Goal: Task Accomplishment & Management: Use online tool/utility

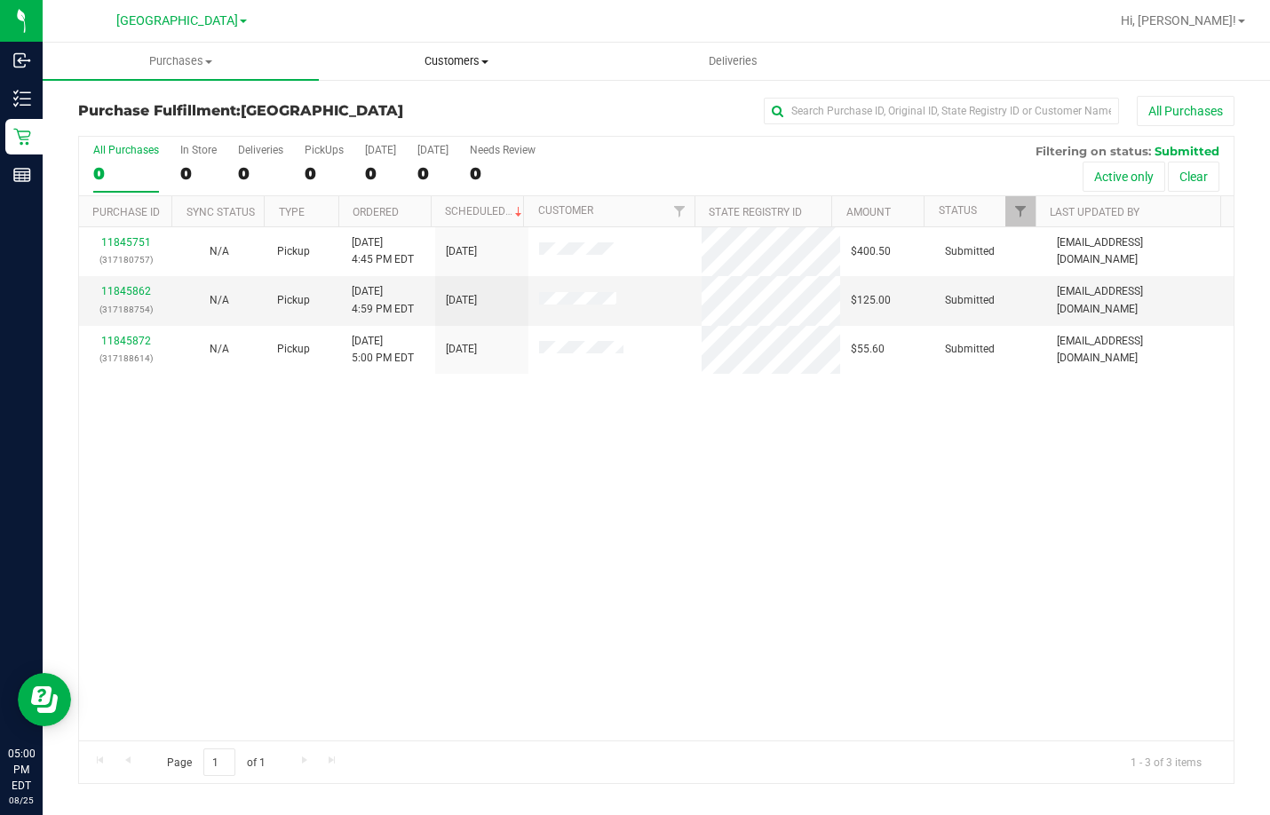
click at [459, 60] on span "Customers" at bounding box center [457, 61] width 274 height 16
click at [408, 112] on span "All customers" at bounding box center [383, 106] width 128 height 15
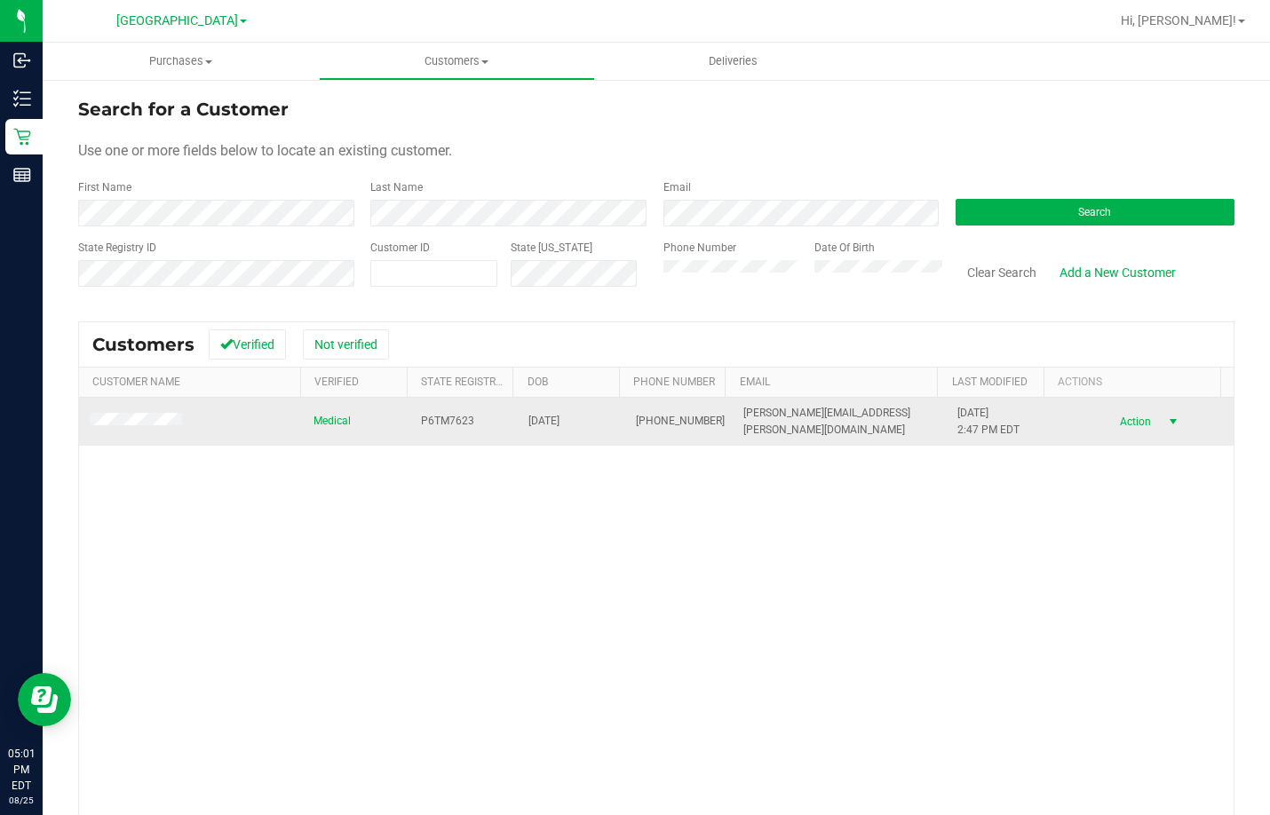
click at [1123, 429] on span "Action" at bounding box center [1133, 421] width 58 height 25
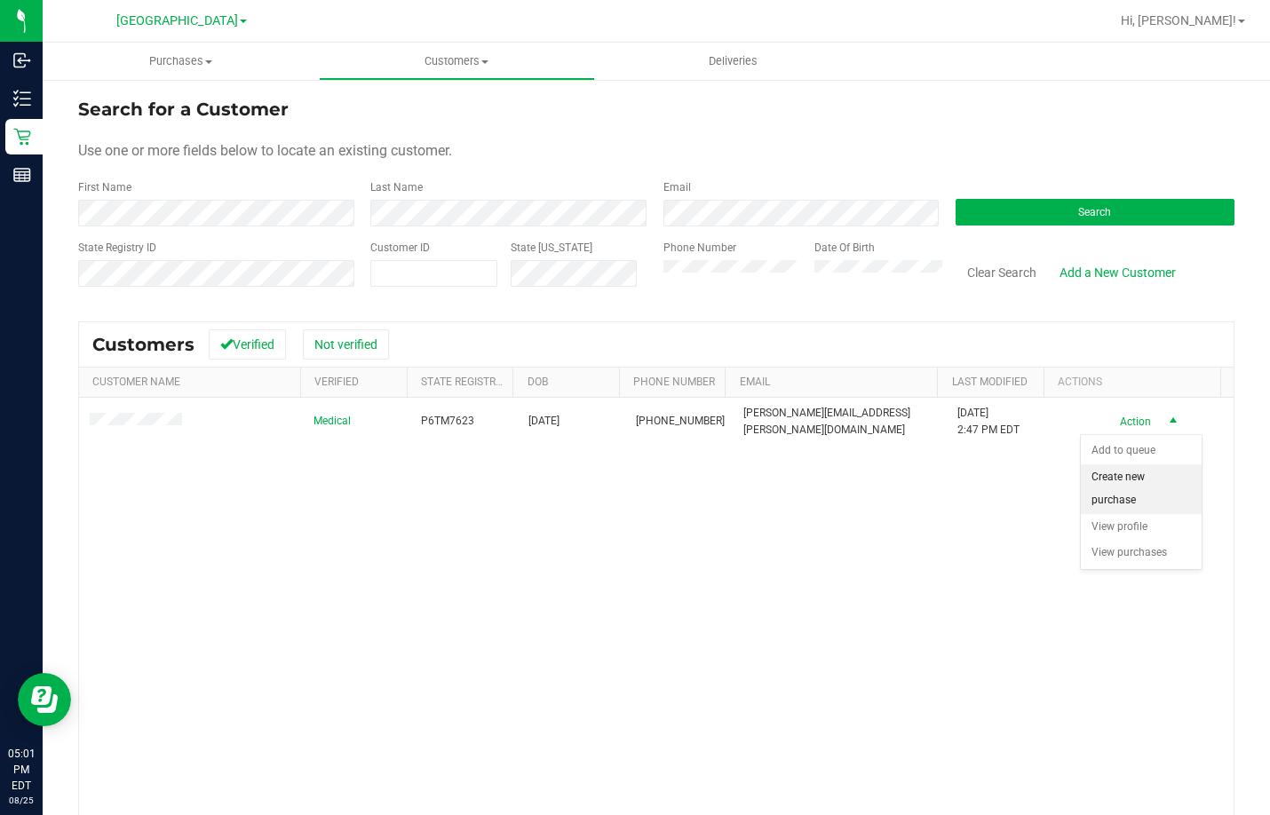
click at [1121, 478] on li "Create new purchase" at bounding box center [1141, 488] width 121 height 49
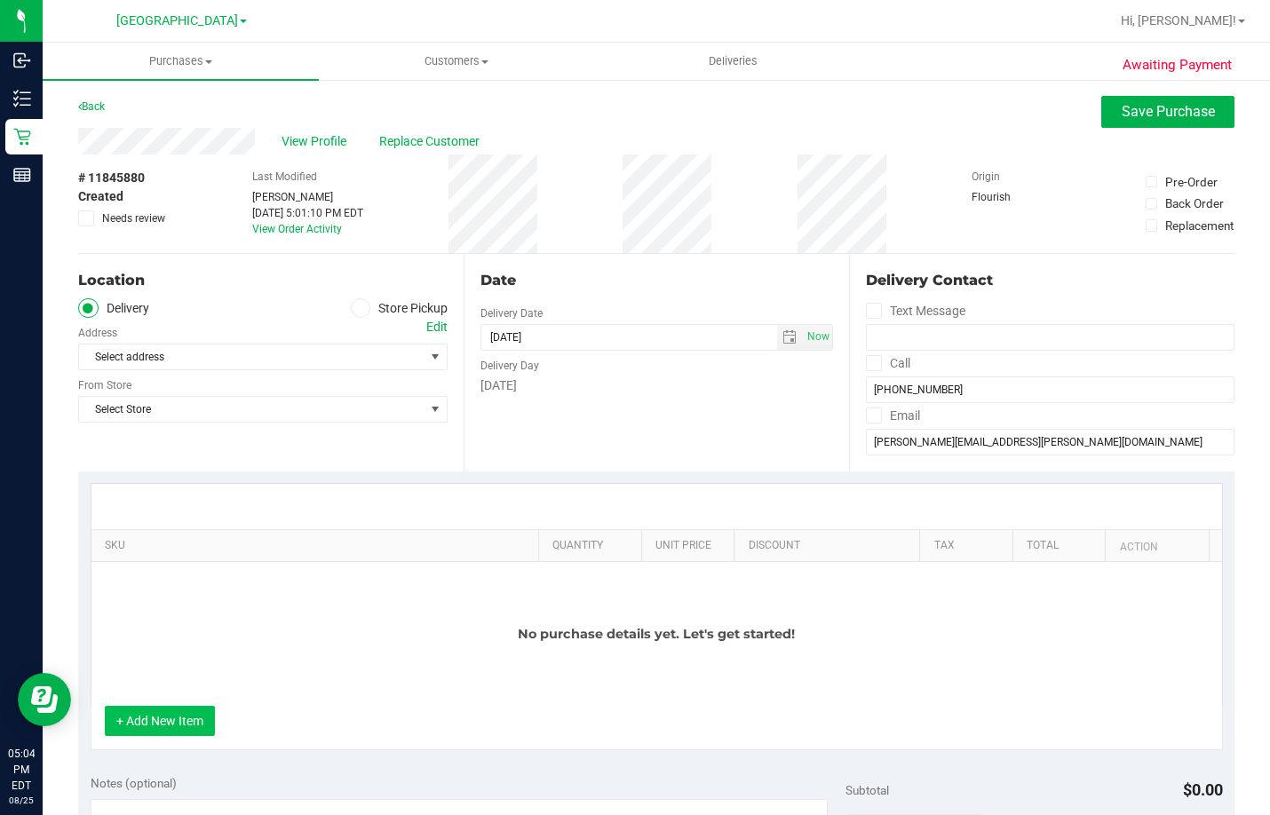
click at [176, 729] on button "+ Add New Item" at bounding box center [160, 721] width 110 height 30
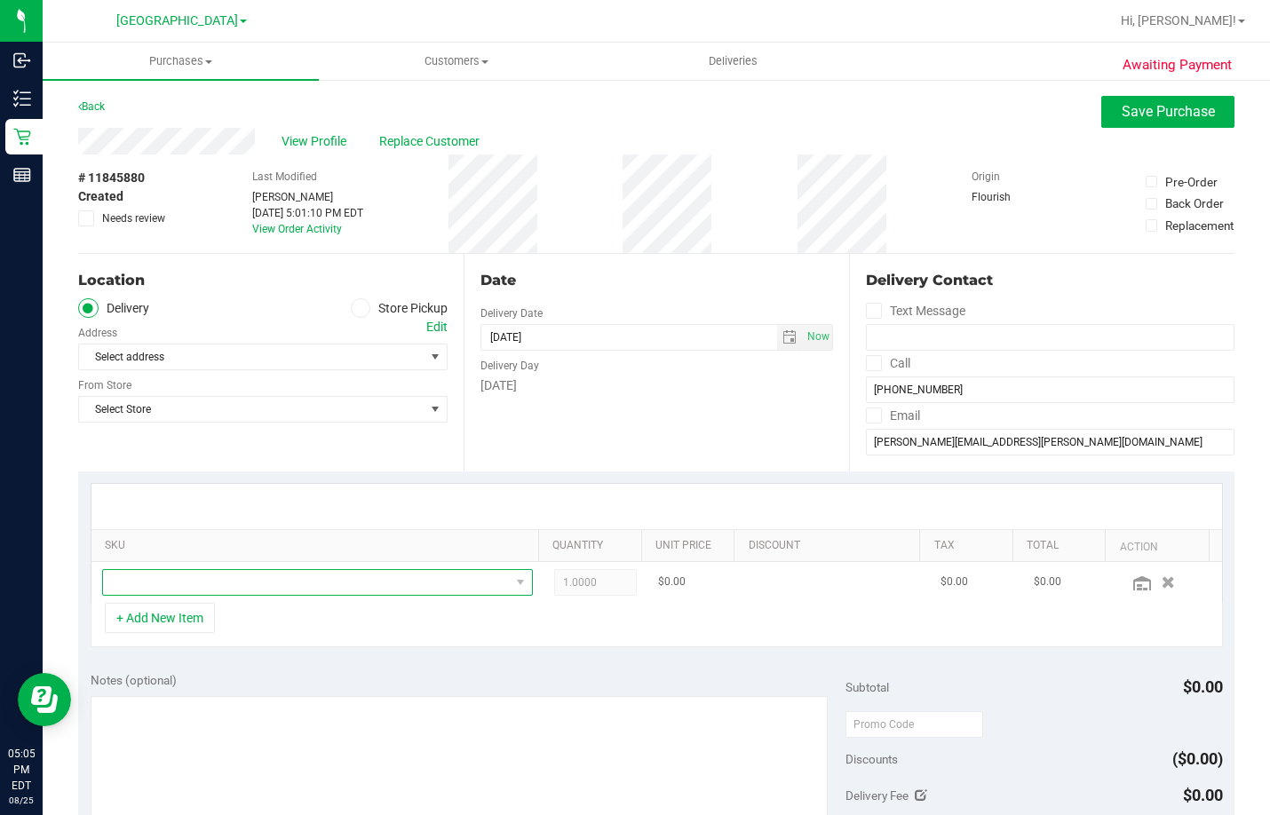
click at [306, 583] on span "NO DATA FOUND" at bounding box center [306, 582] width 407 height 25
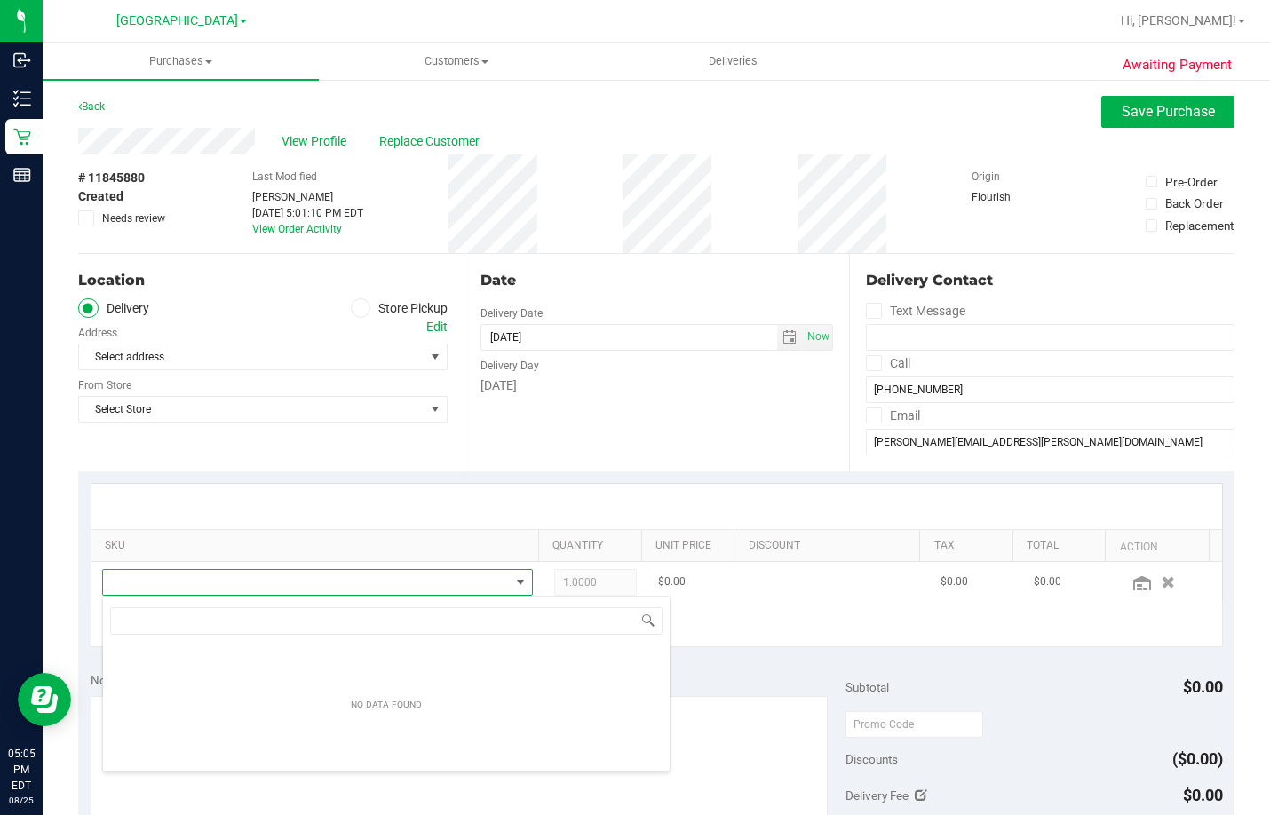
scroll to position [27, 415]
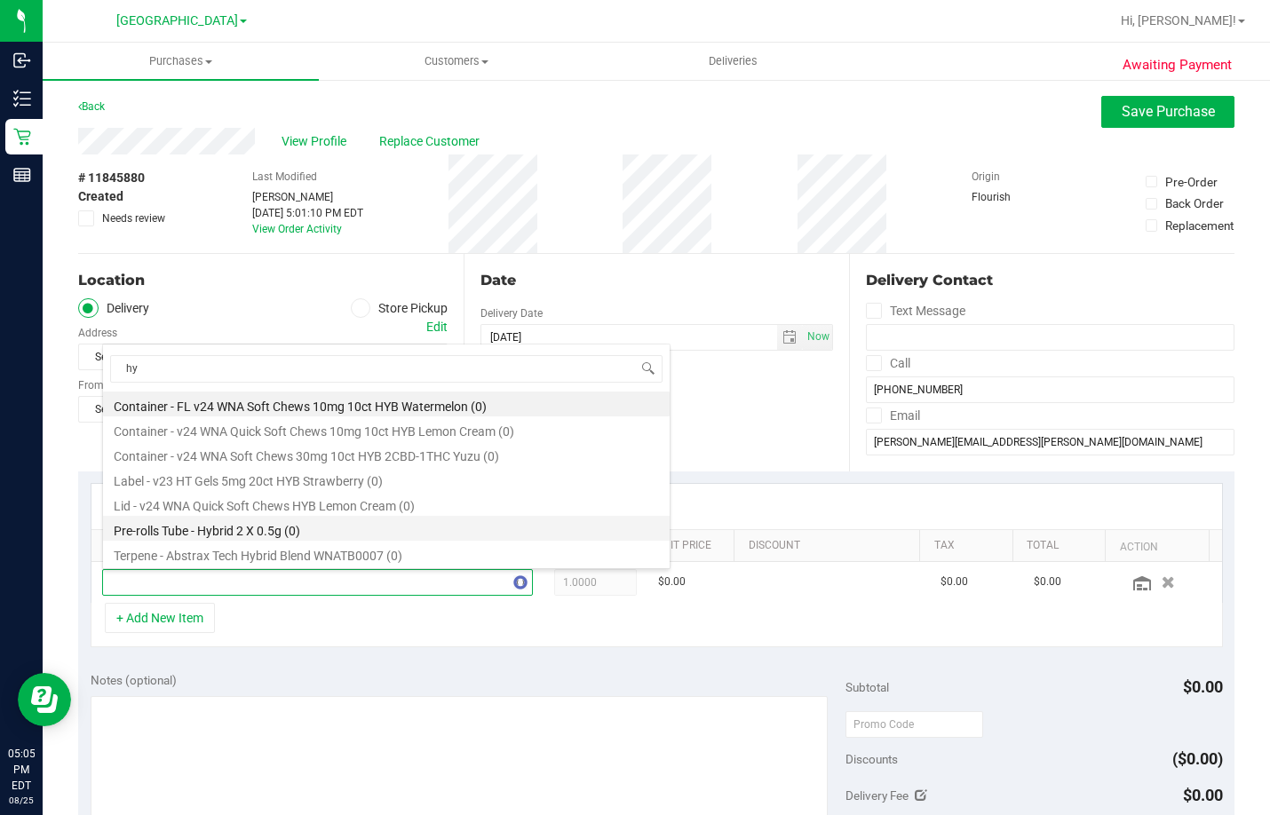
type input "h"
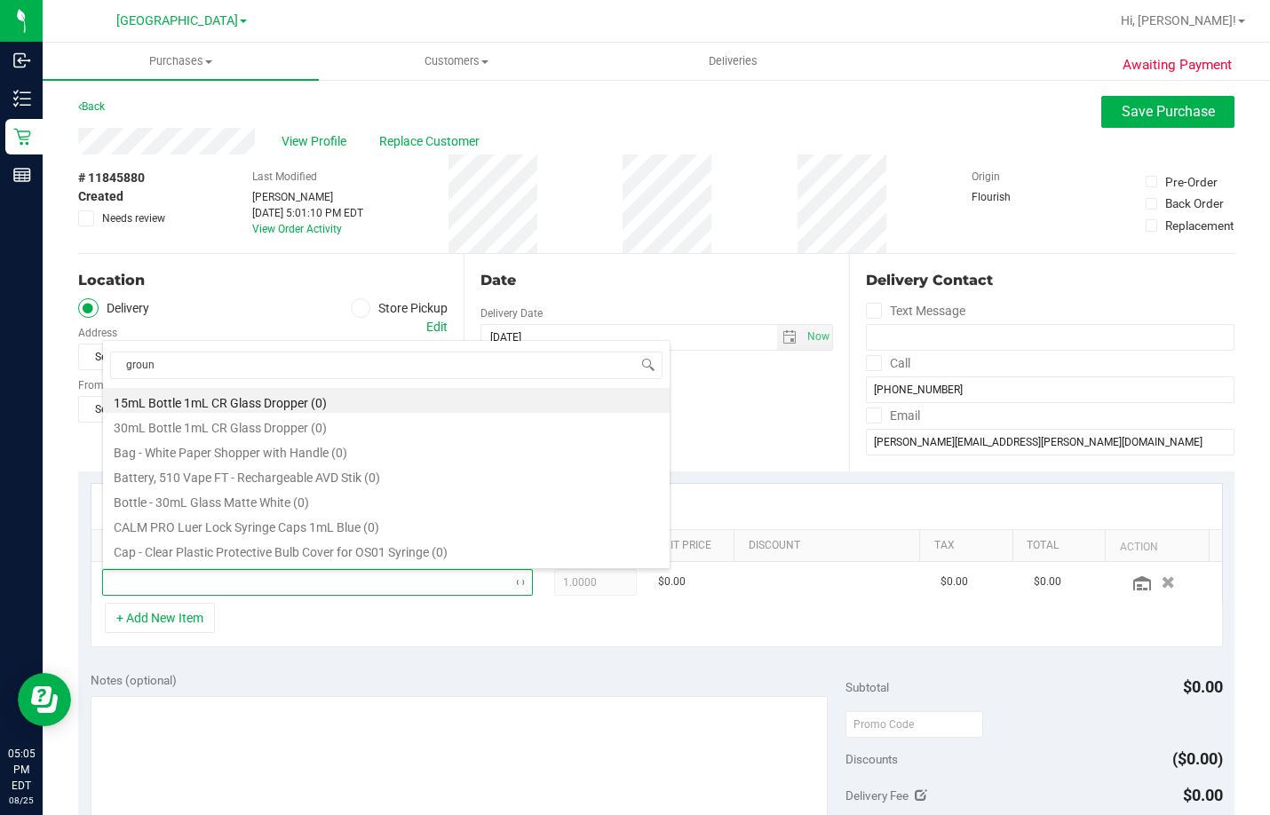
type input "ground"
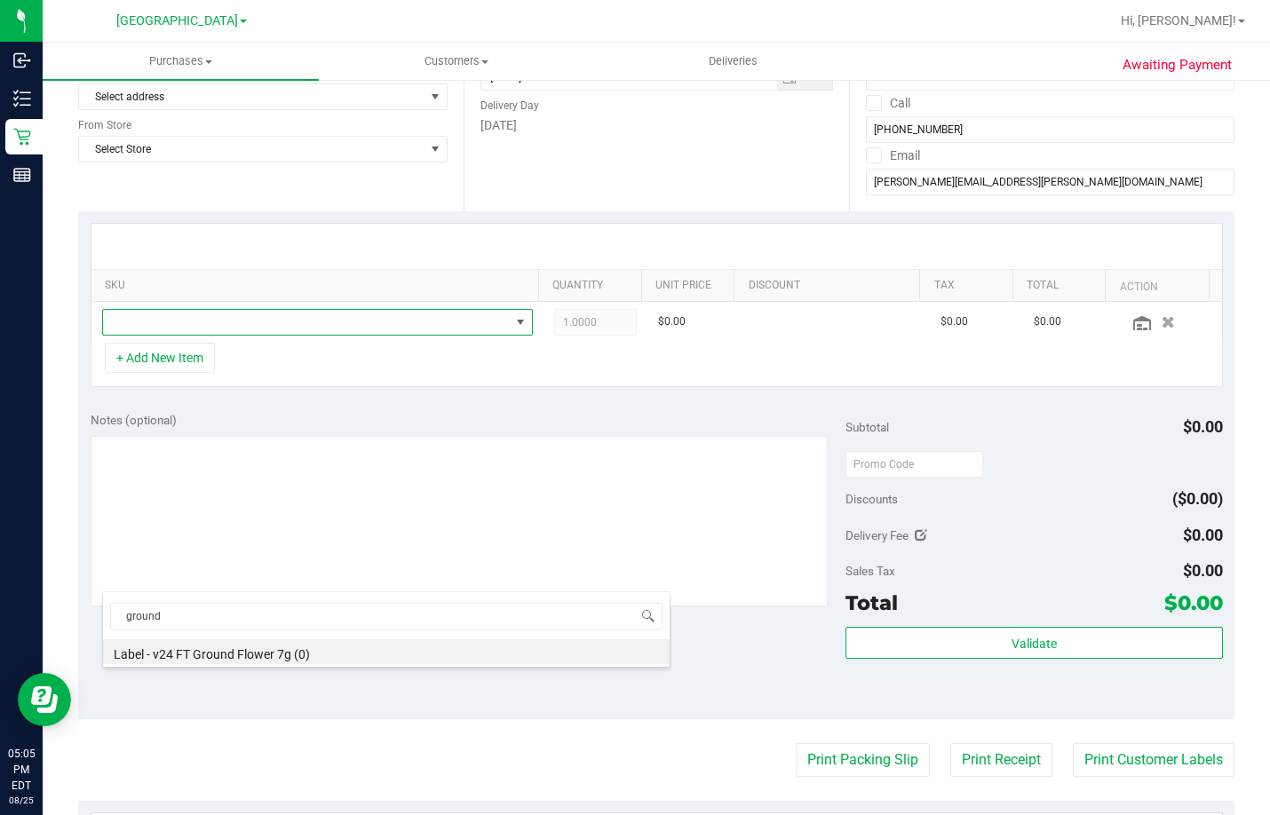
scroll to position [0, 0]
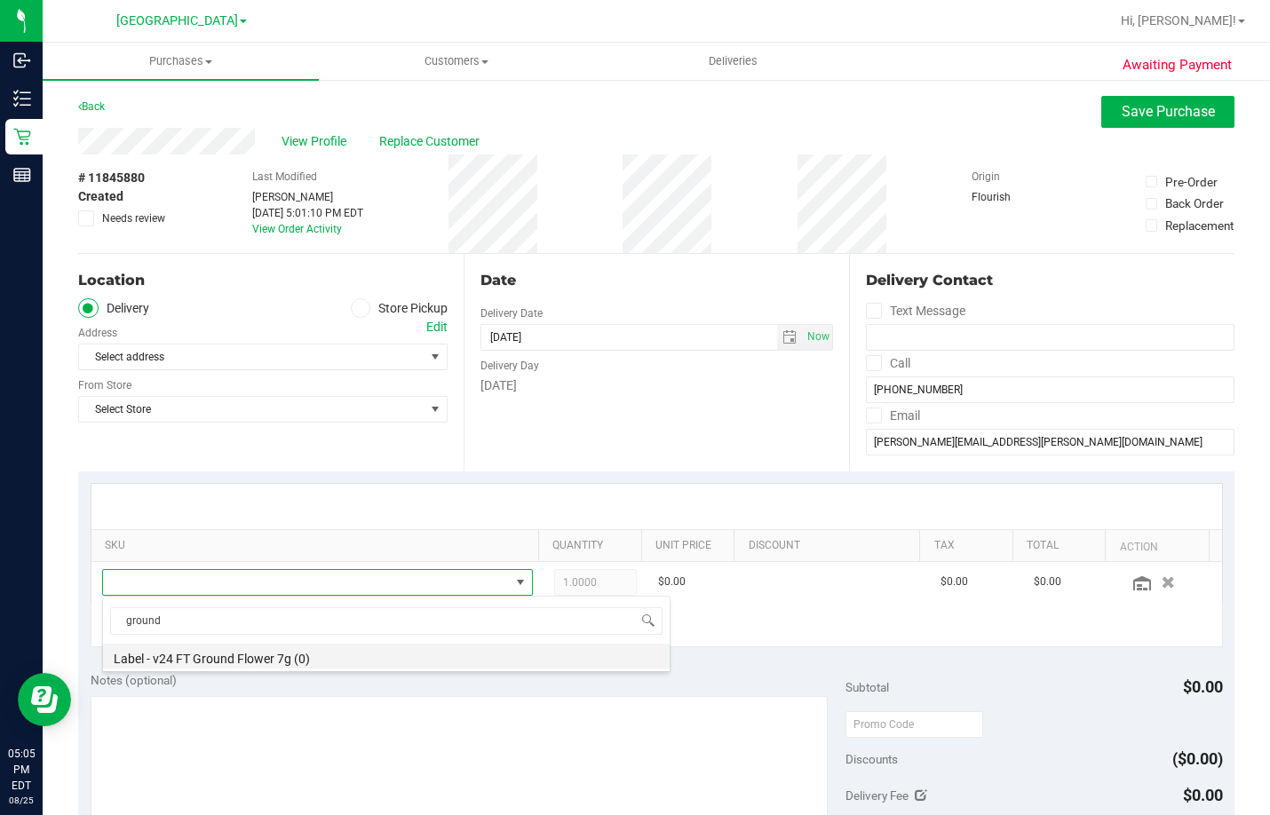
click at [280, 646] on li "Label - v24 FT Ground Flower 7g (0)" at bounding box center [386, 656] width 567 height 25
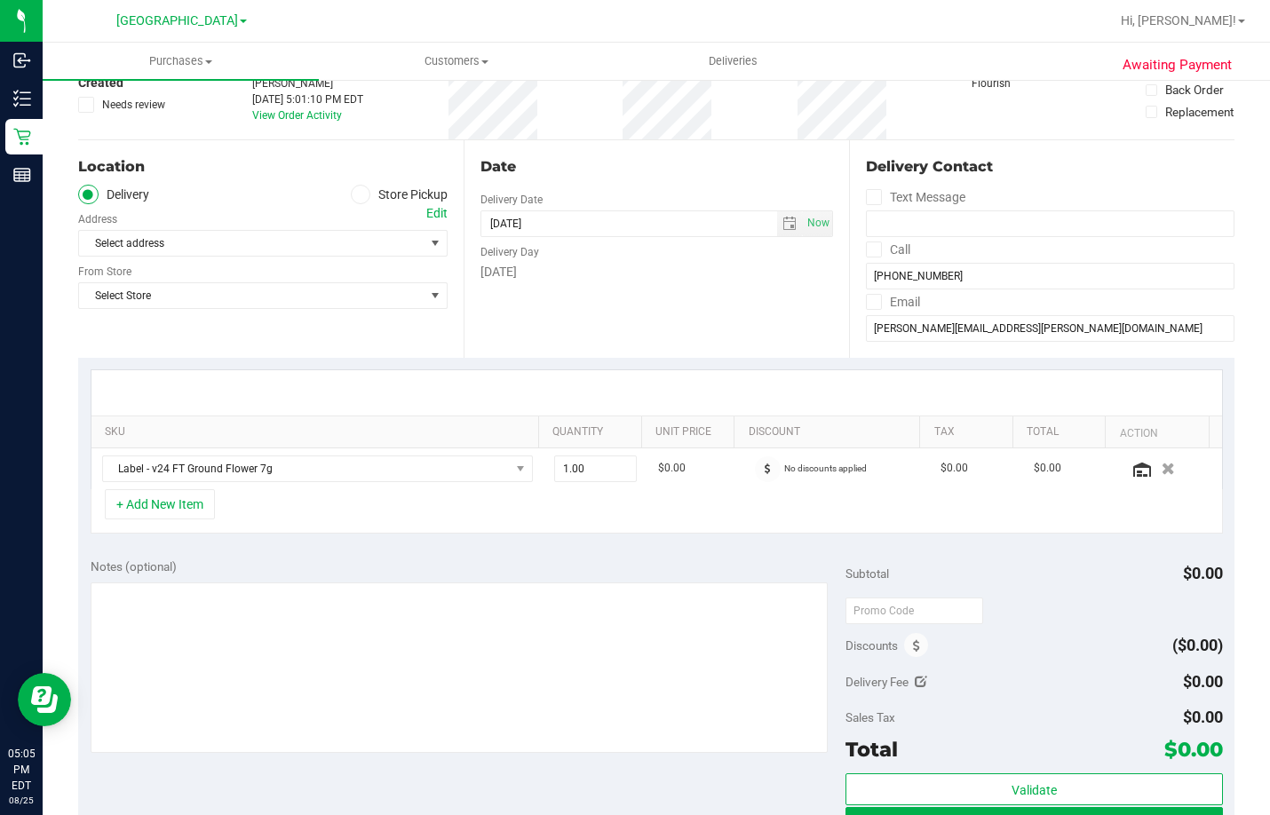
scroll to position [533, 0]
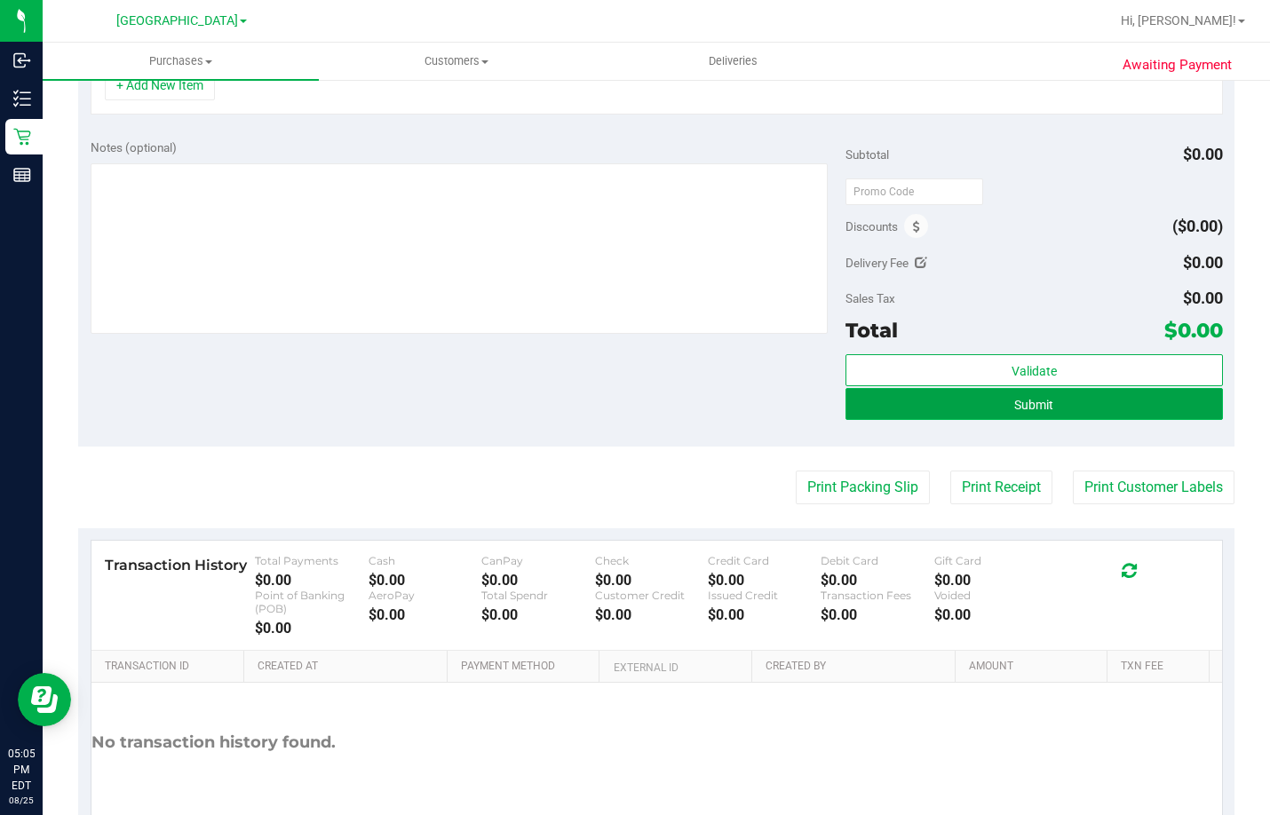
click at [928, 411] on button "Submit" at bounding box center [1033, 404] width 377 height 32
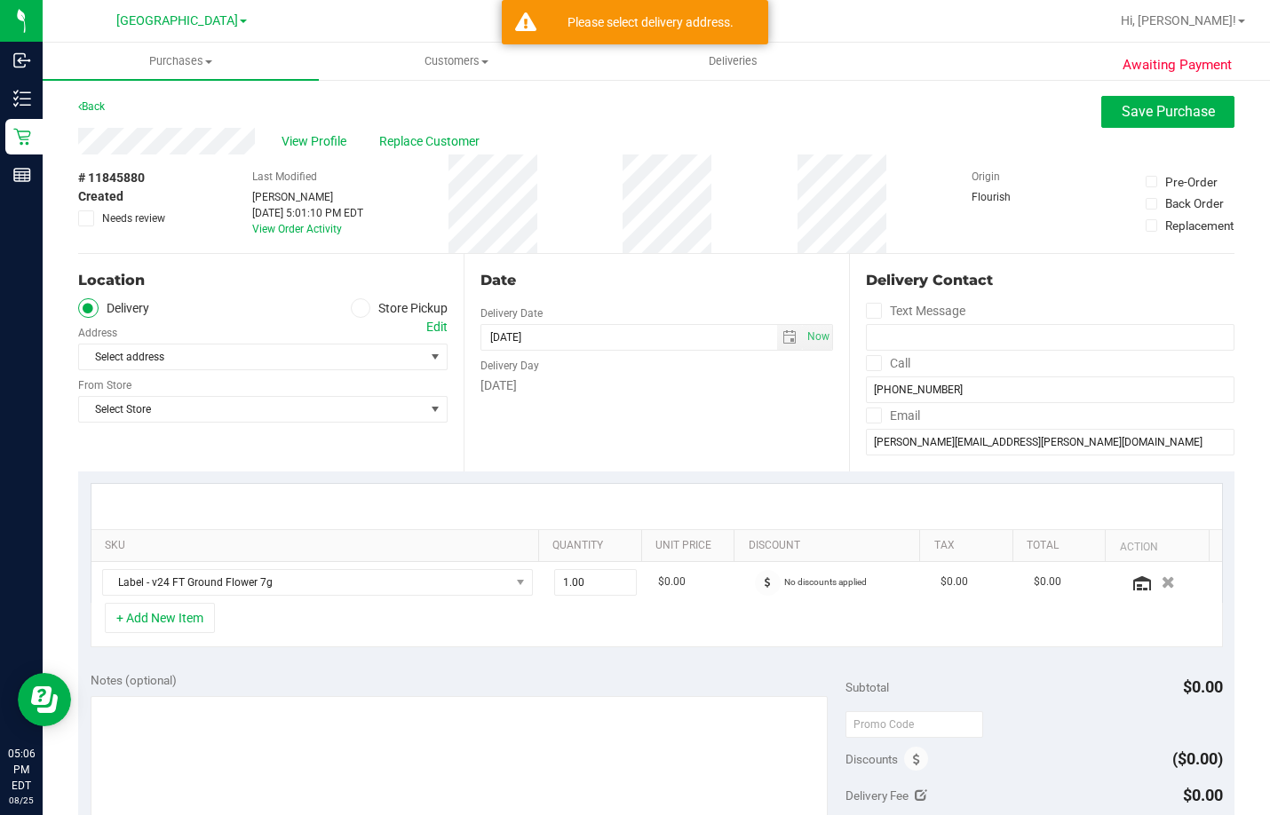
click at [355, 308] on icon at bounding box center [360, 308] width 11 height 0
click at [0, 0] on input "Store Pickup" at bounding box center [0, 0] width 0 height 0
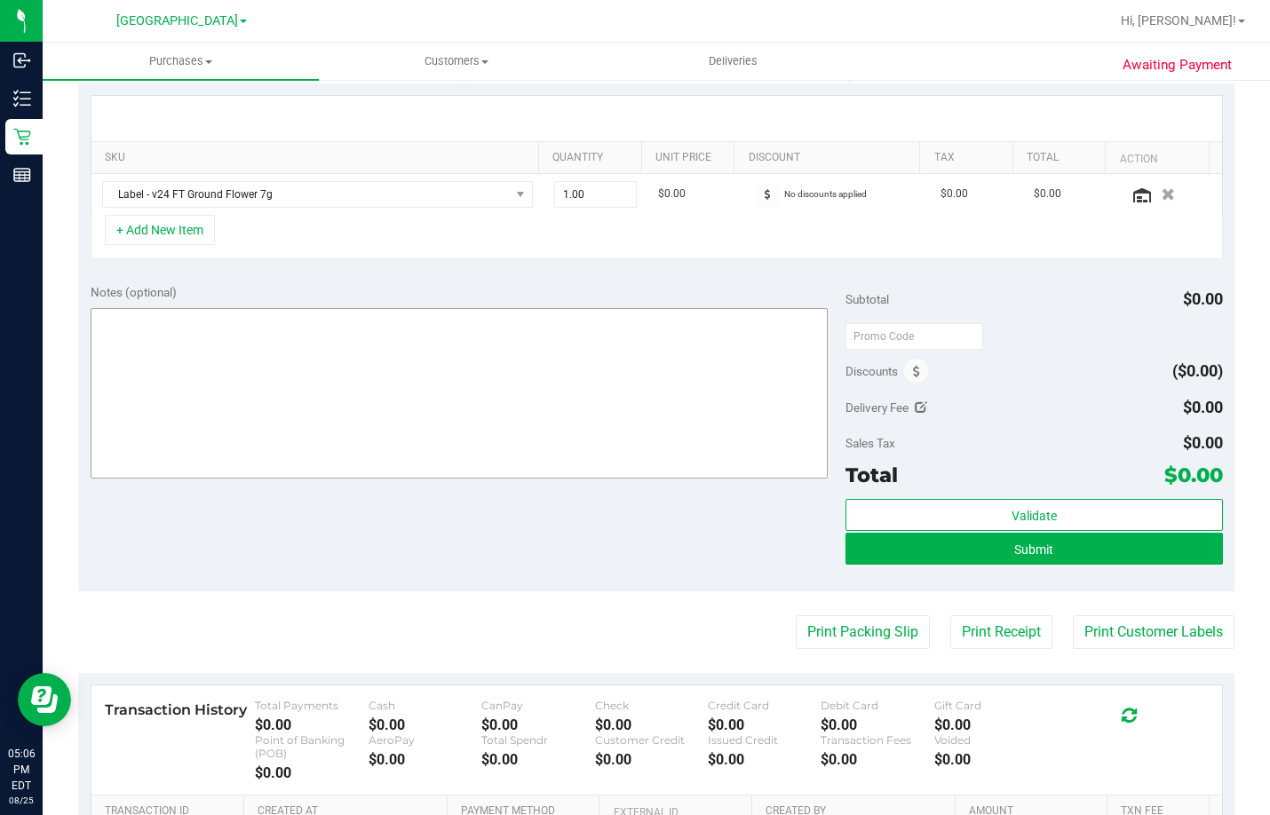
scroll to position [444, 0]
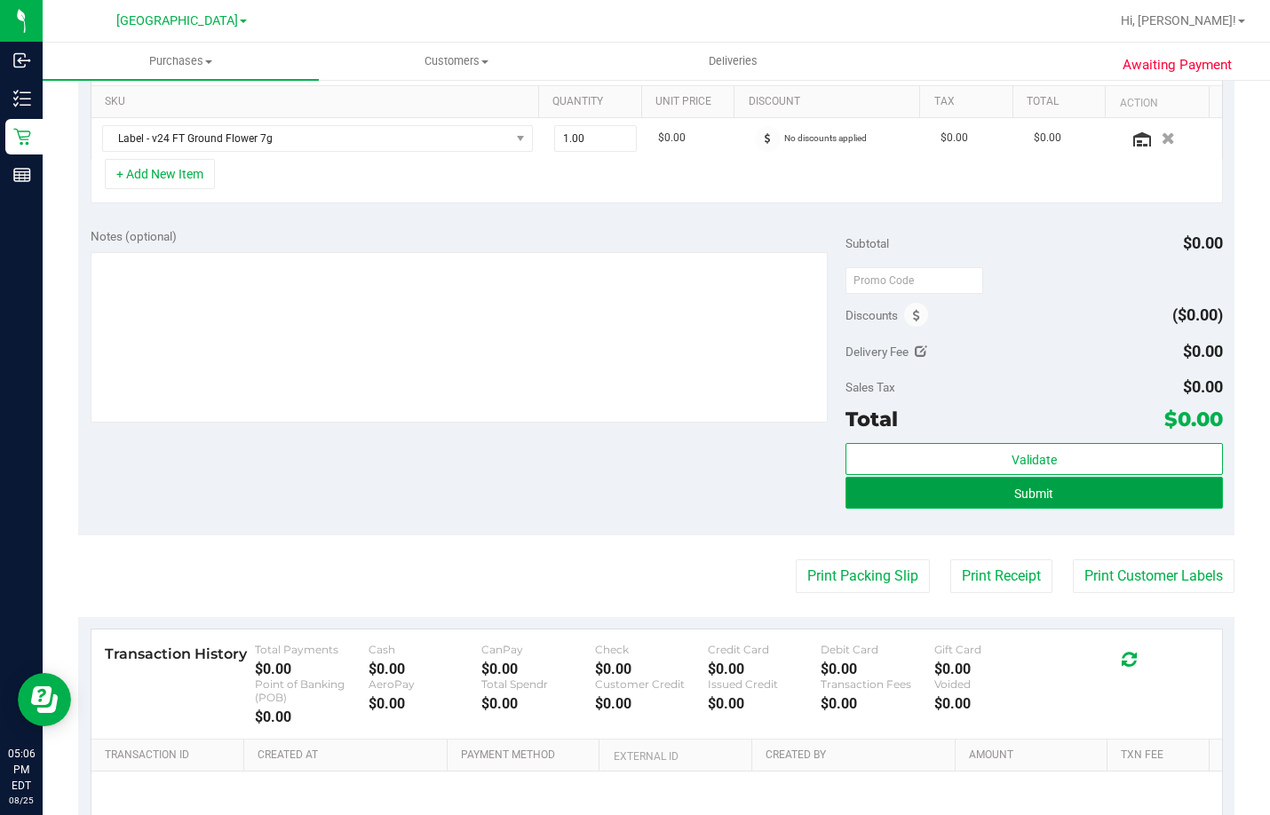
click at [1055, 488] on button "Submit" at bounding box center [1033, 493] width 377 height 32
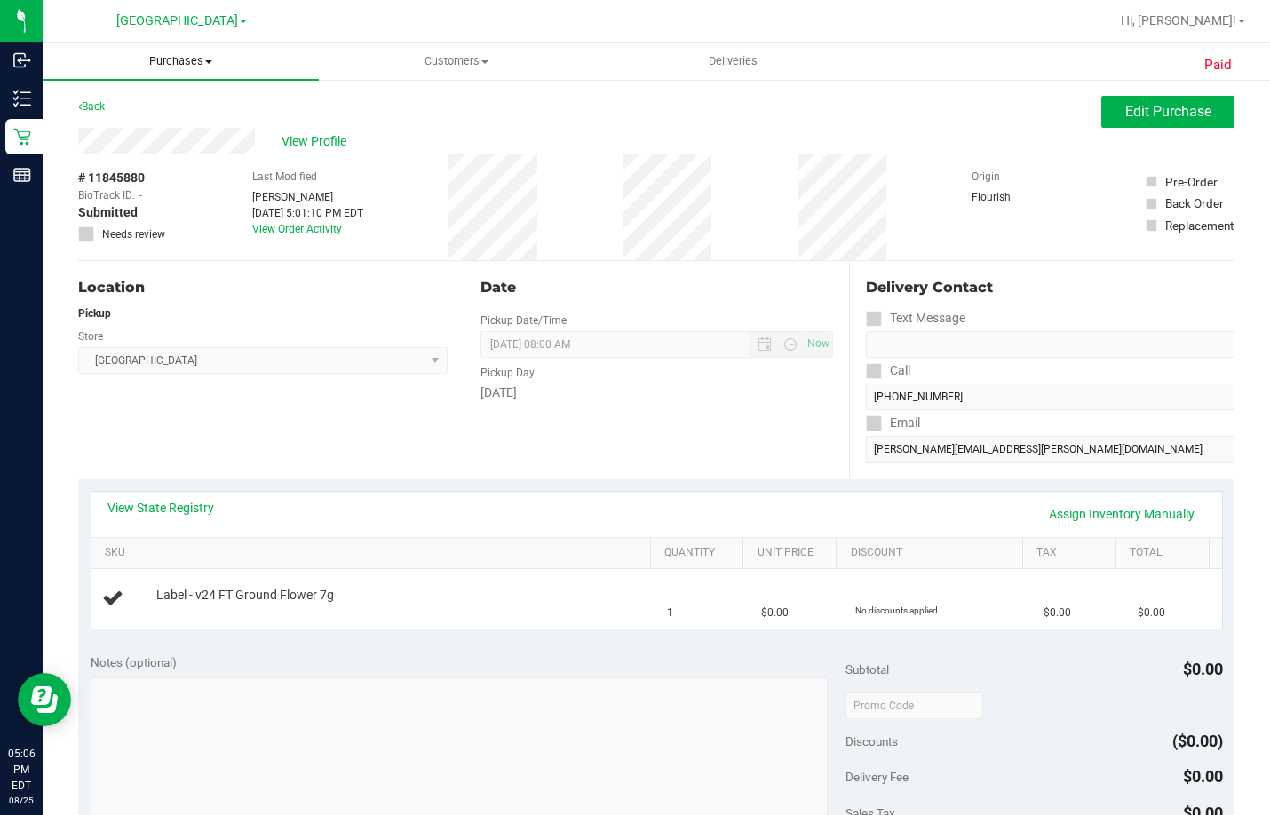
click at [171, 62] on span "Purchases" at bounding box center [181, 61] width 276 height 16
click at [145, 129] on span "Fulfillment" at bounding box center [98, 128] width 110 height 15
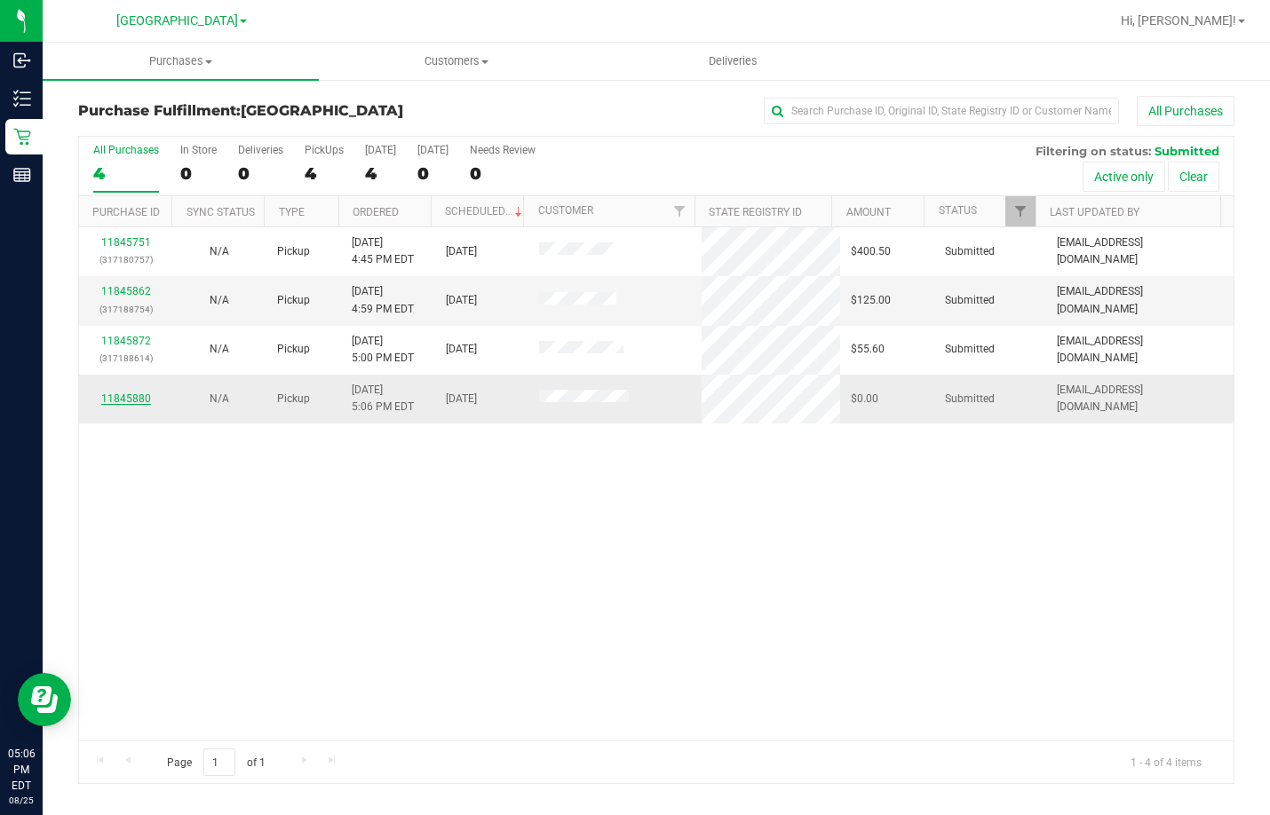
click at [127, 393] on link "11845880" at bounding box center [126, 399] width 50 height 12
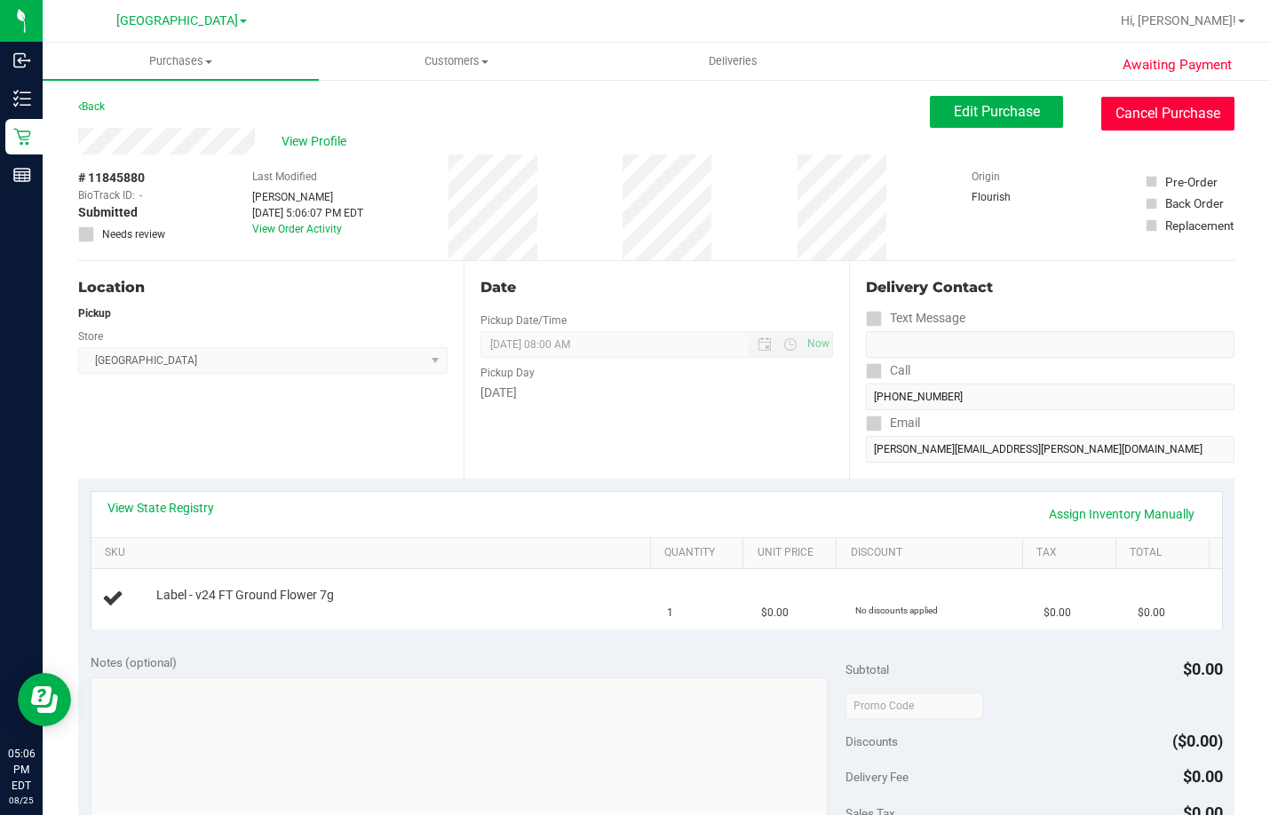
click at [1164, 114] on button "Cancel Purchase" at bounding box center [1167, 114] width 133 height 34
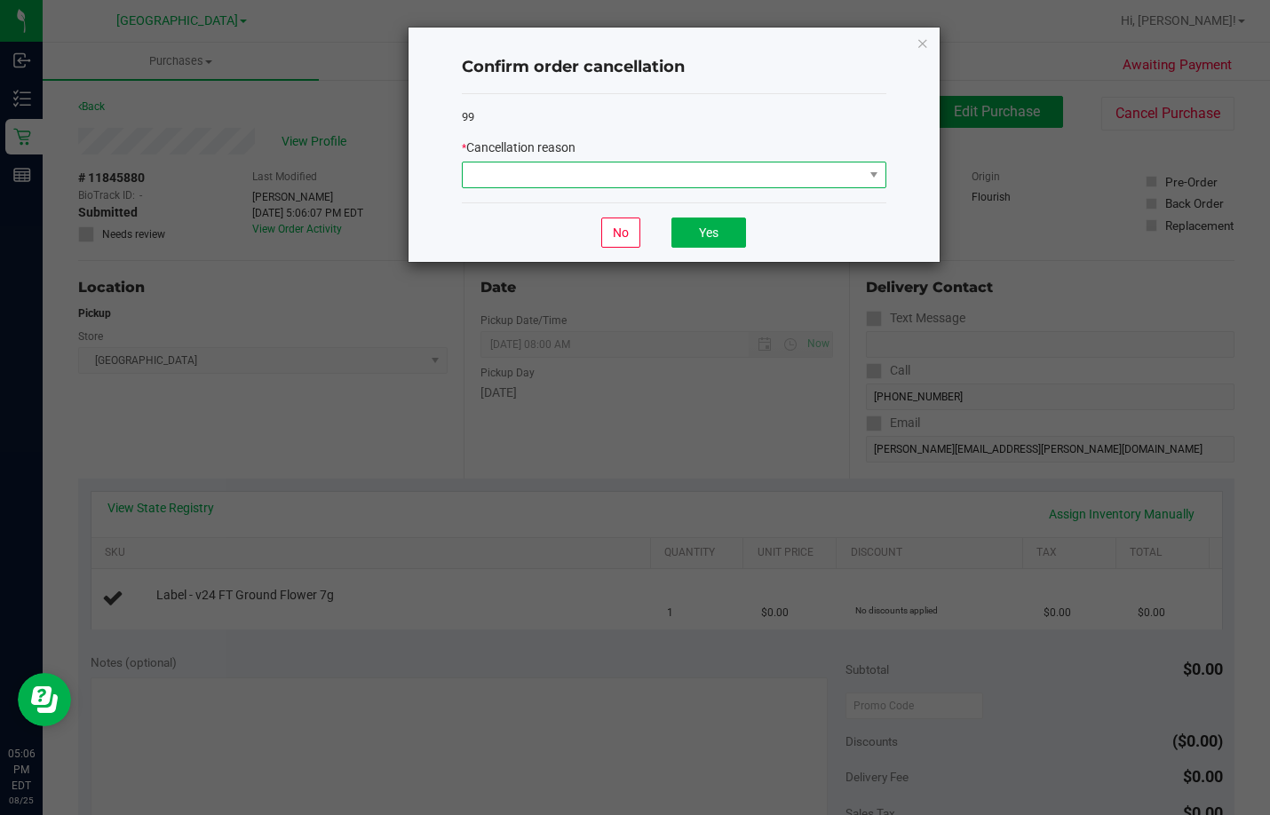
click at [789, 179] on span at bounding box center [663, 175] width 401 height 25
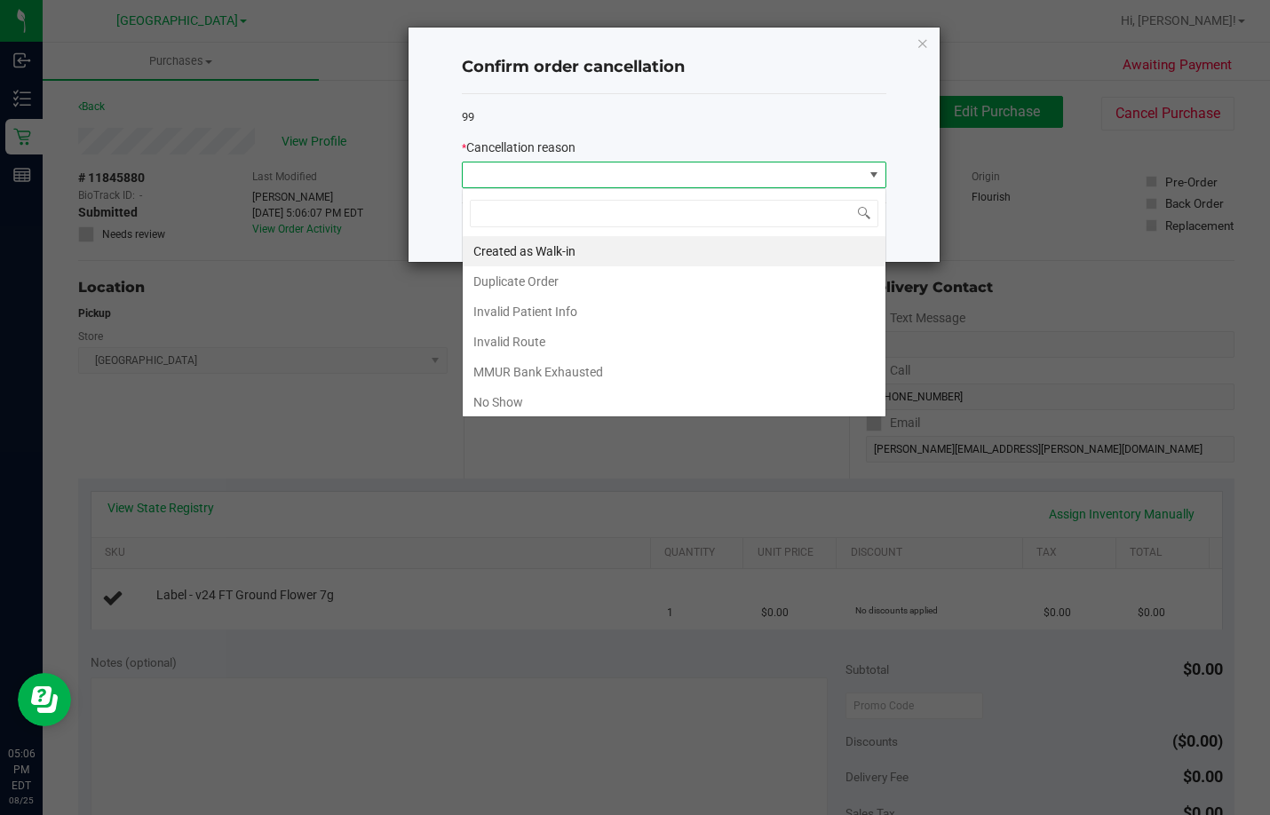
scroll to position [27, 425]
click at [567, 280] on li "Duplicate Order" at bounding box center [674, 281] width 423 height 30
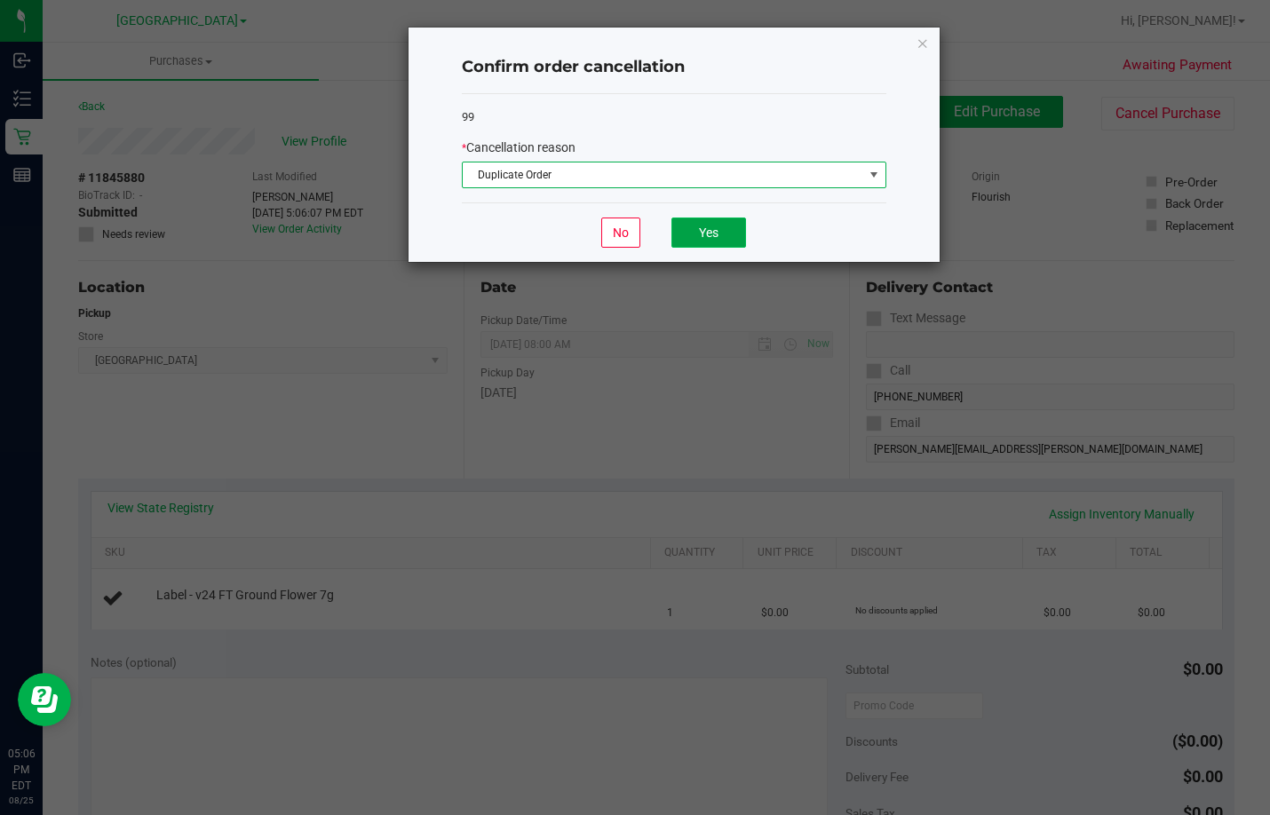
click at [713, 224] on button "Yes" at bounding box center [708, 233] width 75 height 30
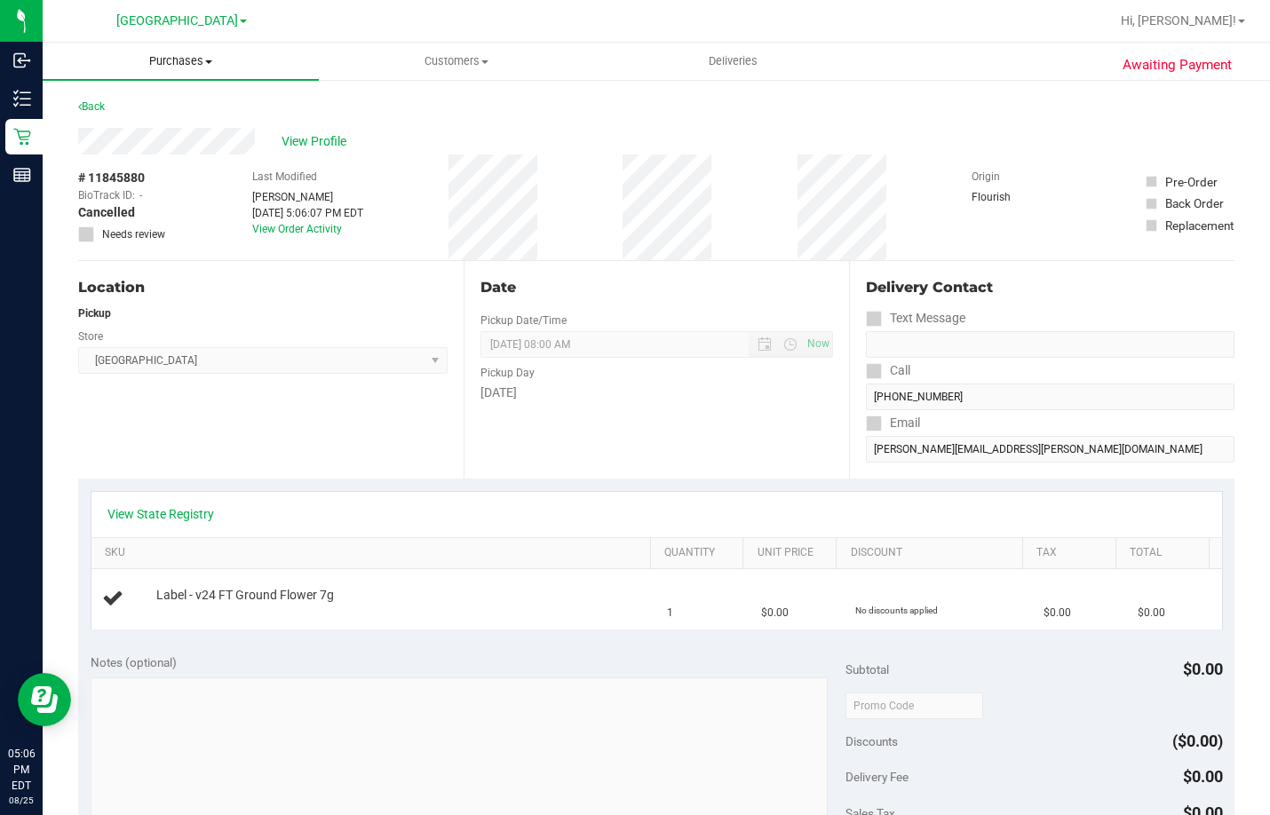
click at [170, 64] on span "Purchases" at bounding box center [181, 61] width 276 height 16
click at [157, 137] on li "Fulfillment" at bounding box center [181, 128] width 276 height 21
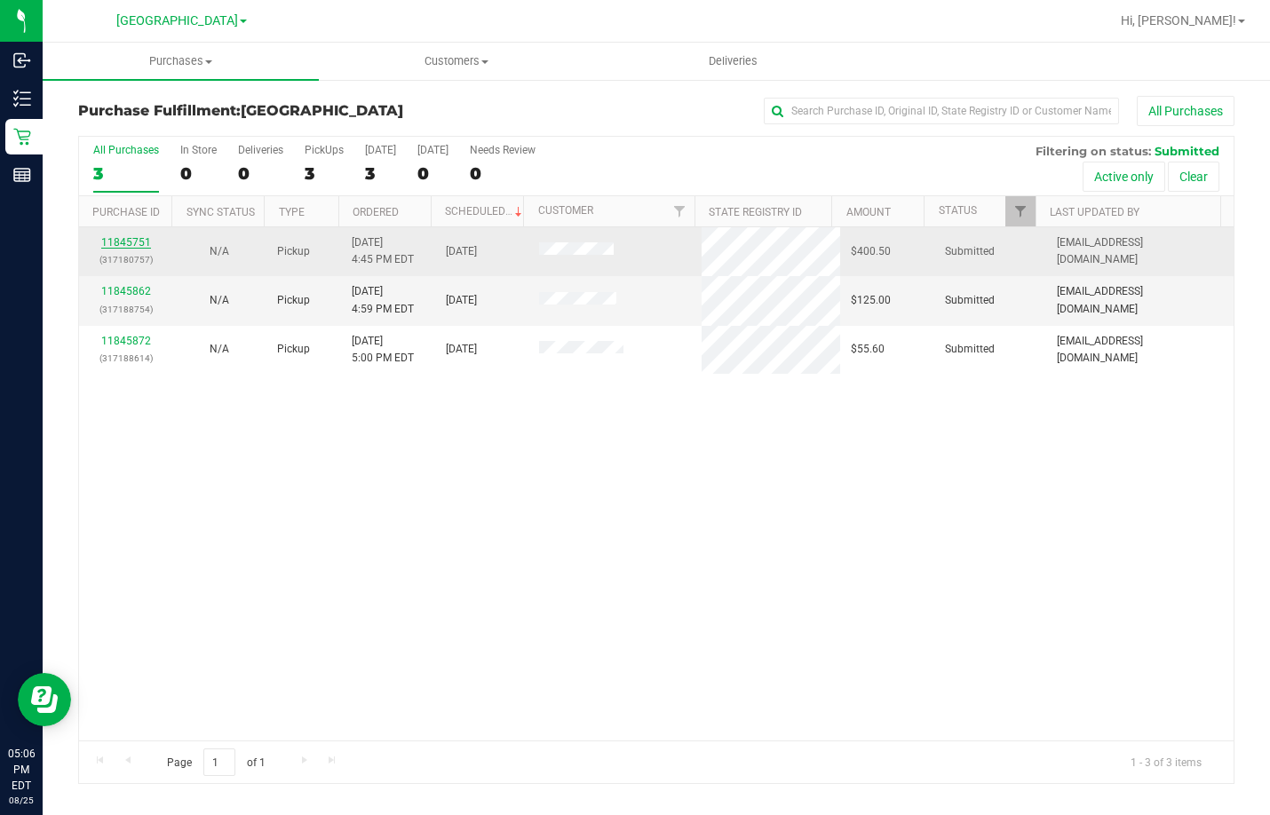
click at [129, 237] on link "11845751" at bounding box center [126, 242] width 50 height 12
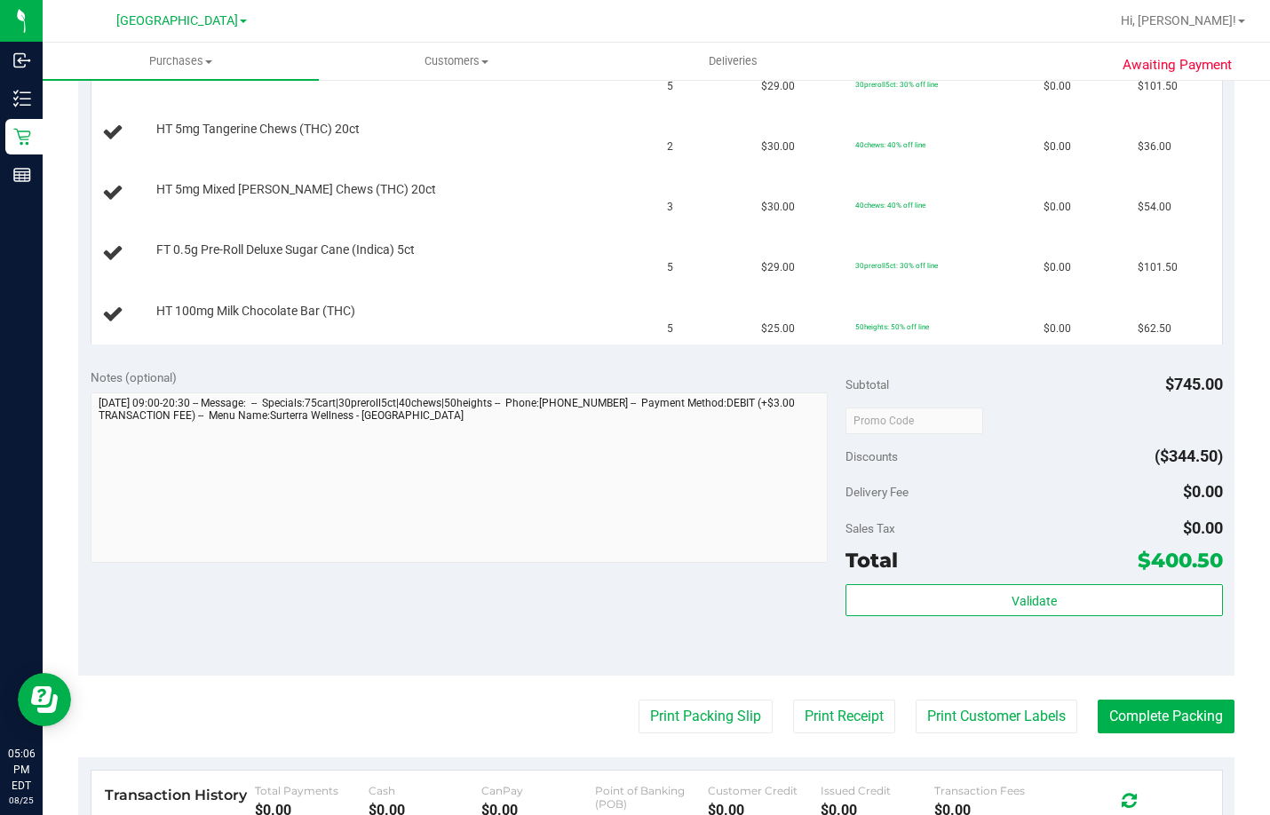
scroll to position [710, 0]
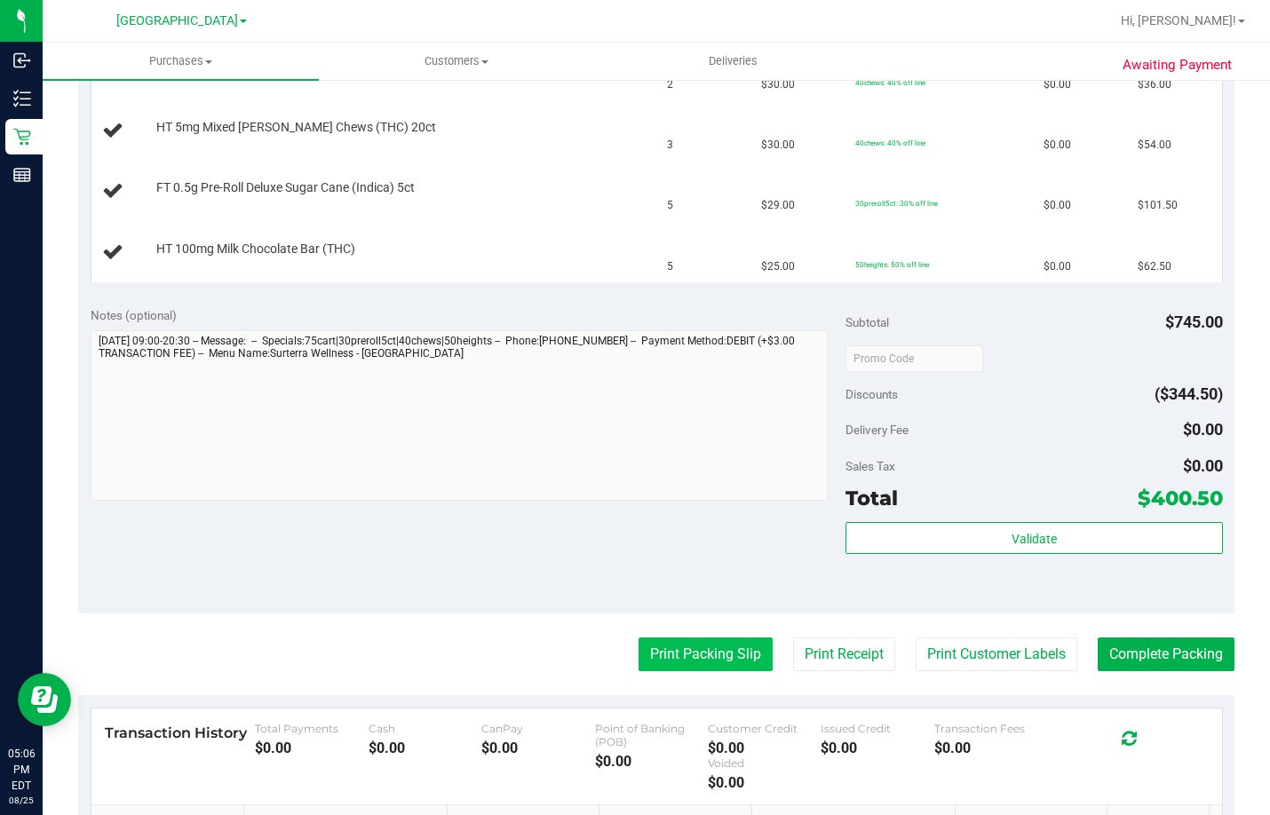
click at [727, 655] on button "Print Packing Slip" at bounding box center [706, 655] width 134 height 34
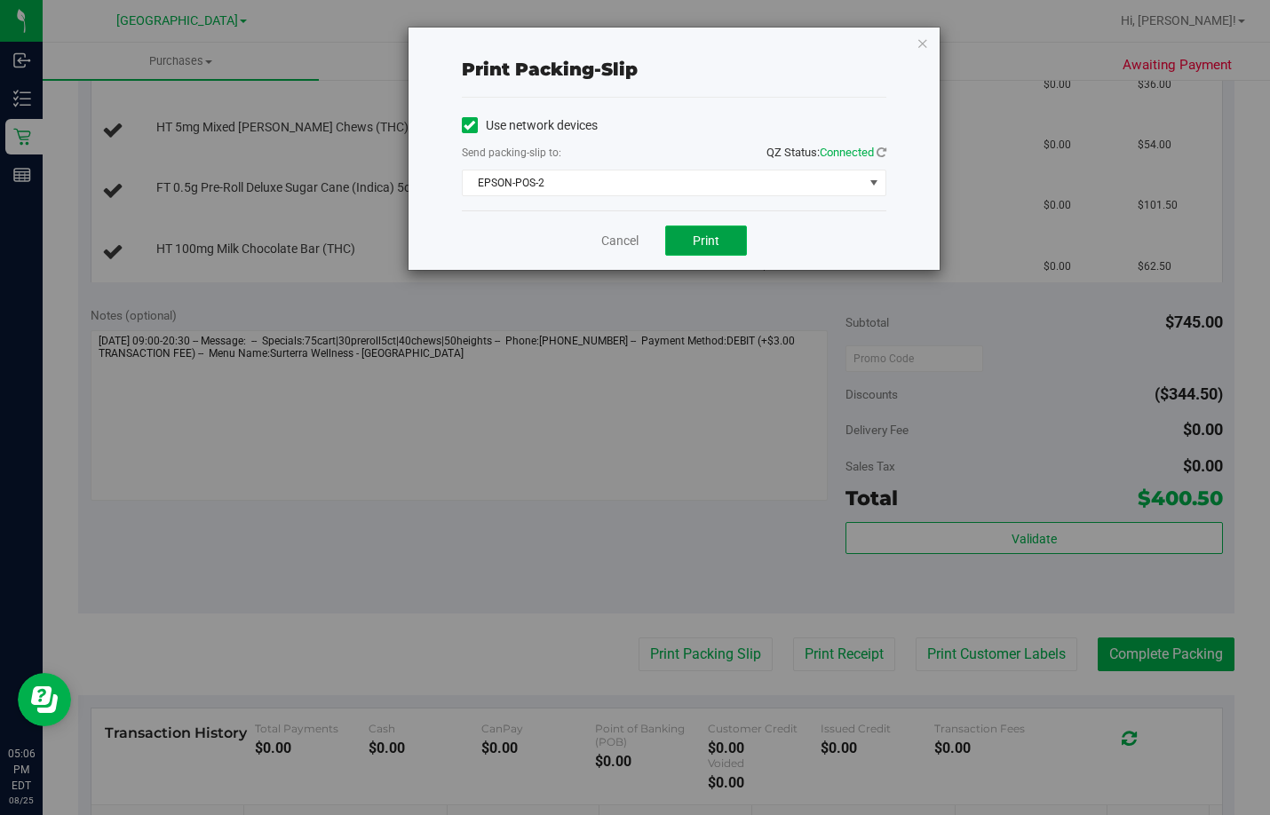
click at [719, 242] on button "Print" at bounding box center [706, 241] width 82 height 30
click at [632, 242] on link "Cancel" at bounding box center [619, 241] width 37 height 19
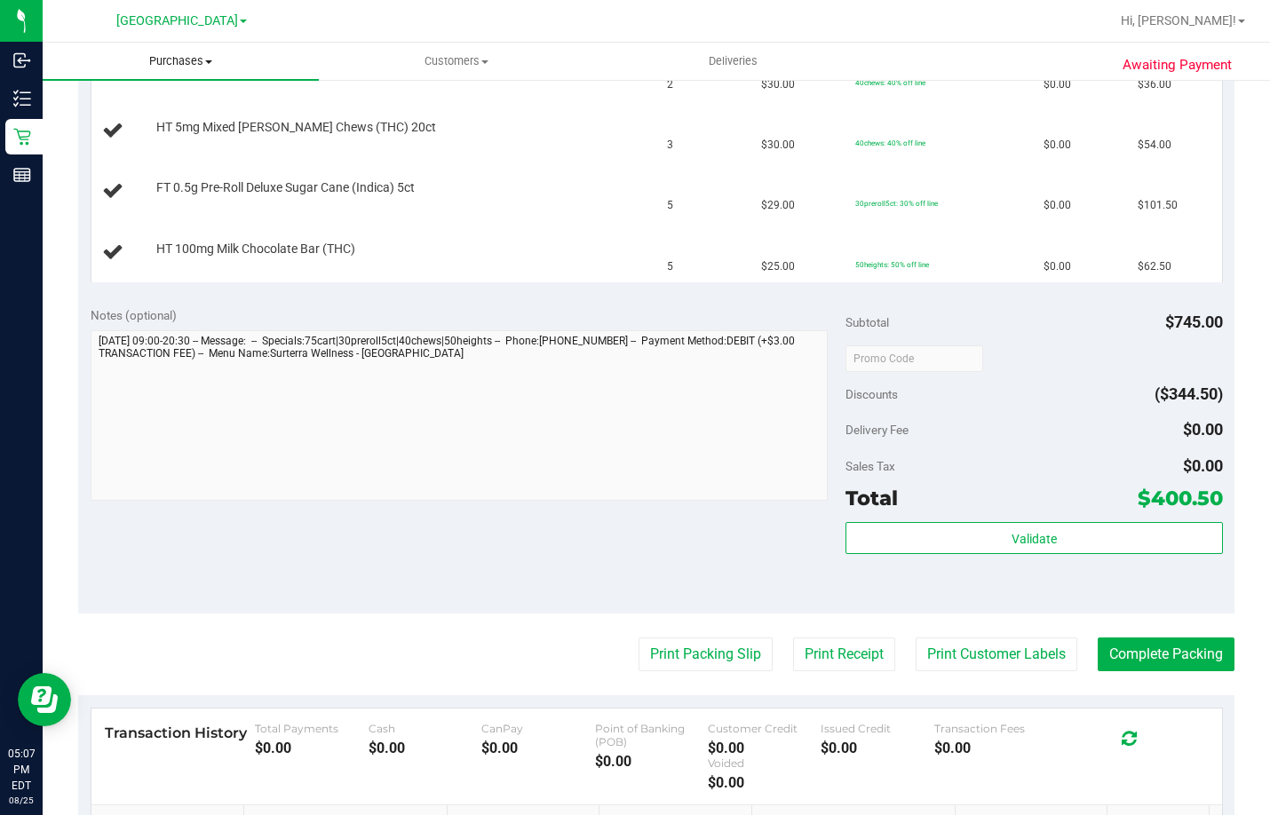
click at [160, 60] on span "Purchases" at bounding box center [181, 61] width 276 height 16
click at [155, 137] on li "Fulfillment" at bounding box center [181, 128] width 276 height 21
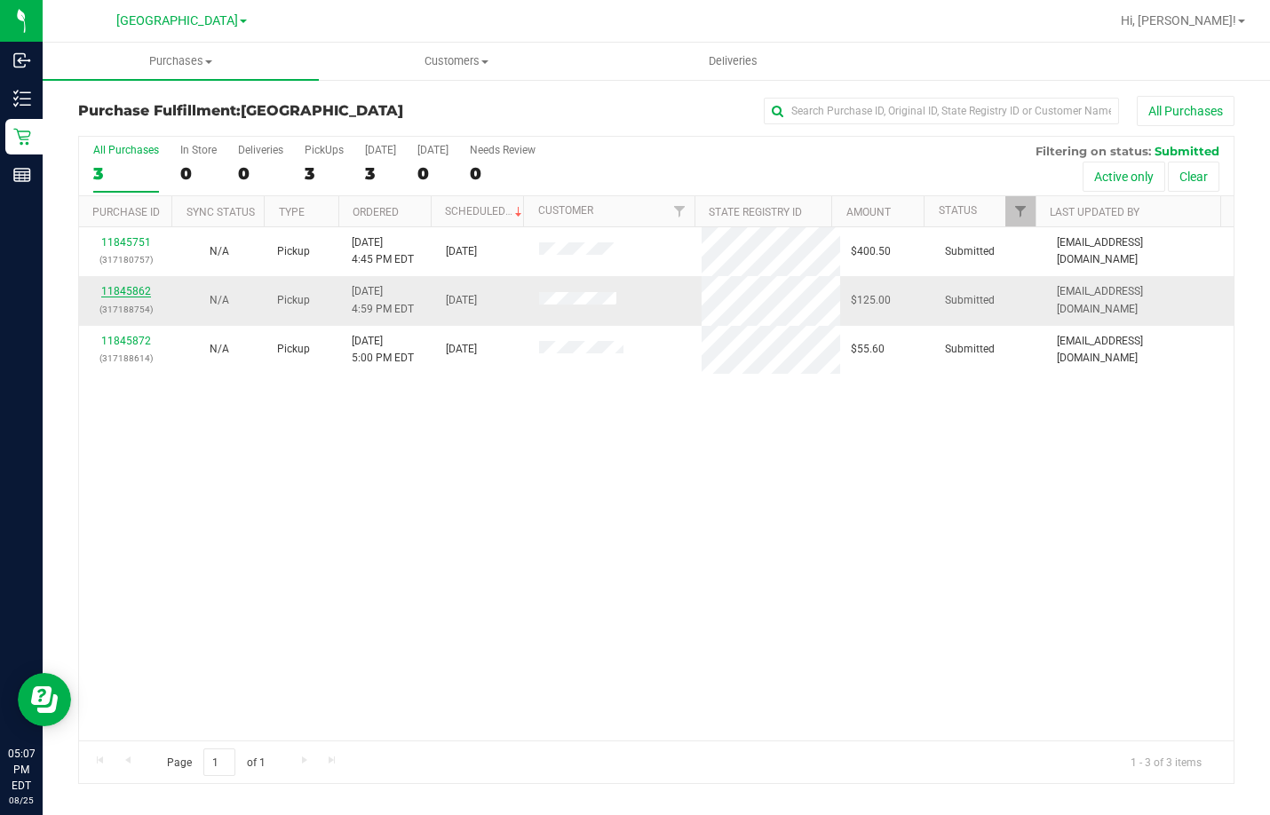
click at [126, 287] on link "11845862" at bounding box center [126, 291] width 50 height 12
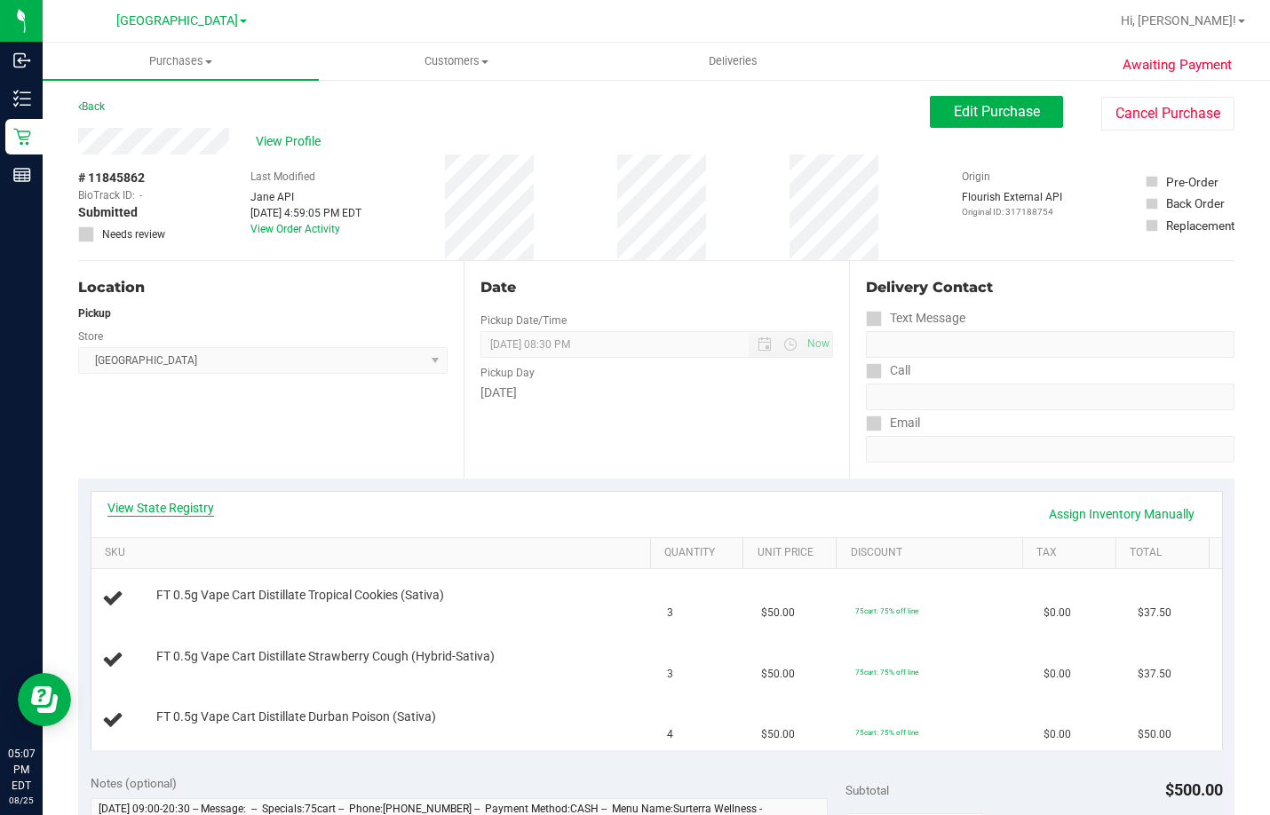
click at [178, 509] on link "View State Registry" at bounding box center [160, 508] width 107 height 18
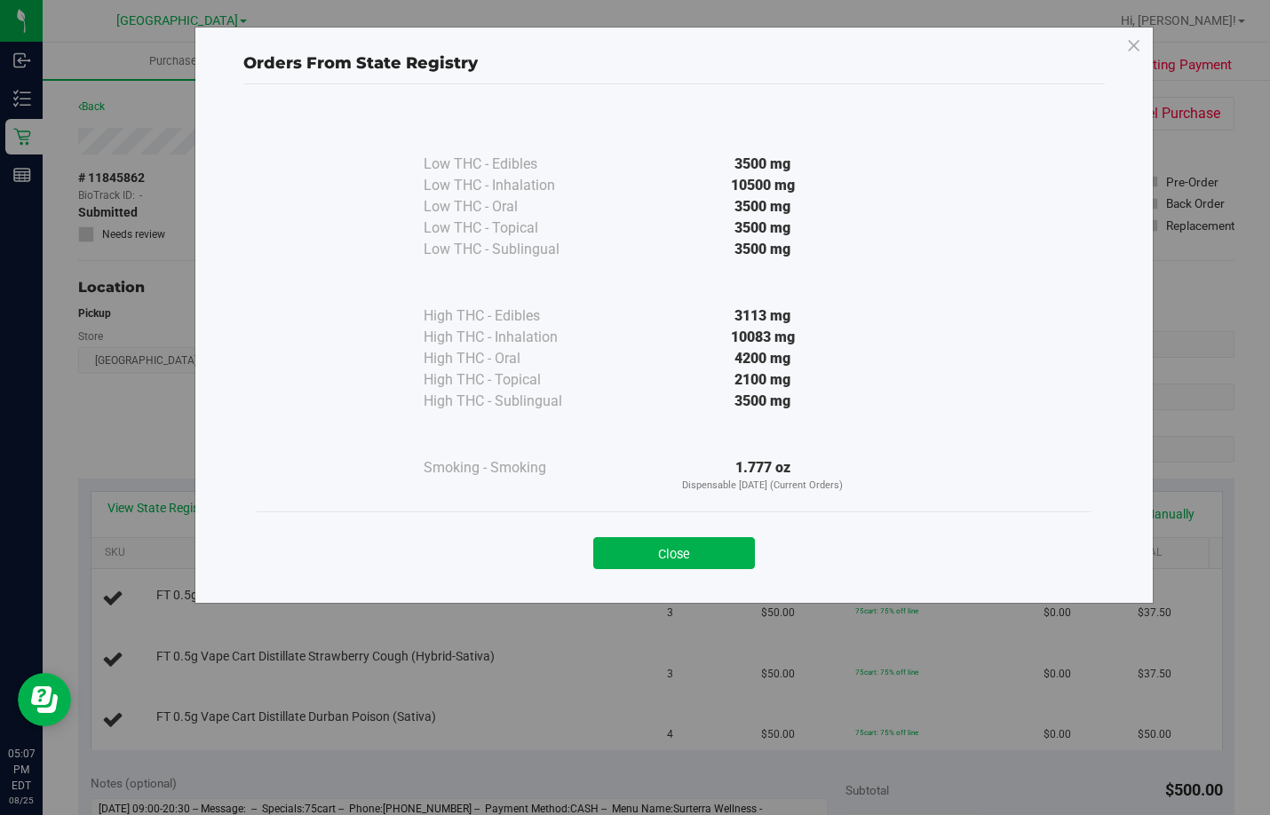
click at [724, 550] on button "Close" at bounding box center [674, 553] width 162 height 32
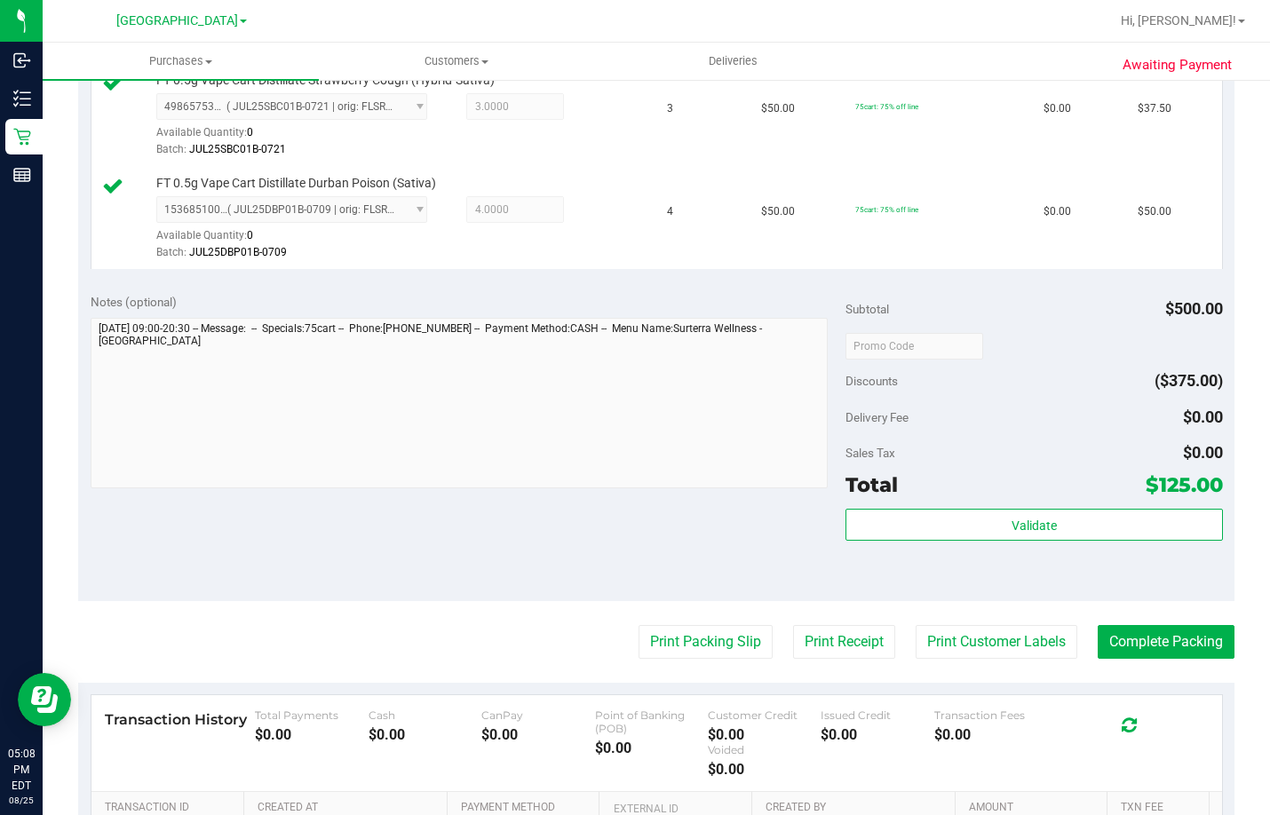
scroll to position [710, 0]
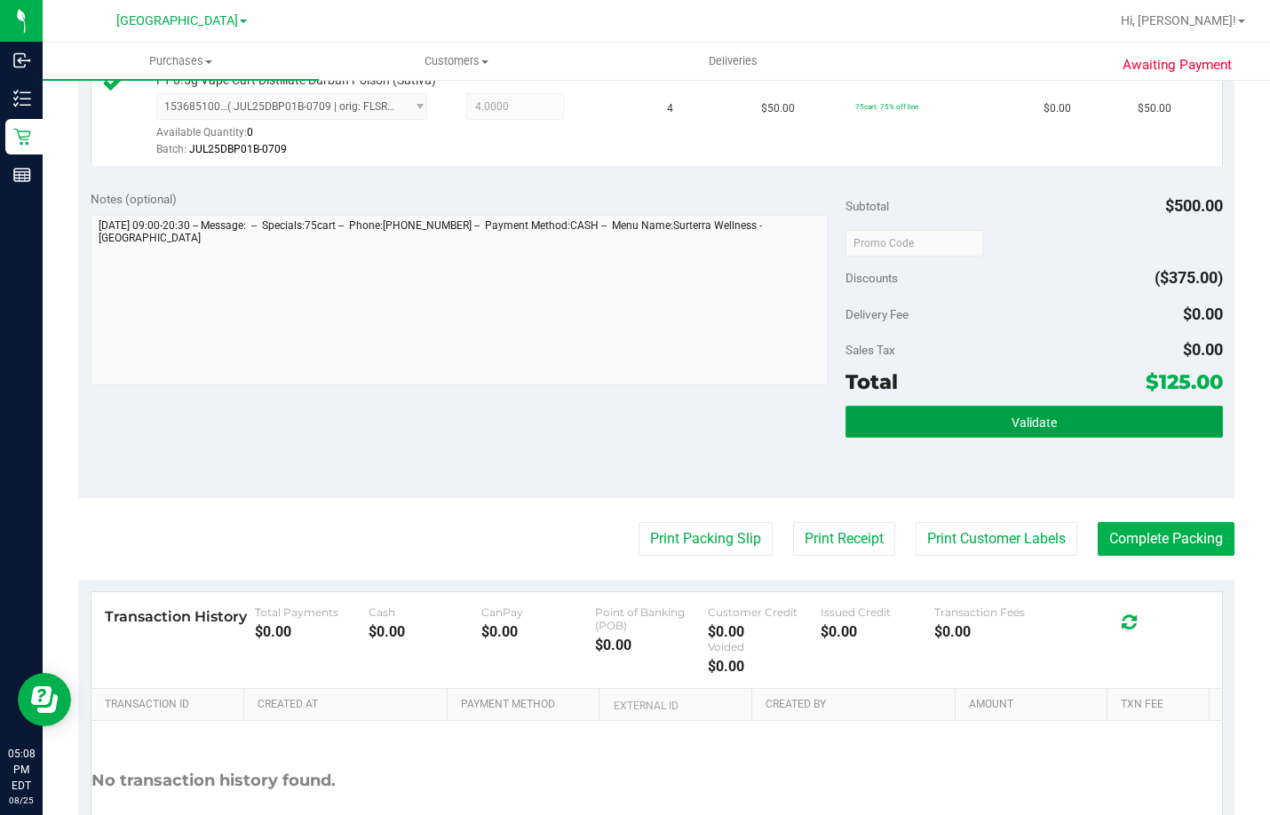
click at [1039, 430] on span "Validate" at bounding box center [1034, 423] width 45 height 14
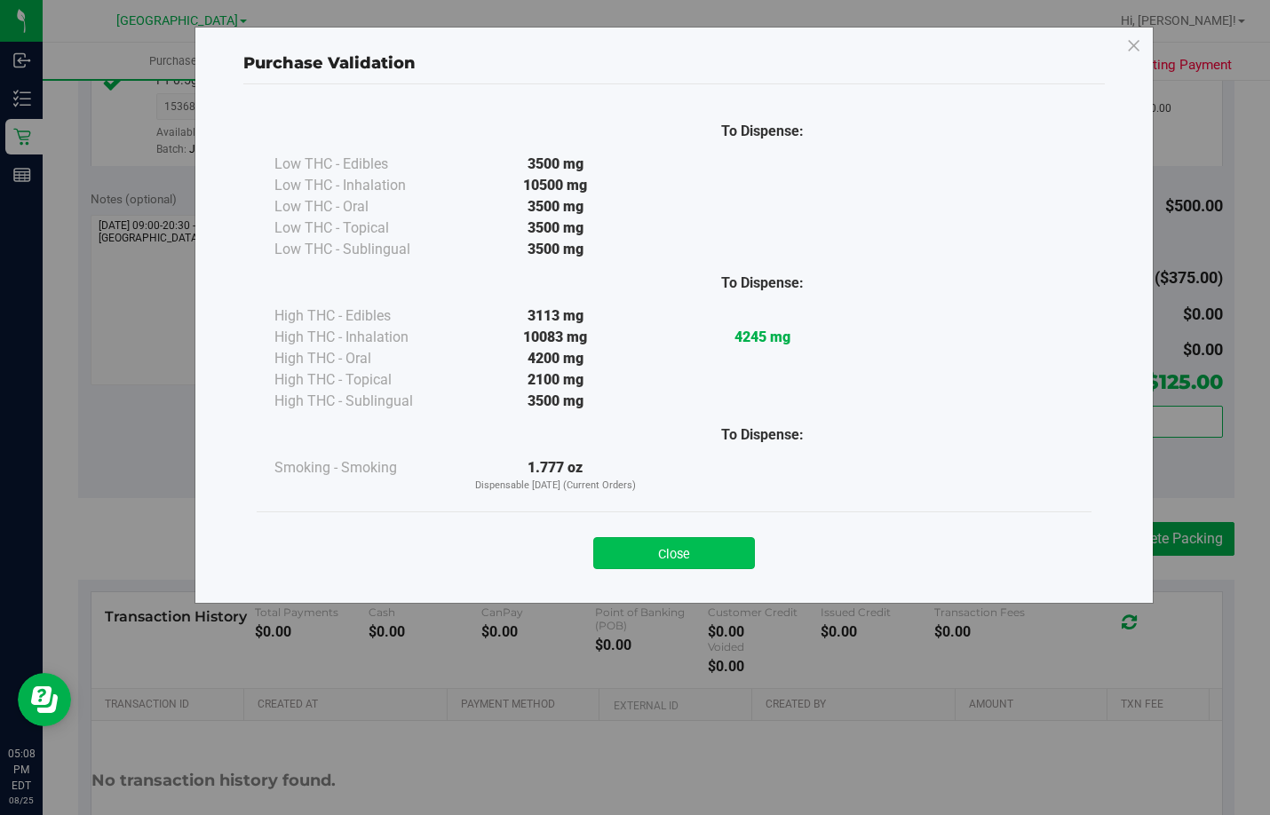
click at [723, 558] on button "Close" at bounding box center [674, 553] width 162 height 32
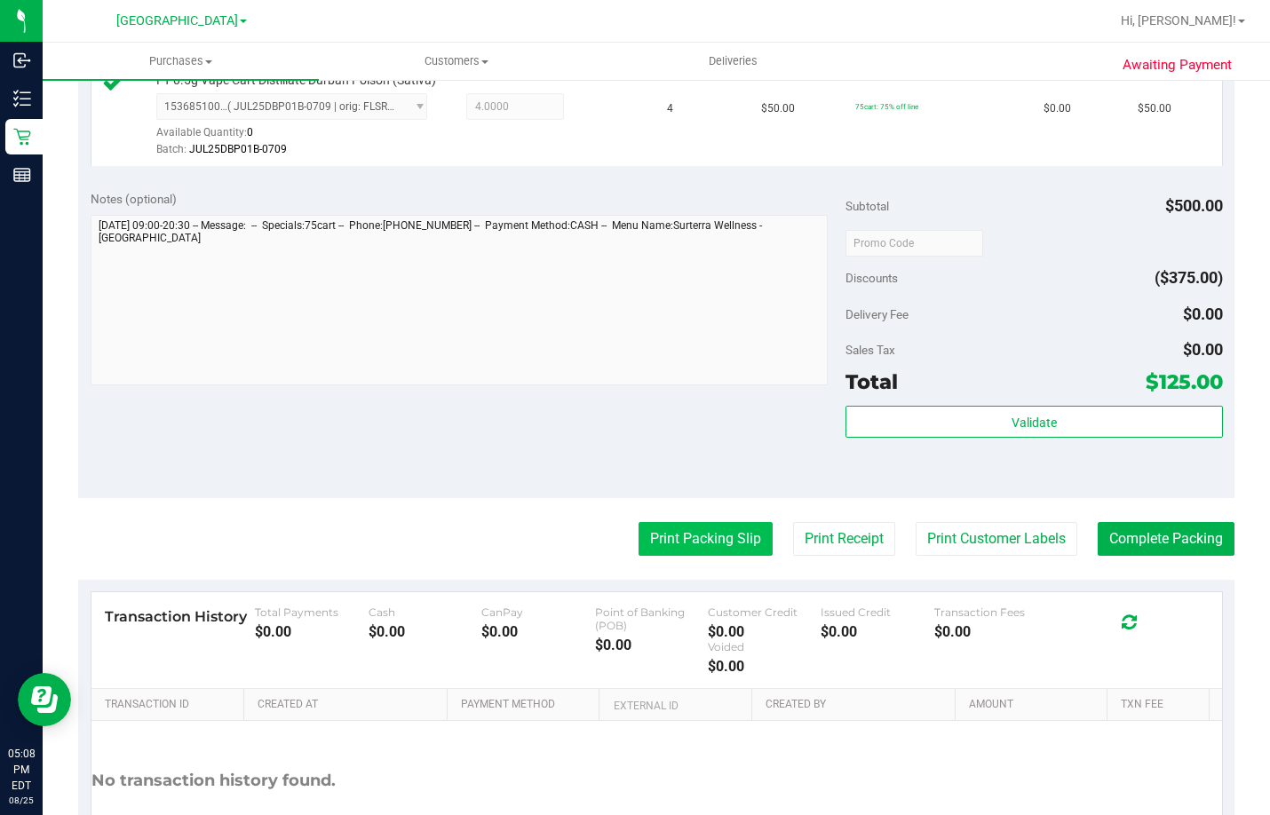
click at [717, 556] on button "Print Packing Slip" at bounding box center [706, 539] width 134 height 34
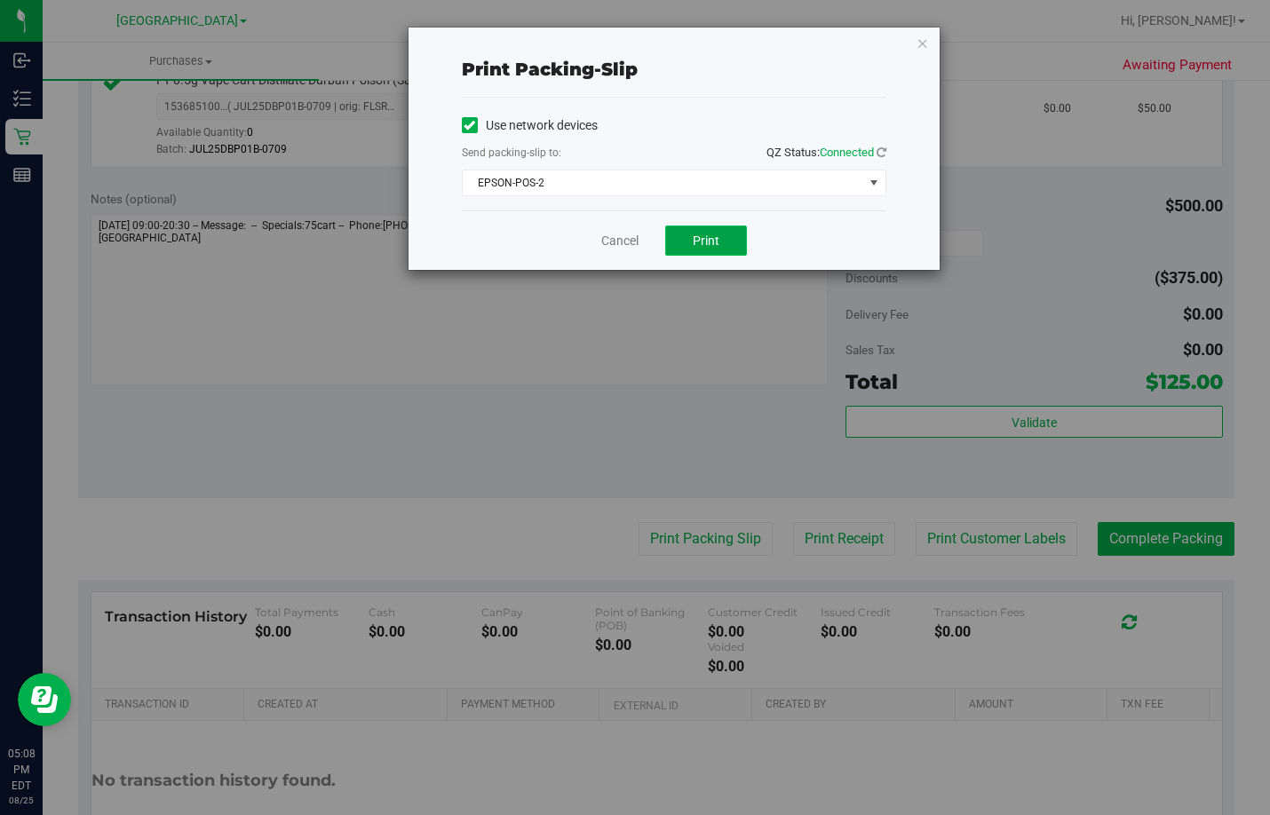
click at [690, 234] on button "Print" at bounding box center [706, 241] width 82 height 30
click at [706, 234] on span "Print" at bounding box center [706, 241] width 27 height 14
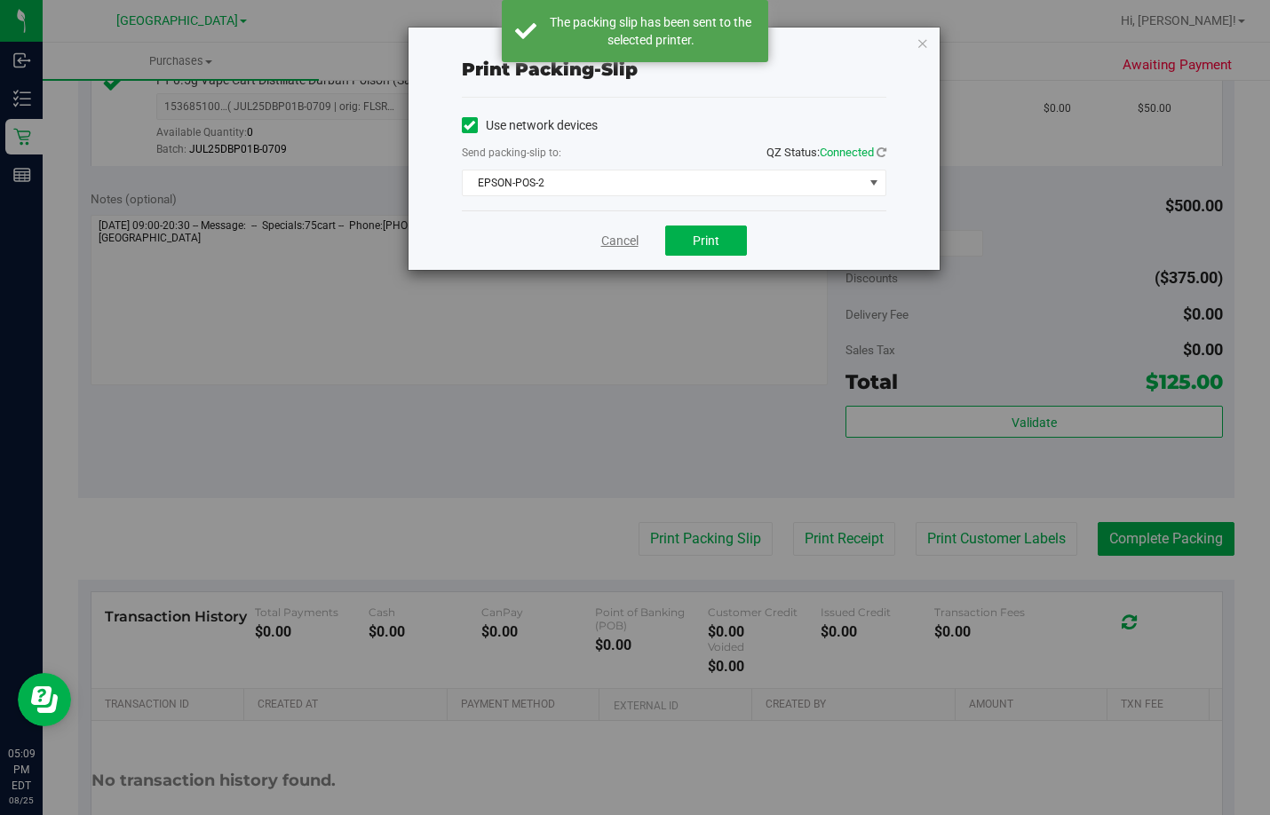
click at [617, 236] on link "Cancel" at bounding box center [619, 241] width 37 height 19
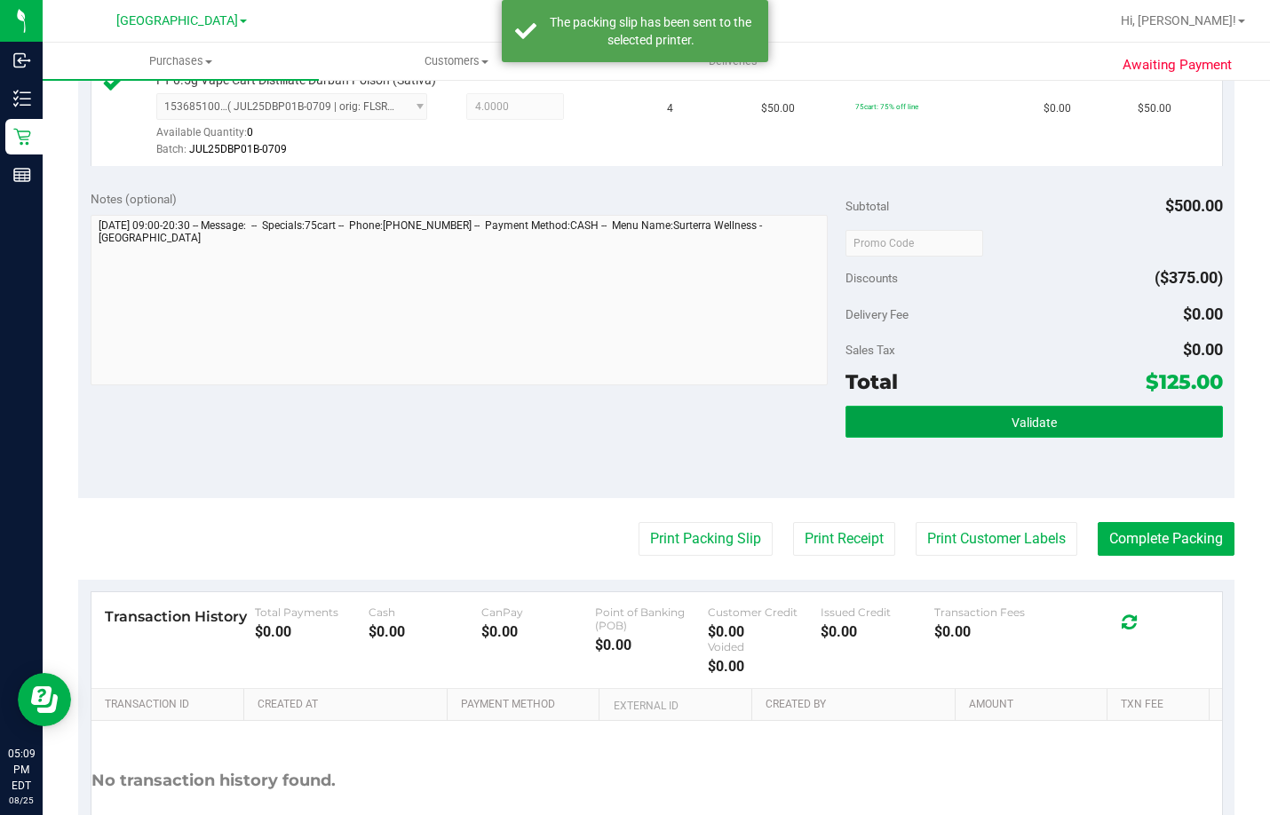
click at [1012, 430] on span "Validate" at bounding box center [1034, 423] width 45 height 14
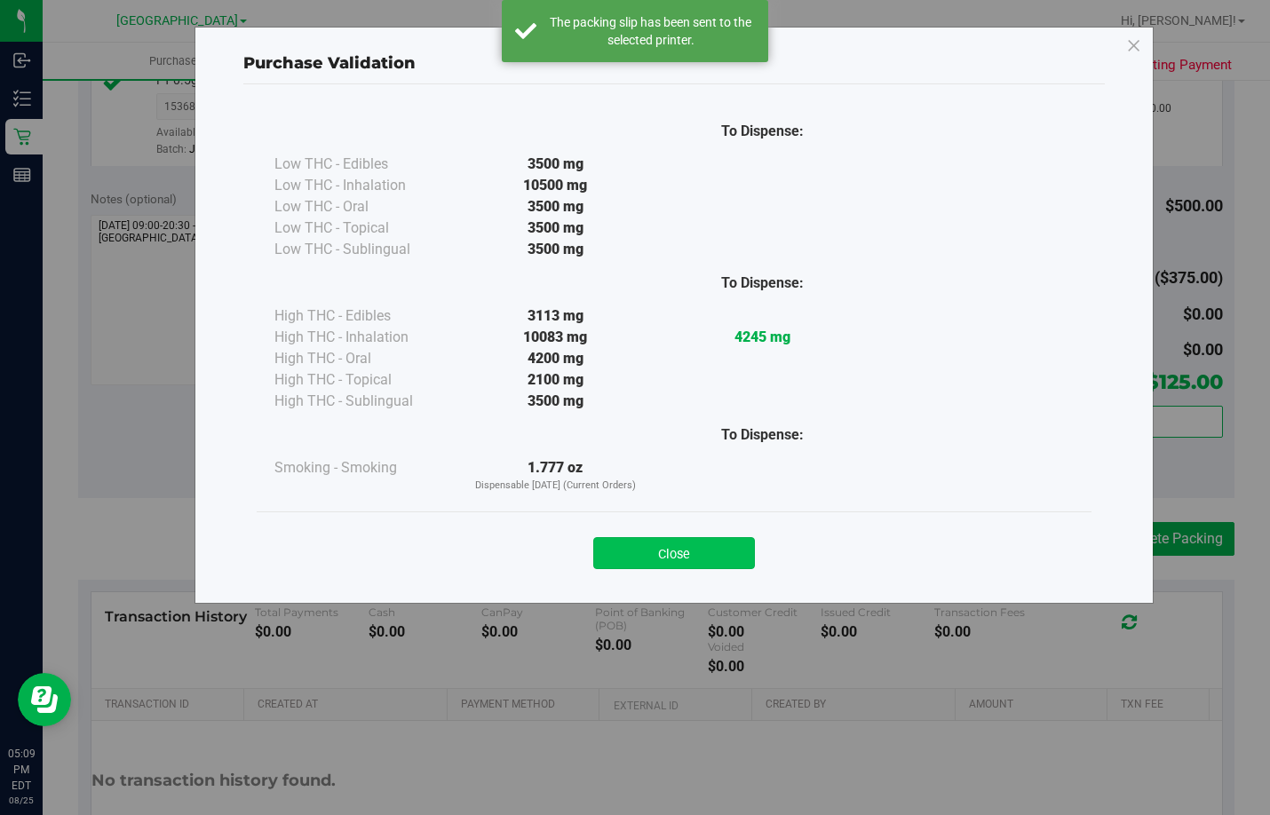
drag, startPoint x: 702, startPoint y: 560, endPoint x: 748, endPoint y: 526, distance: 57.7
click at [702, 559] on button "Close" at bounding box center [674, 553] width 162 height 32
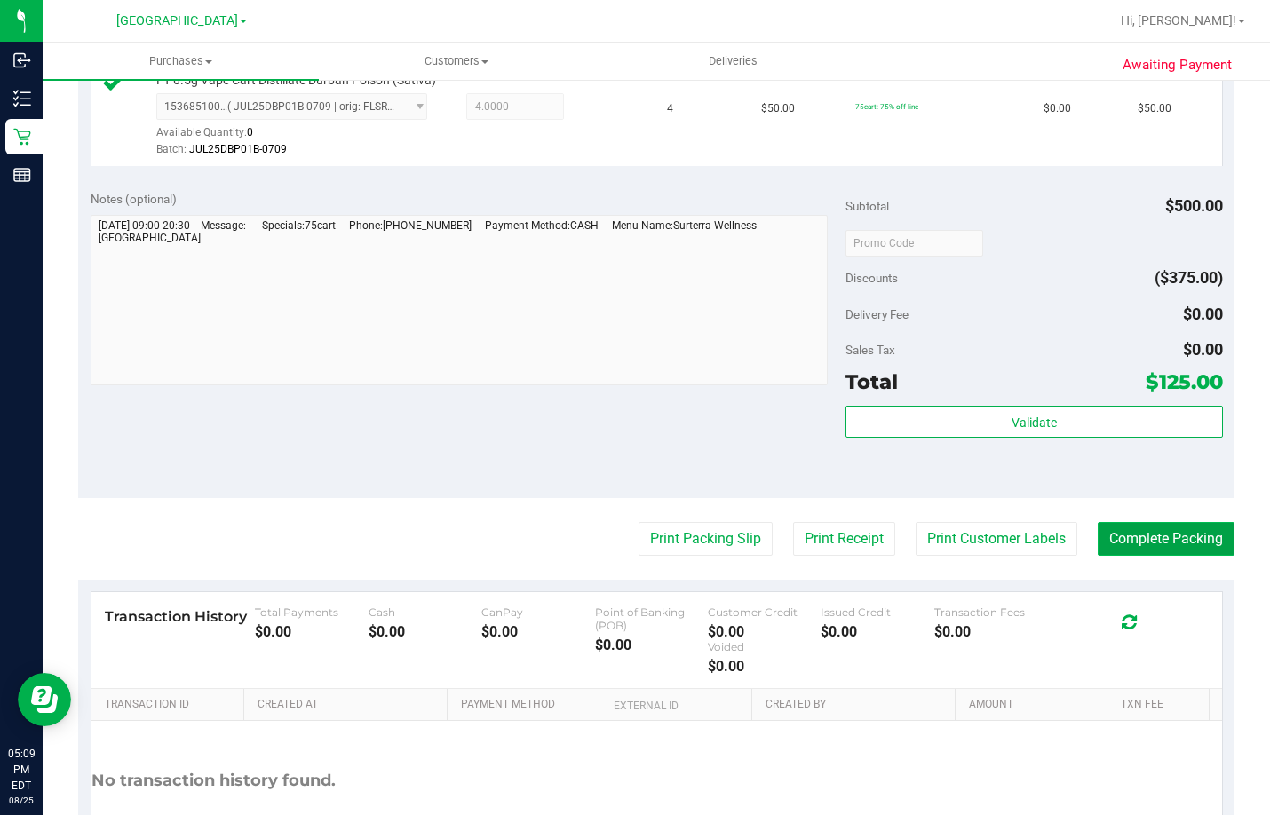
click at [1189, 556] on button "Complete Packing" at bounding box center [1166, 539] width 137 height 34
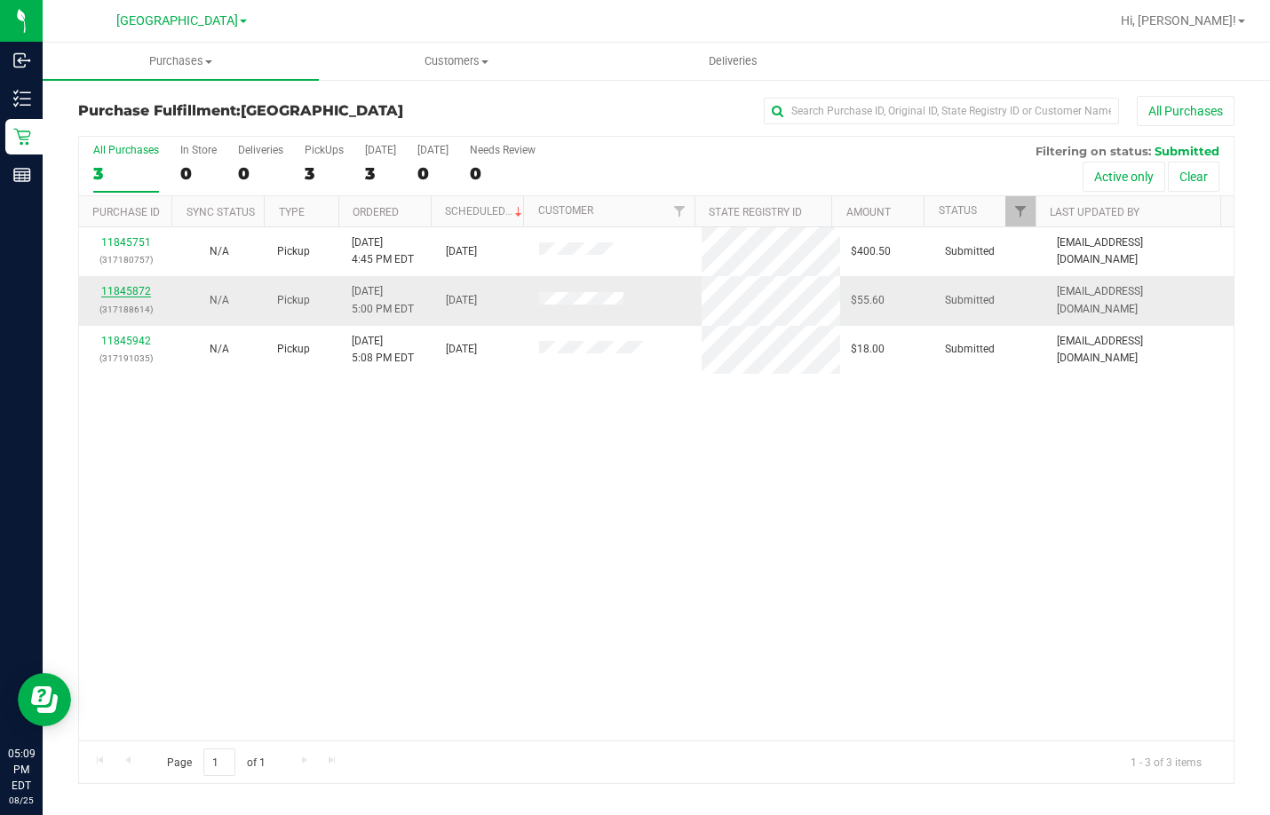
click at [126, 289] on link "11845872" at bounding box center [126, 291] width 50 height 12
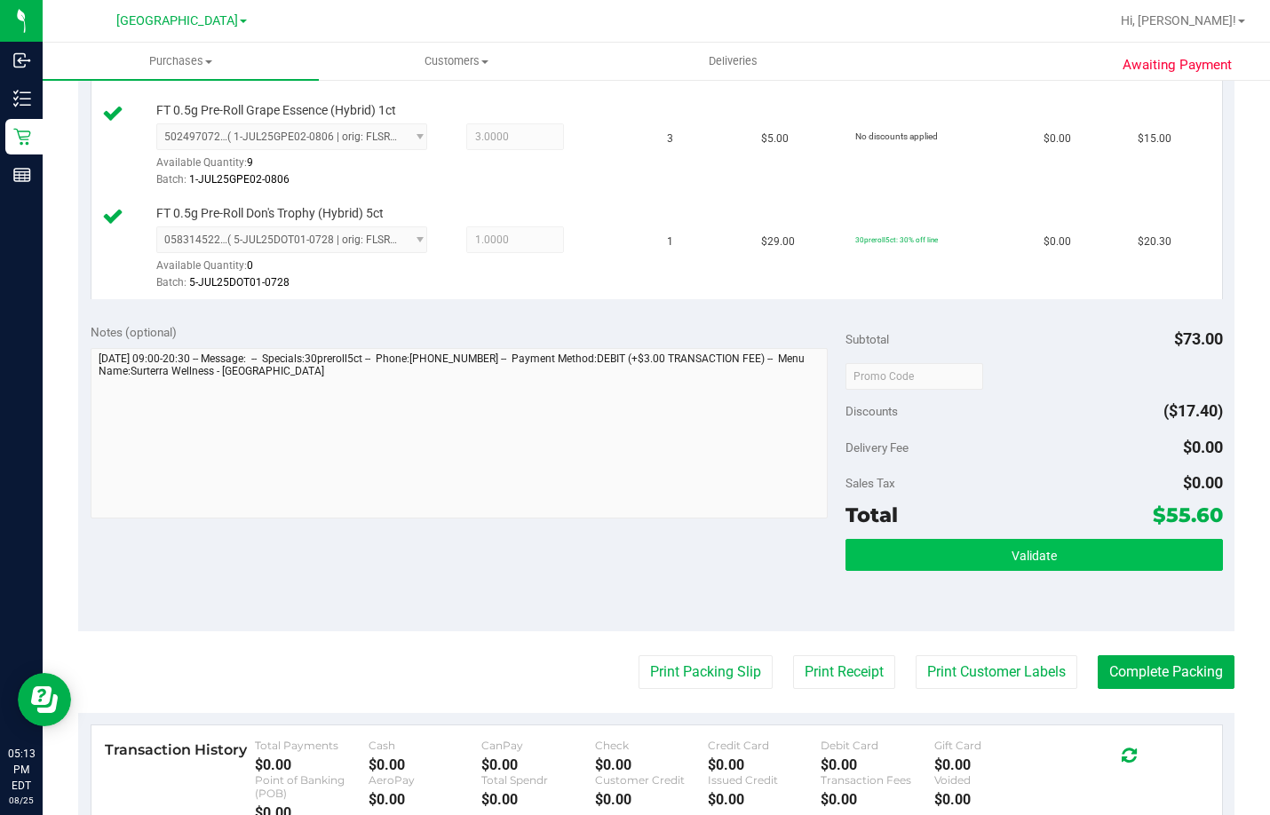
scroll to position [710, 0]
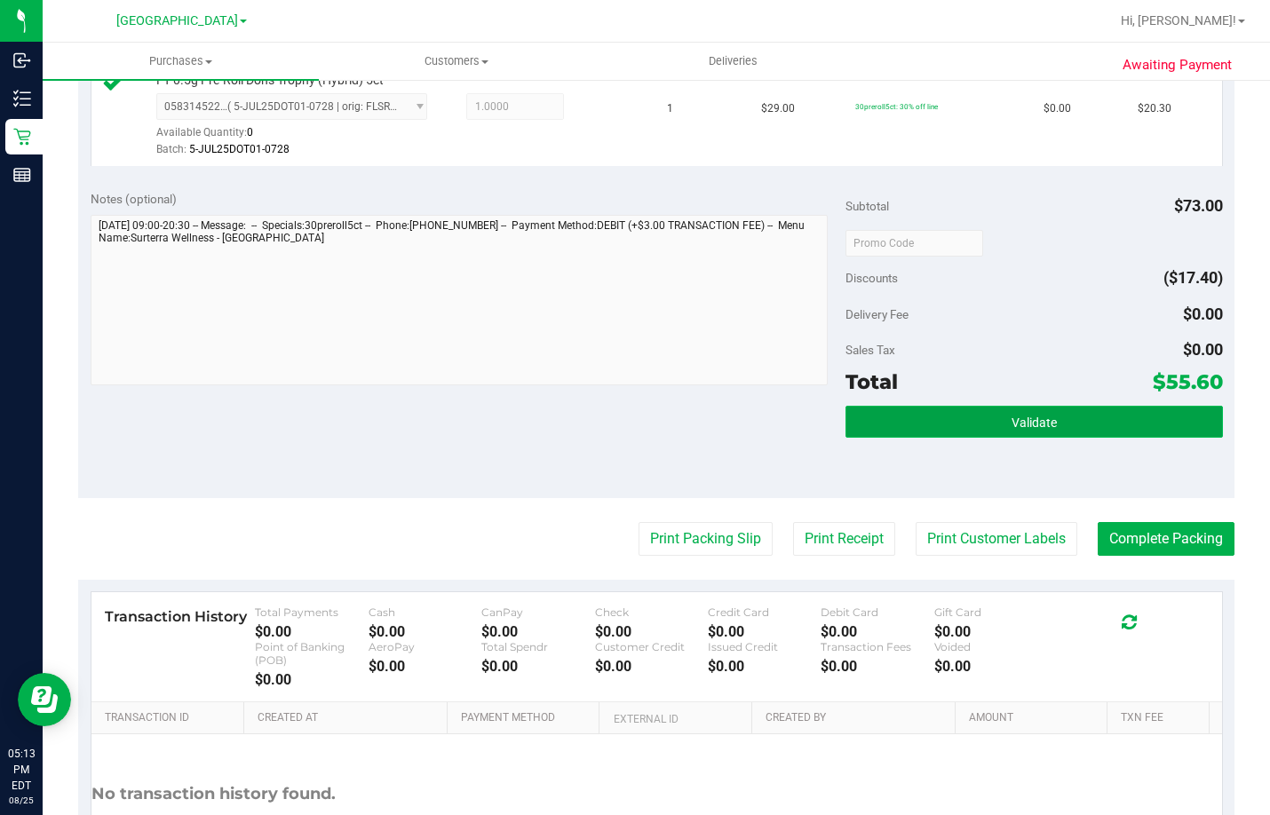
click at [1018, 430] on span "Validate" at bounding box center [1034, 423] width 45 height 14
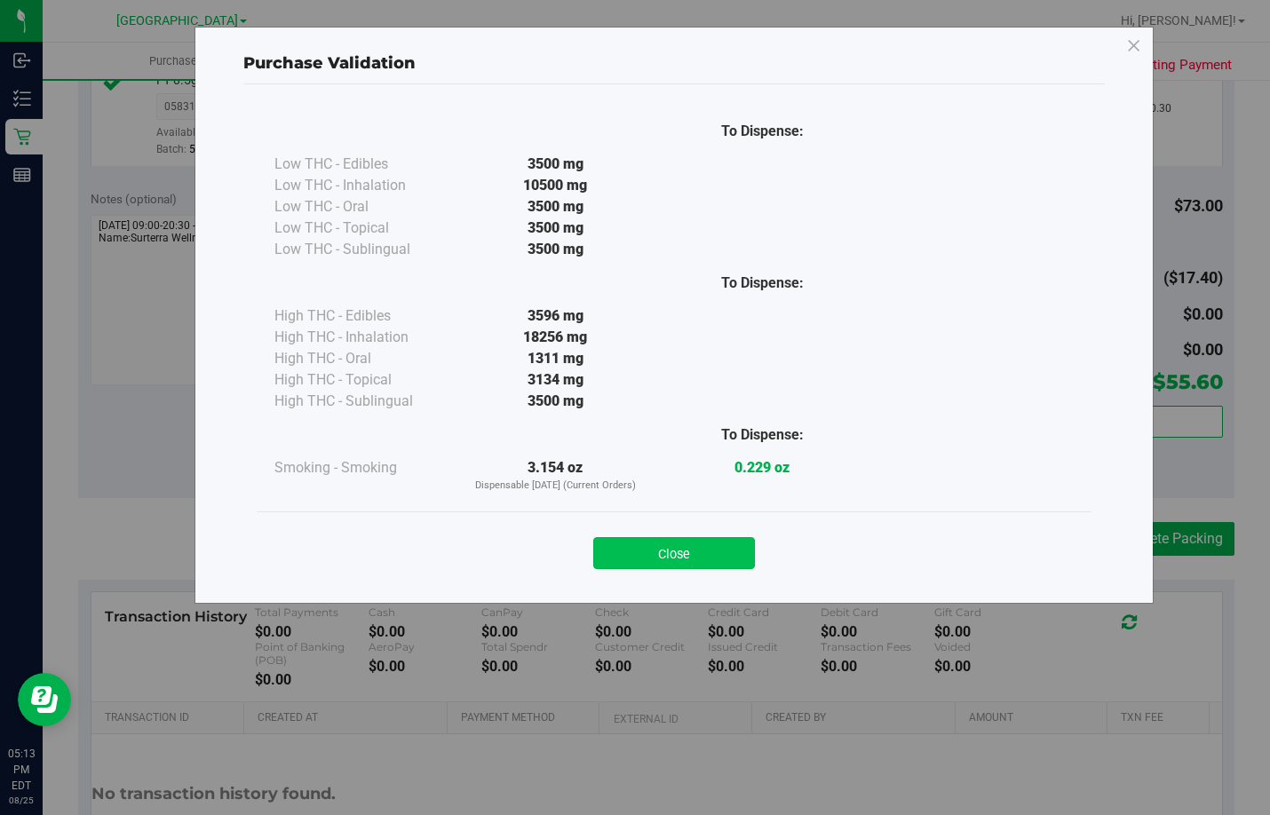
click at [714, 558] on button "Close" at bounding box center [674, 553] width 162 height 32
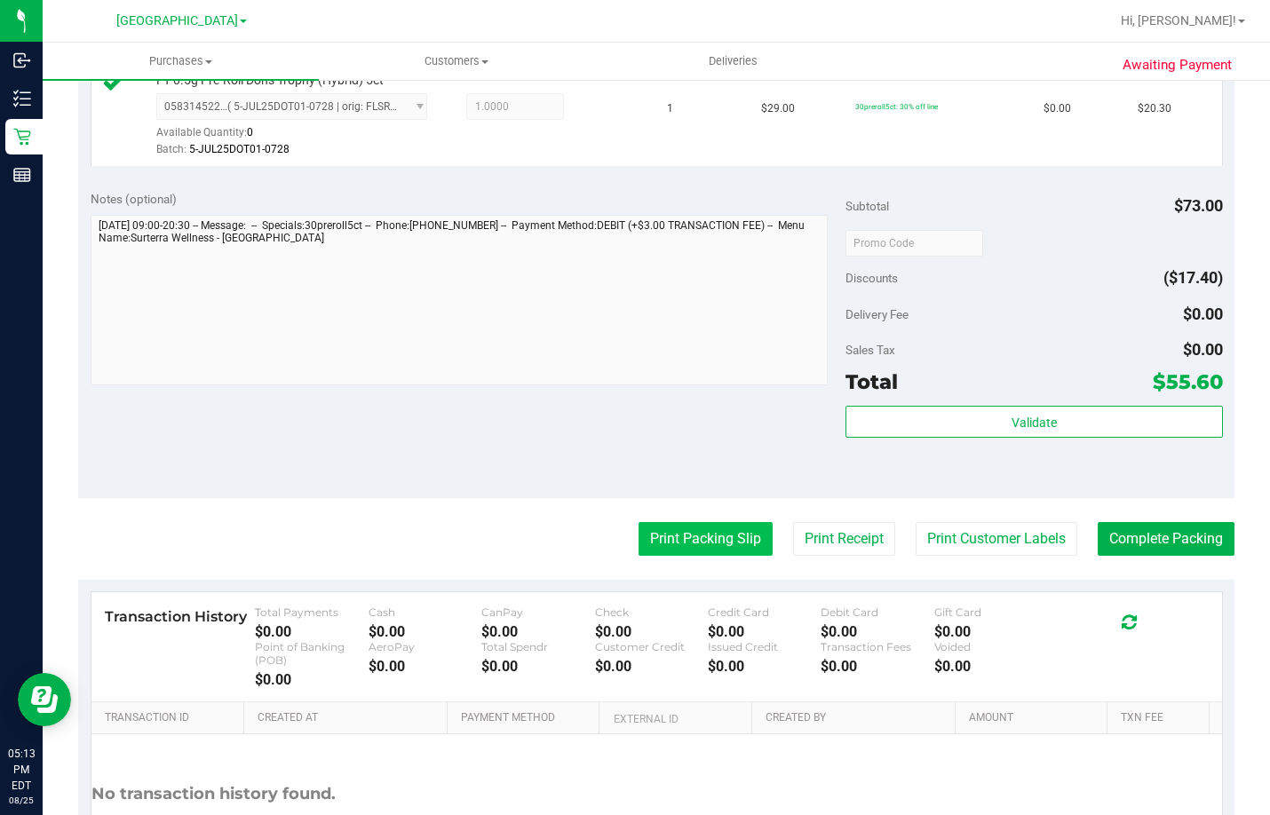
click at [689, 556] on button "Print Packing Slip" at bounding box center [706, 539] width 134 height 34
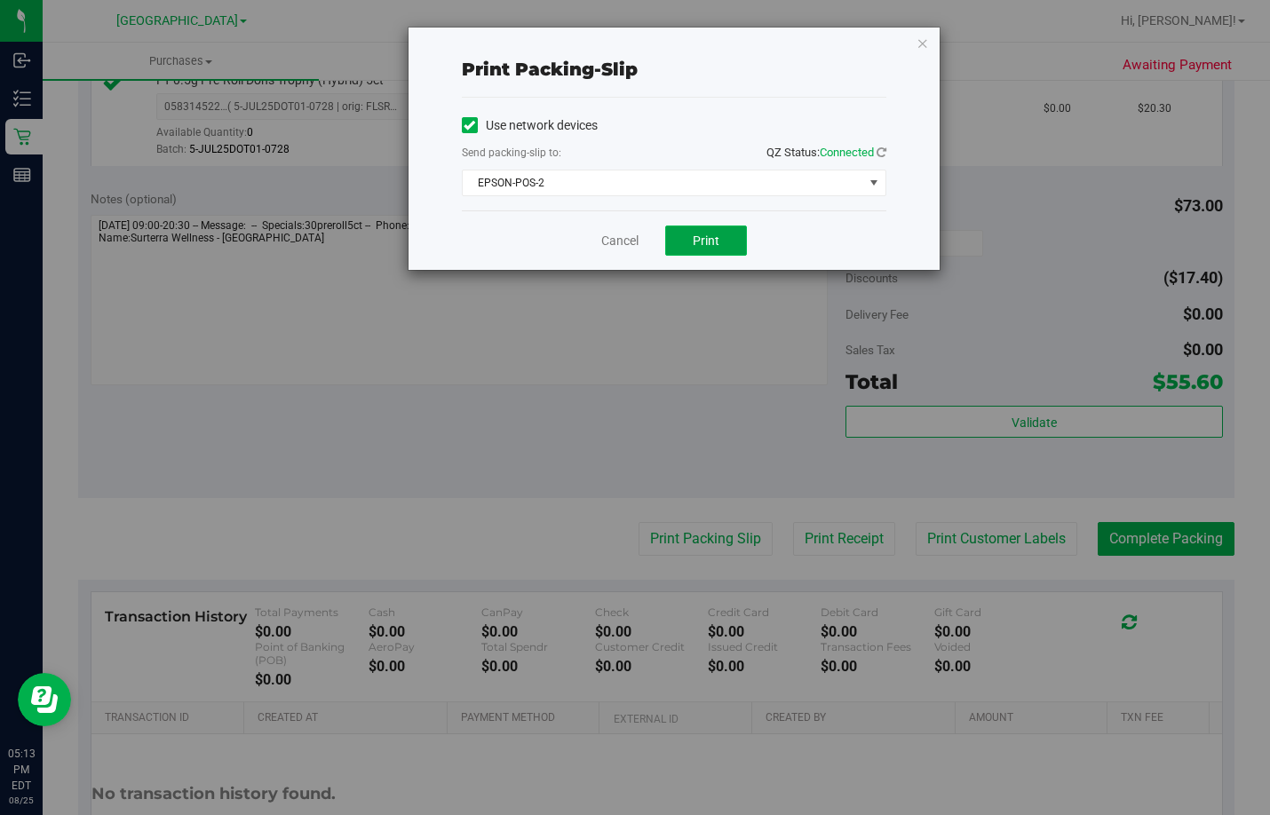
click at [720, 236] on button "Print" at bounding box center [706, 241] width 82 height 30
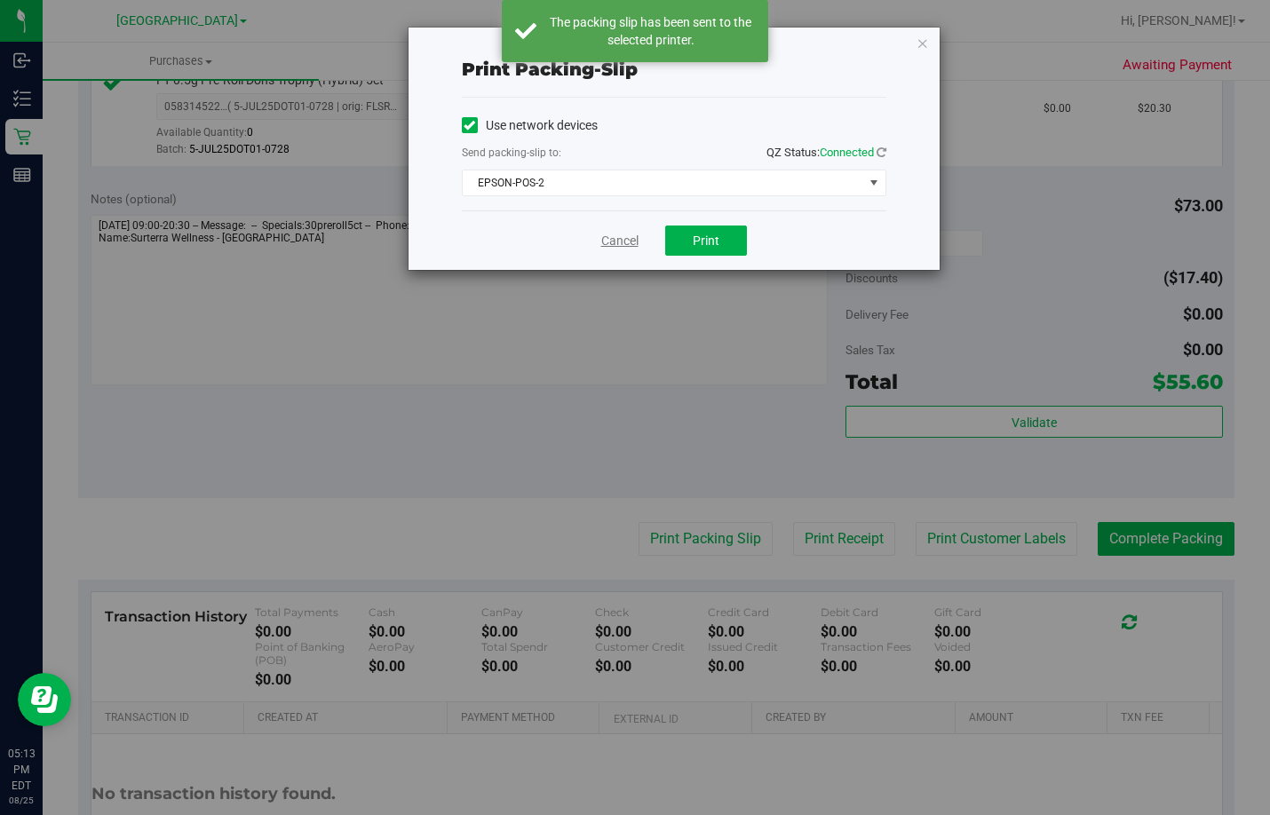
click at [623, 241] on link "Cancel" at bounding box center [619, 241] width 37 height 19
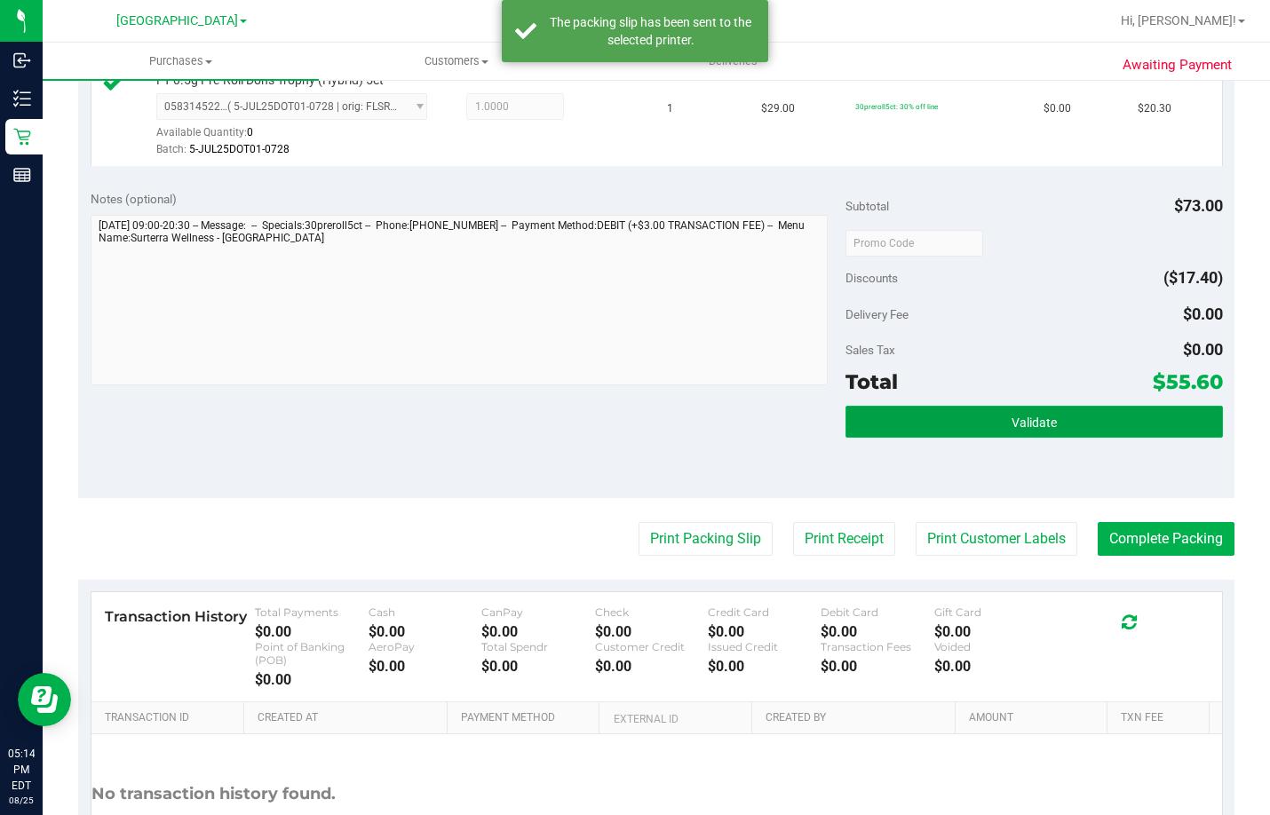
click at [972, 438] on button "Validate" at bounding box center [1033, 422] width 377 height 32
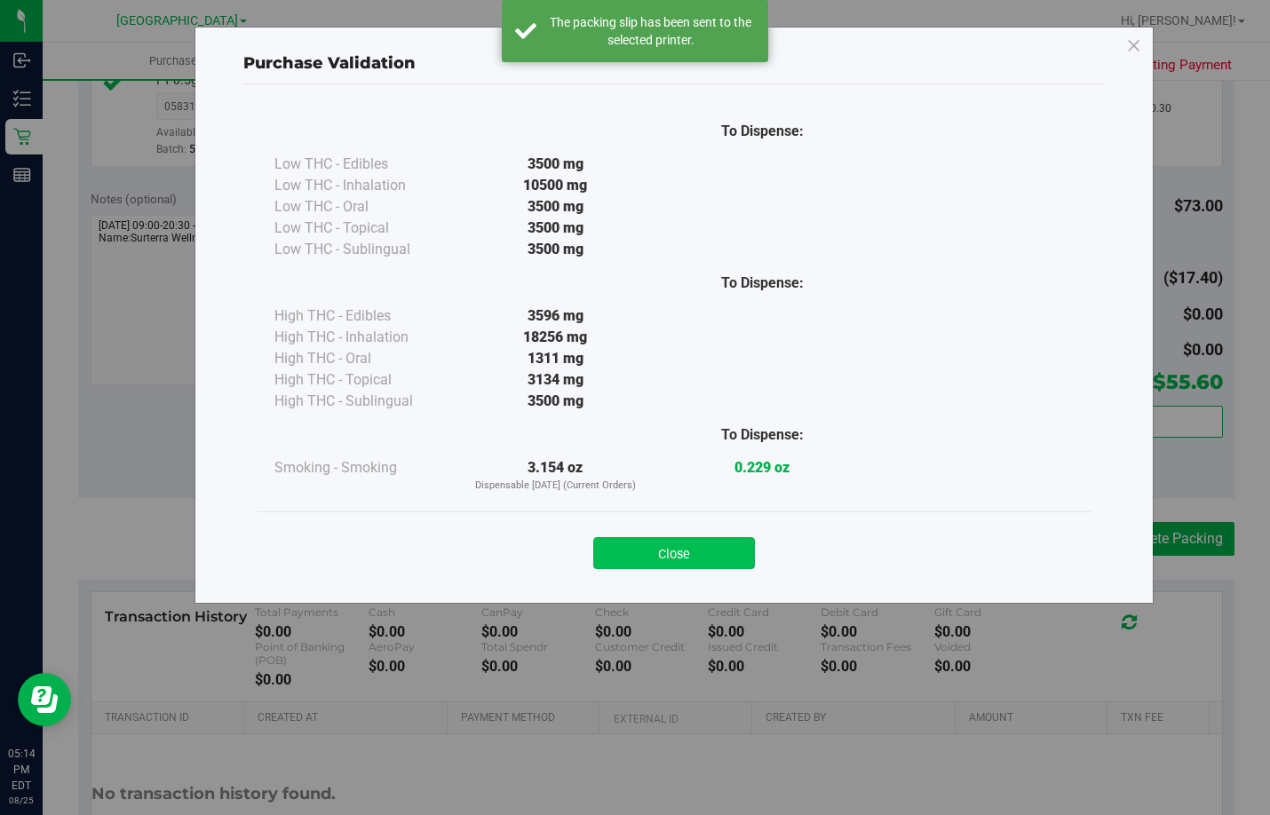
click at [683, 551] on button "Close" at bounding box center [674, 553] width 162 height 32
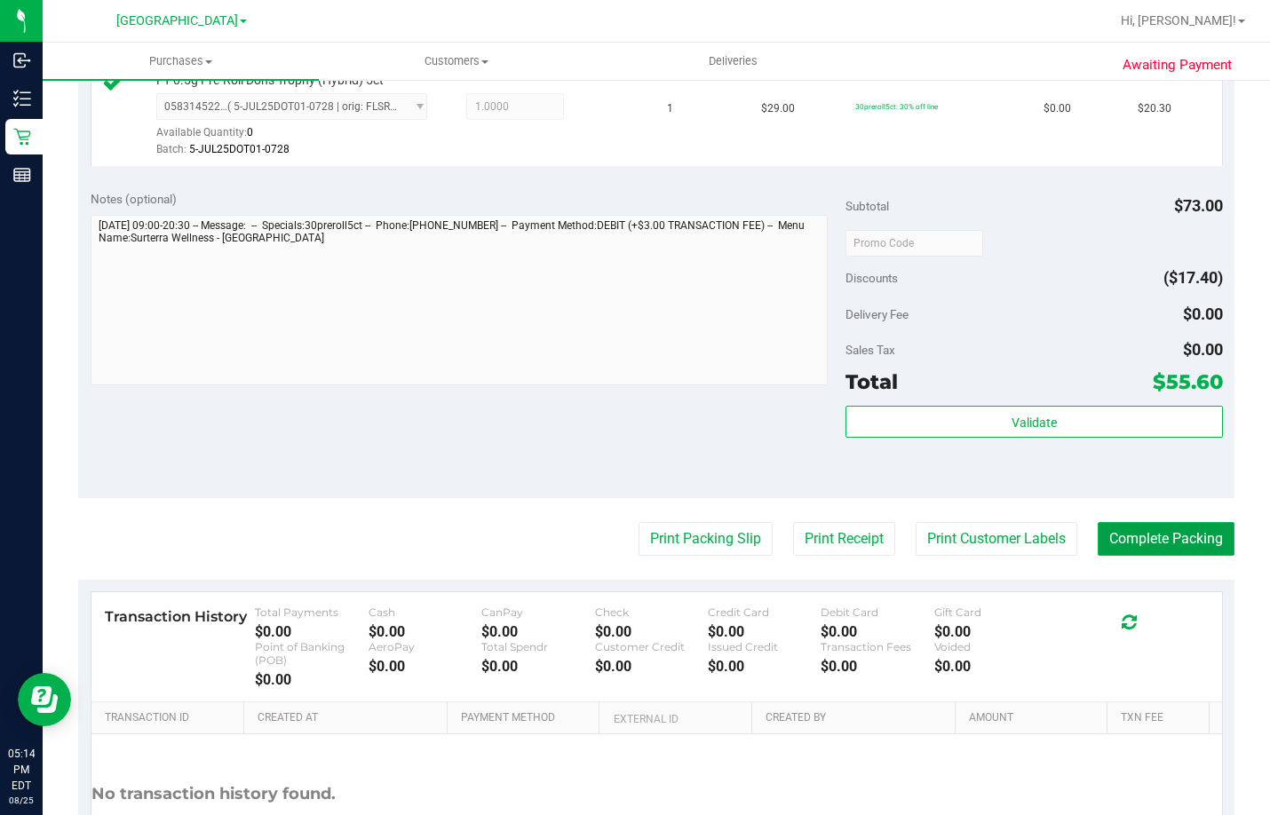
click at [1144, 556] on button "Complete Packing" at bounding box center [1166, 539] width 137 height 34
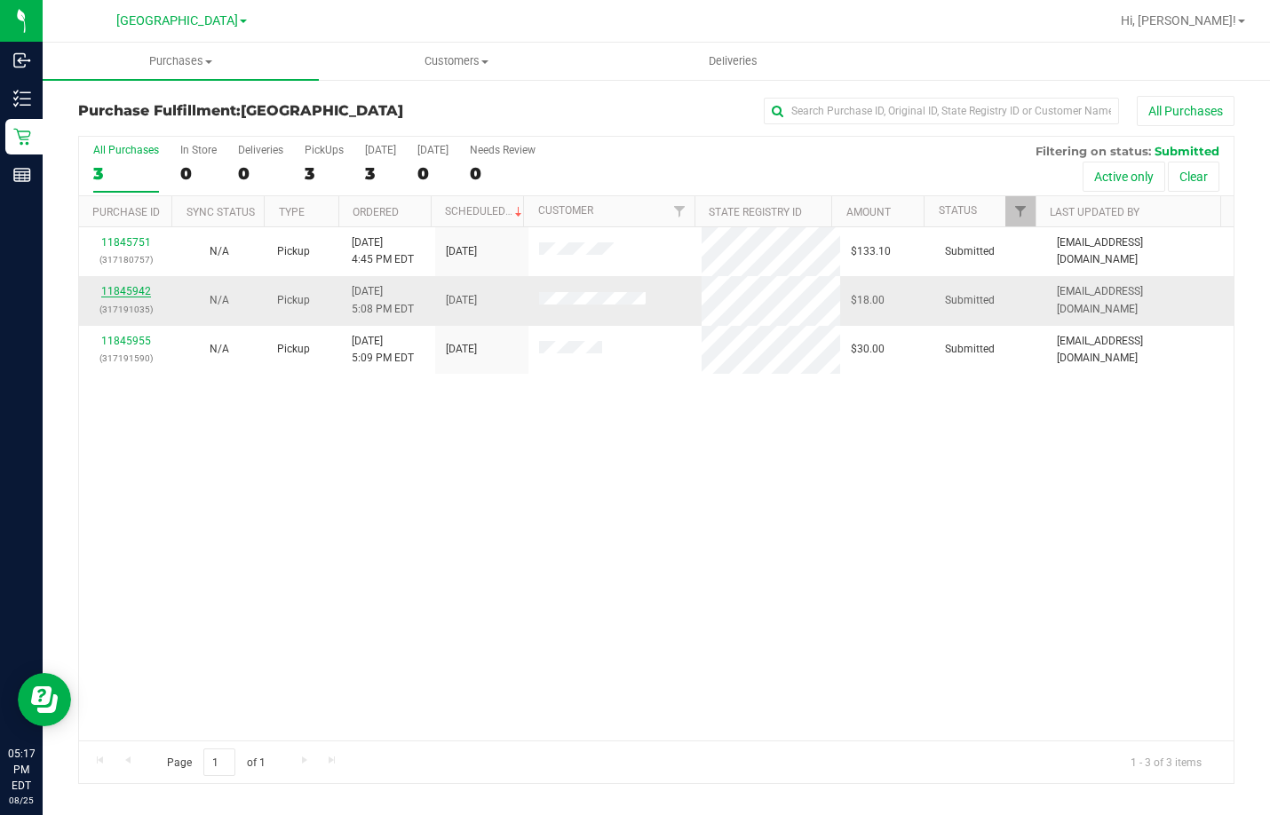
click at [140, 292] on link "11845942" at bounding box center [126, 291] width 50 height 12
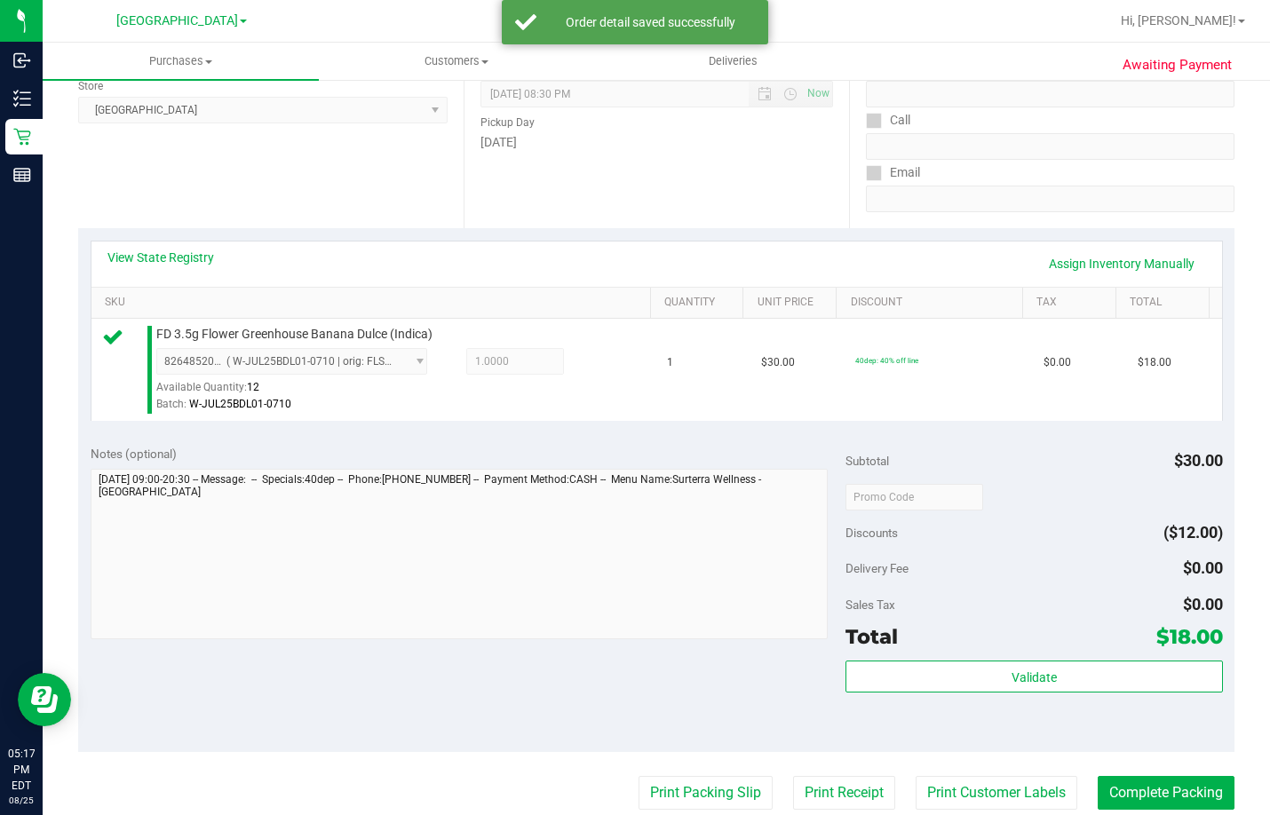
scroll to position [266, 0]
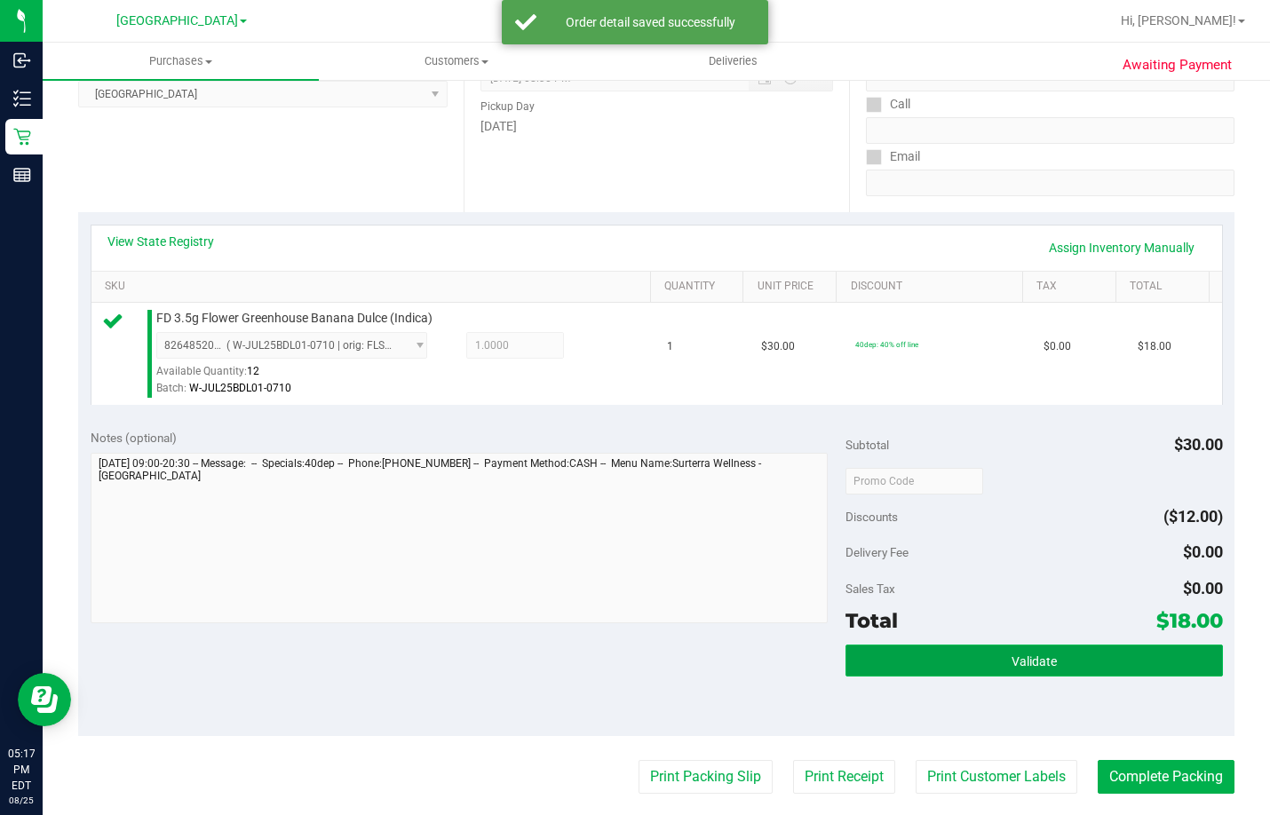
click at [1062, 676] on button "Validate" at bounding box center [1033, 661] width 377 height 32
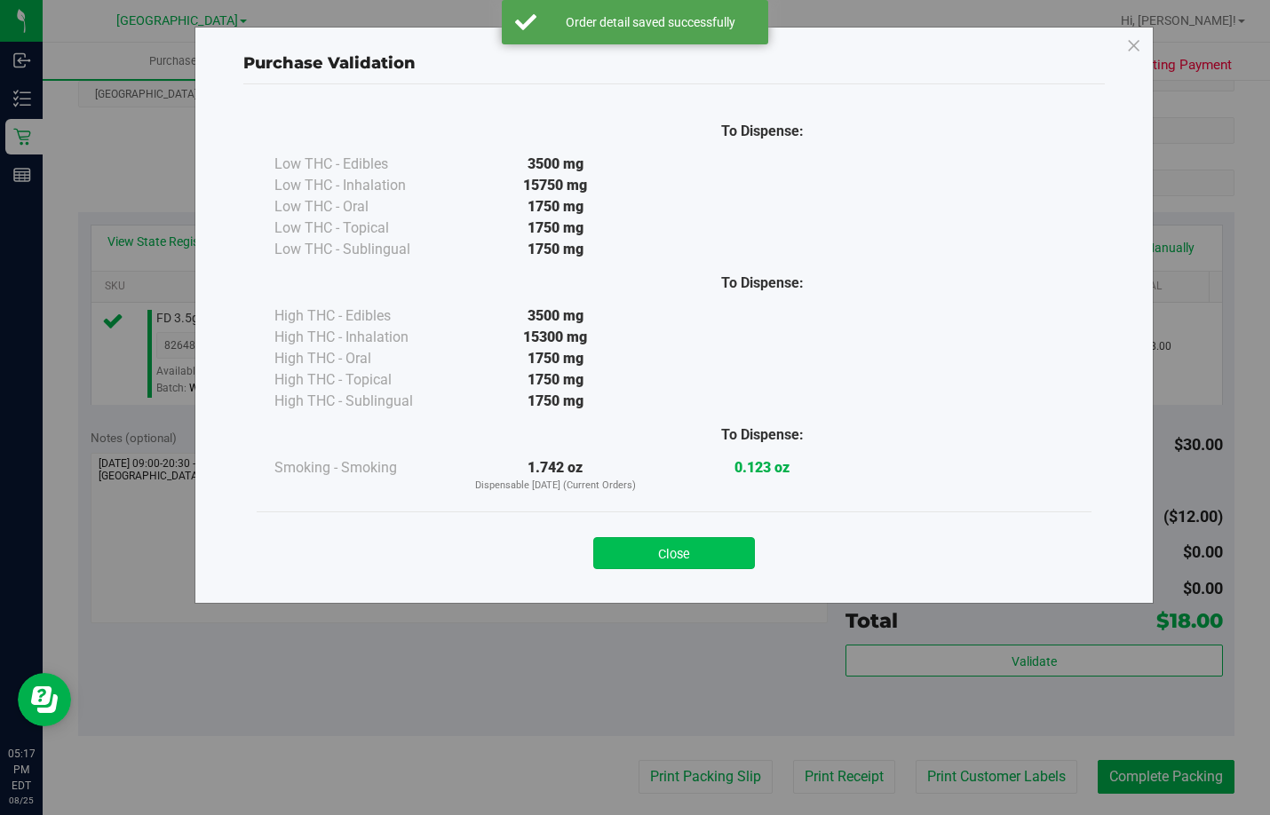
click at [705, 557] on button "Close" at bounding box center [674, 553] width 162 height 32
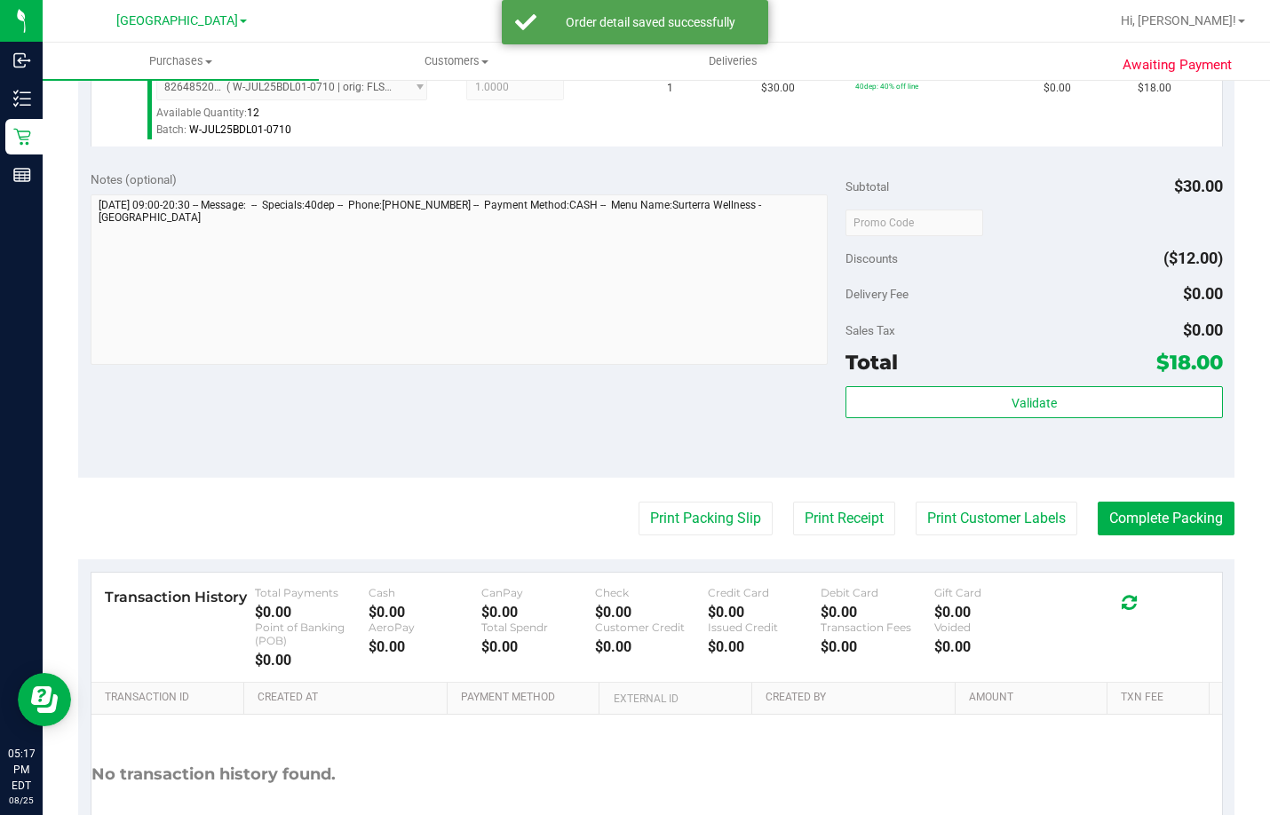
scroll to position [533, 0]
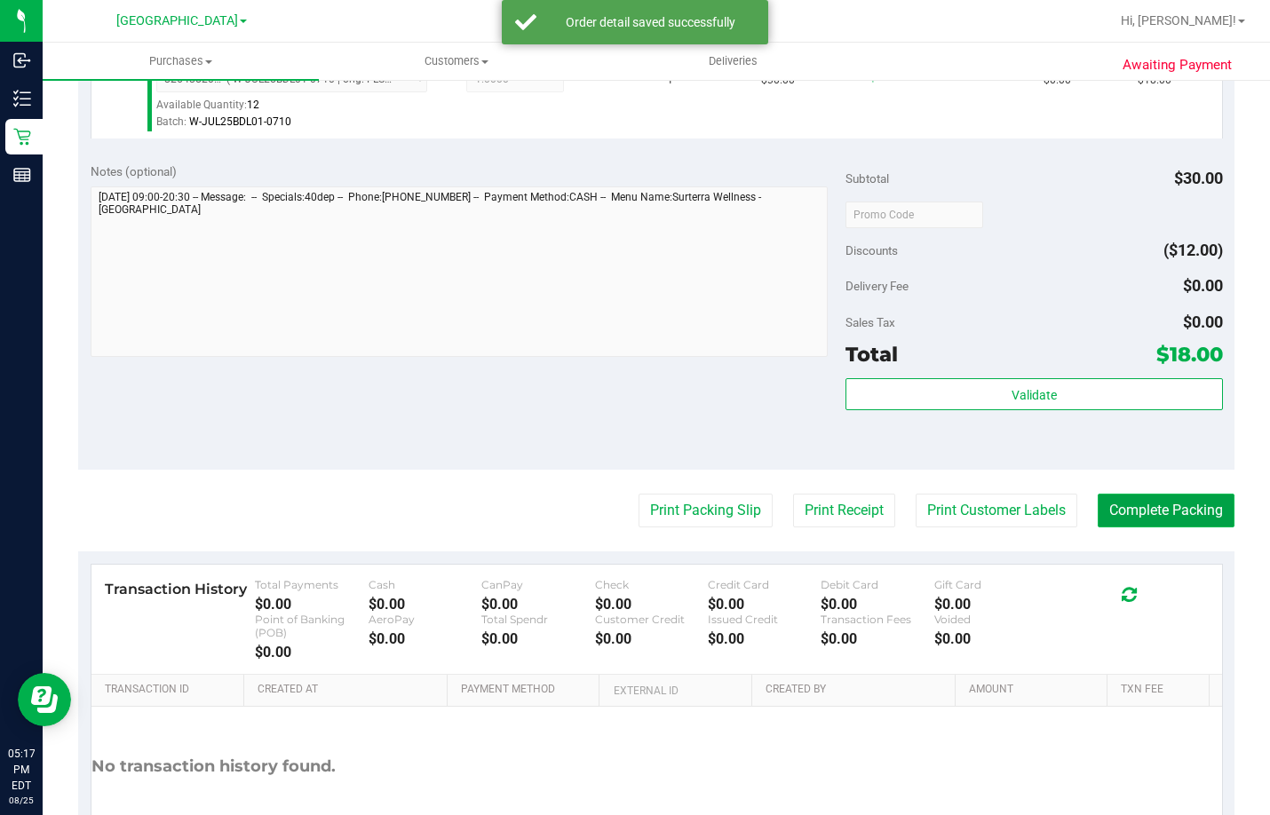
click at [1145, 524] on button "Complete Packing" at bounding box center [1166, 511] width 137 height 34
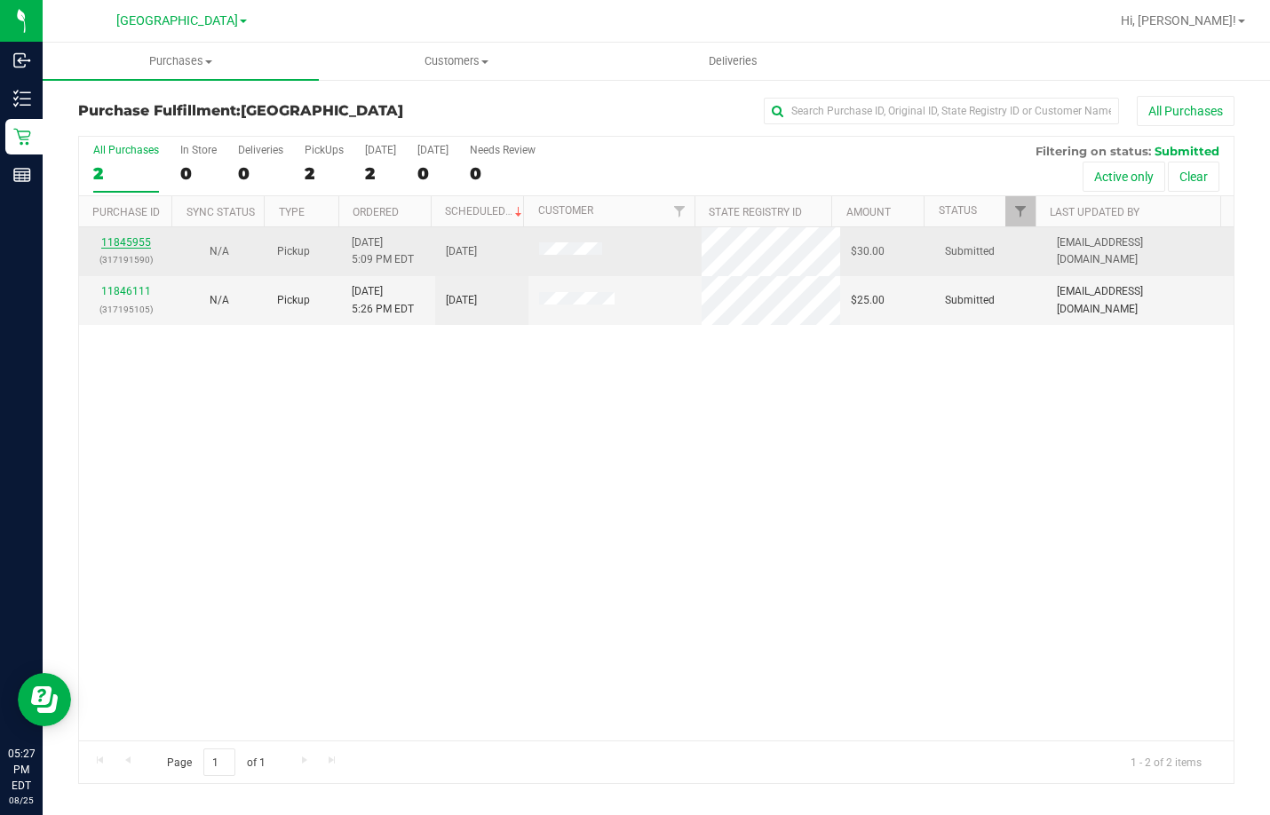
click at [129, 238] on link "11845955" at bounding box center [126, 242] width 50 height 12
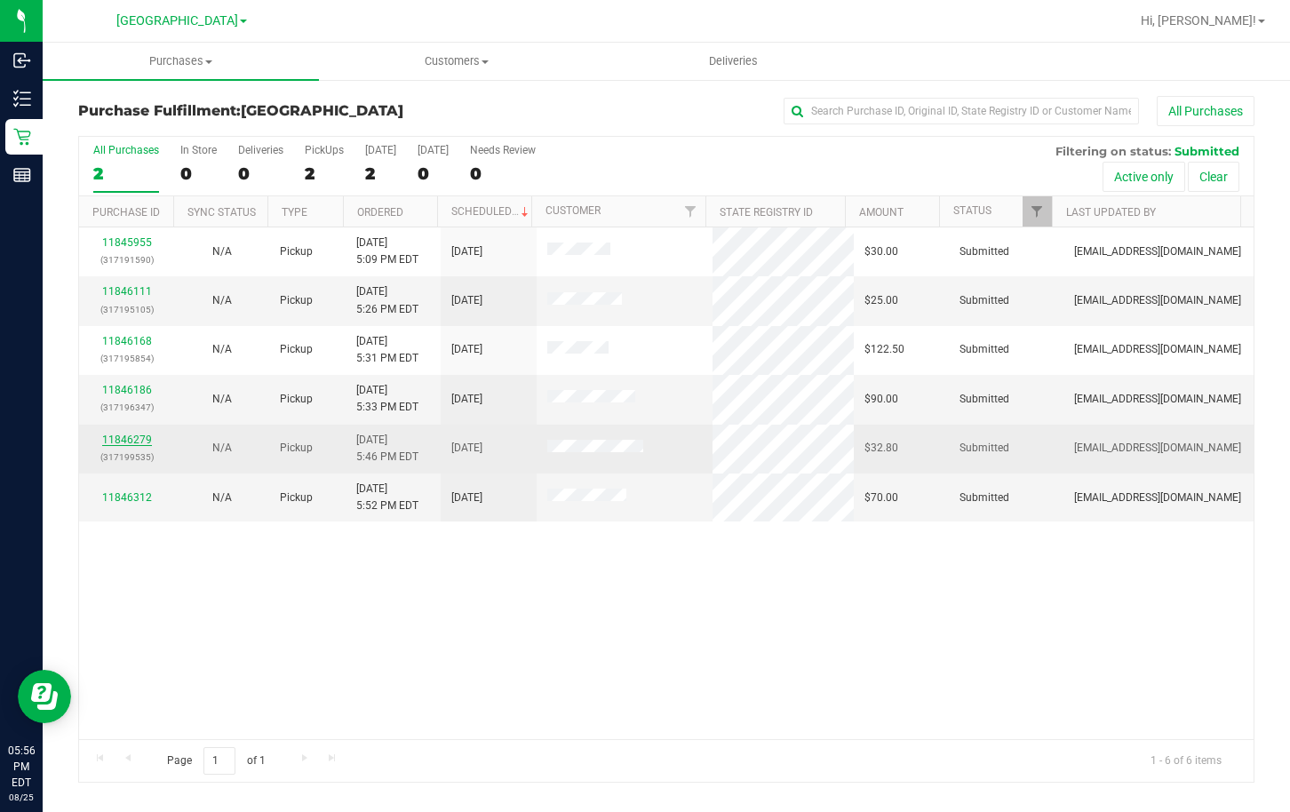
click at [123, 439] on link "11846279" at bounding box center [127, 439] width 50 height 12
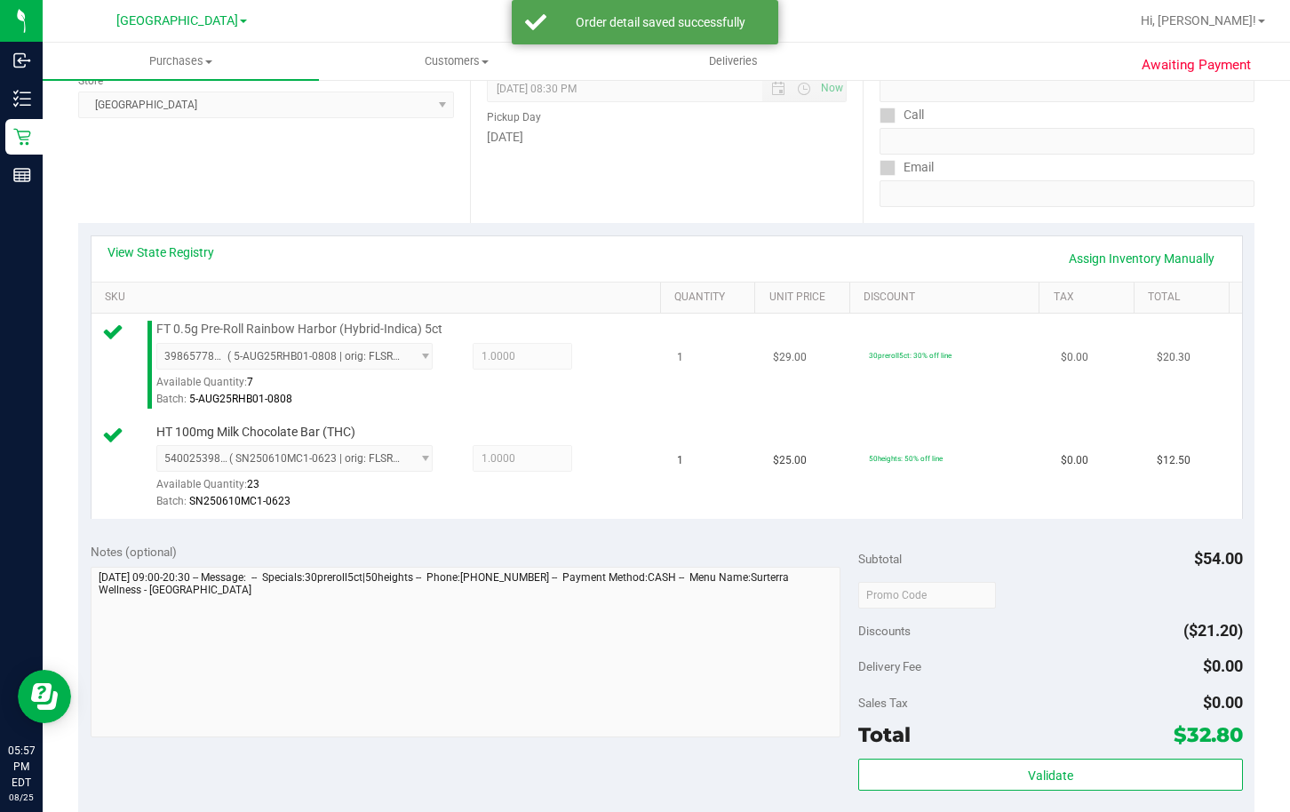
scroll to position [266, 0]
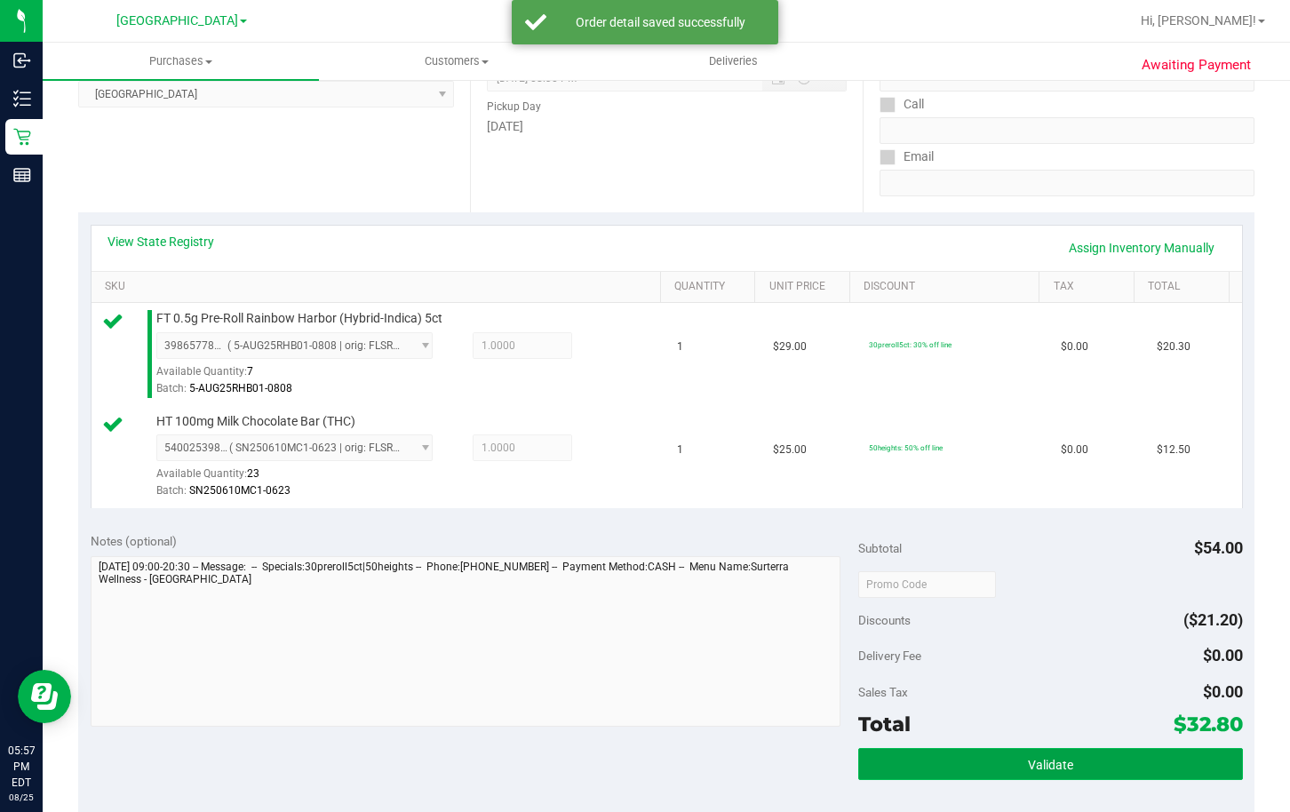
click at [1003, 761] on button "Validate" at bounding box center [1050, 764] width 384 height 32
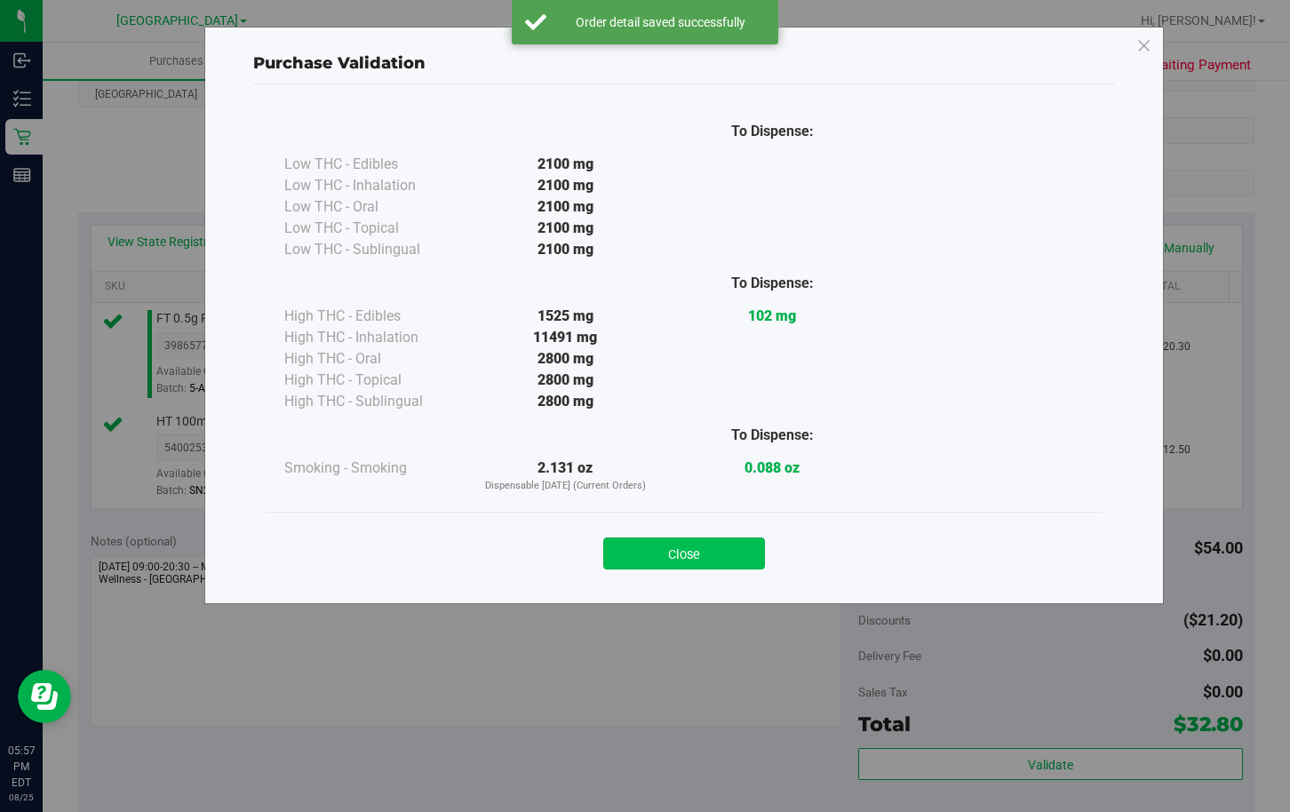
click at [716, 552] on button "Close" at bounding box center [684, 553] width 162 height 32
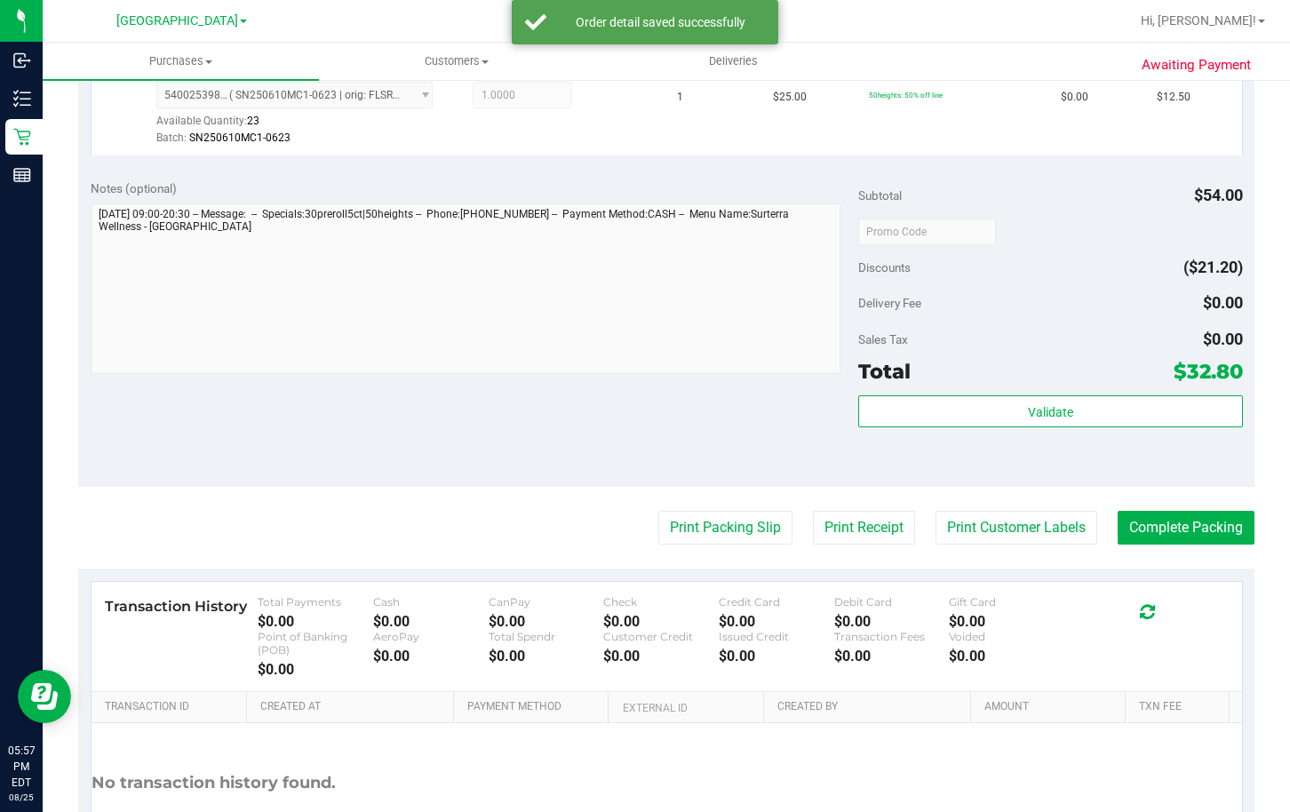
scroll to position [622, 0]
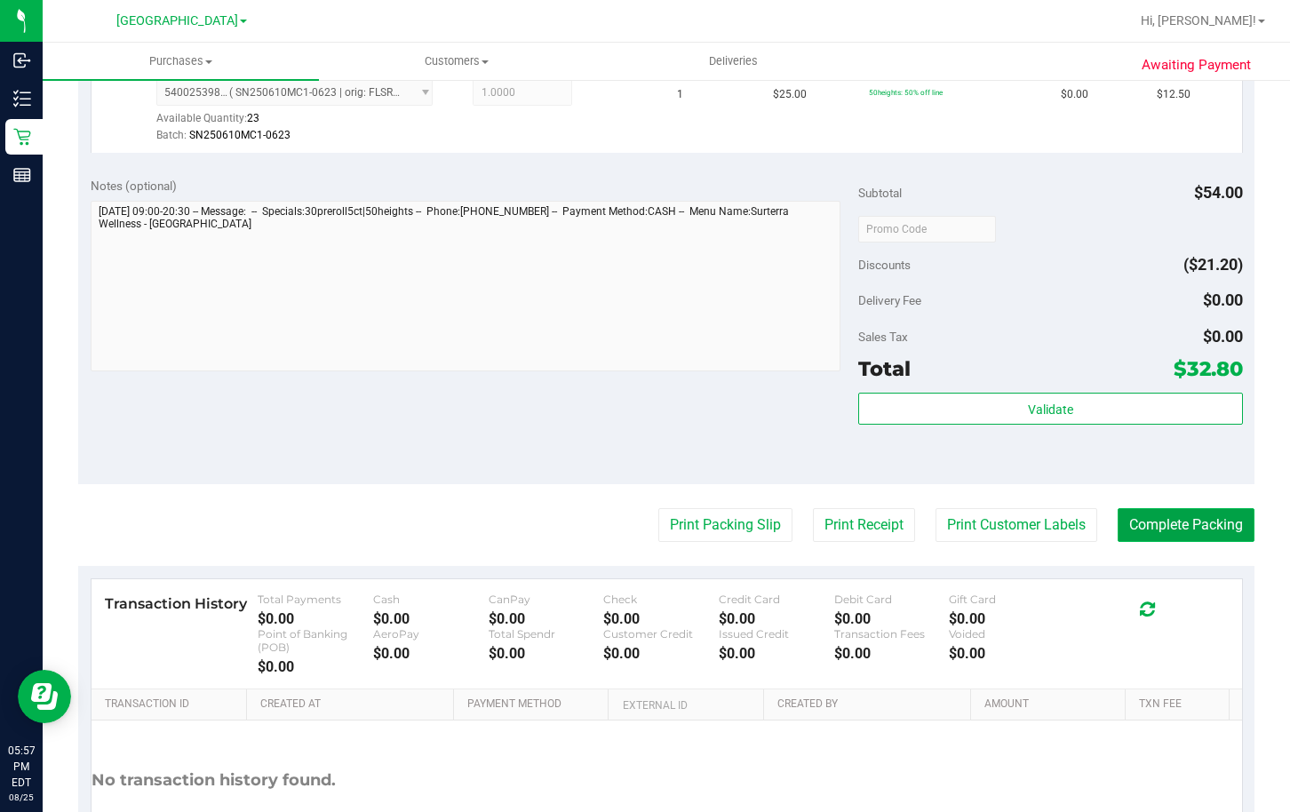
click at [1185, 525] on button "Complete Packing" at bounding box center [1185, 525] width 137 height 34
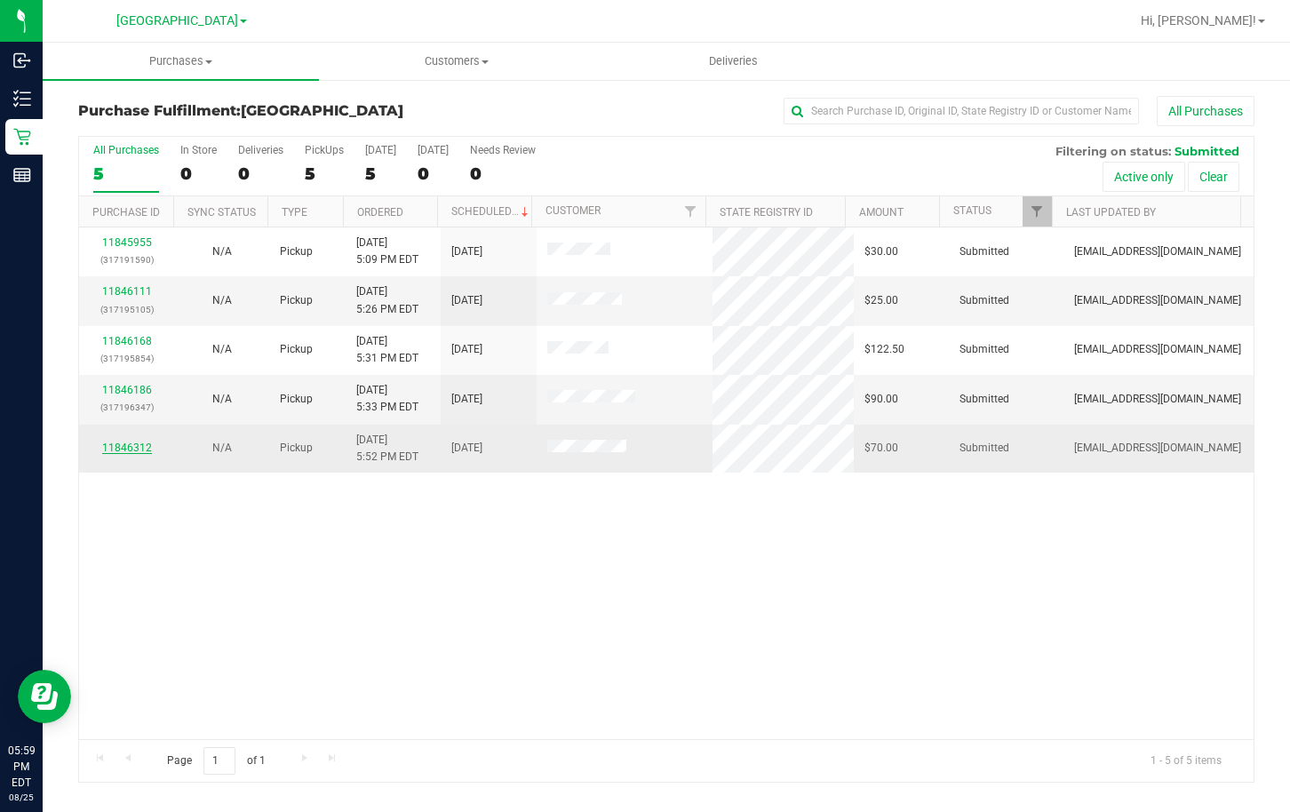
click at [125, 446] on link "11846312" at bounding box center [127, 447] width 50 height 12
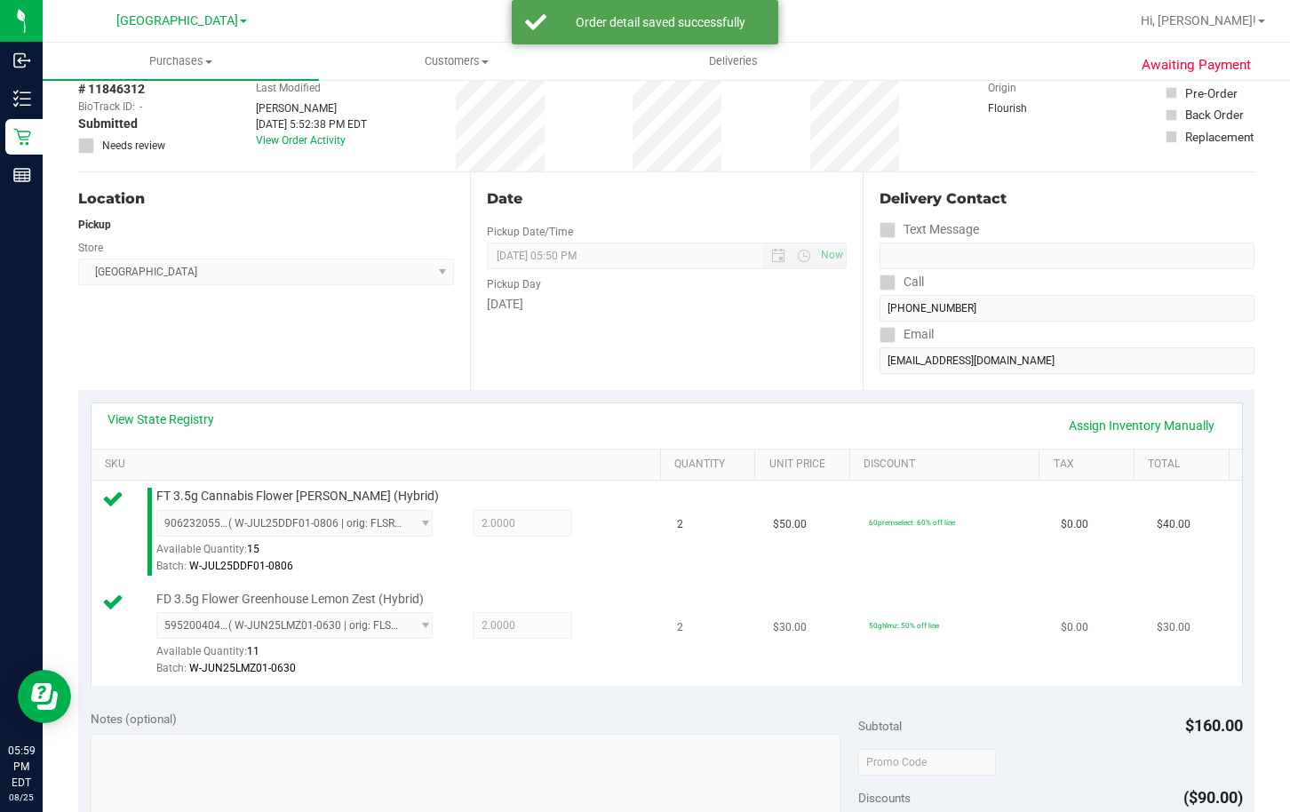
scroll to position [266, 0]
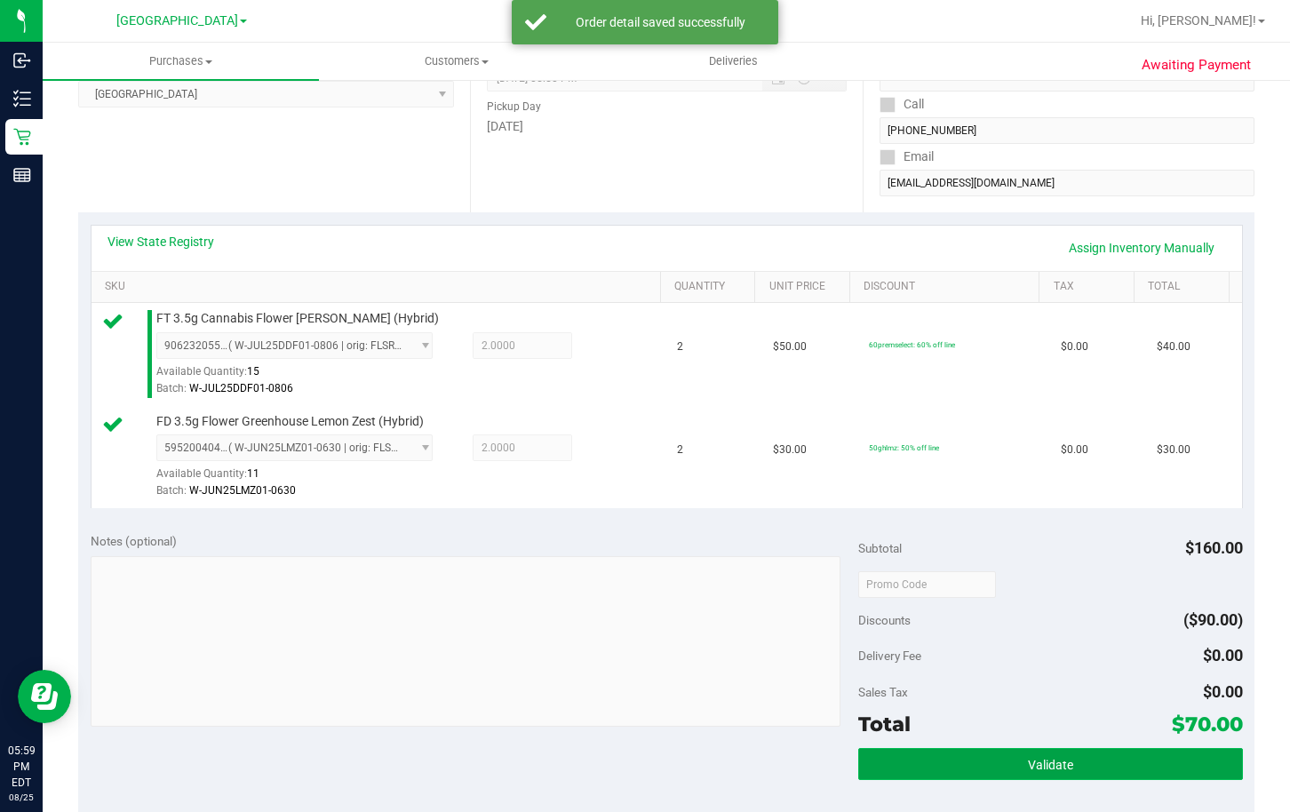
click at [1104, 758] on button "Validate" at bounding box center [1050, 764] width 384 height 32
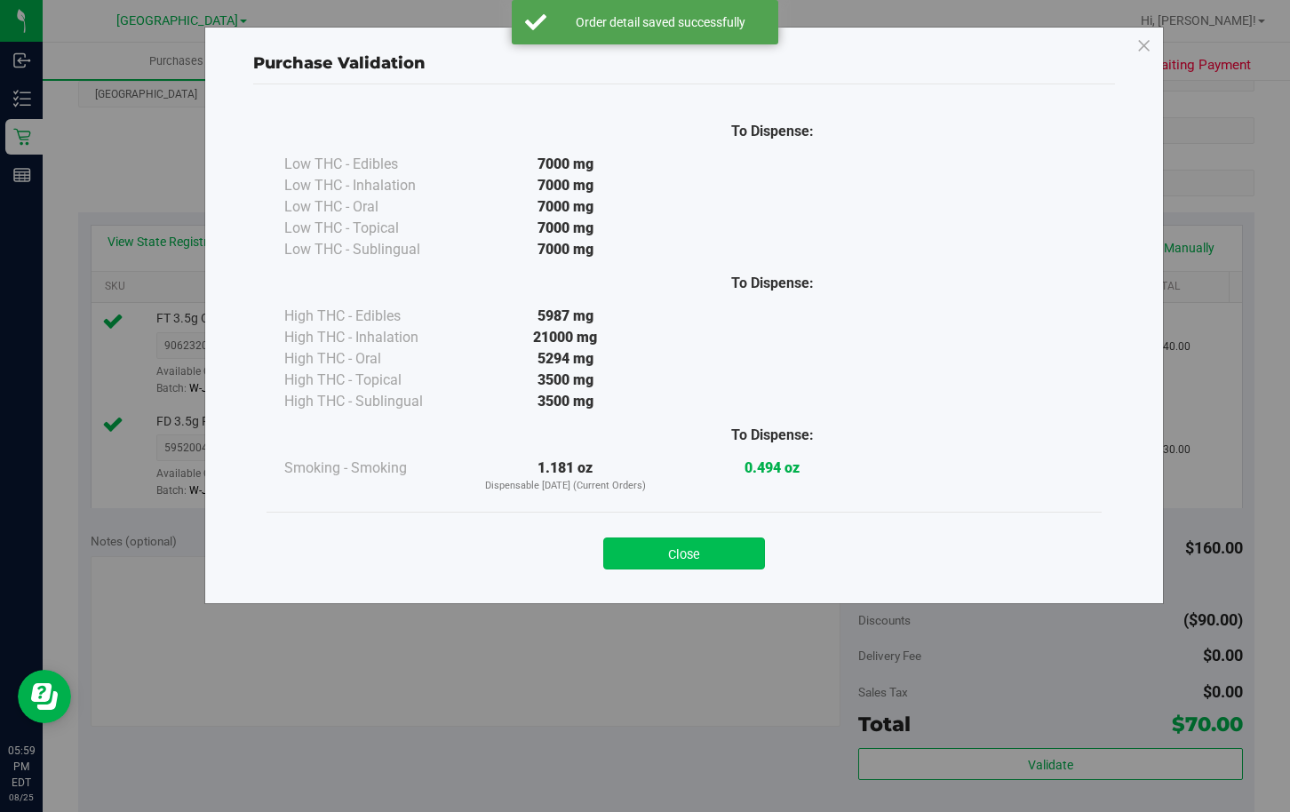
click at [702, 537] on button "Close" at bounding box center [684, 553] width 162 height 32
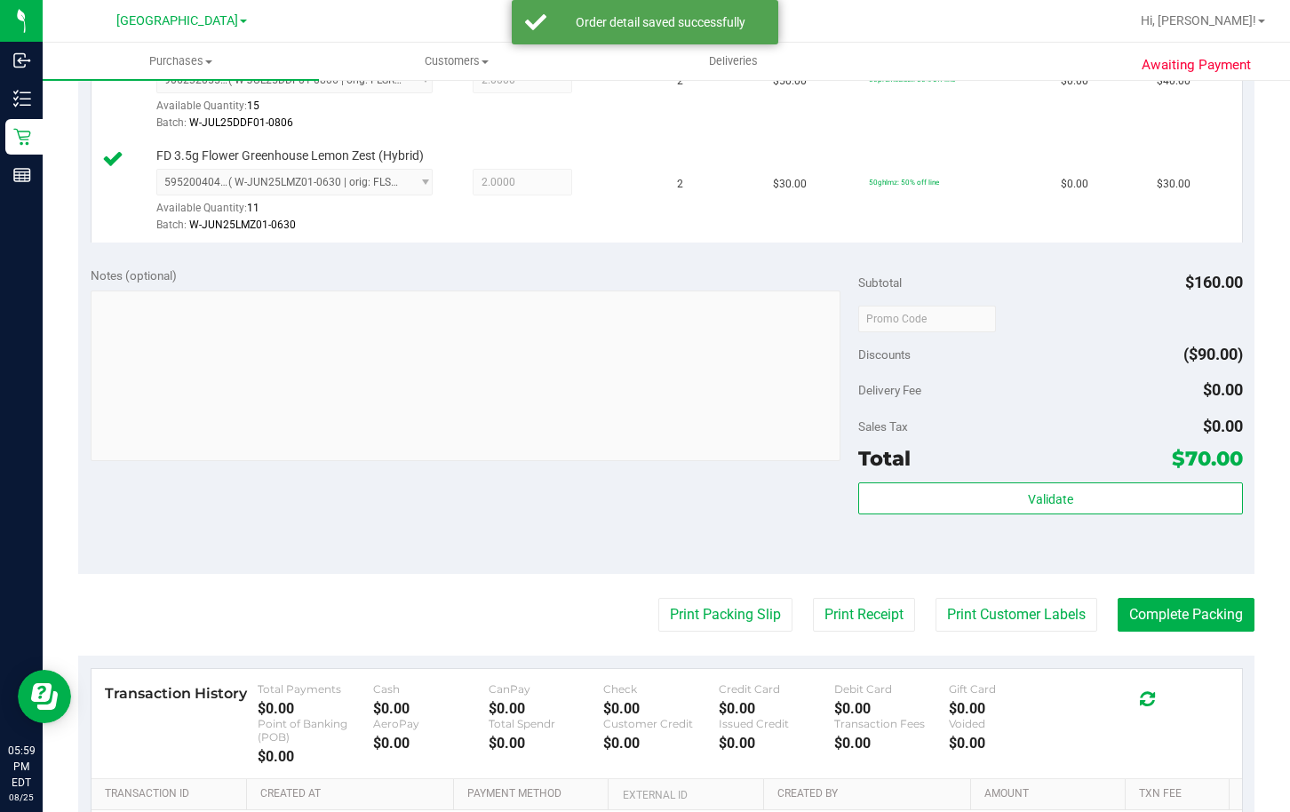
scroll to position [533, 0]
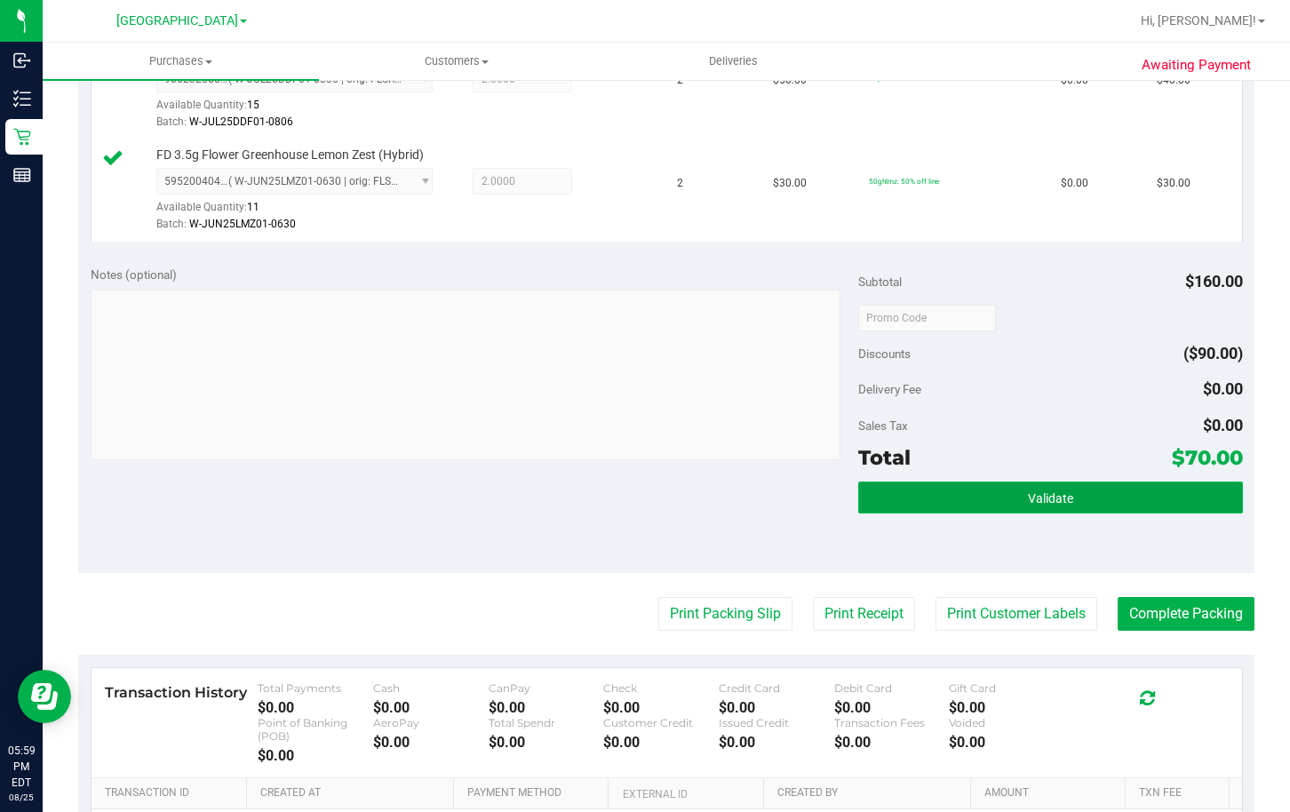
click at [990, 502] on button "Validate" at bounding box center [1050, 497] width 384 height 32
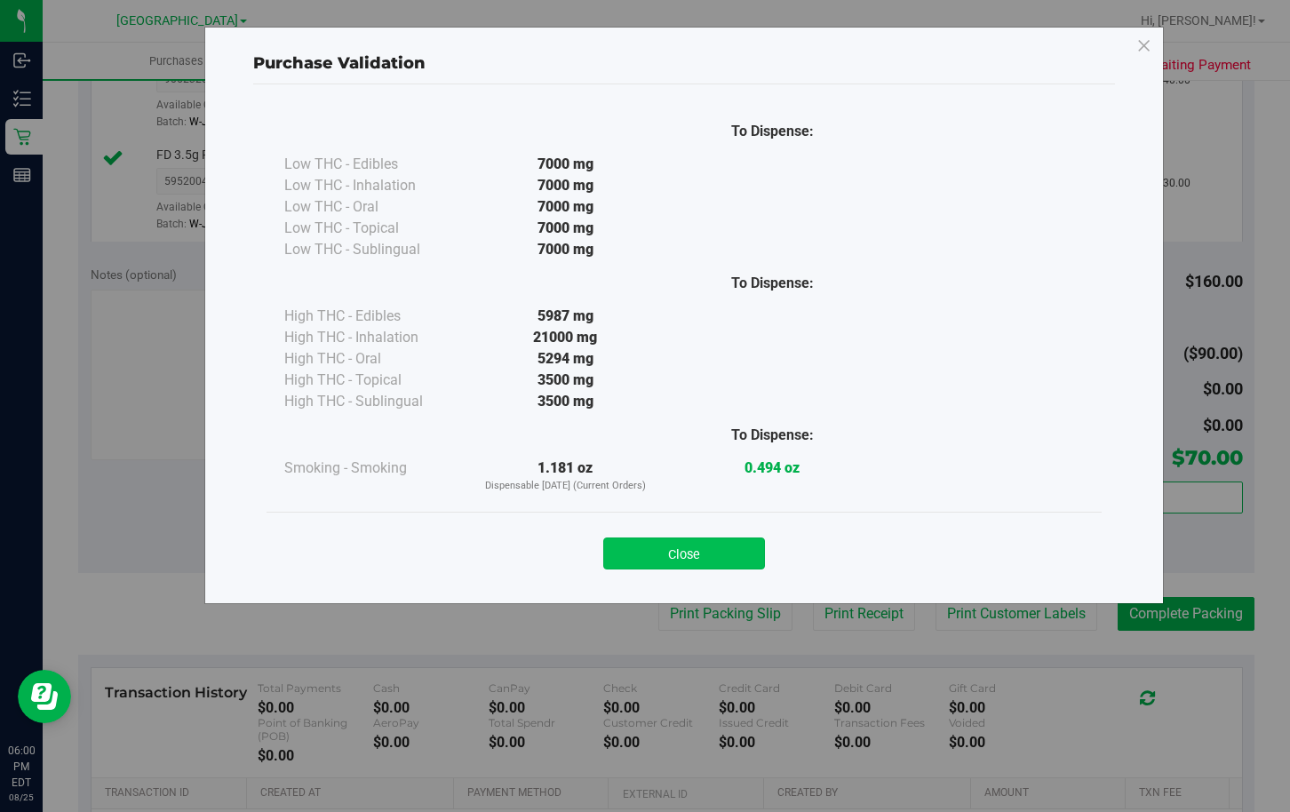
click at [679, 552] on button "Close" at bounding box center [684, 553] width 162 height 32
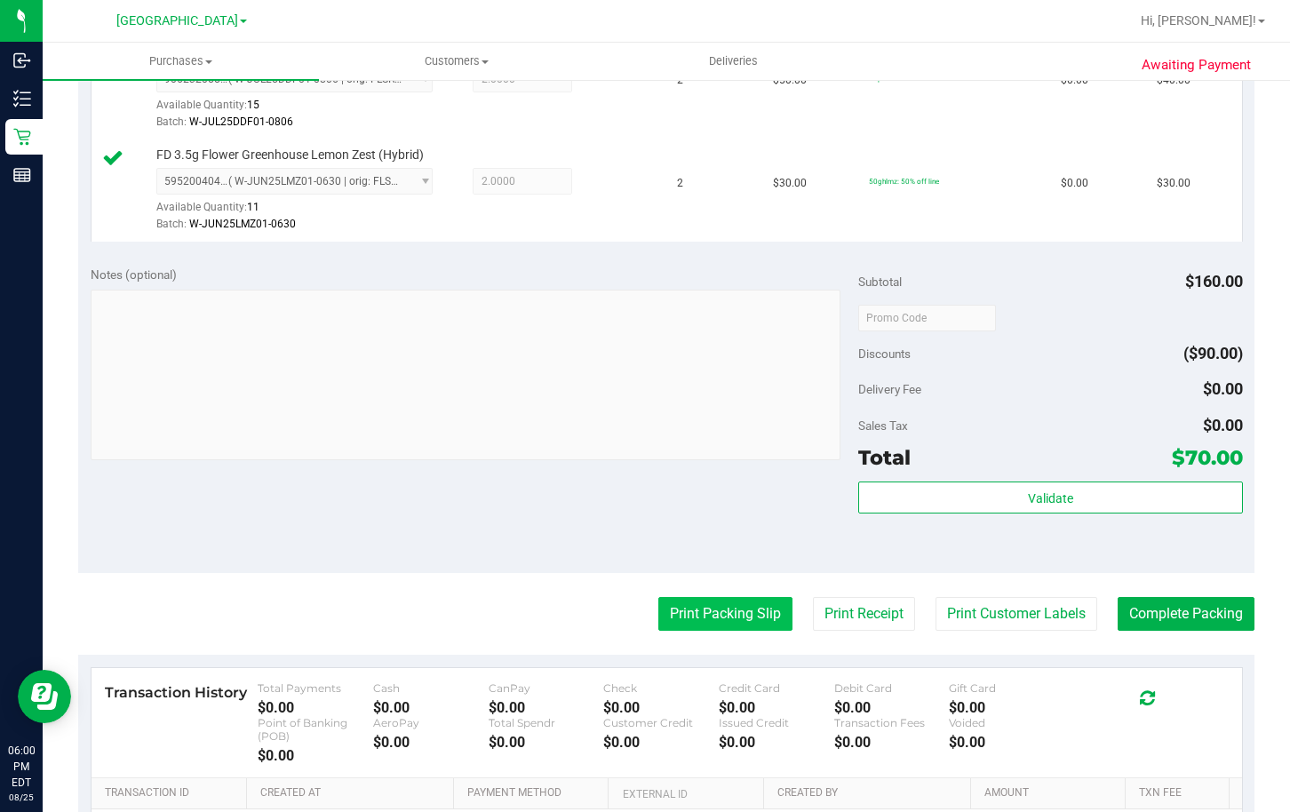
click at [697, 611] on button "Print Packing Slip" at bounding box center [725, 614] width 134 height 34
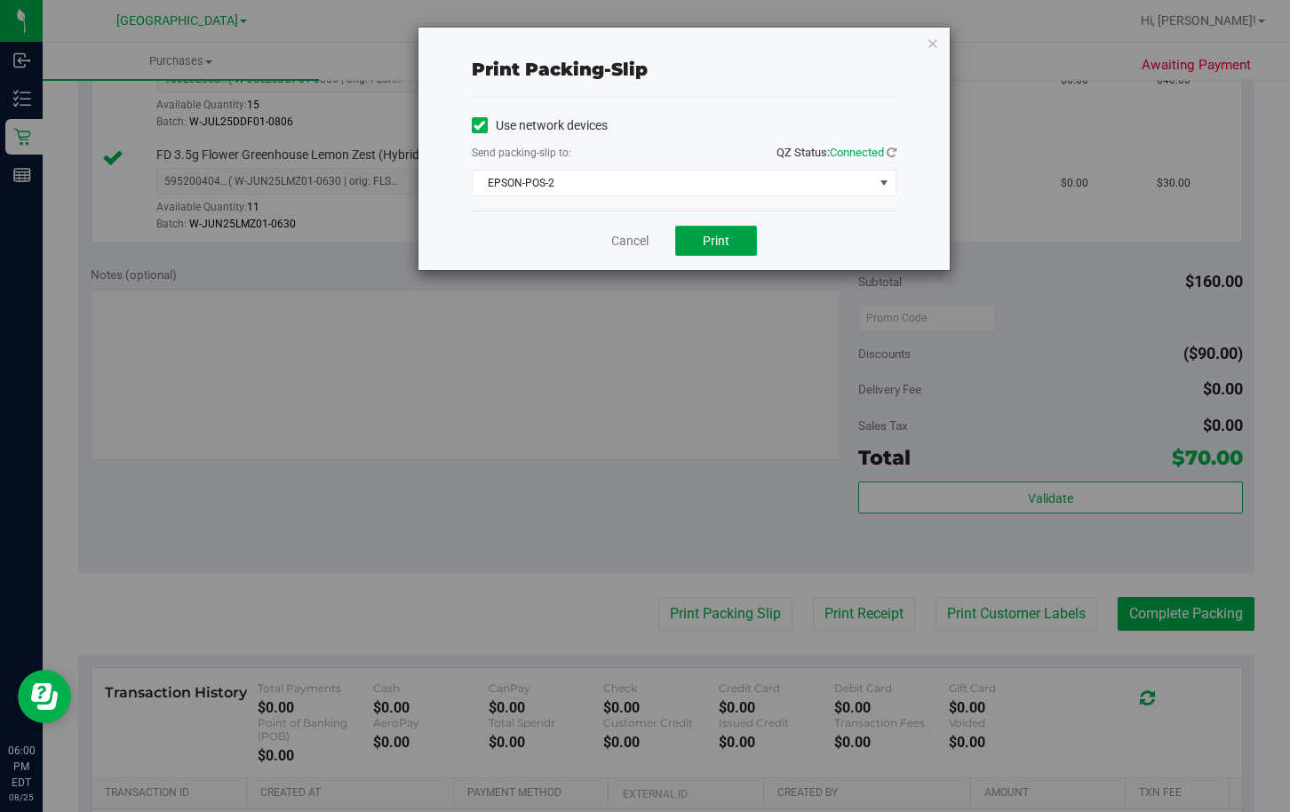
click at [721, 244] on span "Print" at bounding box center [715, 241] width 27 height 14
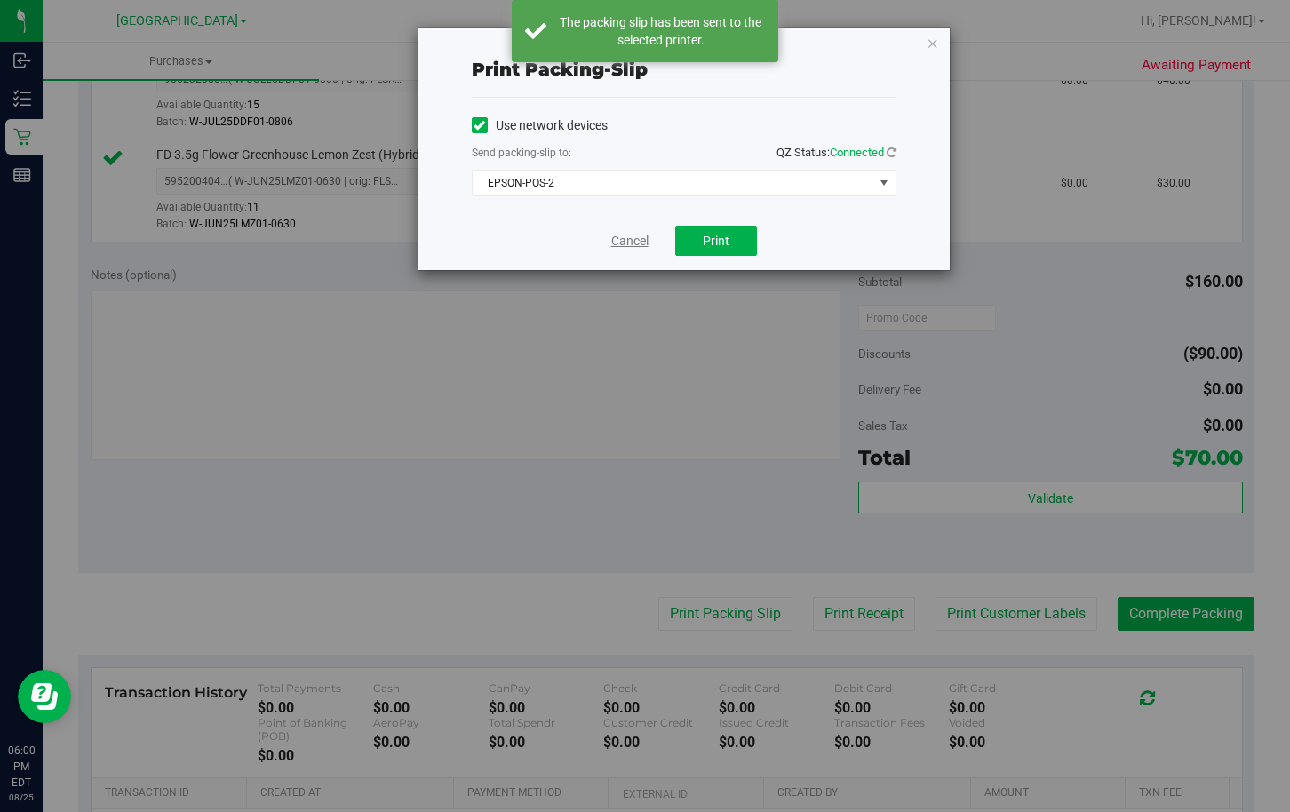
click at [629, 242] on link "Cancel" at bounding box center [629, 241] width 37 height 19
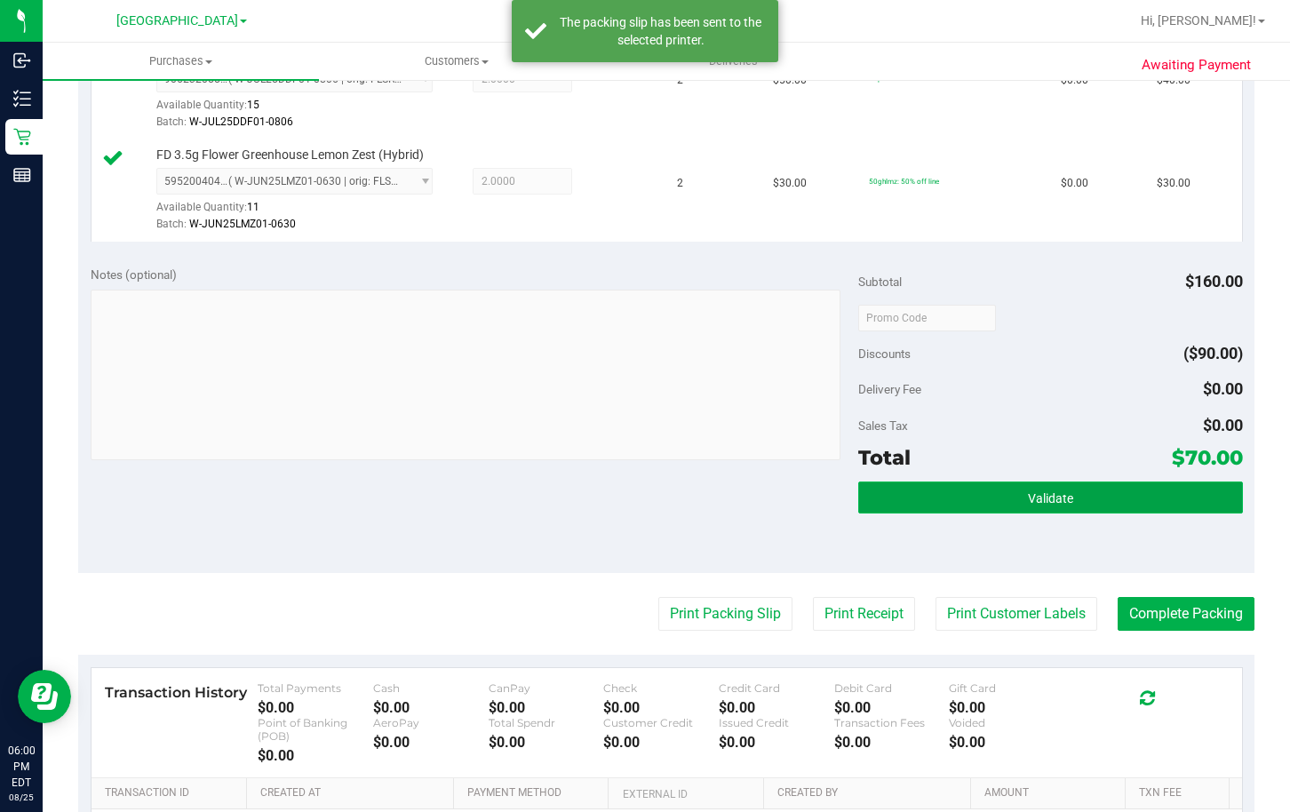
click at [1167, 496] on button "Validate" at bounding box center [1050, 497] width 384 height 32
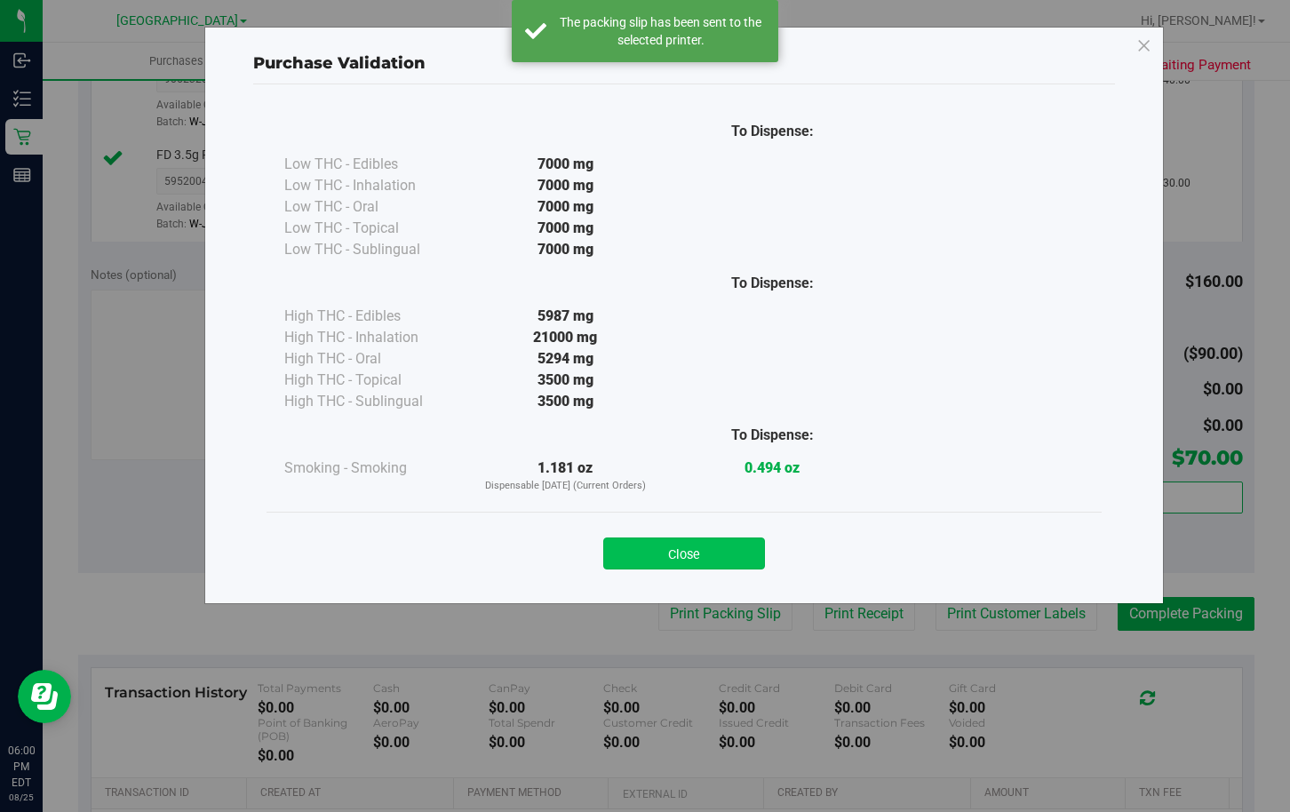
click at [680, 551] on button "Close" at bounding box center [684, 553] width 162 height 32
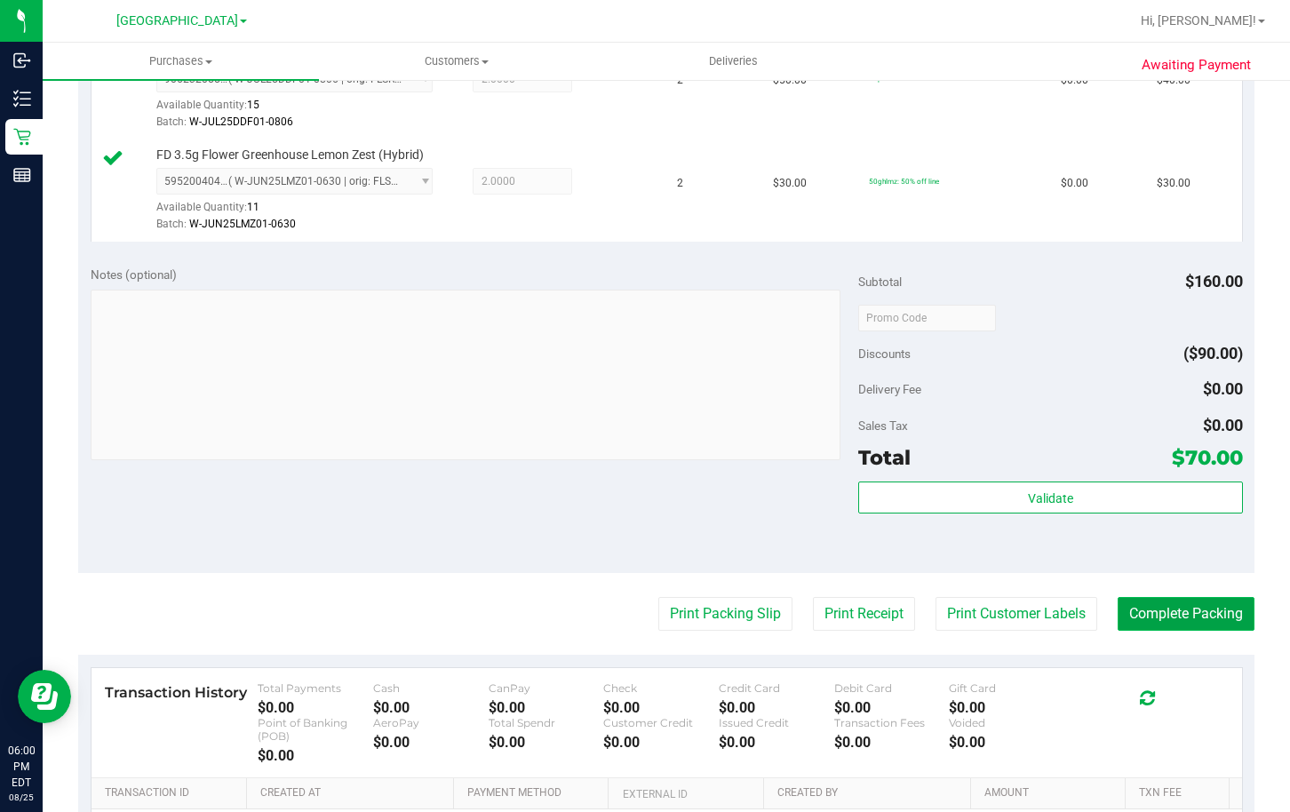
click at [1180, 622] on button "Complete Packing" at bounding box center [1185, 614] width 137 height 34
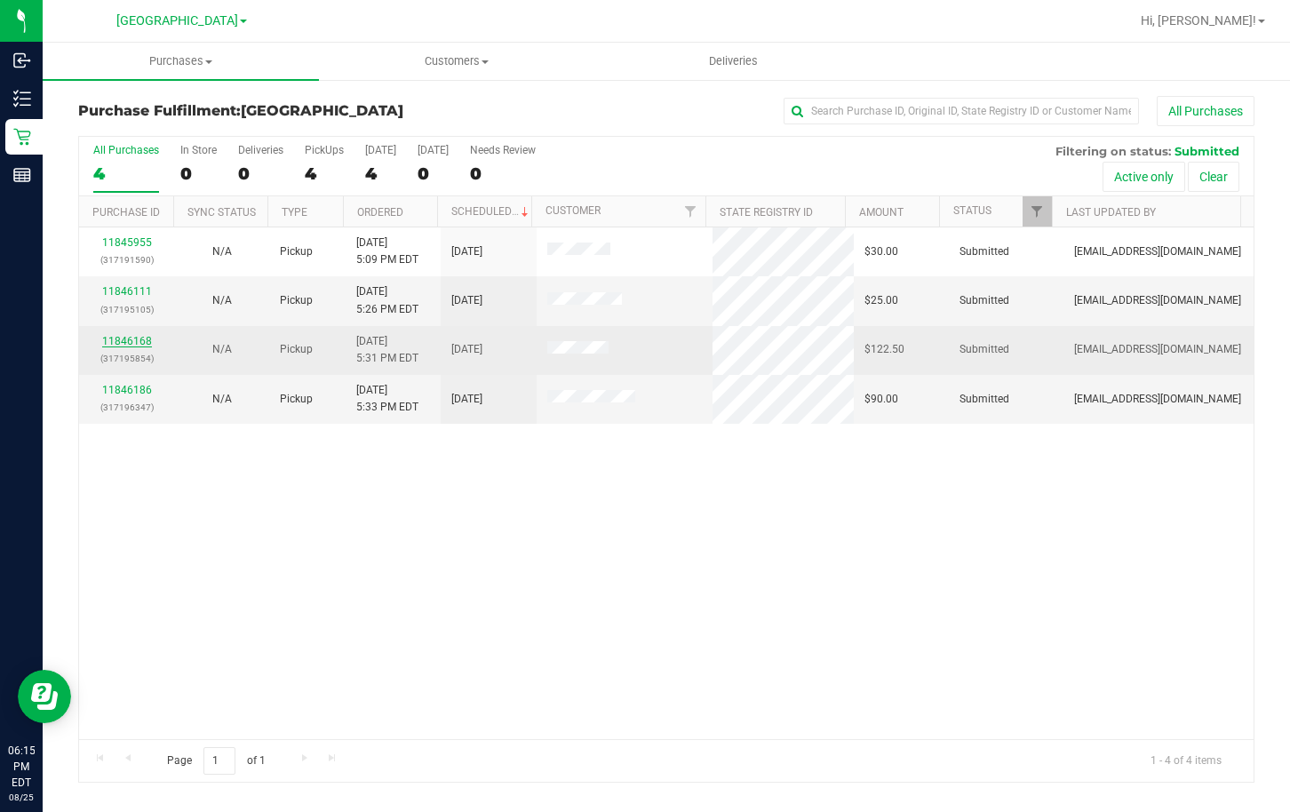
click at [133, 337] on link "11846168" at bounding box center [127, 341] width 50 height 12
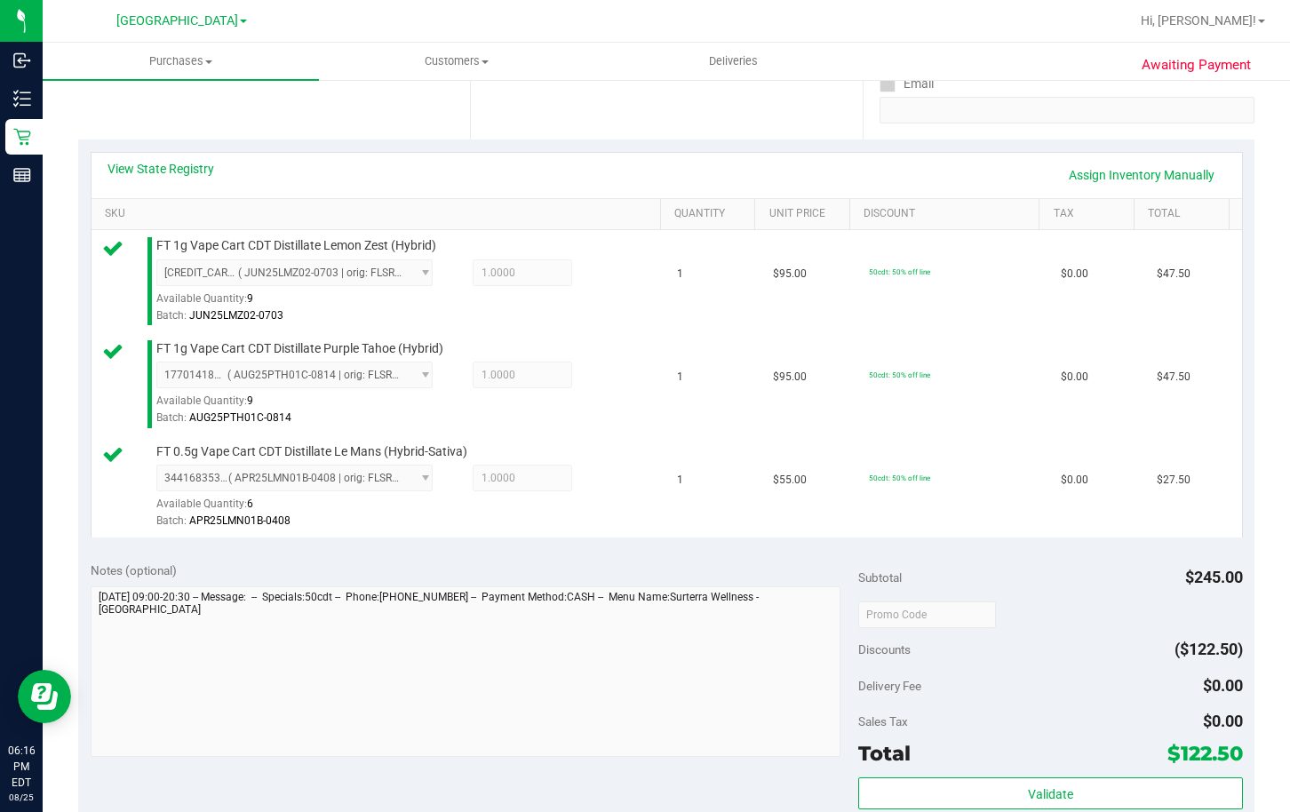
scroll to position [355, 0]
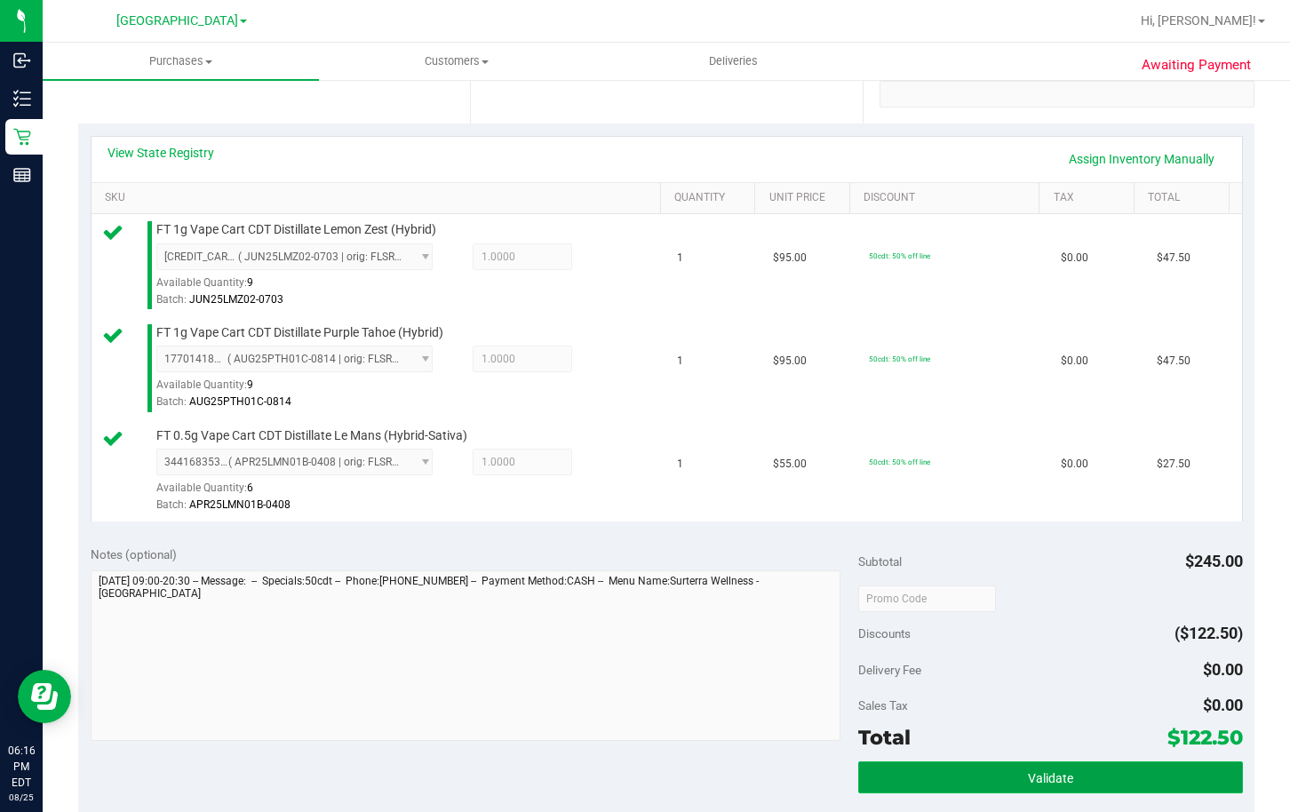
click at [966, 780] on button "Validate" at bounding box center [1050, 777] width 384 height 32
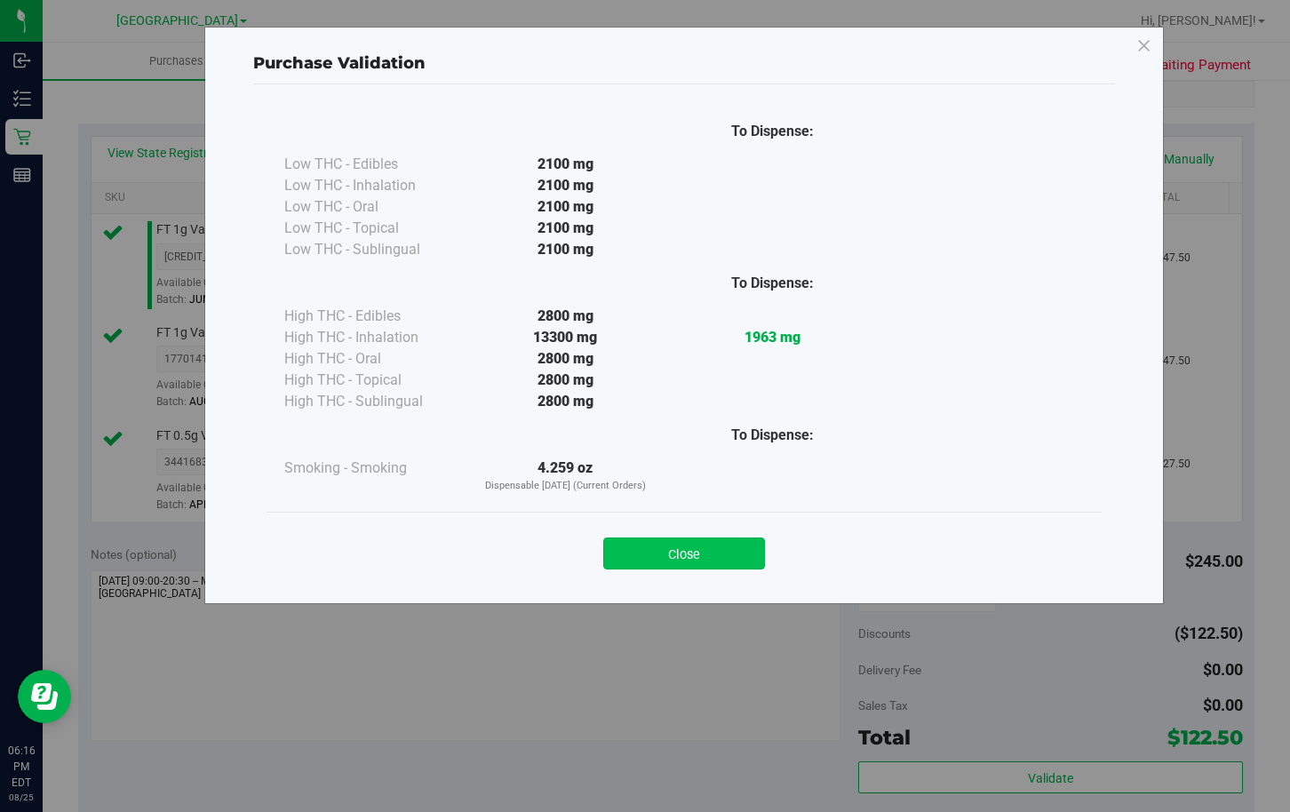
click at [674, 557] on button "Close" at bounding box center [684, 553] width 162 height 32
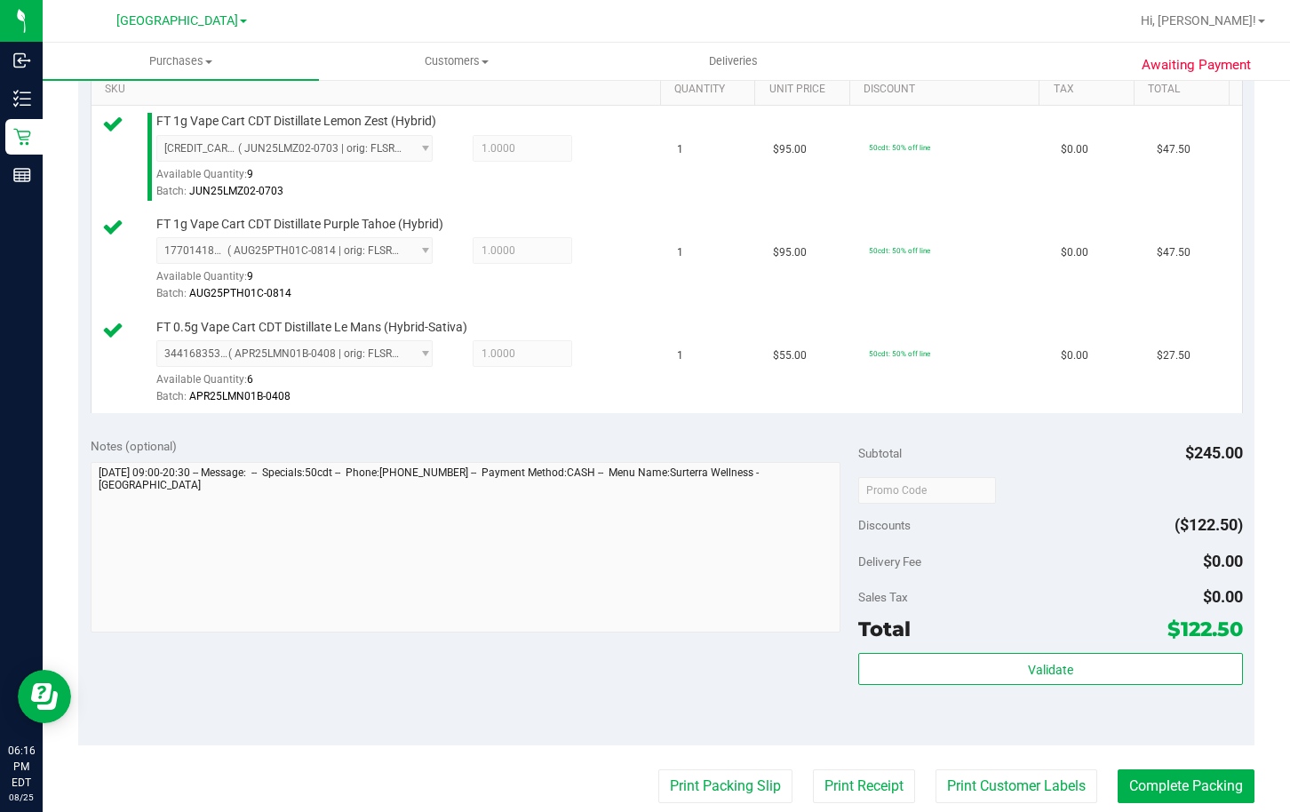
scroll to position [710, 0]
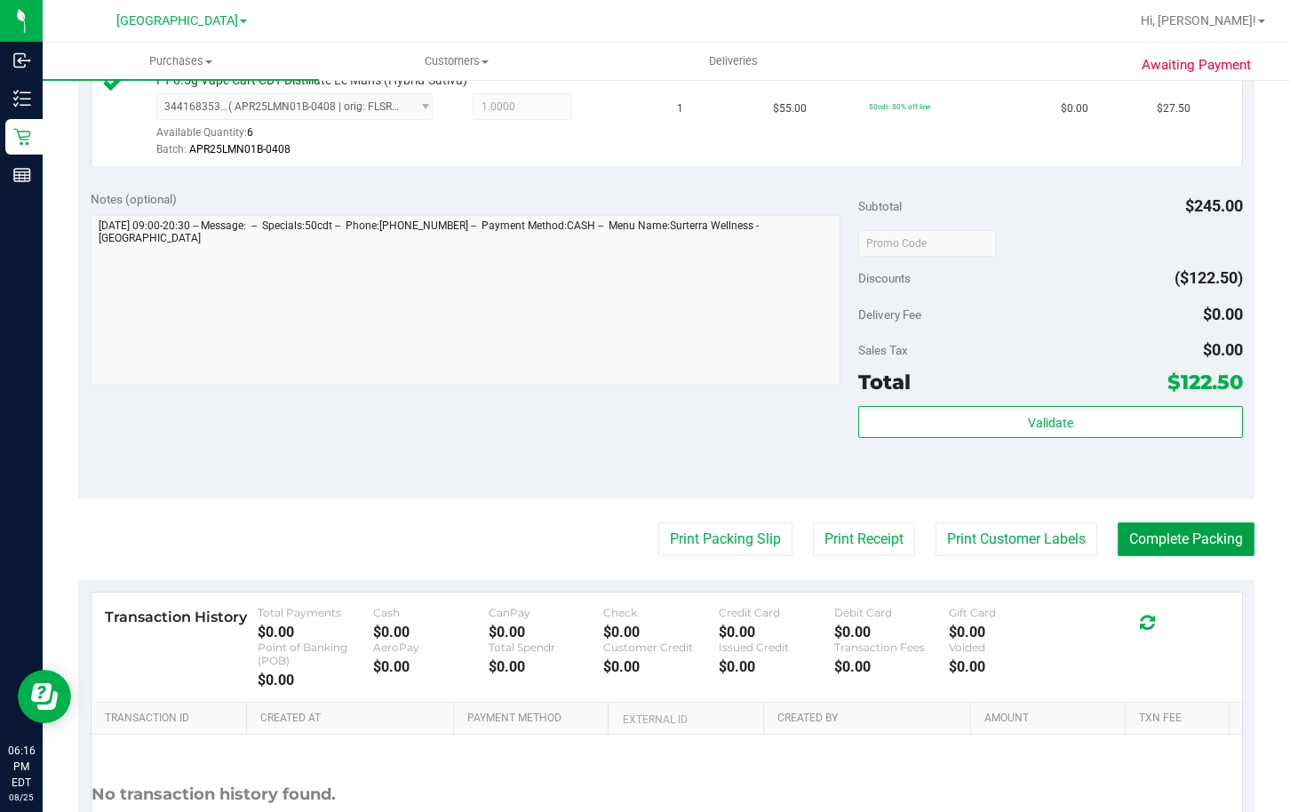
click at [1183, 545] on button "Complete Packing" at bounding box center [1185, 539] width 137 height 34
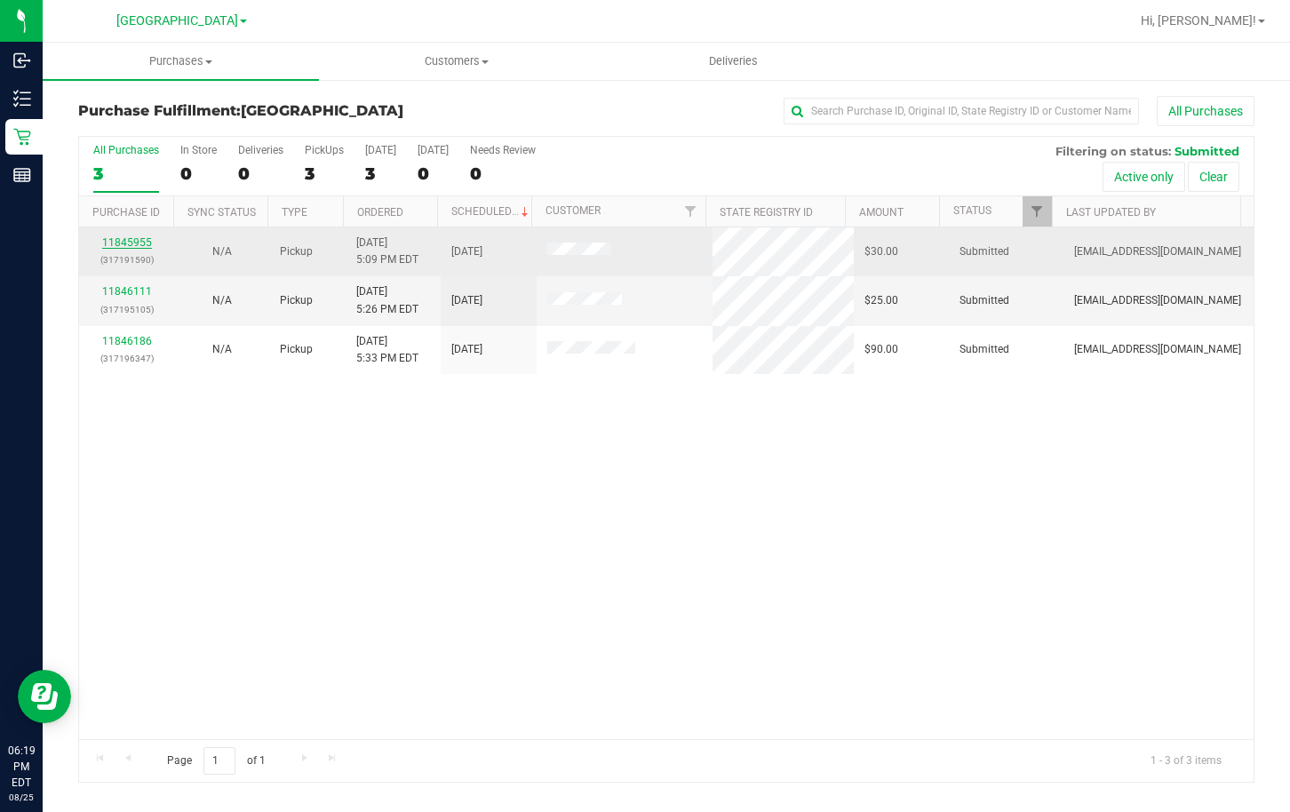
click at [137, 248] on link "11845955" at bounding box center [127, 242] width 50 height 12
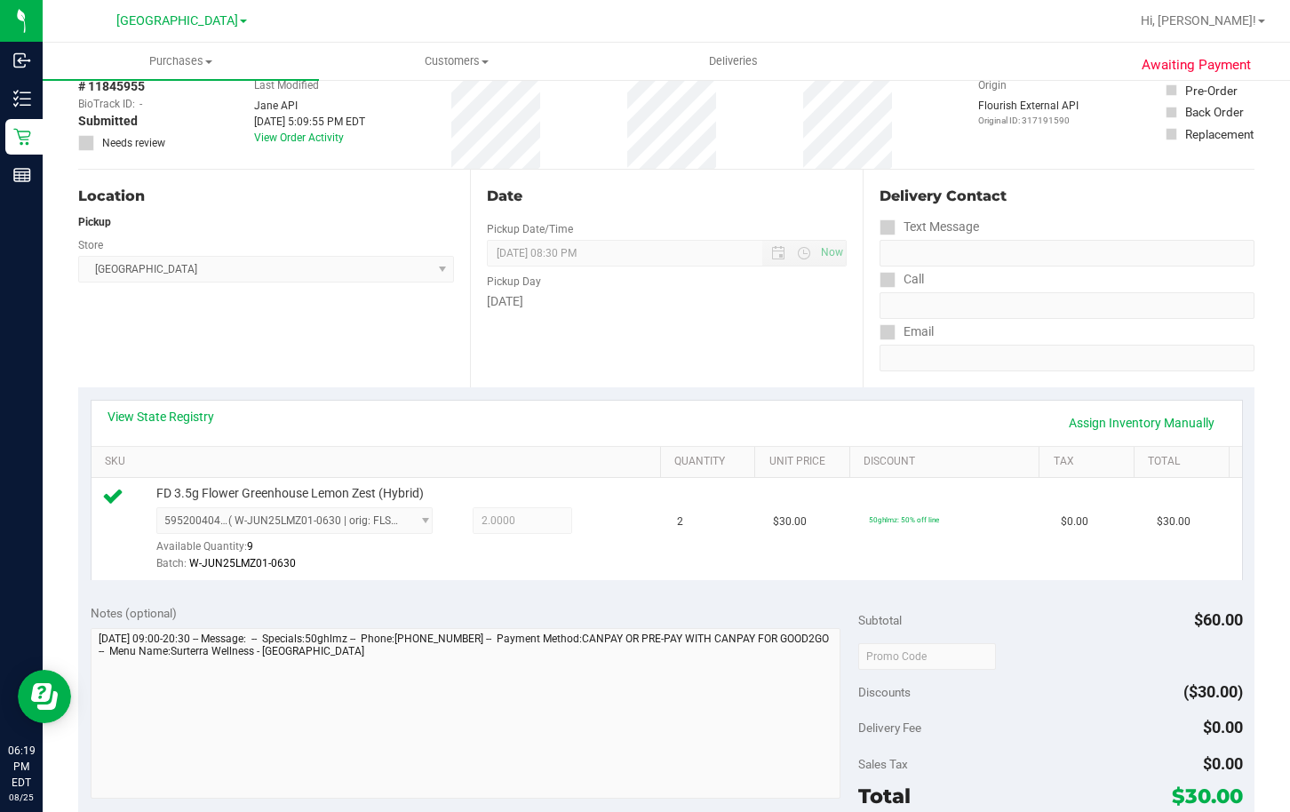
scroll to position [266, 0]
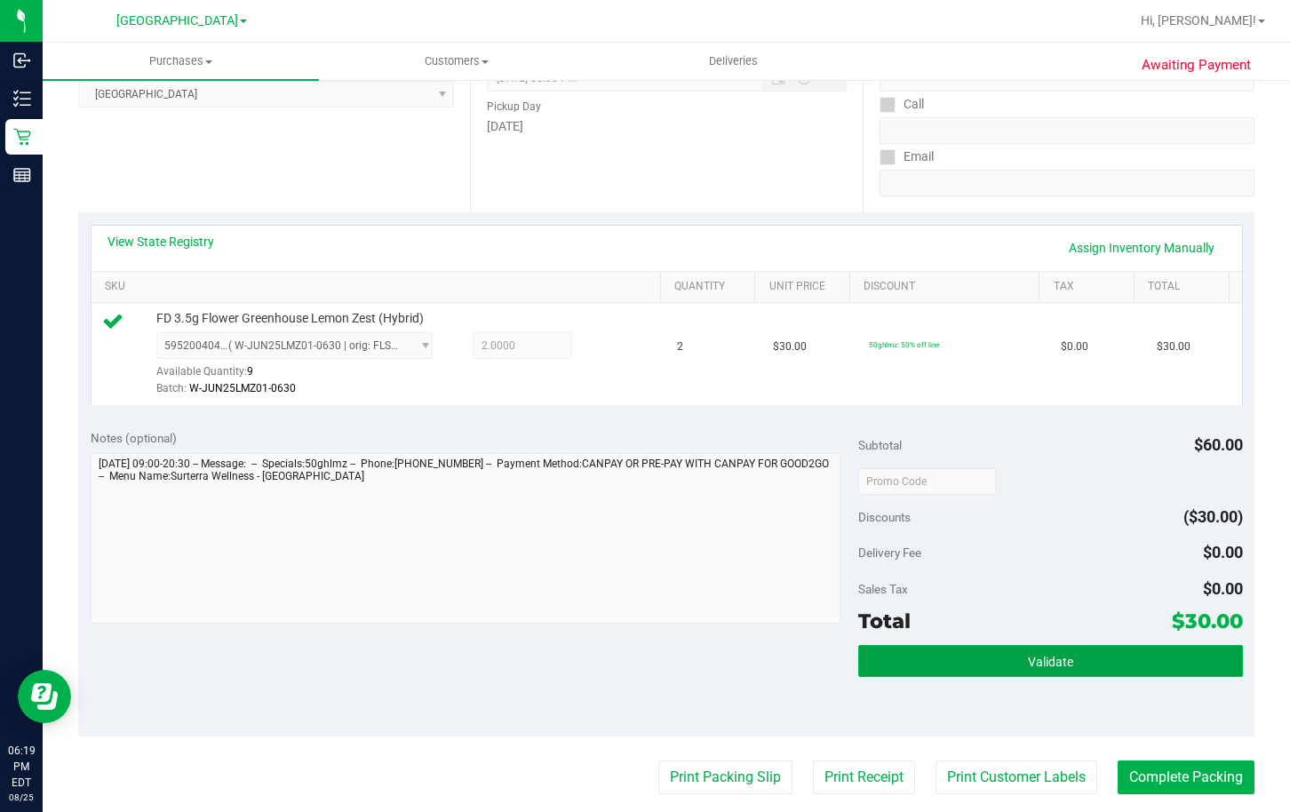
click at [987, 663] on button "Validate" at bounding box center [1050, 661] width 384 height 32
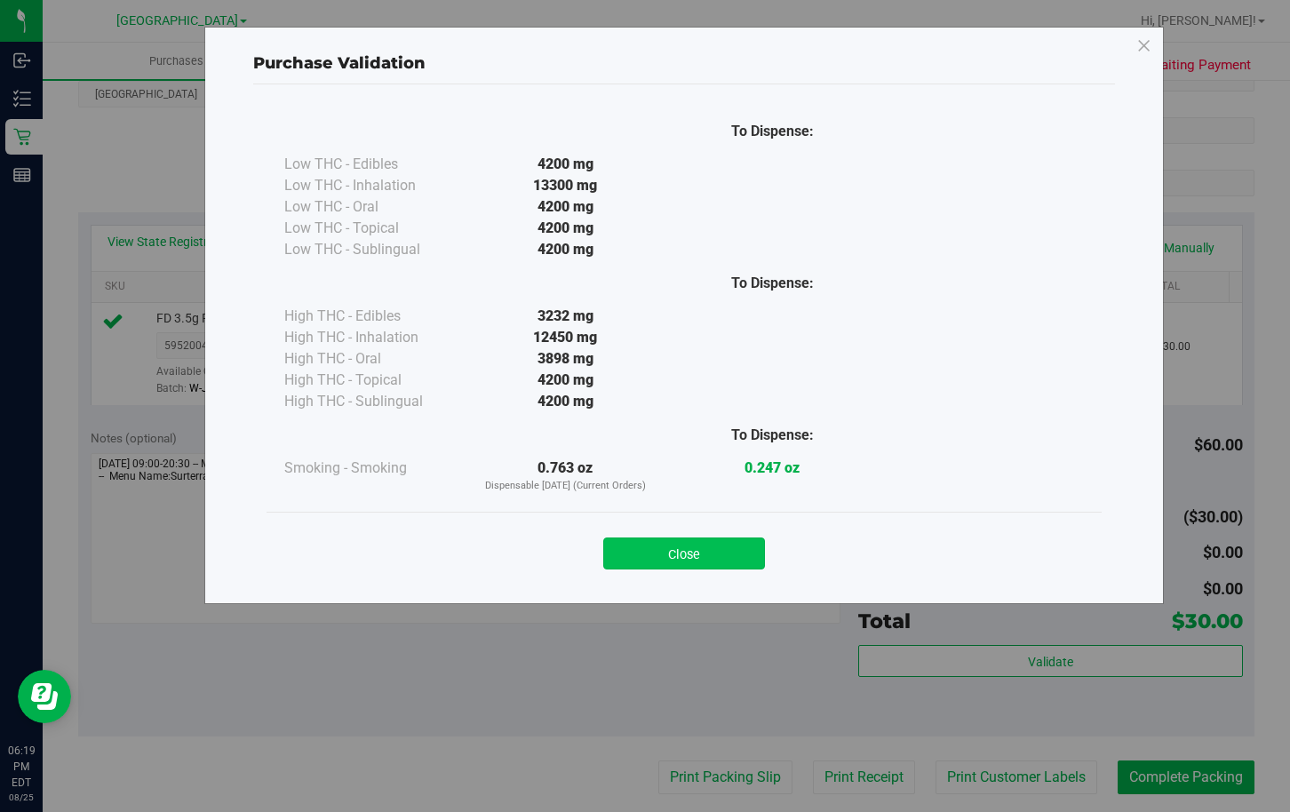
click at [714, 559] on button "Close" at bounding box center [684, 553] width 162 height 32
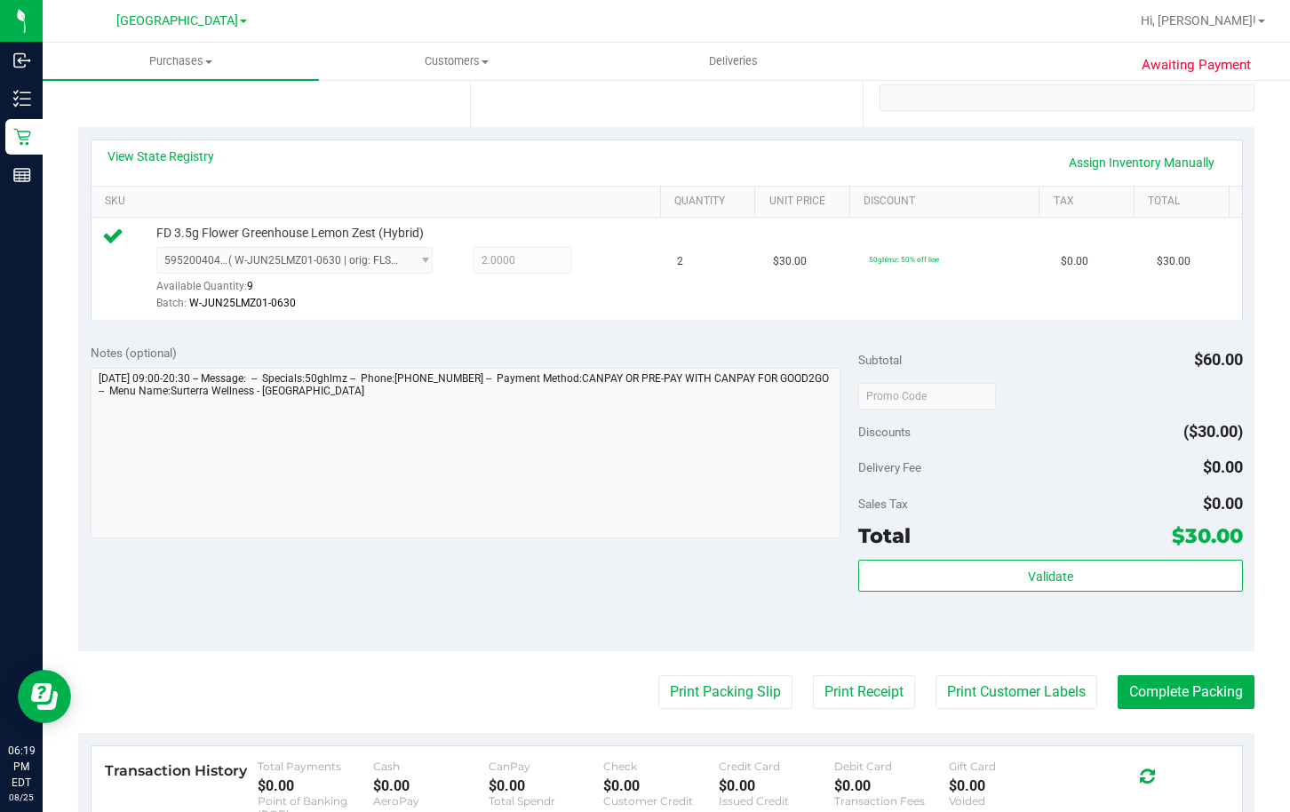
scroll to position [444, 0]
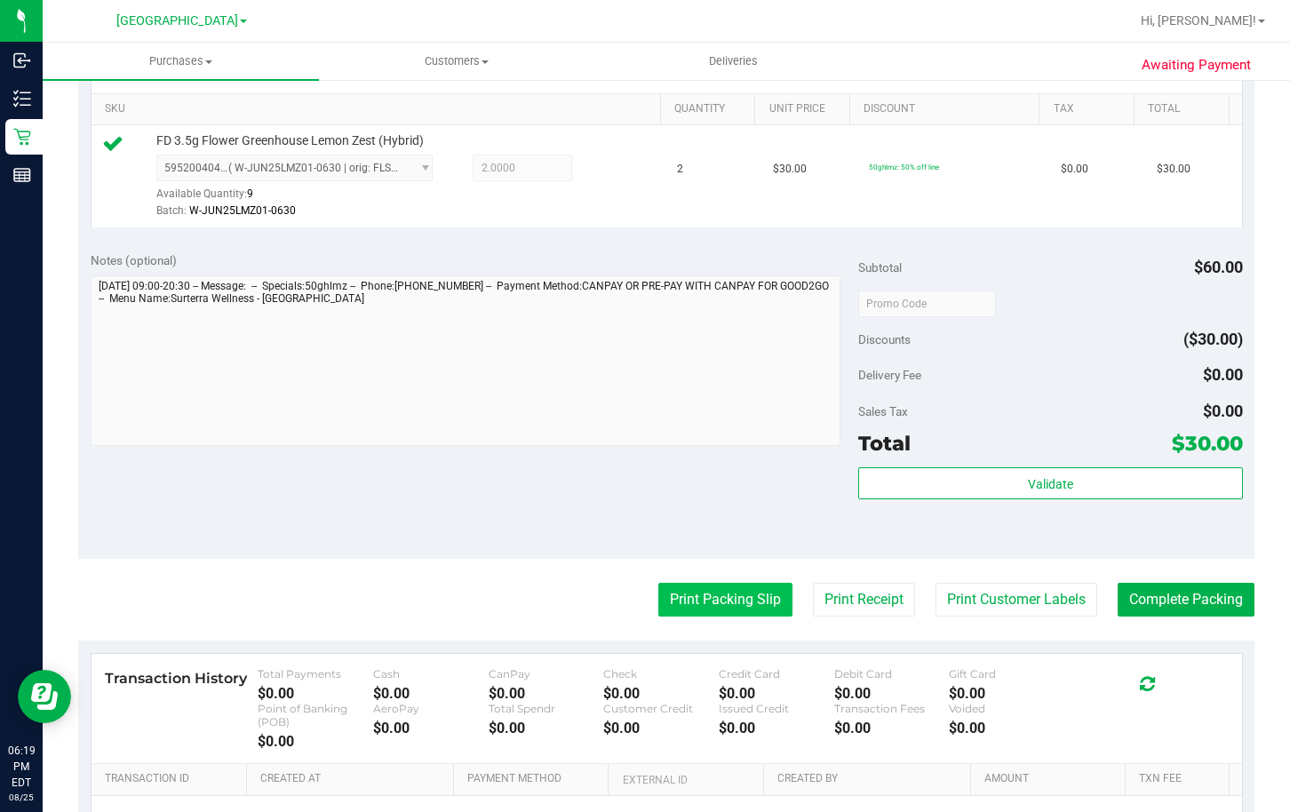
click at [724, 607] on button "Print Packing Slip" at bounding box center [725, 600] width 134 height 34
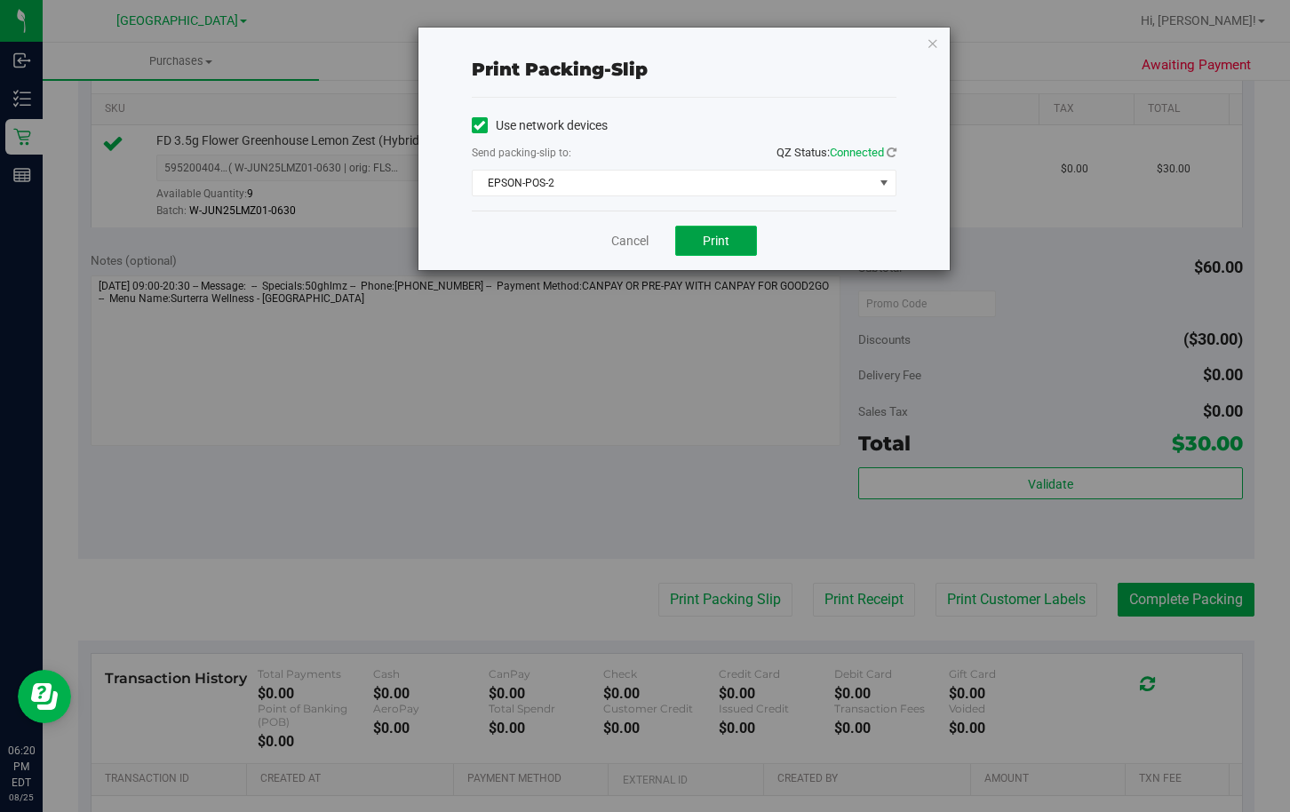
click at [695, 242] on button "Print" at bounding box center [716, 241] width 82 height 30
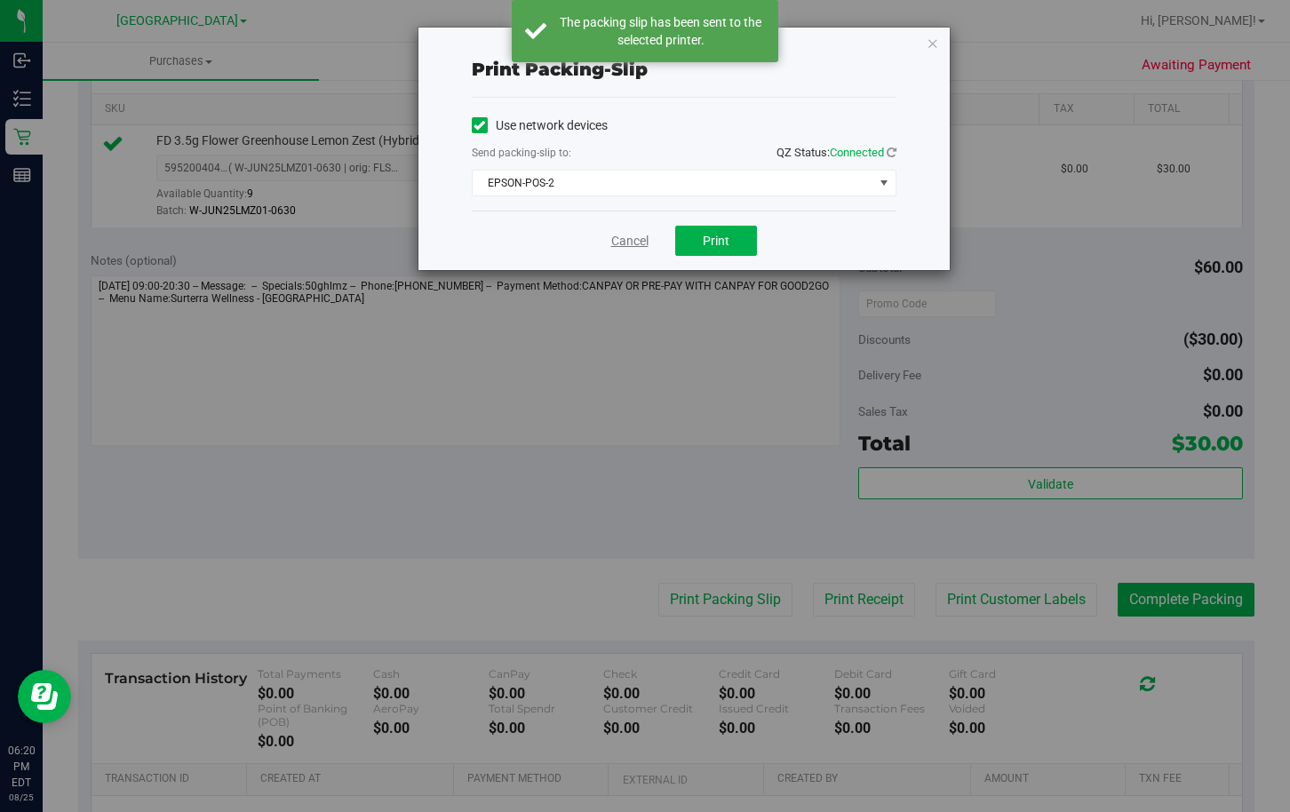
click at [631, 240] on link "Cancel" at bounding box center [629, 241] width 37 height 19
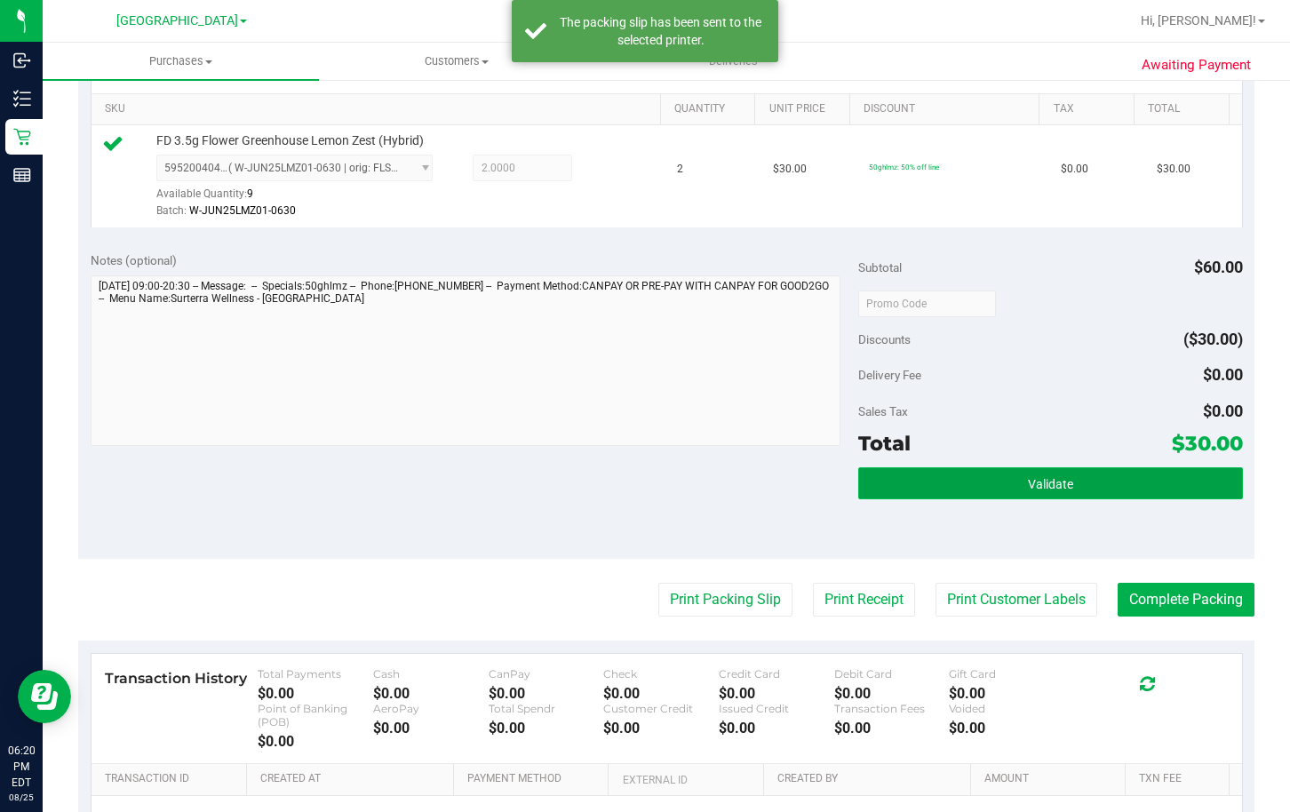
click at [921, 483] on button "Validate" at bounding box center [1050, 483] width 384 height 32
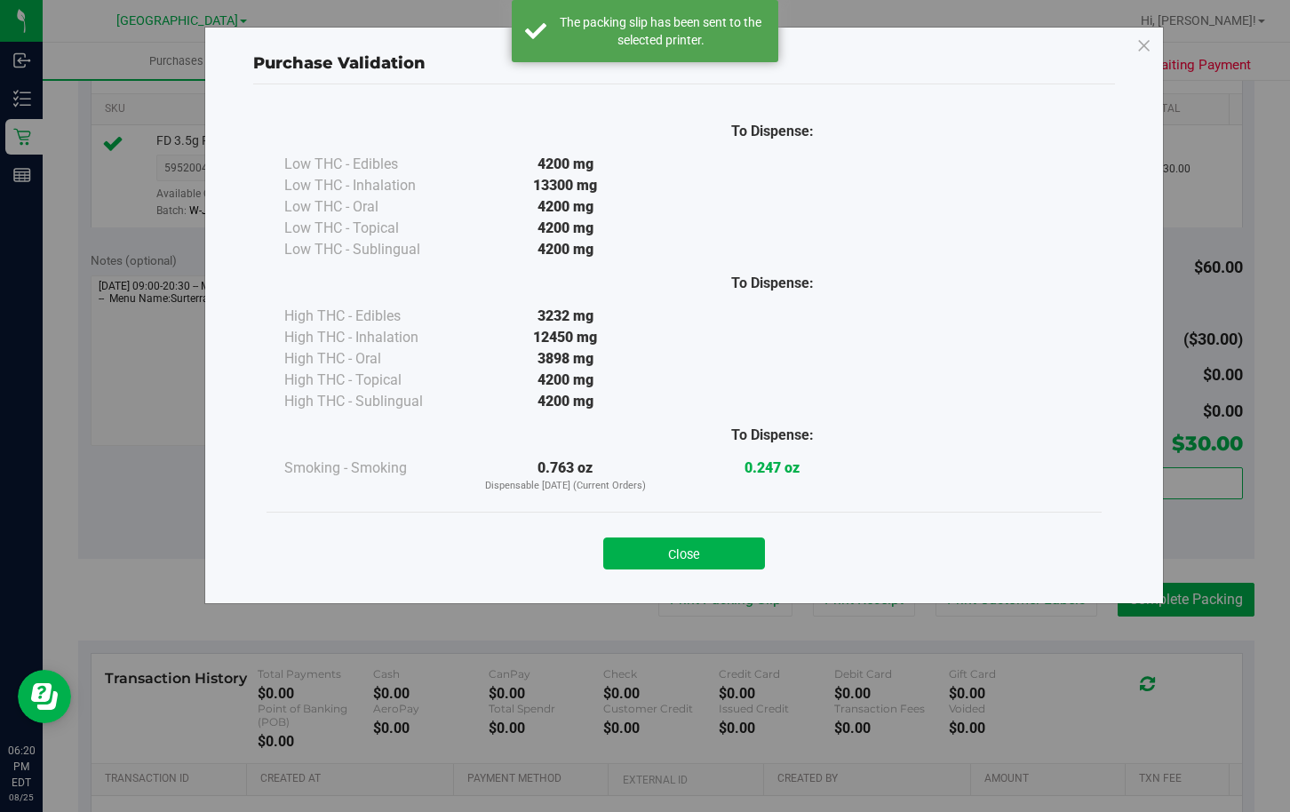
drag, startPoint x: 659, startPoint y: 567, endPoint x: 704, endPoint y: 544, distance: 50.8
click at [659, 565] on button "Close" at bounding box center [684, 553] width 162 height 32
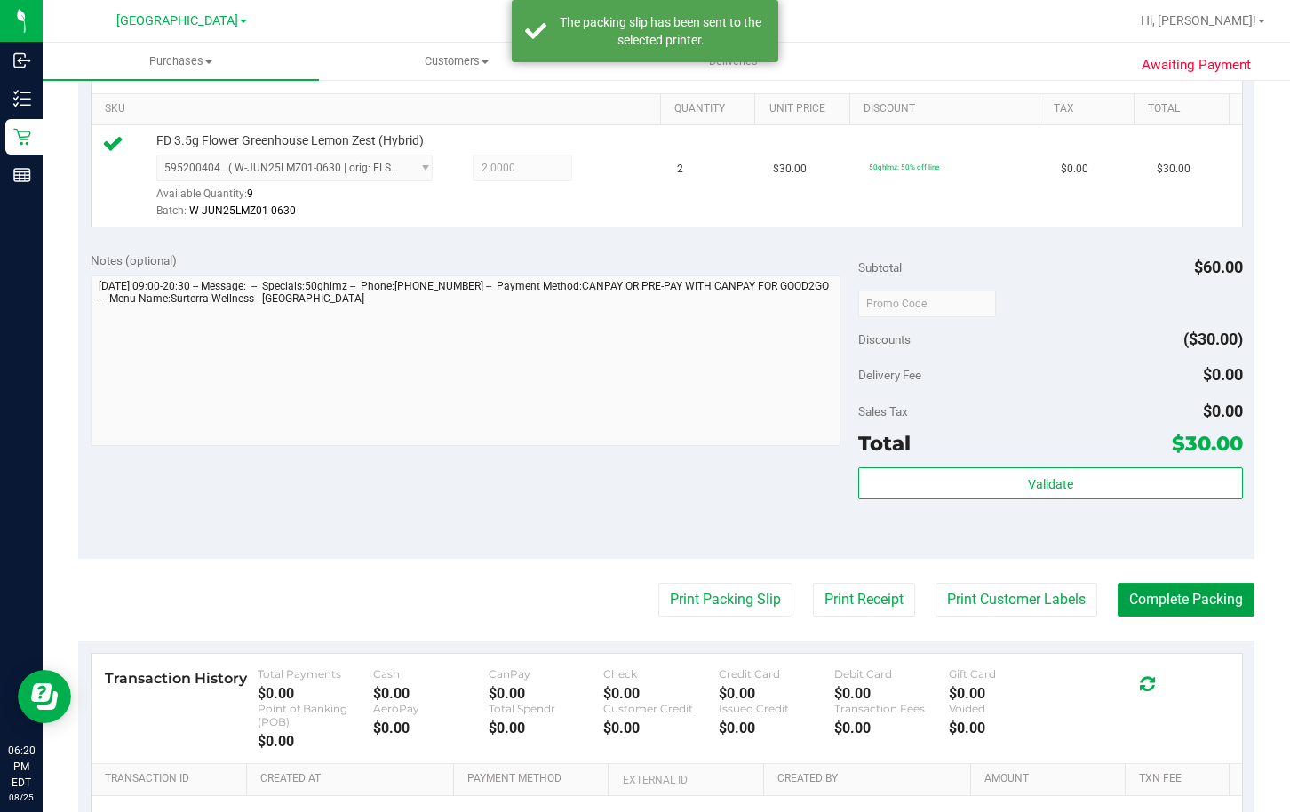
drag, startPoint x: 1167, startPoint y: 594, endPoint x: 1188, endPoint y: 567, distance: 34.8
click at [1168, 597] on button "Complete Packing" at bounding box center [1185, 600] width 137 height 34
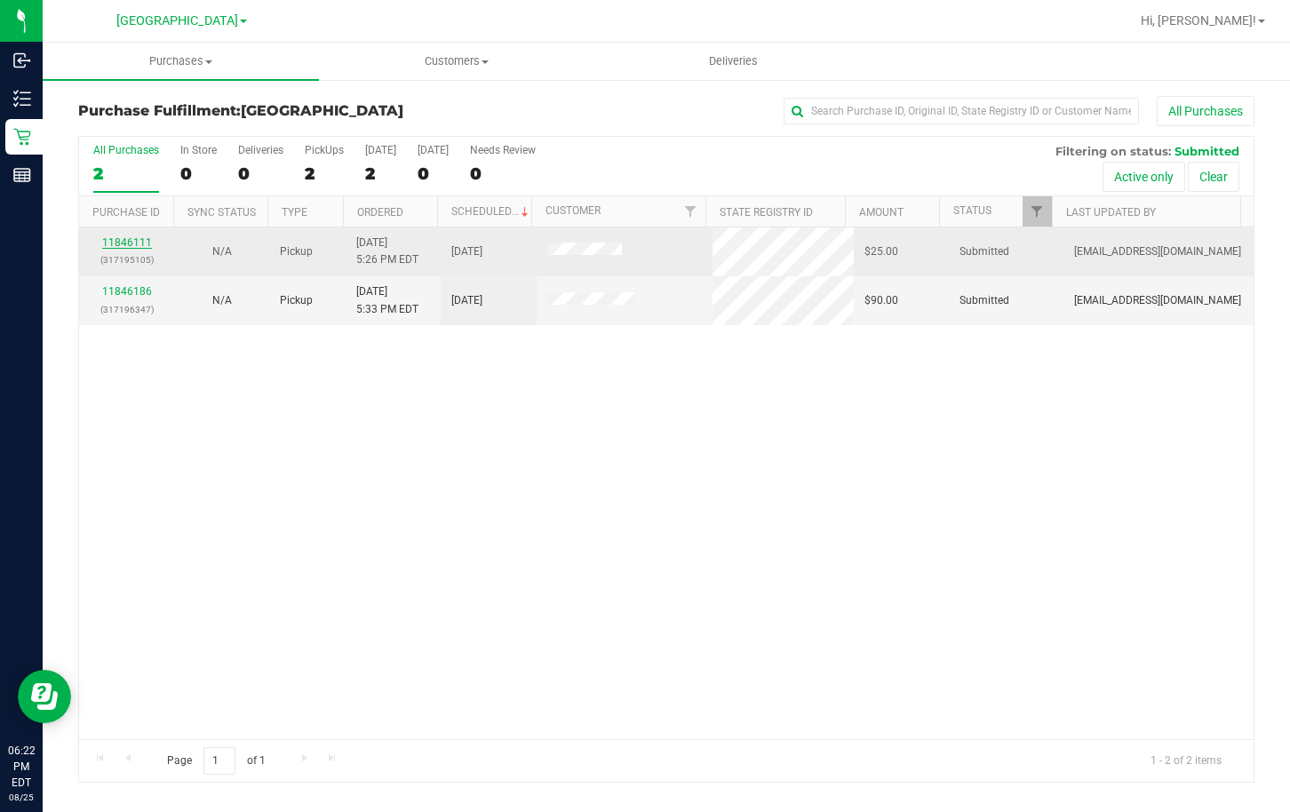
click at [134, 242] on link "11846111" at bounding box center [127, 242] width 50 height 12
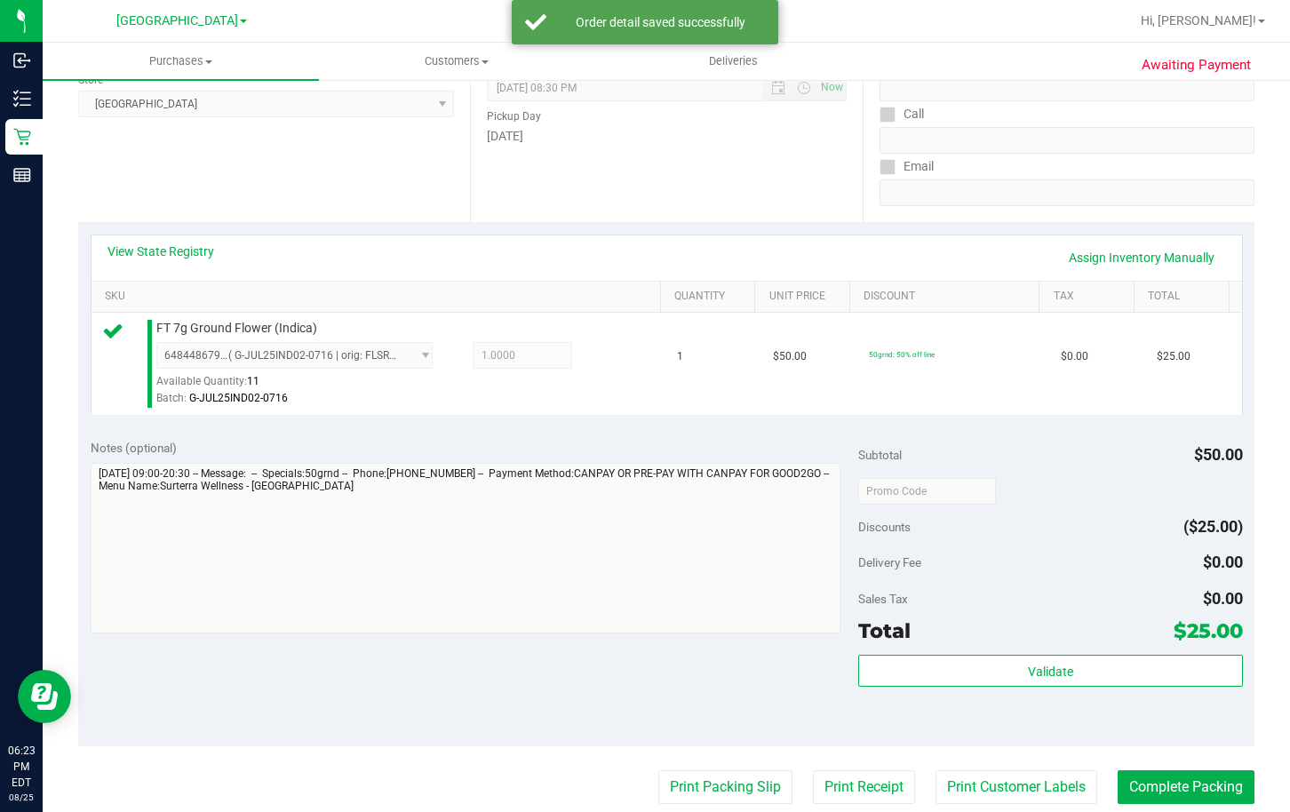
scroll to position [266, 0]
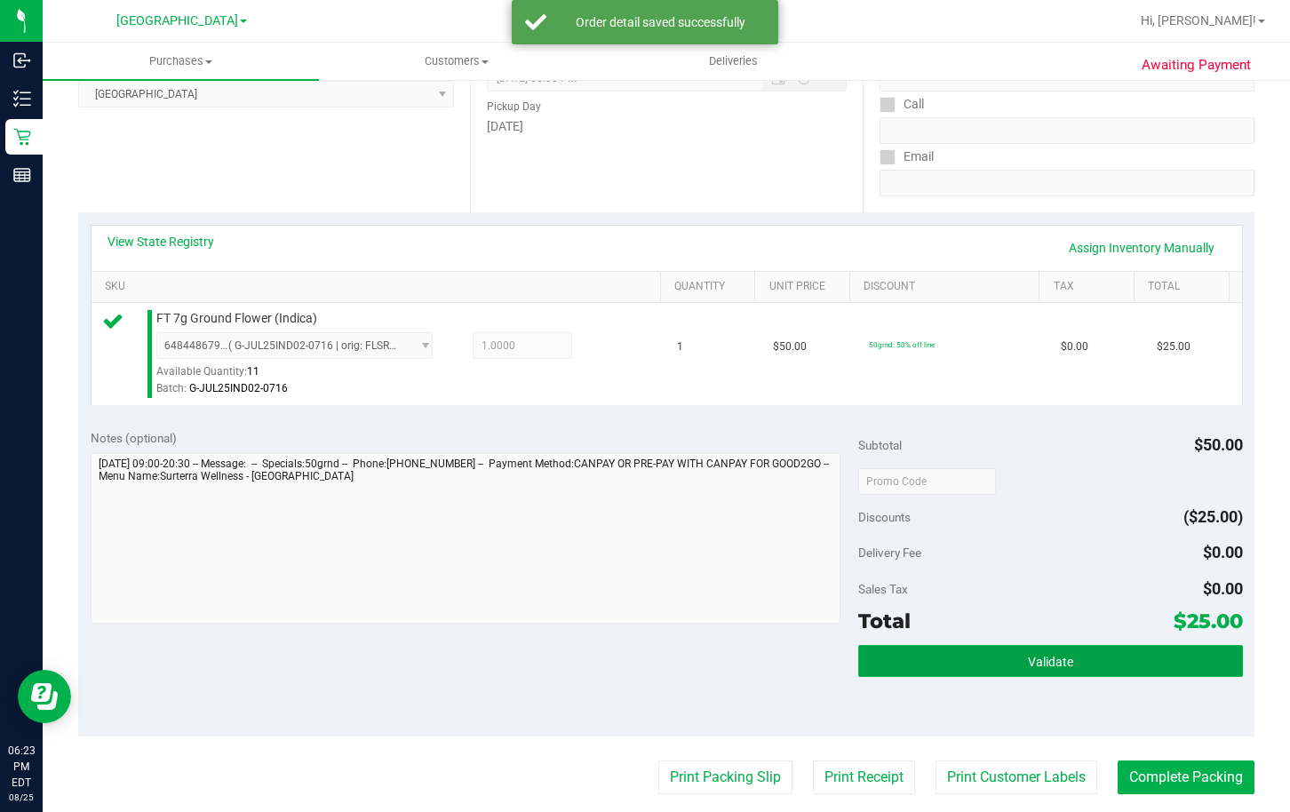
click at [948, 645] on button "Validate" at bounding box center [1050, 661] width 384 height 32
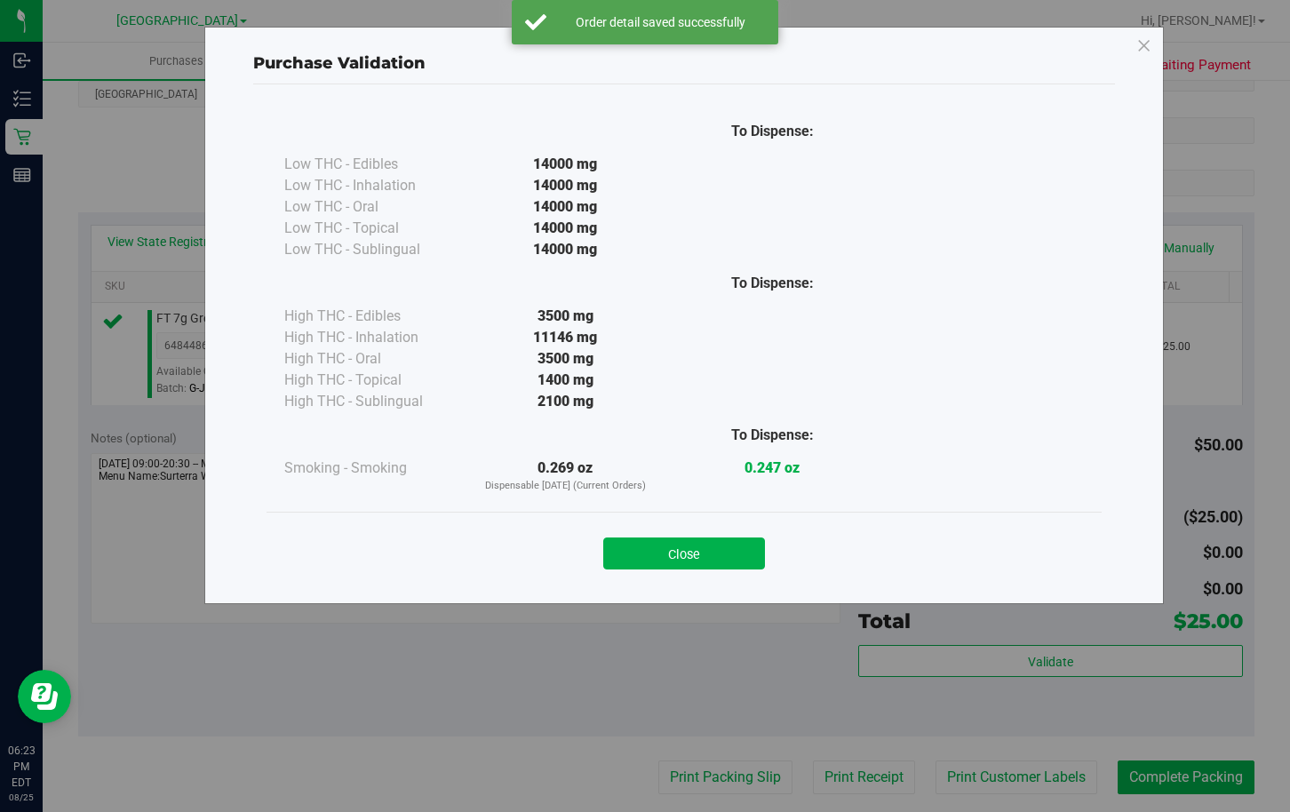
click at [655, 534] on div "Close" at bounding box center [684, 548] width 808 height 44
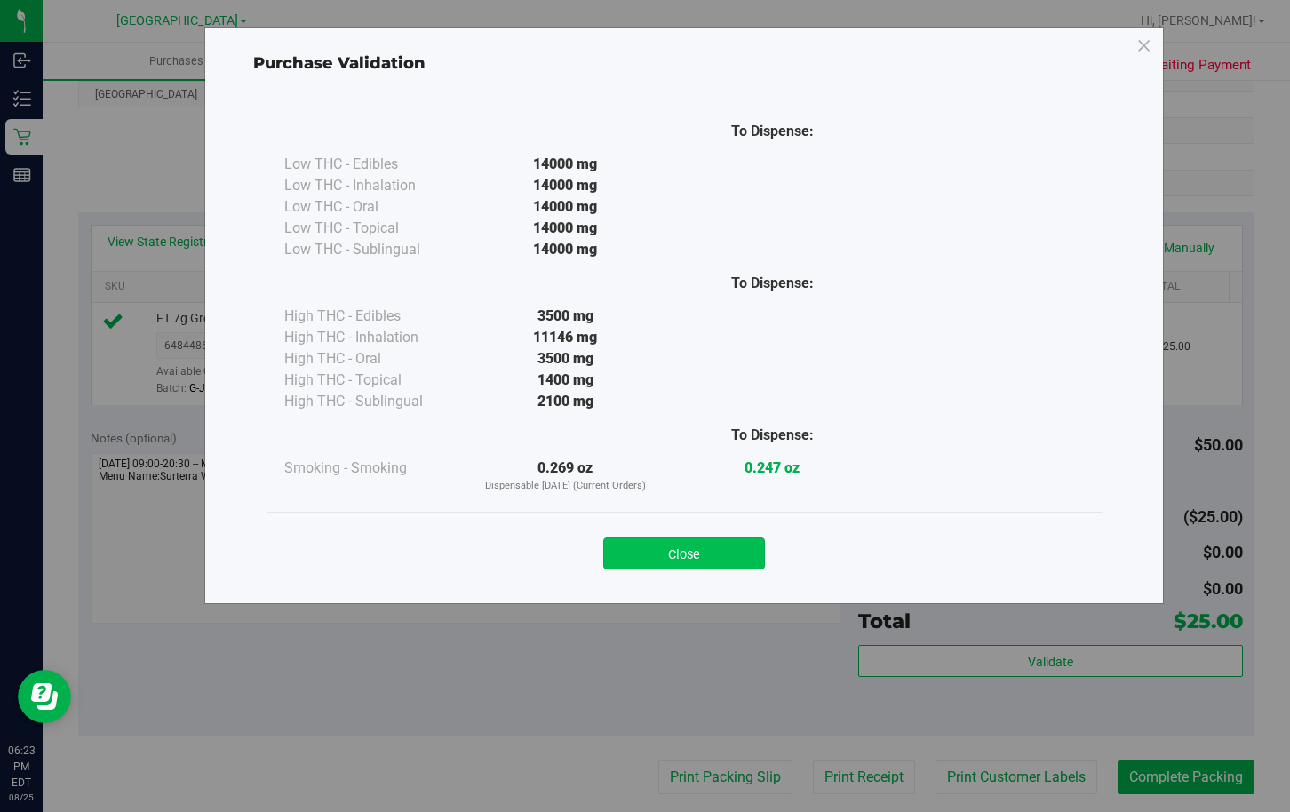
click at [666, 556] on button "Close" at bounding box center [684, 553] width 162 height 32
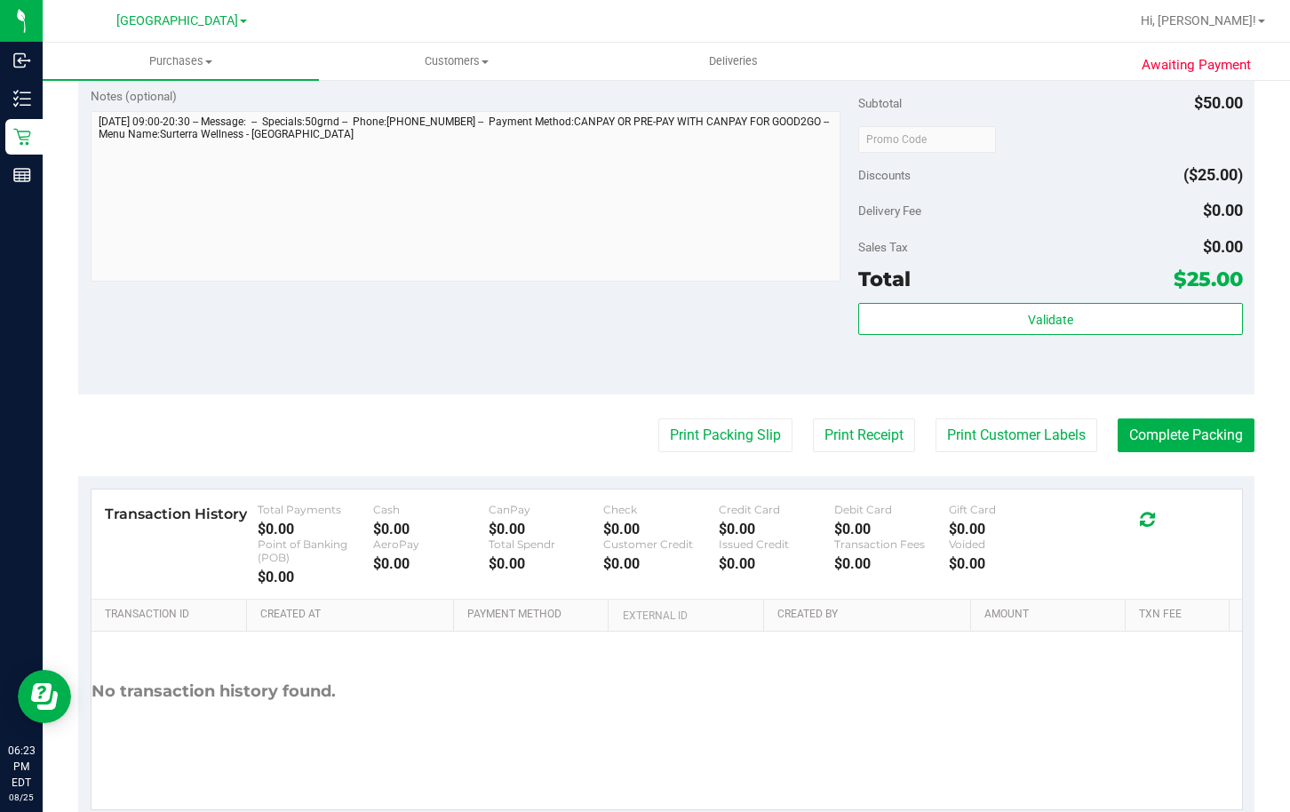
scroll to position [622, 0]
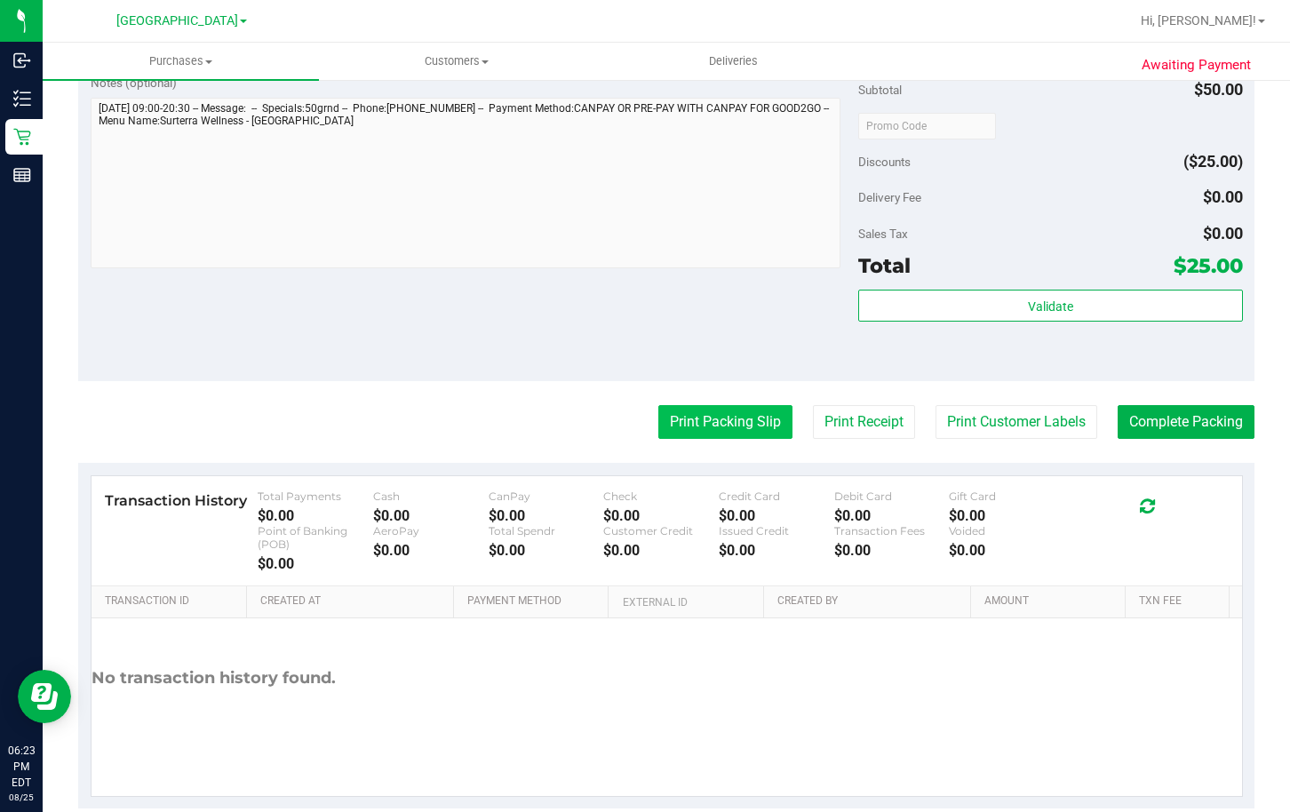
click at [737, 411] on button "Print Packing Slip" at bounding box center [725, 422] width 134 height 34
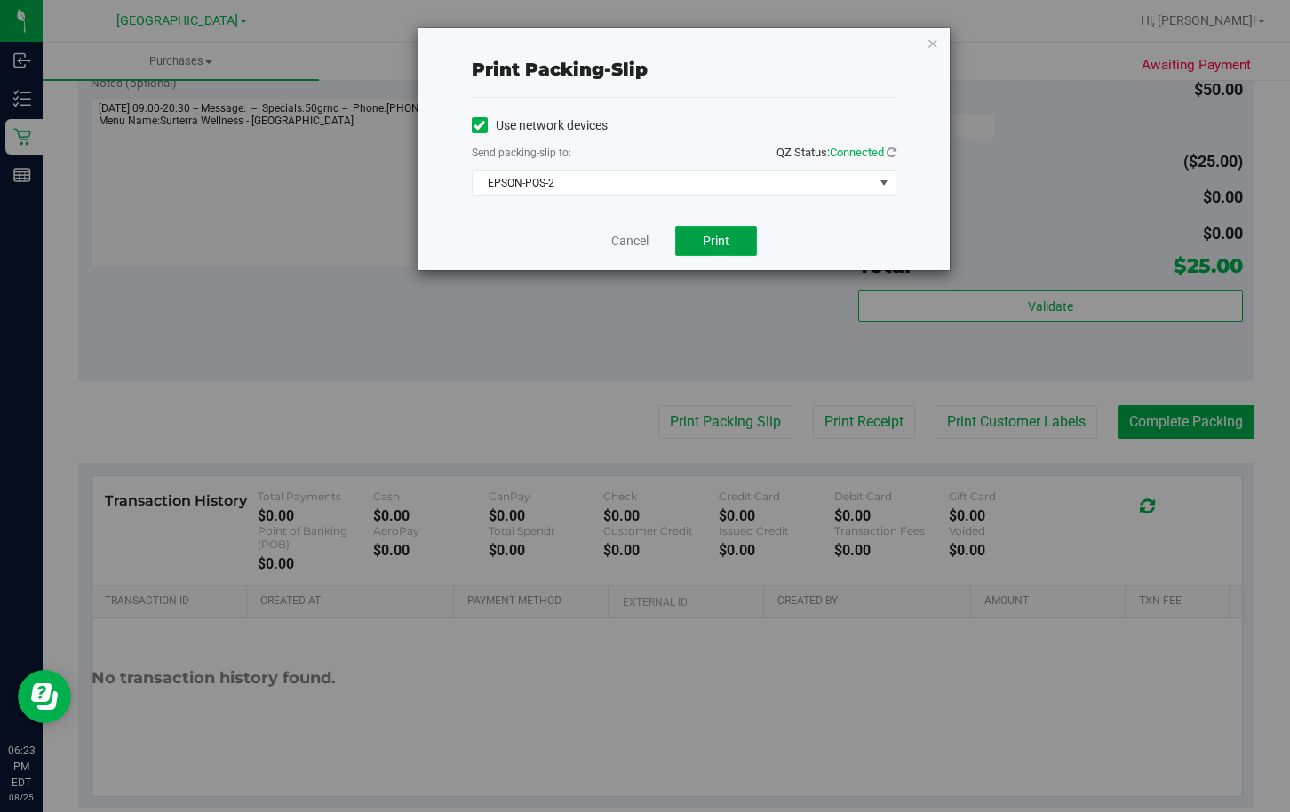
click at [742, 250] on button "Print" at bounding box center [716, 241] width 82 height 30
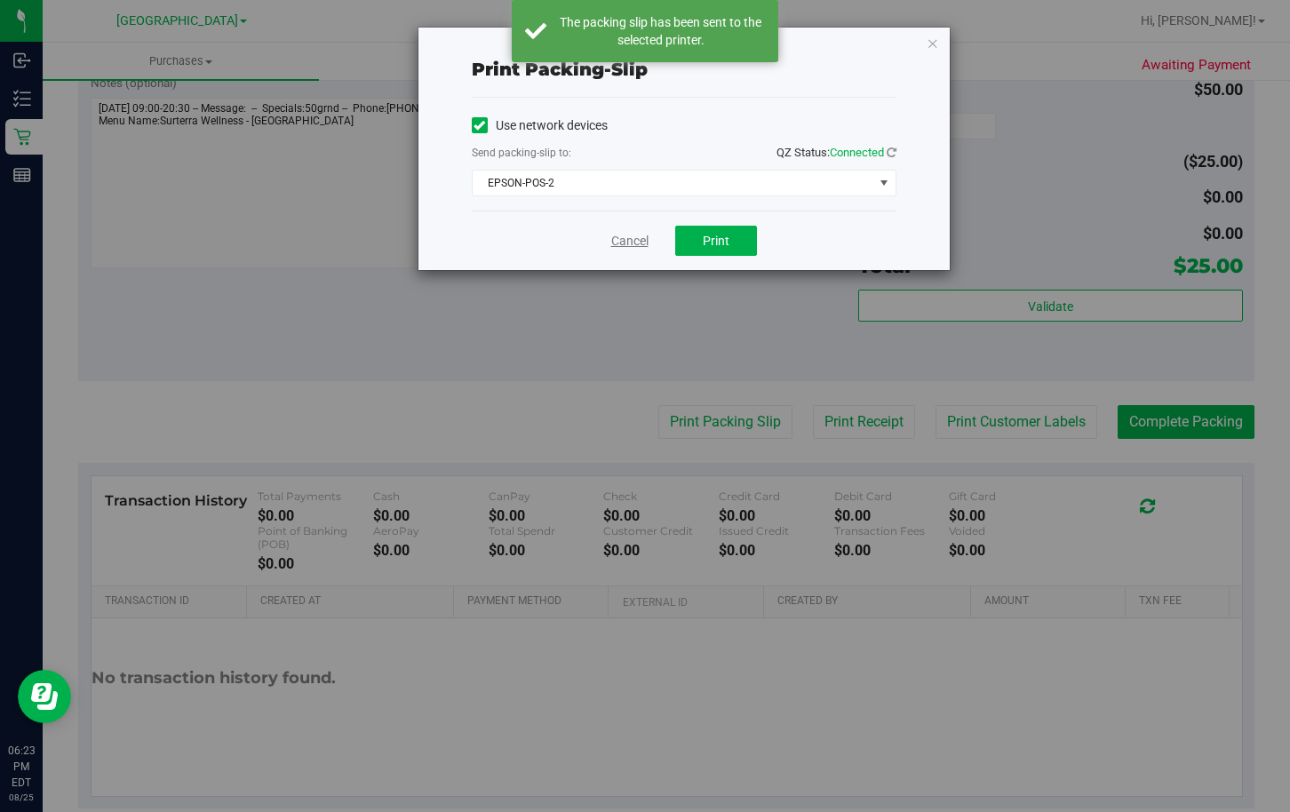
click at [635, 238] on link "Cancel" at bounding box center [629, 241] width 37 height 19
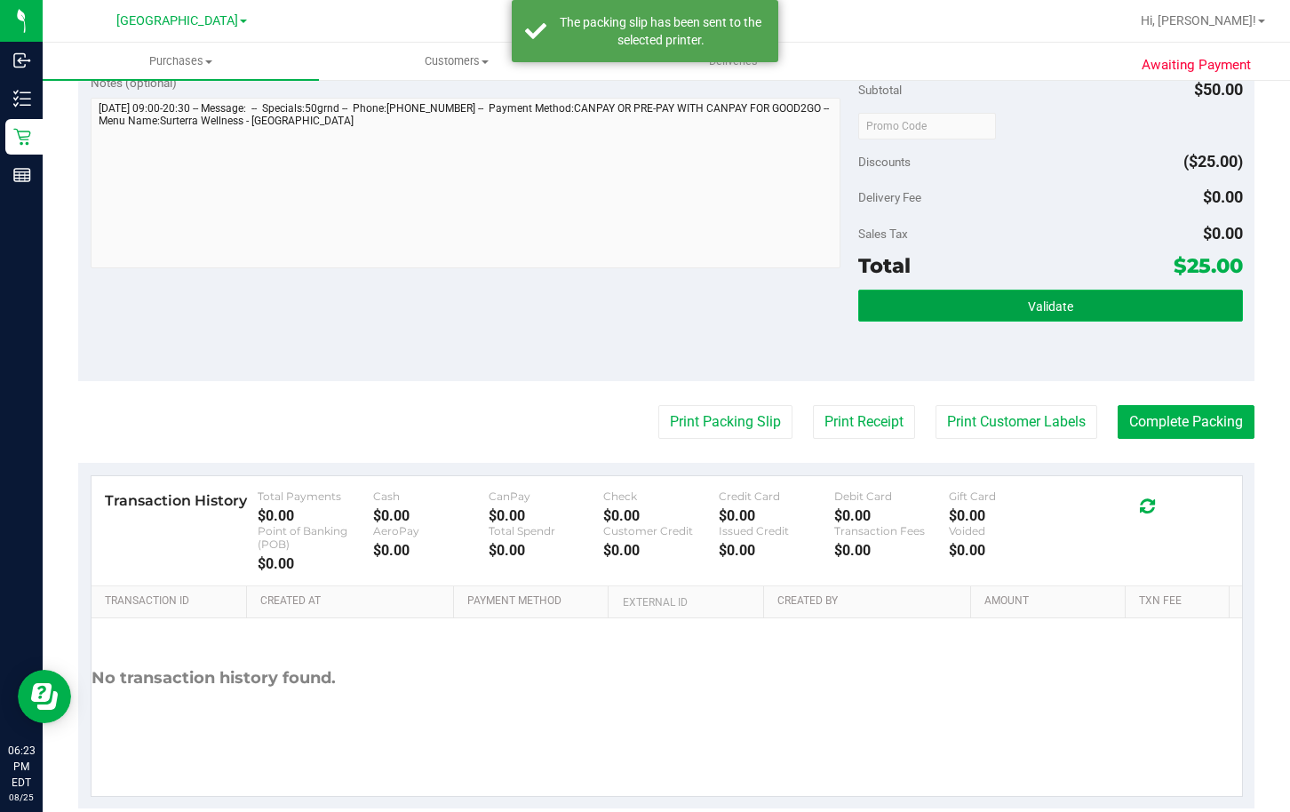
drag, startPoint x: 956, startPoint y: 310, endPoint x: 923, endPoint y: 307, distance: 33.9
click at [956, 310] on button "Validate" at bounding box center [1050, 306] width 384 height 32
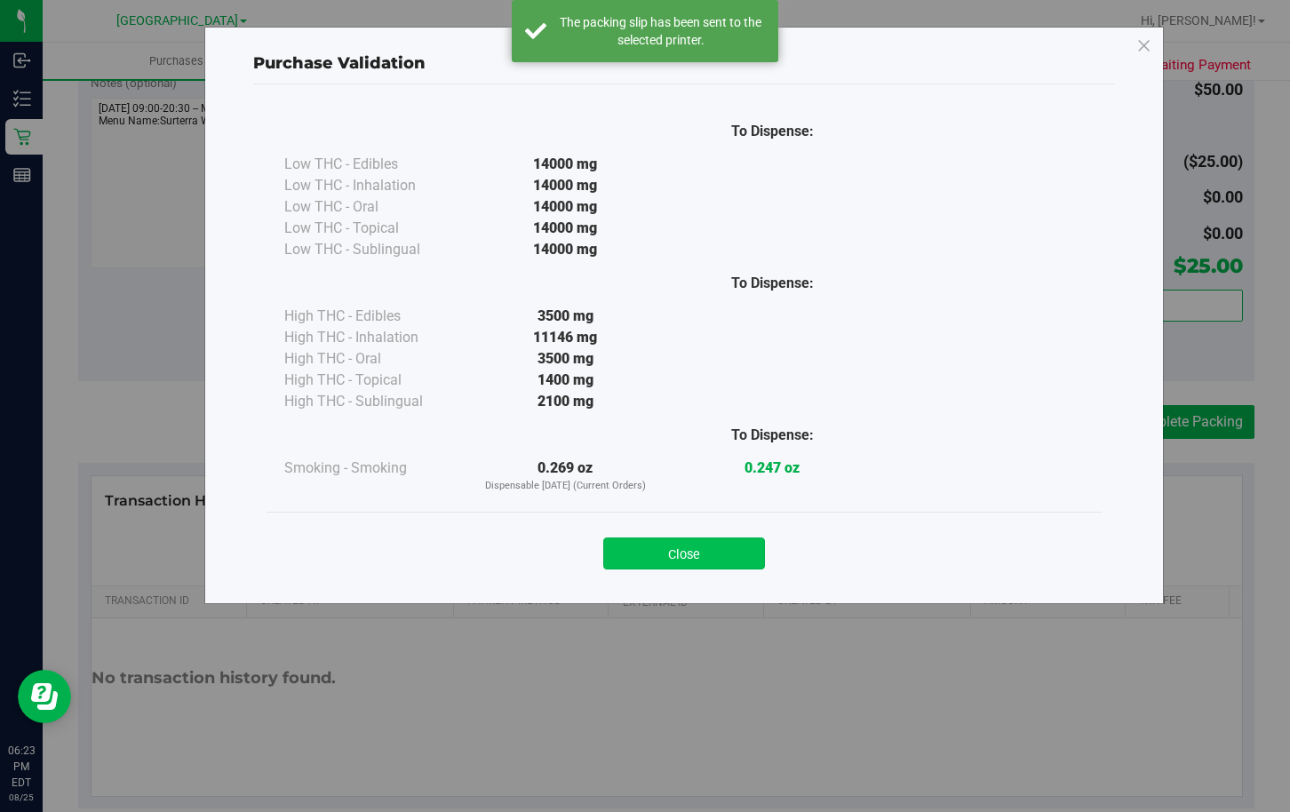
click at [675, 561] on button "Close" at bounding box center [684, 553] width 162 height 32
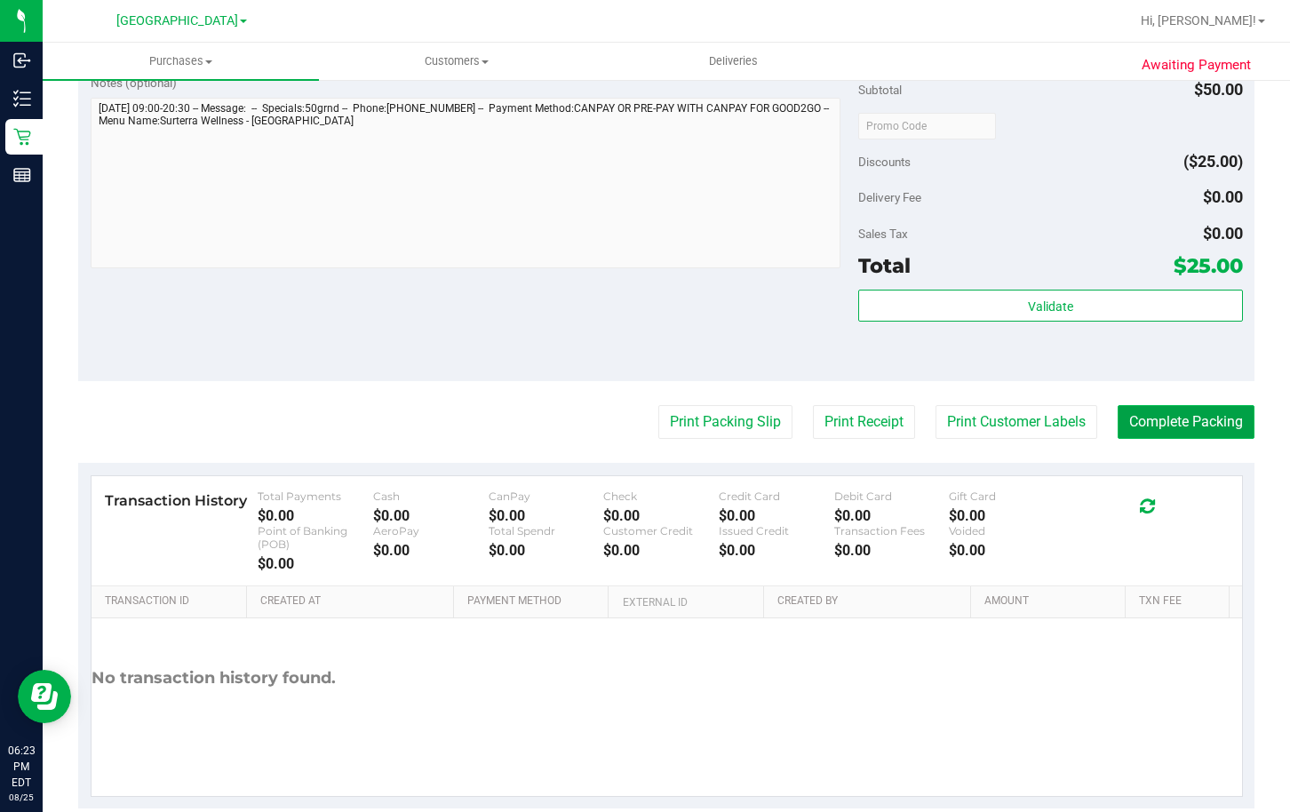
click at [1226, 411] on button "Complete Packing" at bounding box center [1185, 422] width 137 height 34
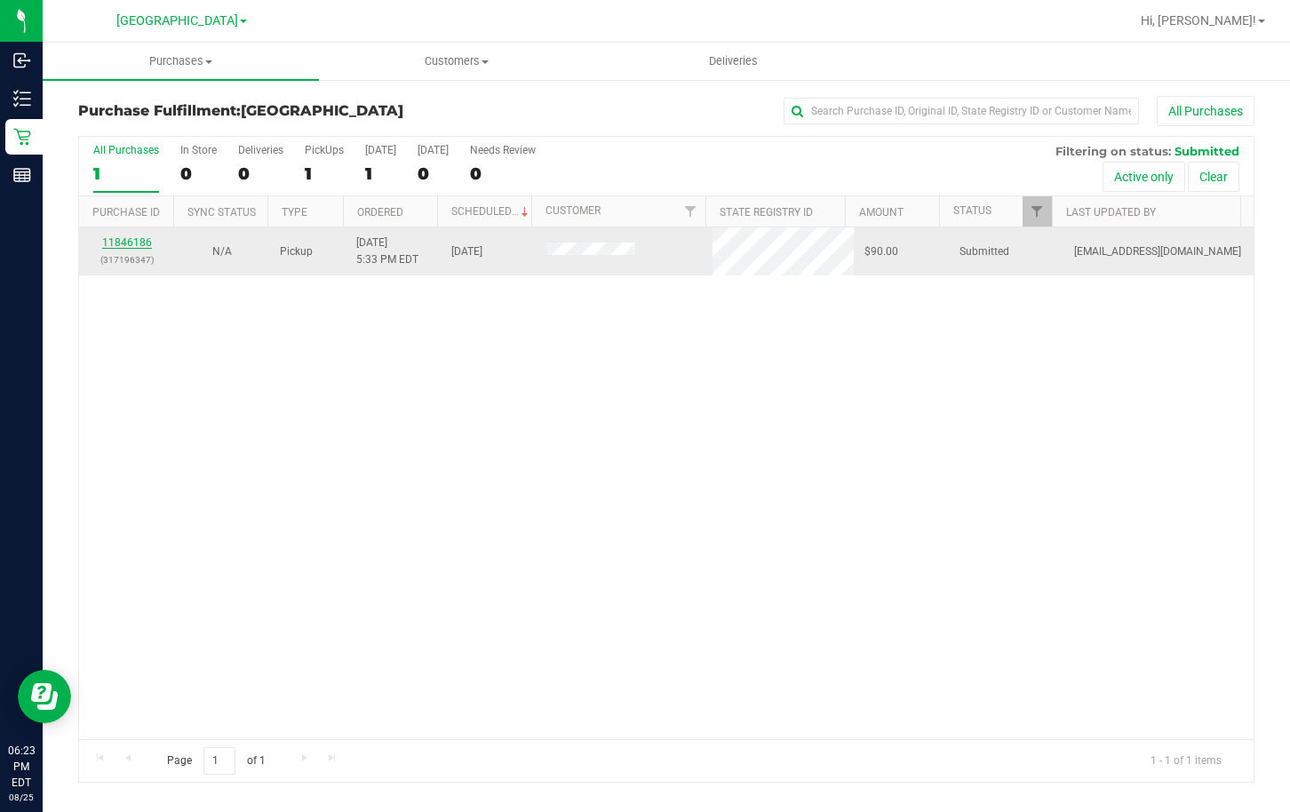
click at [128, 241] on link "11846186" at bounding box center [127, 242] width 50 height 12
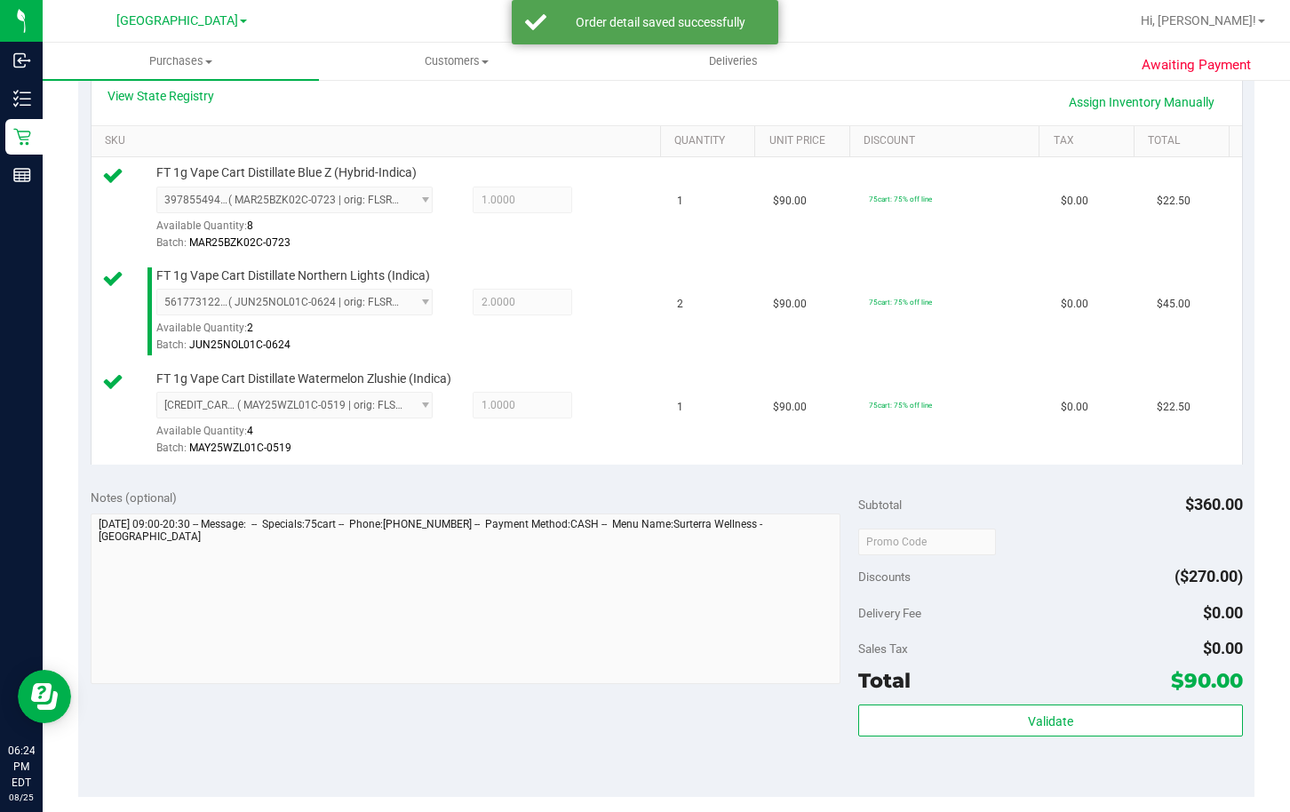
scroll to position [444, 0]
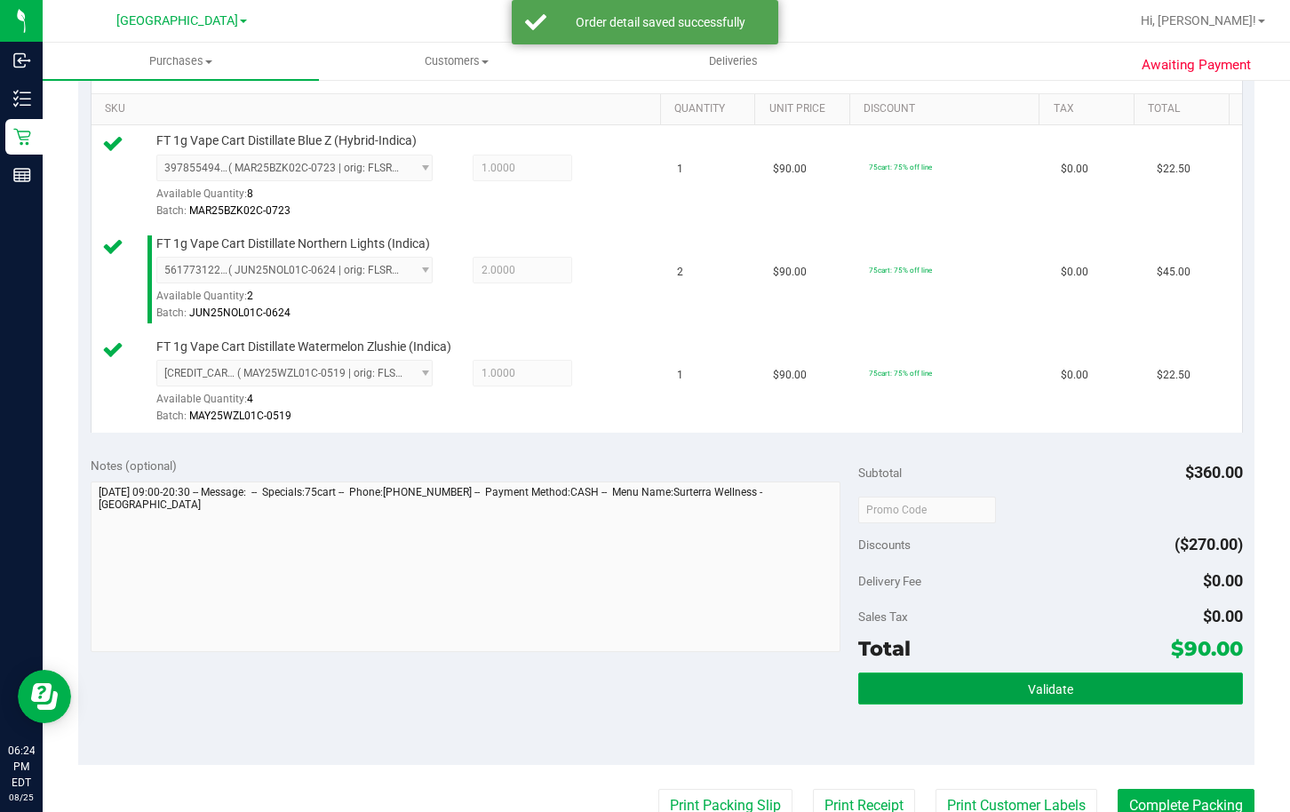
click at [977, 690] on button "Validate" at bounding box center [1050, 688] width 384 height 32
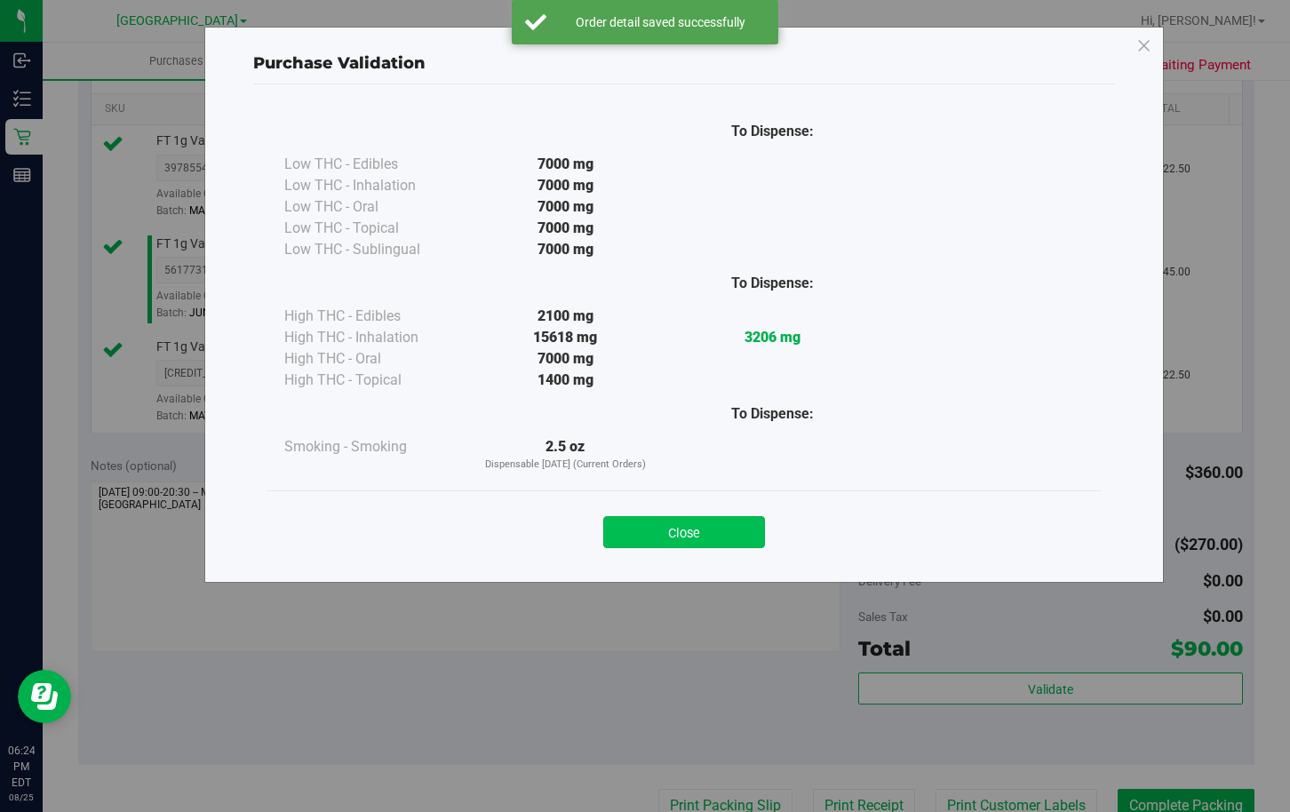
click at [693, 534] on button "Close" at bounding box center [684, 532] width 162 height 32
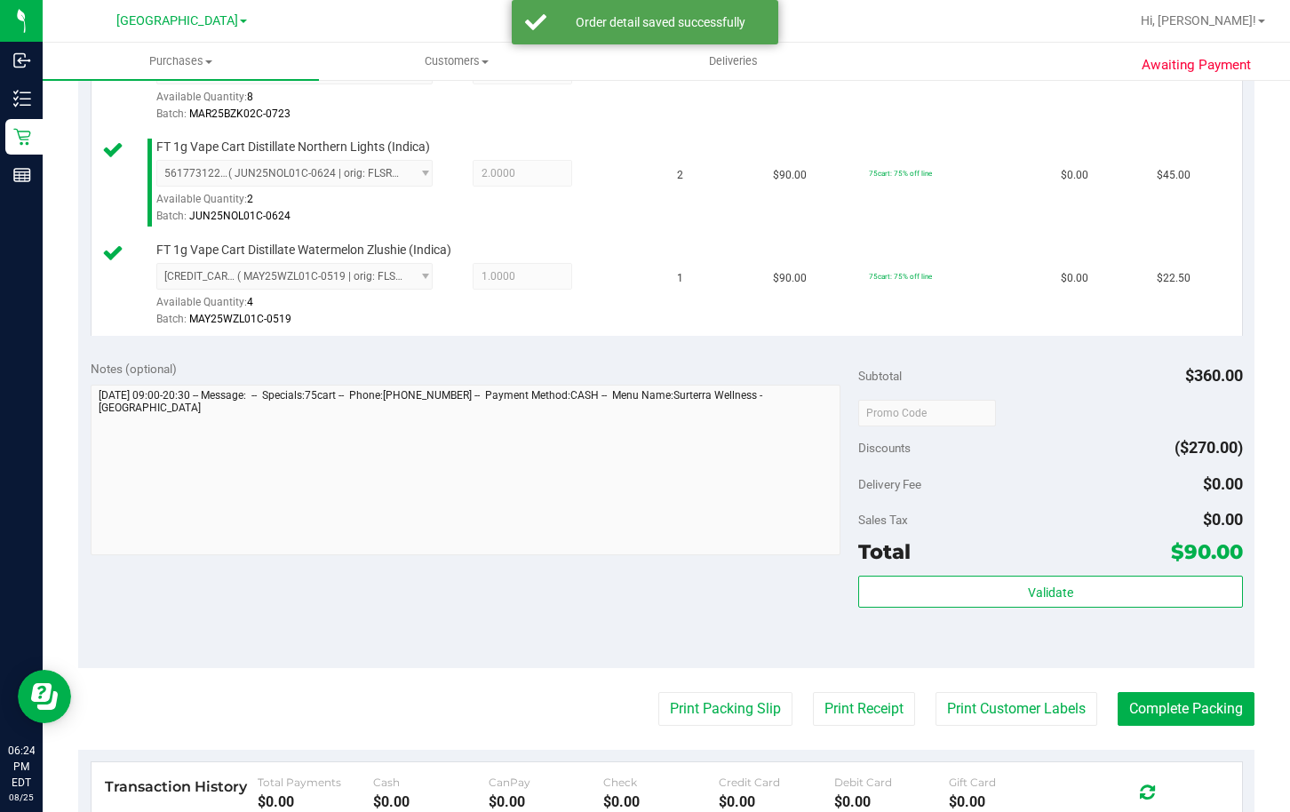
scroll to position [710, 0]
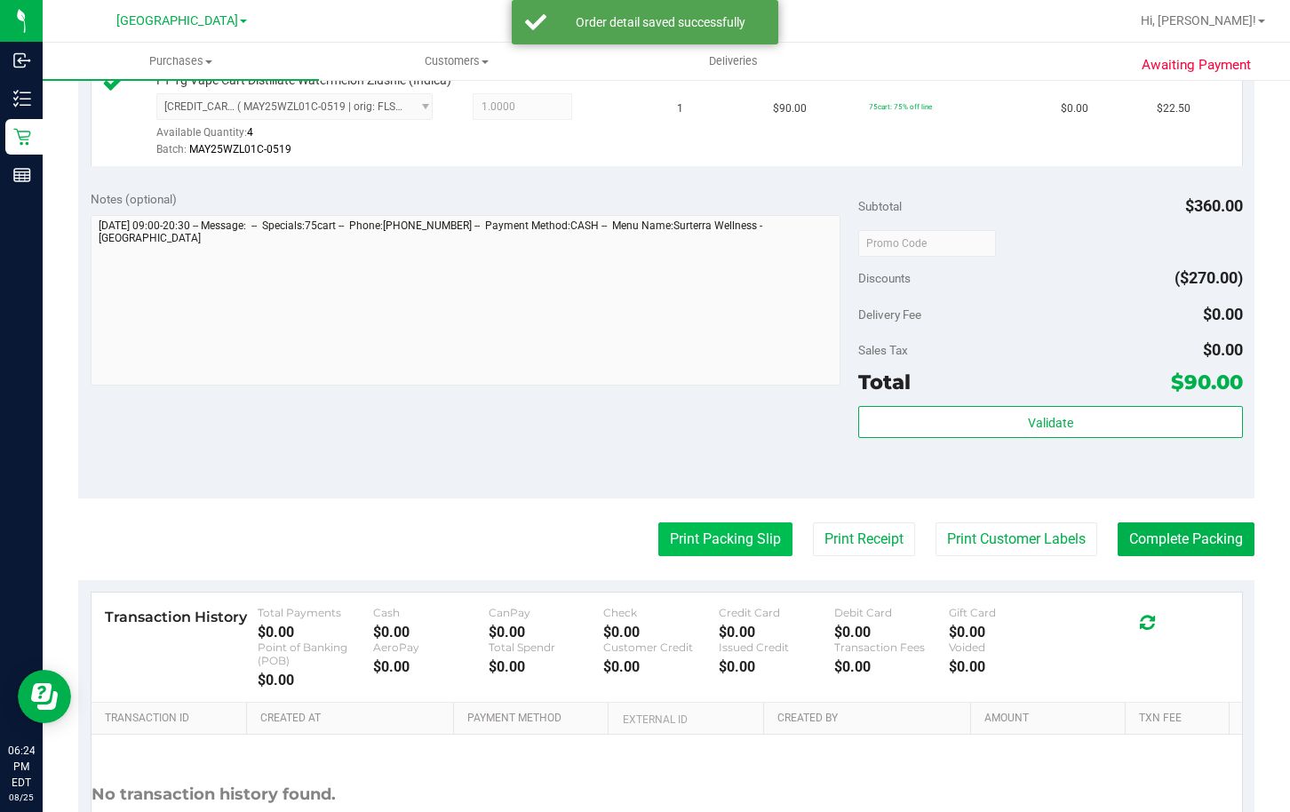
click at [708, 545] on button "Print Packing Slip" at bounding box center [725, 539] width 134 height 34
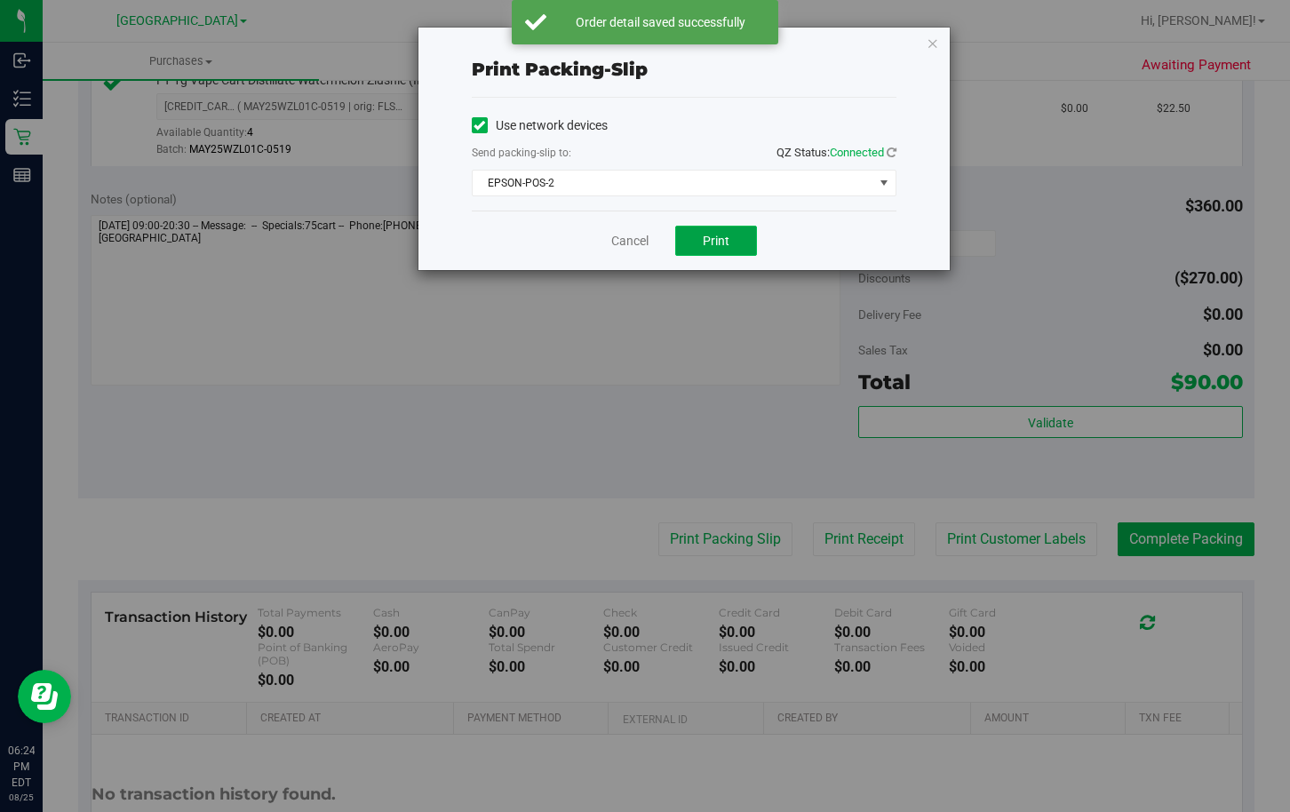
click at [726, 236] on span "Print" at bounding box center [715, 241] width 27 height 14
click at [624, 240] on link "Cancel" at bounding box center [629, 241] width 37 height 19
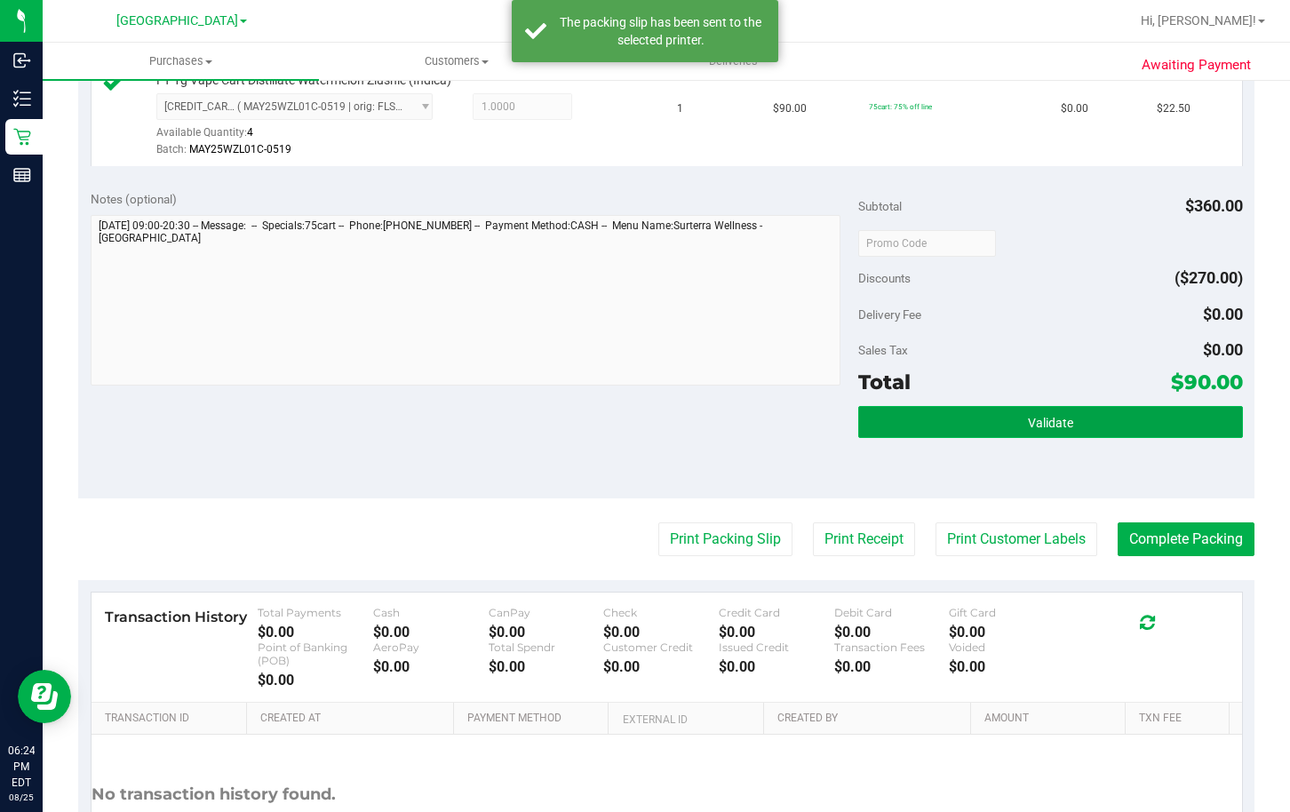
click at [977, 417] on button "Validate" at bounding box center [1050, 422] width 384 height 32
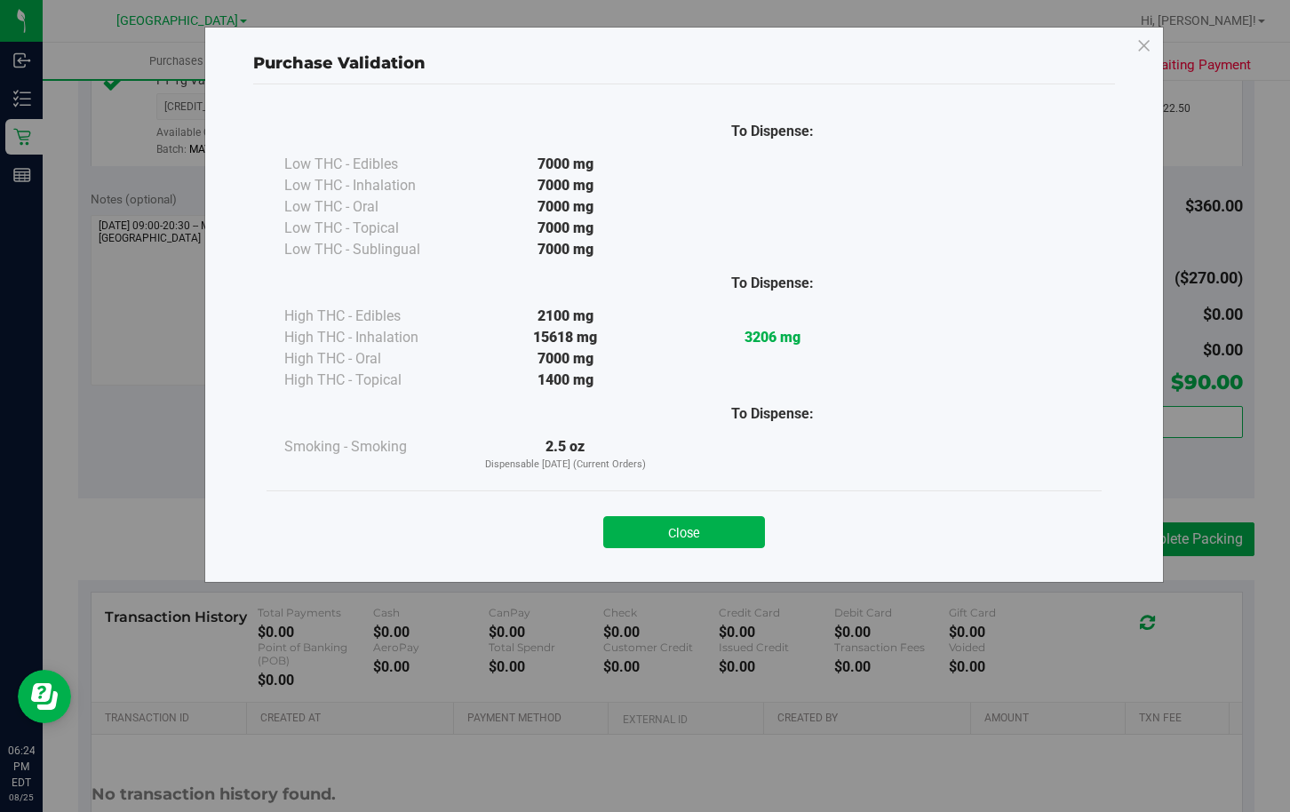
drag, startPoint x: 692, startPoint y: 528, endPoint x: 1144, endPoint y: 489, distance: 453.6
click at [691, 528] on button "Close" at bounding box center [684, 532] width 162 height 32
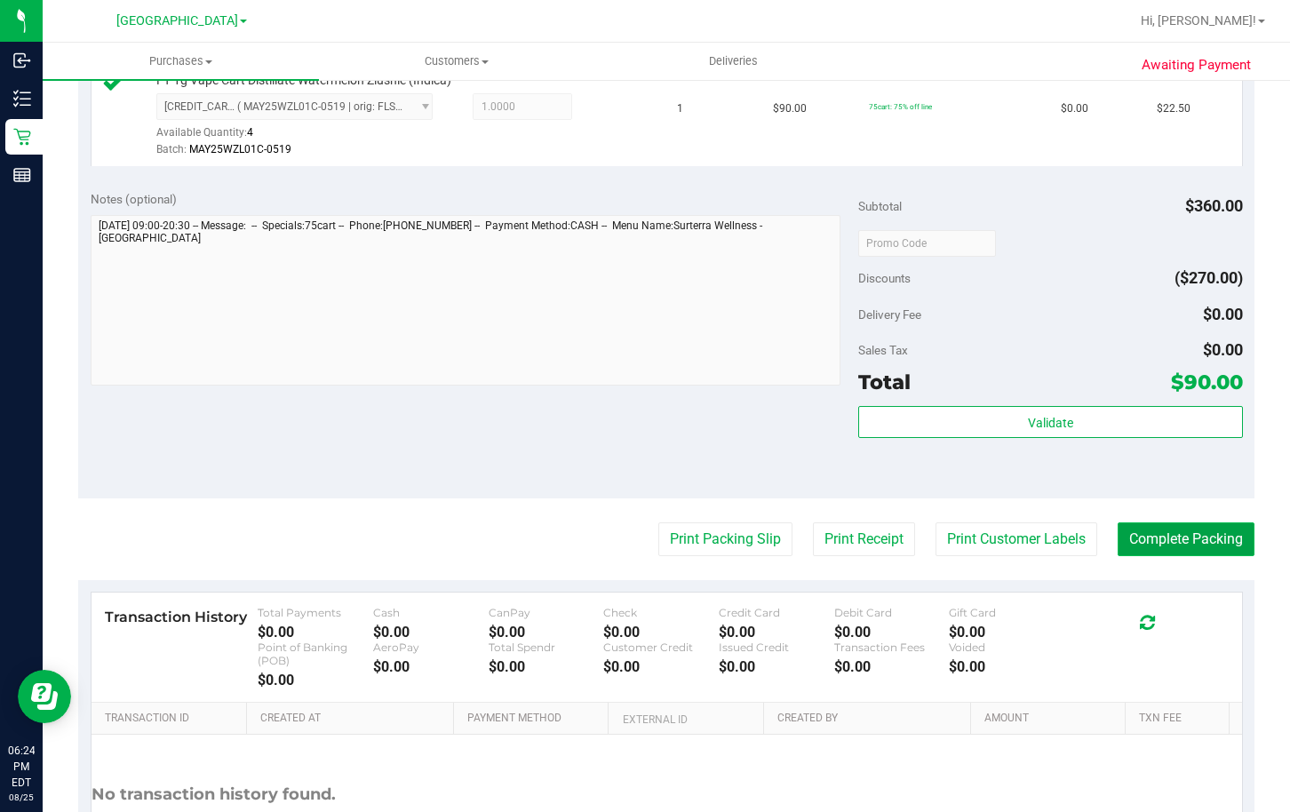
click at [1181, 532] on button "Complete Packing" at bounding box center [1185, 539] width 137 height 34
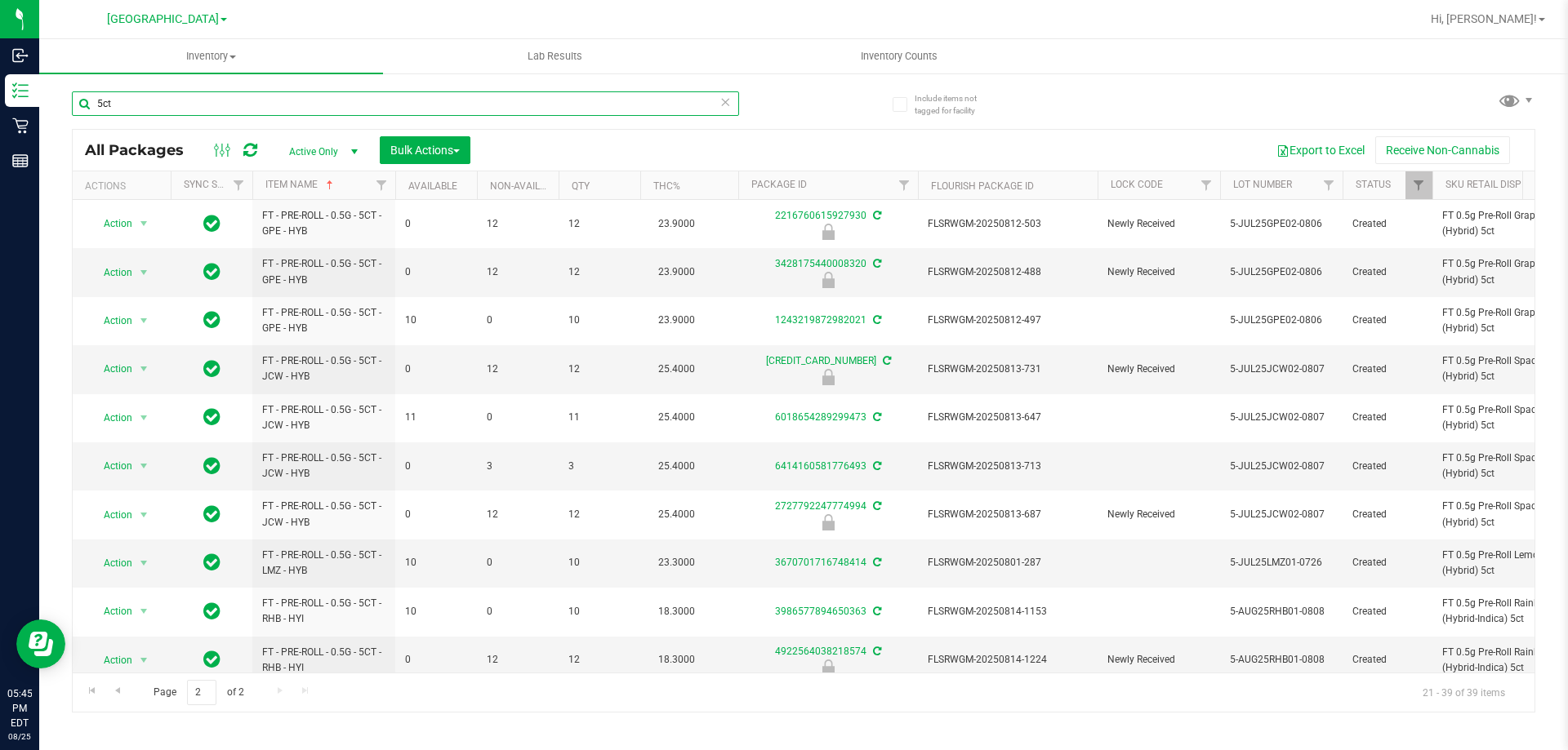
click at [395, 108] on input "5ct" at bounding box center [406, 103] width 668 height 25
type input "mint"
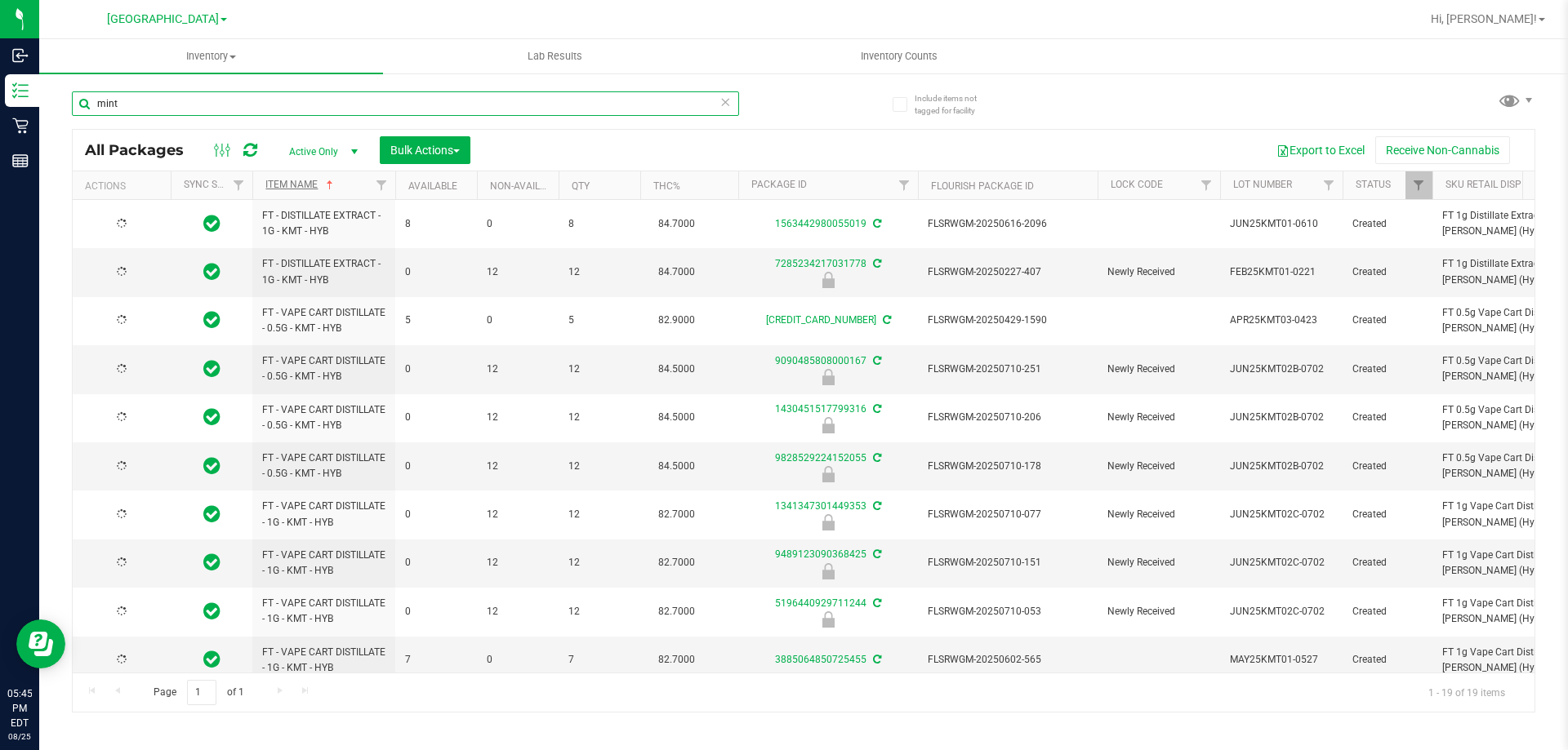
type input "[DATE]"
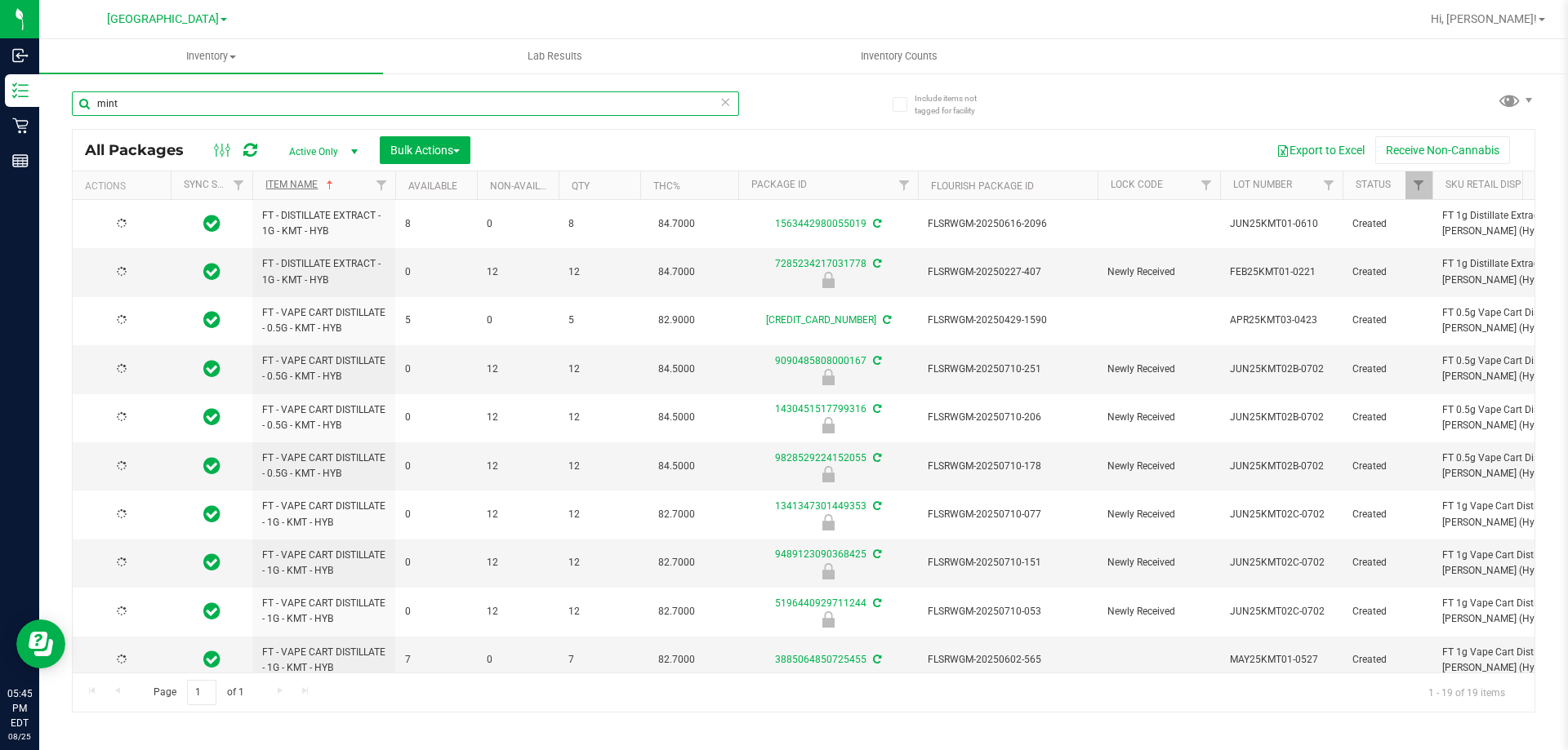
type input "[DATE]"
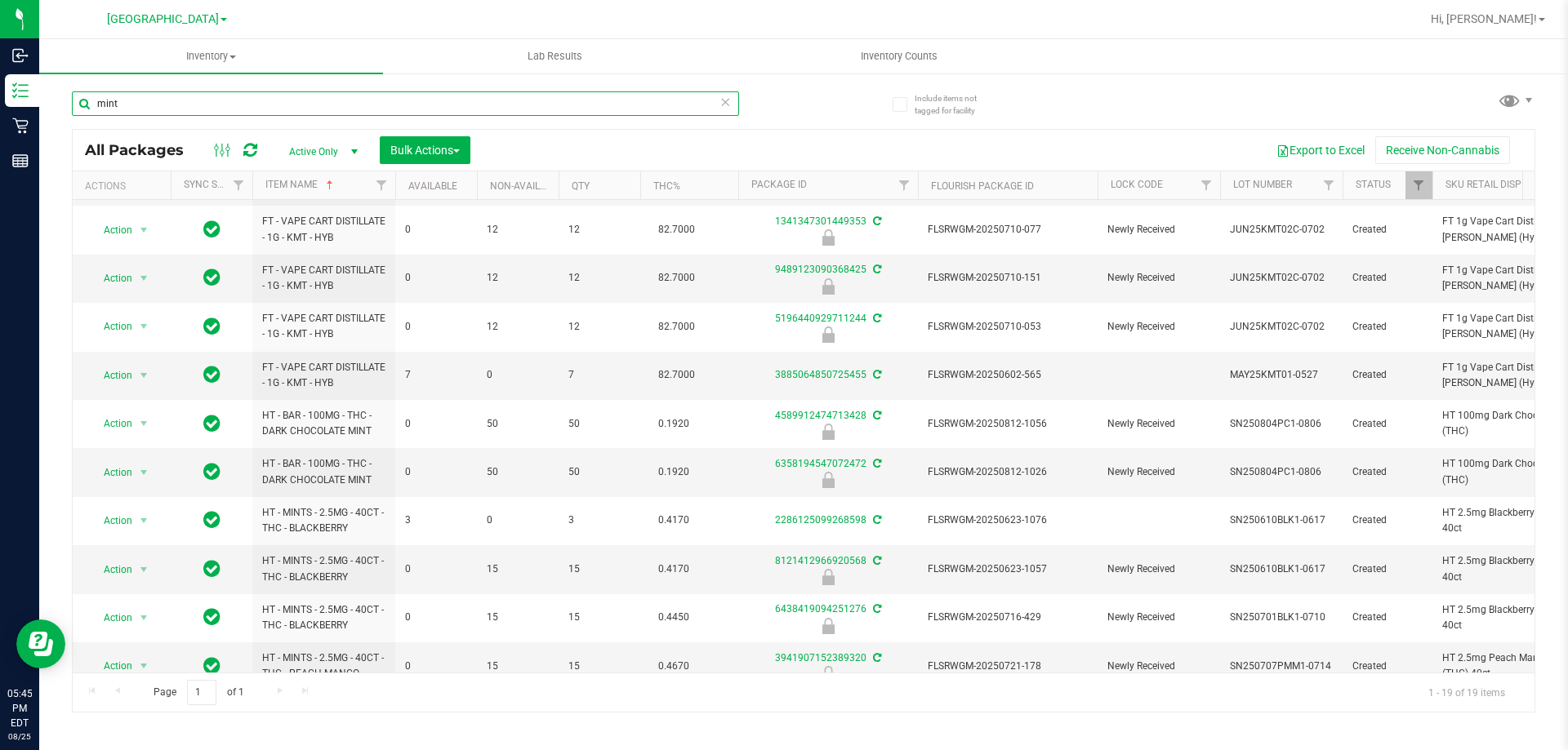
scroll to position [408, 0]
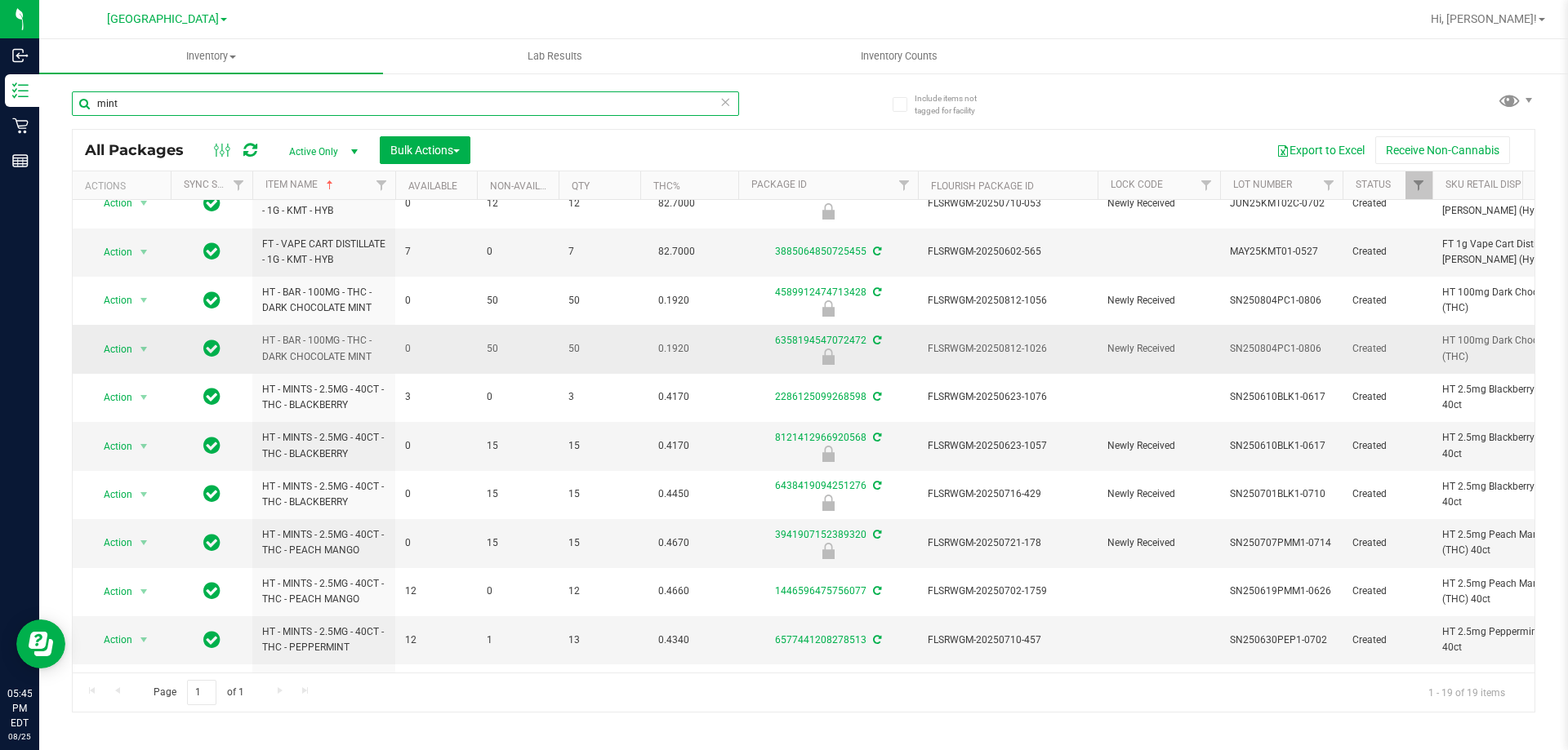
type input "mint"
click at [988, 351] on span "FLSRWGM-20250812-1026" at bounding box center [1008, 348] width 160 height 16
click at [118, 347] on span "Action" at bounding box center [111, 349] width 44 height 23
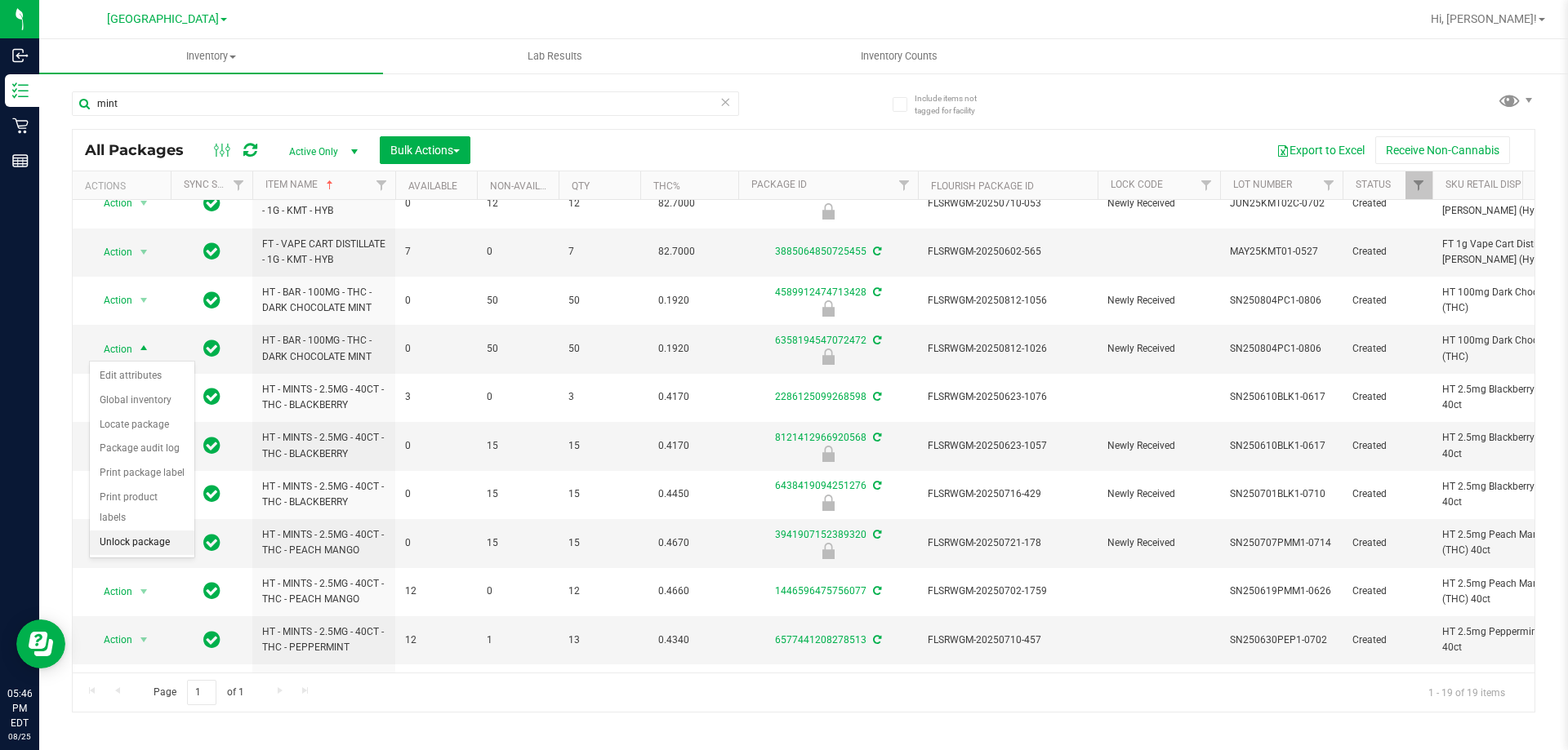
click at [141, 530] on li "Unlock package" at bounding box center [143, 542] width 105 height 25
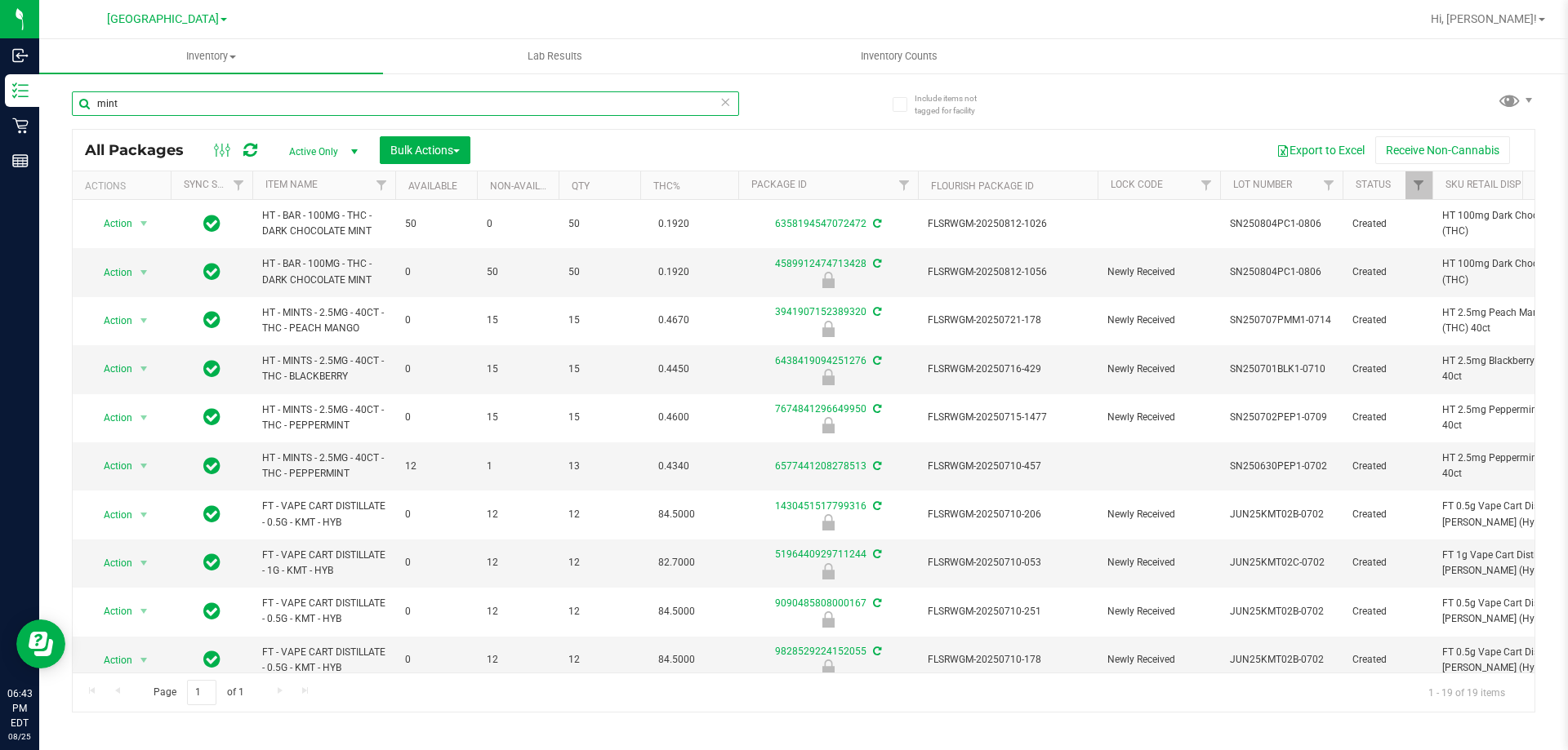
click at [339, 98] on input "mint" at bounding box center [406, 103] width 668 height 25
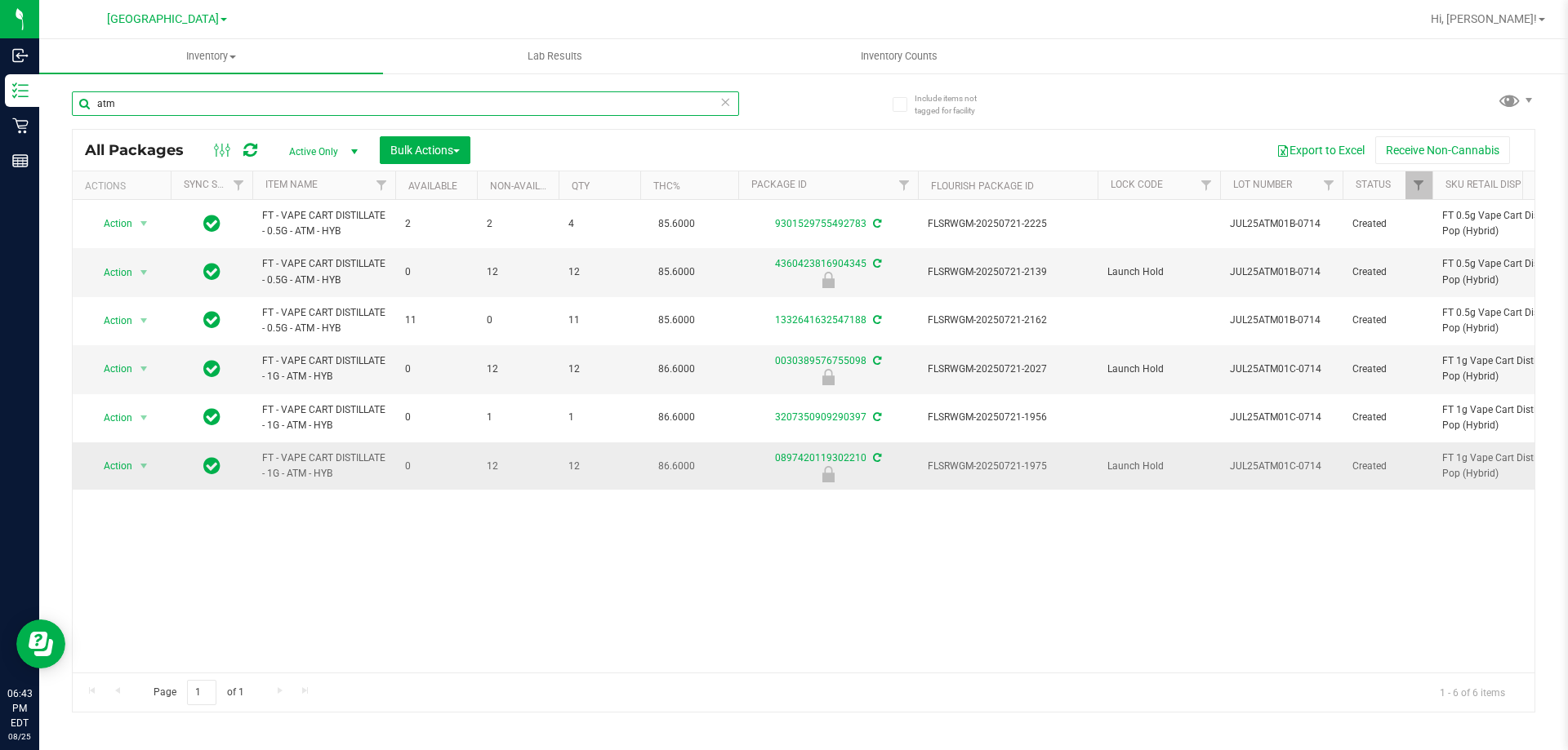
type input "atm"
click at [969, 460] on span "FLSRWGM-20250721-1975" at bounding box center [1008, 466] width 160 height 16
click at [120, 463] on span "Action" at bounding box center [111, 466] width 44 height 23
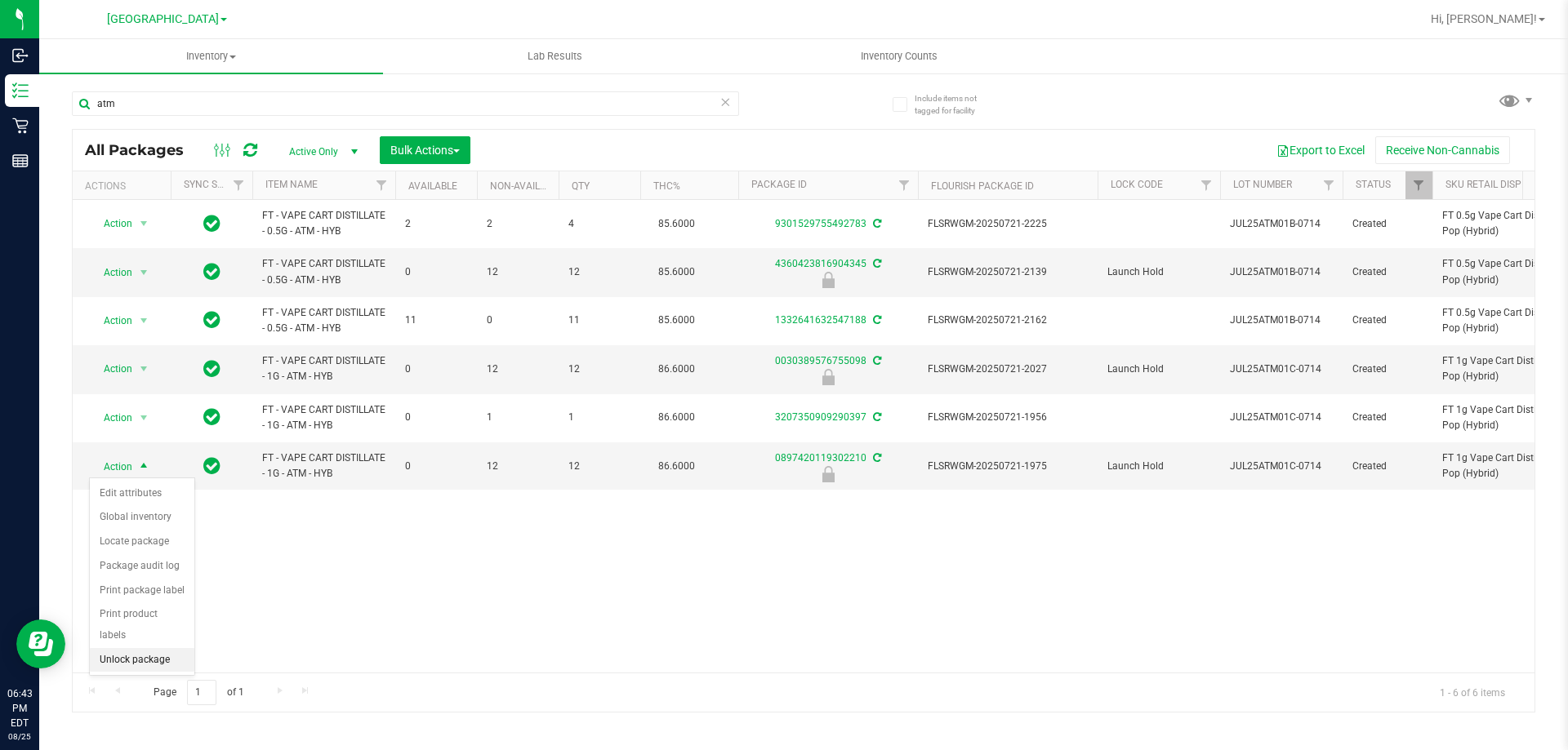
click at [152, 648] on li "Unlock package" at bounding box center [143, 660] width 105 height 25
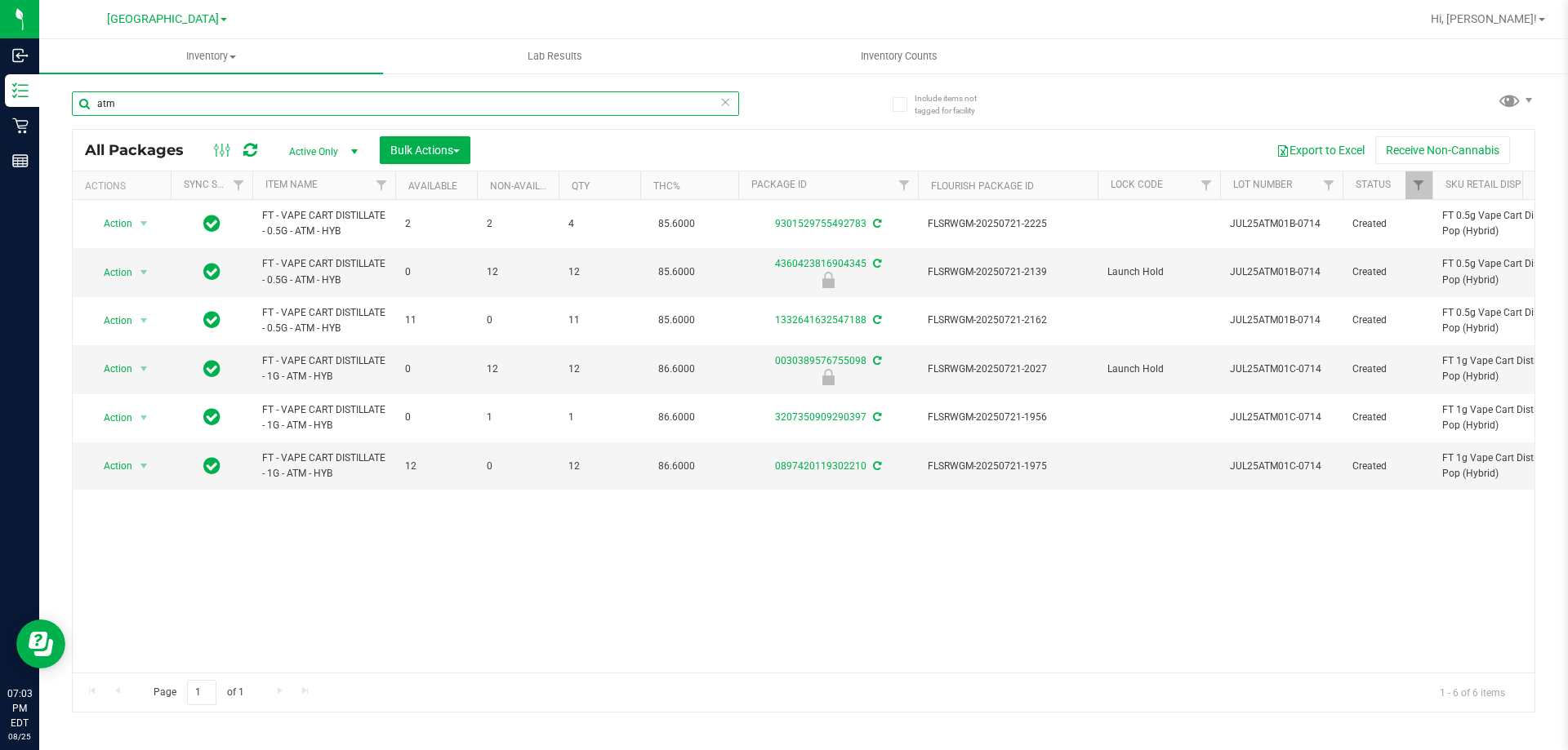
click at [291, 102] on input "atm" at bounding box center [406, 103] width 668 height 25
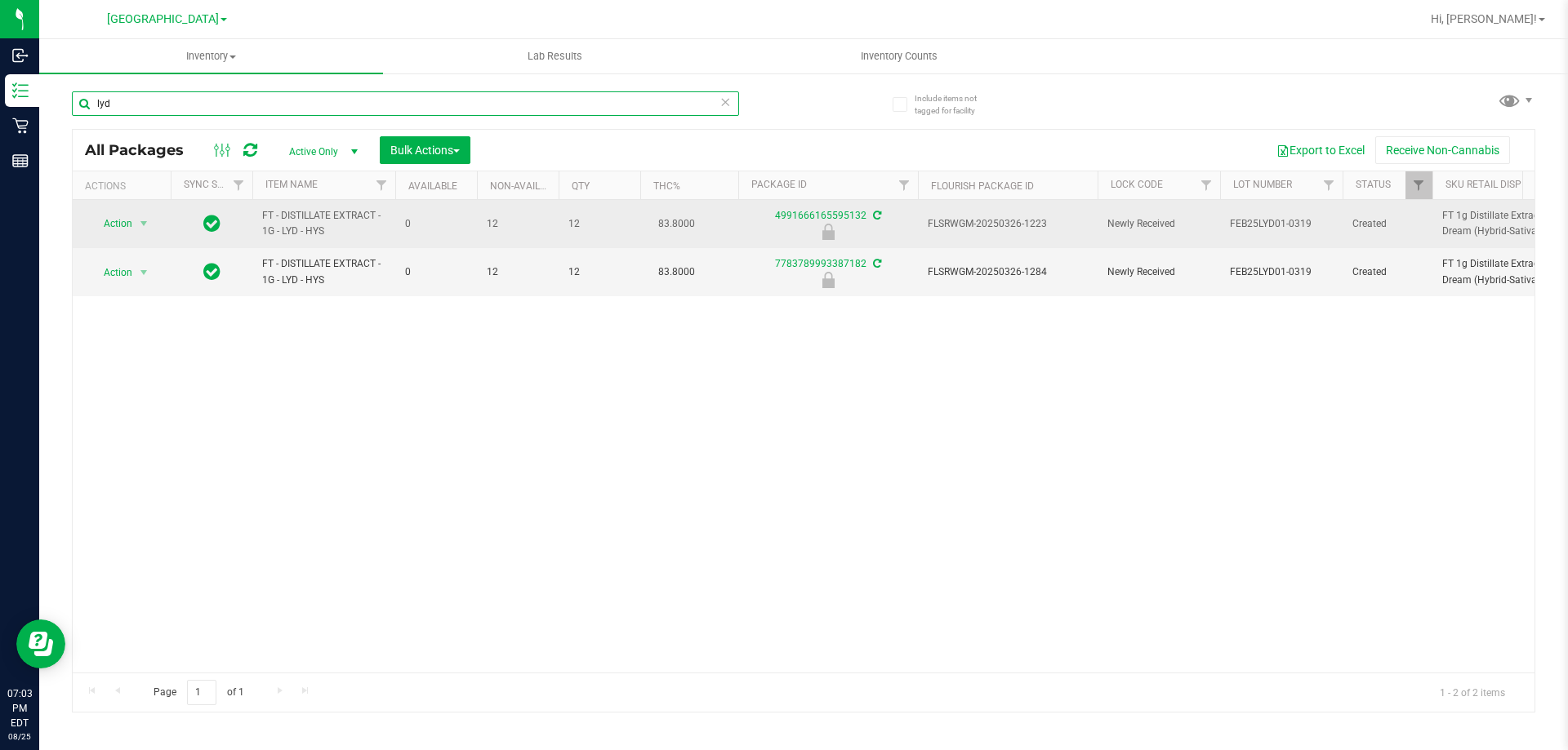
type input "lyd"
click at [84, 220] on div "Action Action Edit attributes Global inventory Locate package Package audit log…" at bounding box center [121, 223] width 78 height 23
click at [123, 223] on span "Action" at bounding box center [111, 223] width 44 height 23
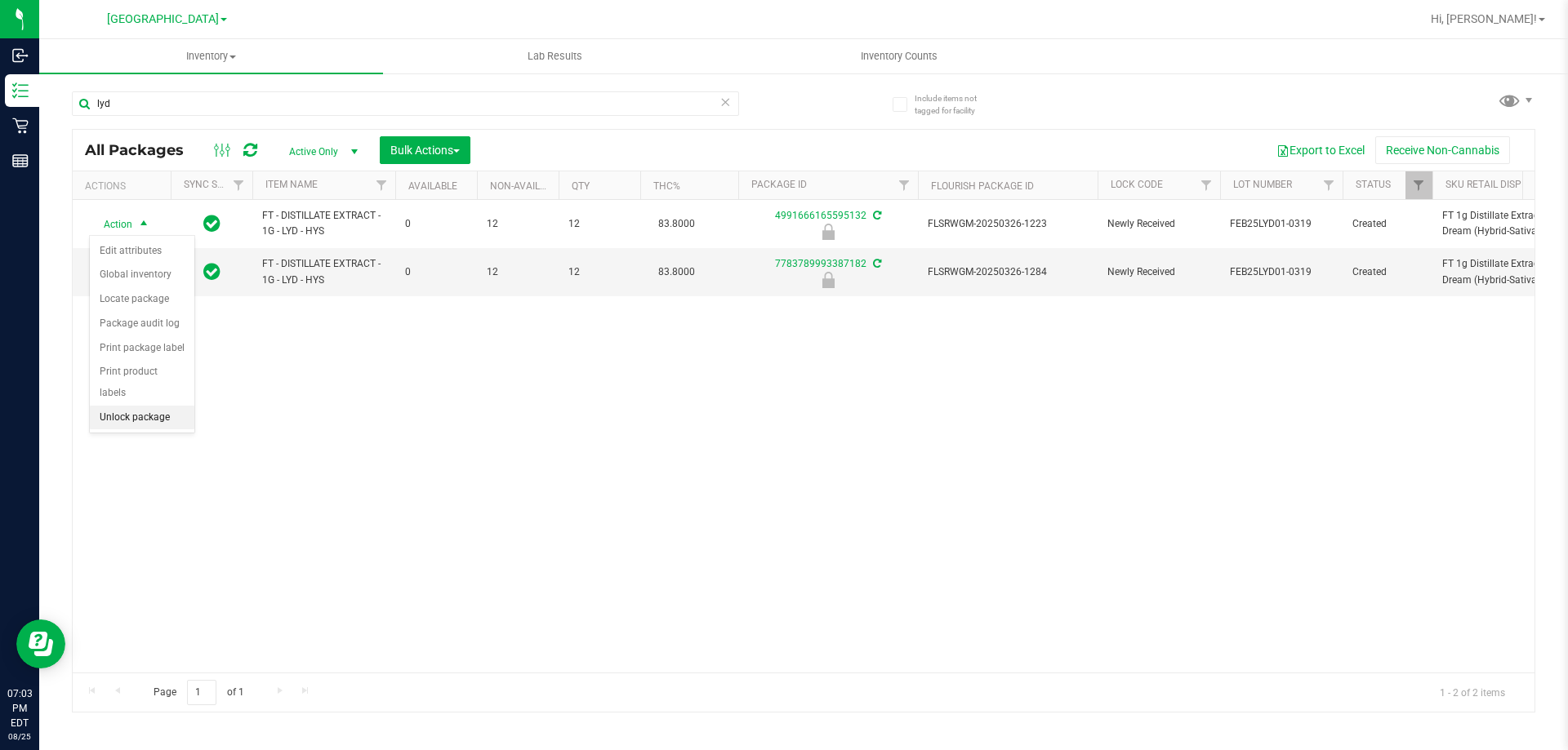
drag, startPoint x: 153, startPoint y: 396, endPoint x: 307, endPoint y: 382, distance: 154.6
click at [154, 405] on li "Unlock package" at bounding box center [143, 417] width 105 height 25
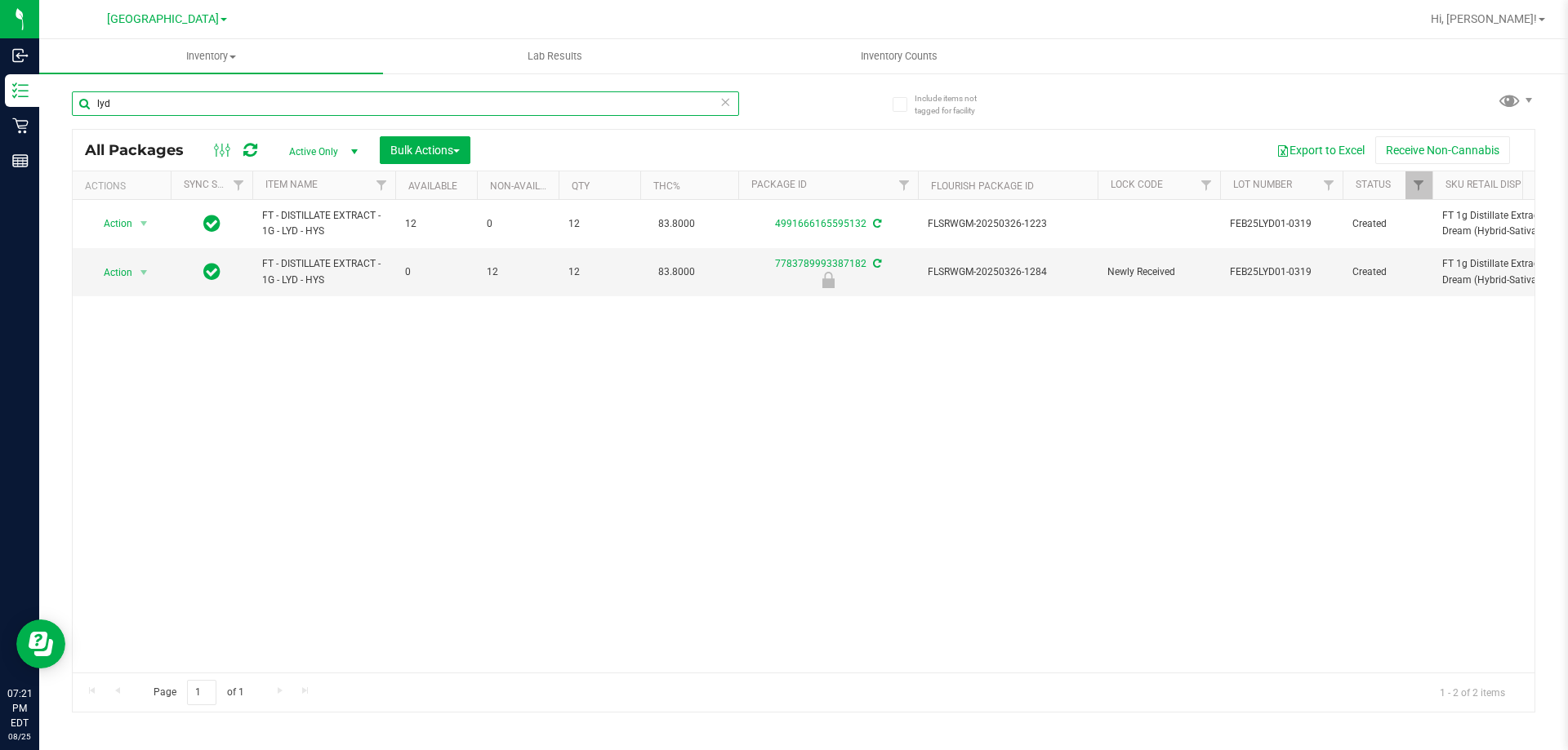
click at [193, 100] on input "lyd" at bounding box center [406, 103] width 668 height 25
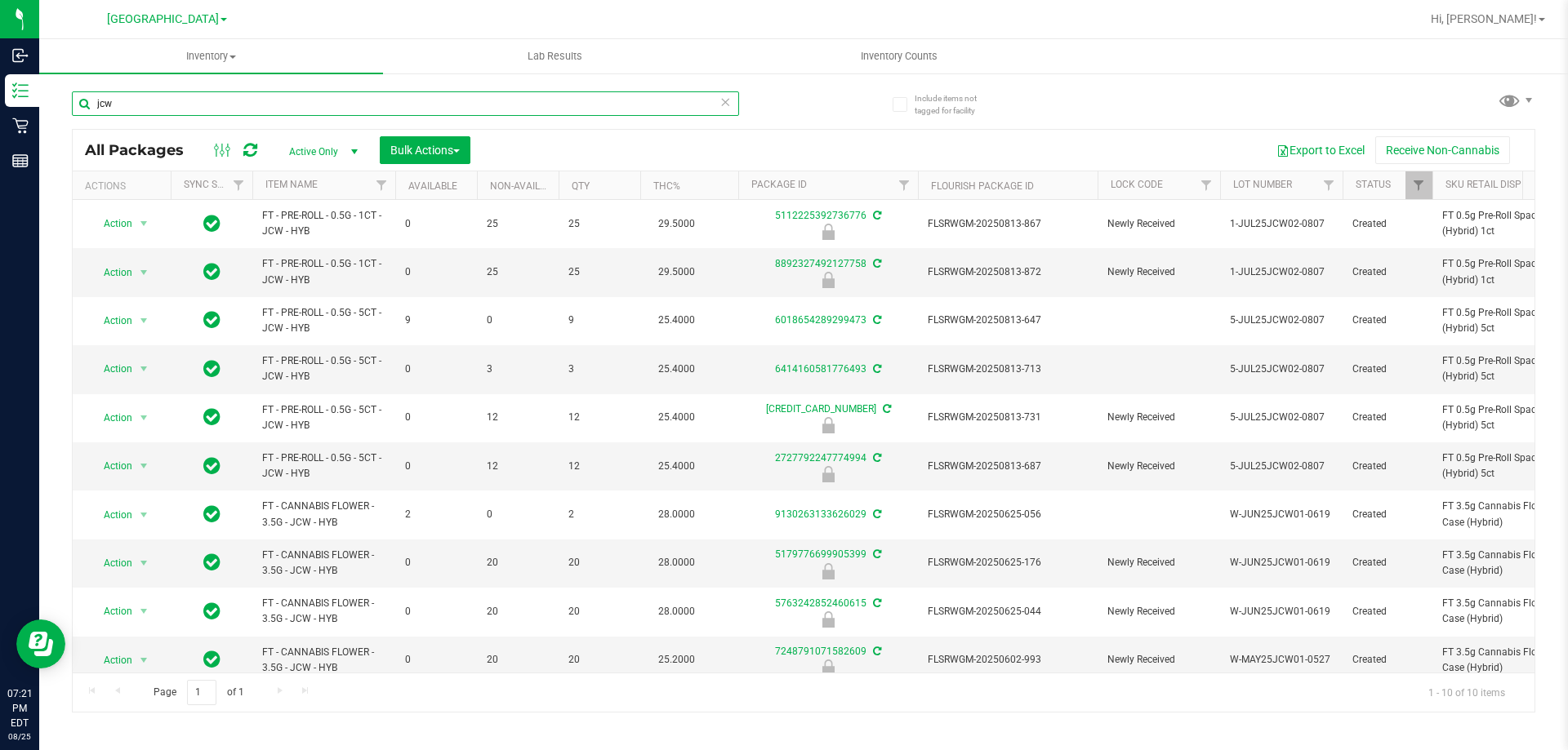
type input "jcw"
click at [288, 181] on link "Item Name" at bounding box center [292, 184] width 52 height 11
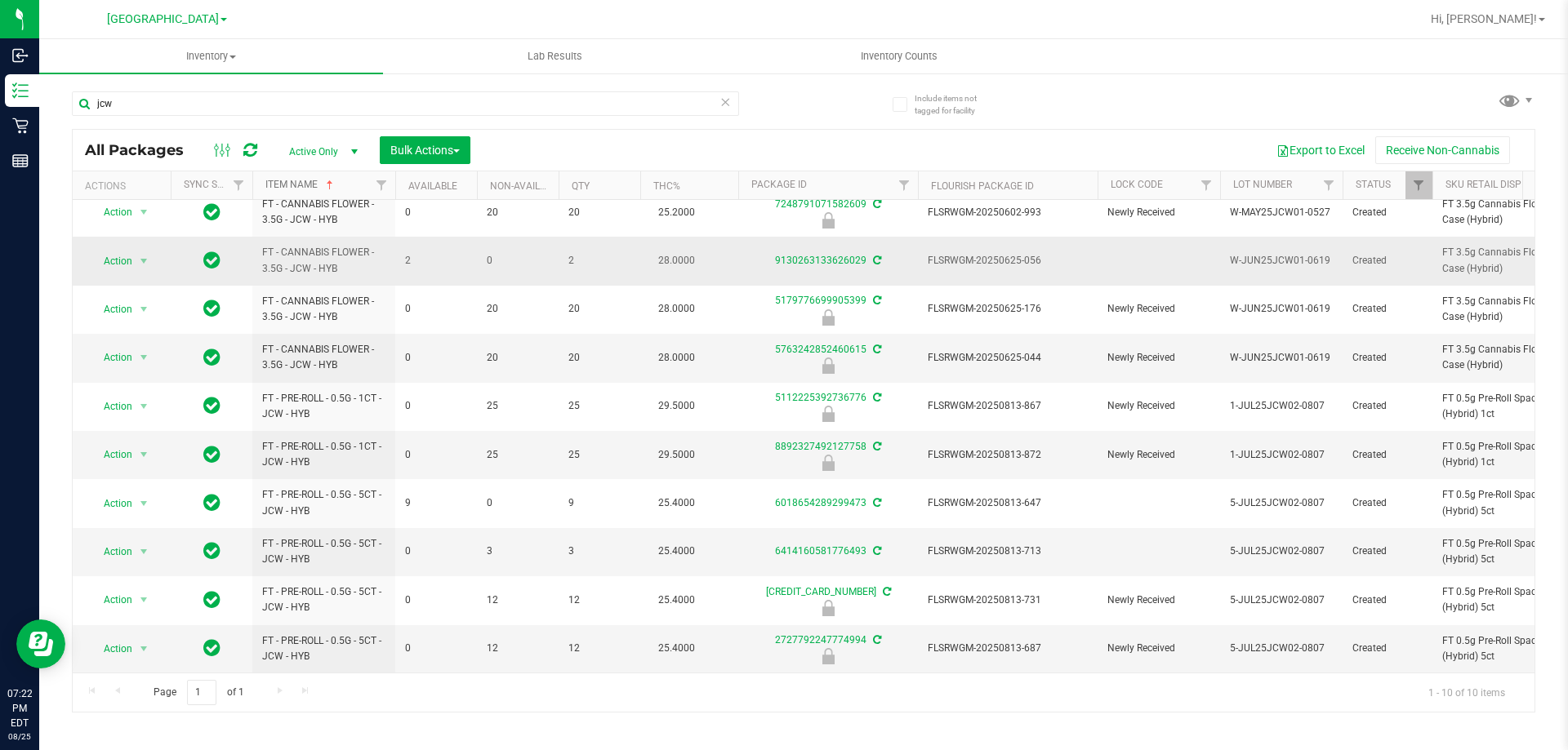
scroll to position [24, 0]
click at [945, 448] on span "FLSRWGM-20250813-872" at bounding box center [1008, 455] width 160 height 16
click at [123, 443] on span "Action" at bounding box center [111, 454] width 44 height 23
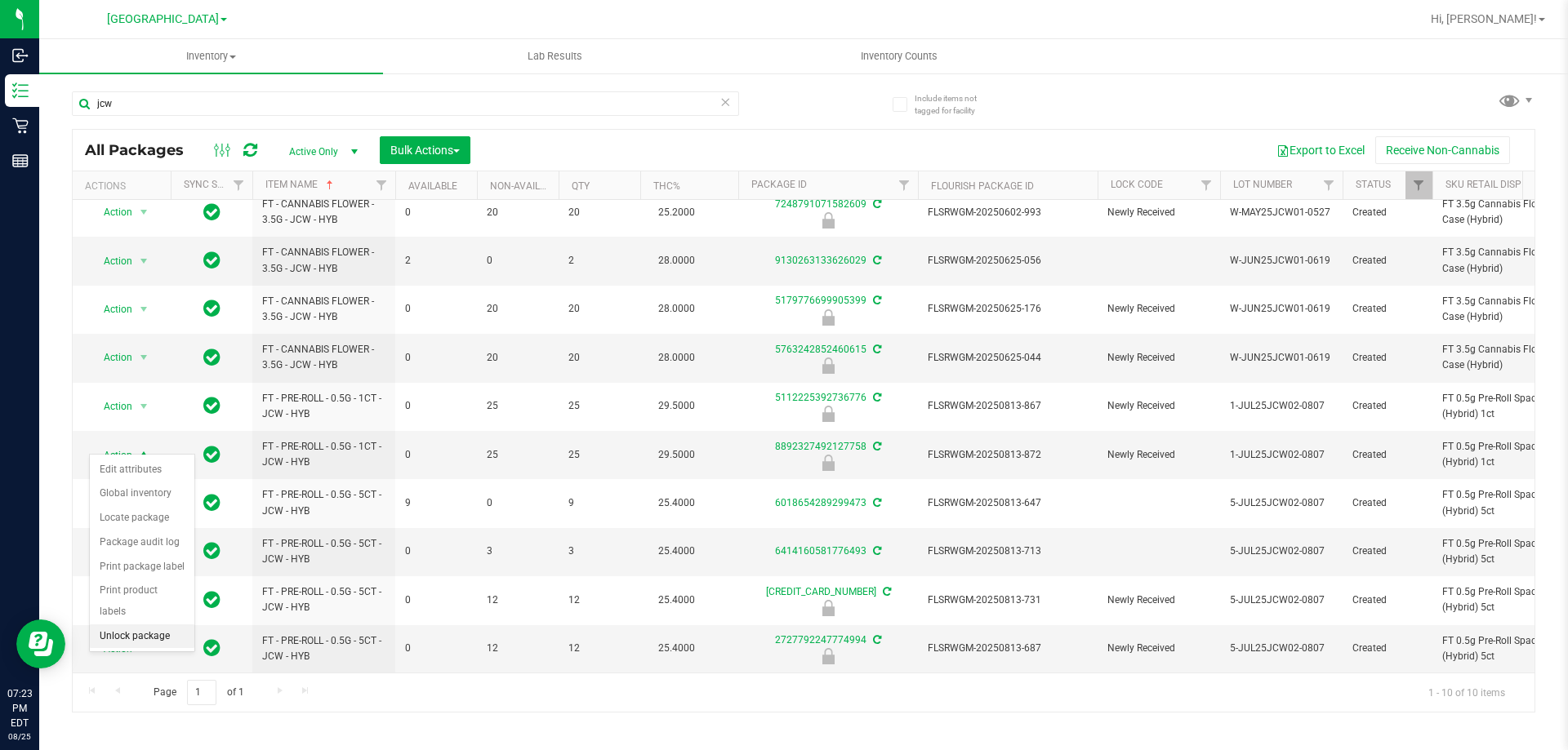
click at [132, 624] on li "Unlock package" at bounding box center [143, 636] width 105 height 25
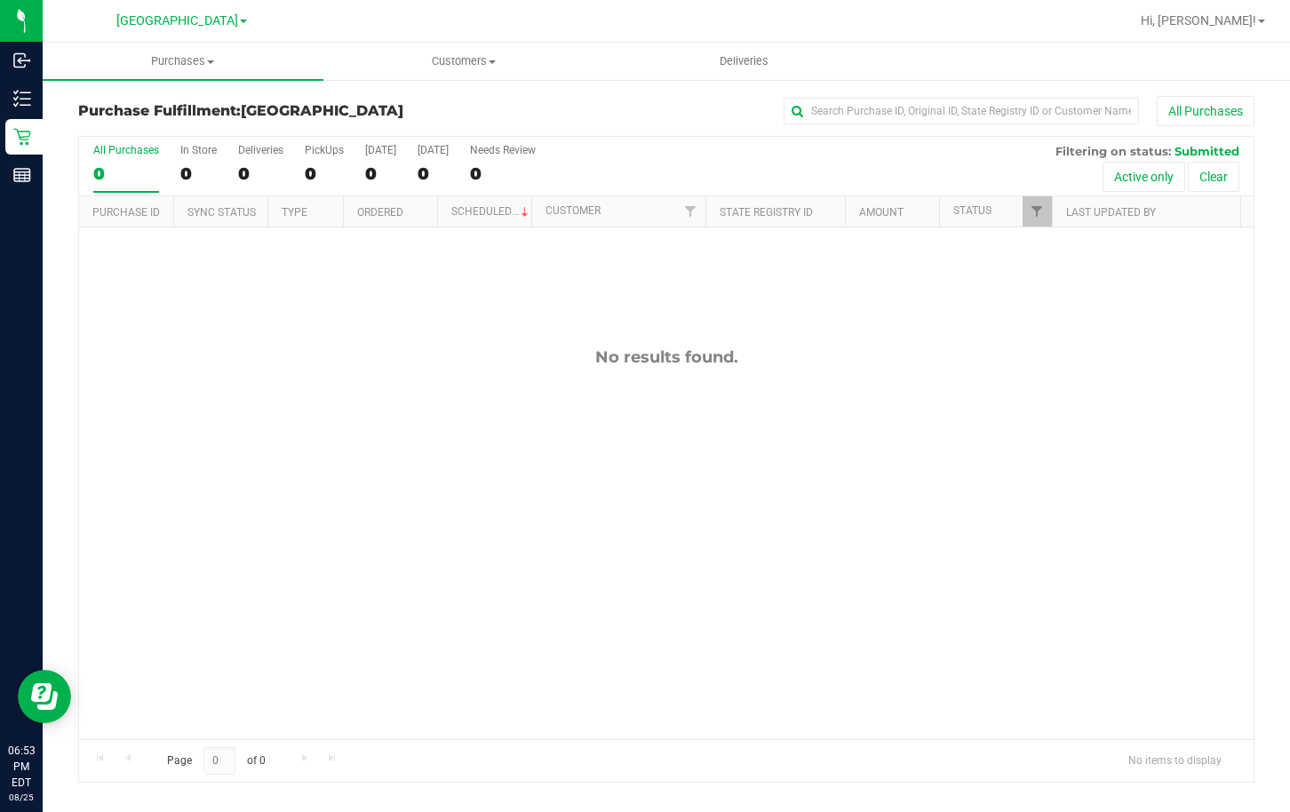
click at [976, 525] on div "No results found." at bounding box center [666, 542] width 1174 height 631
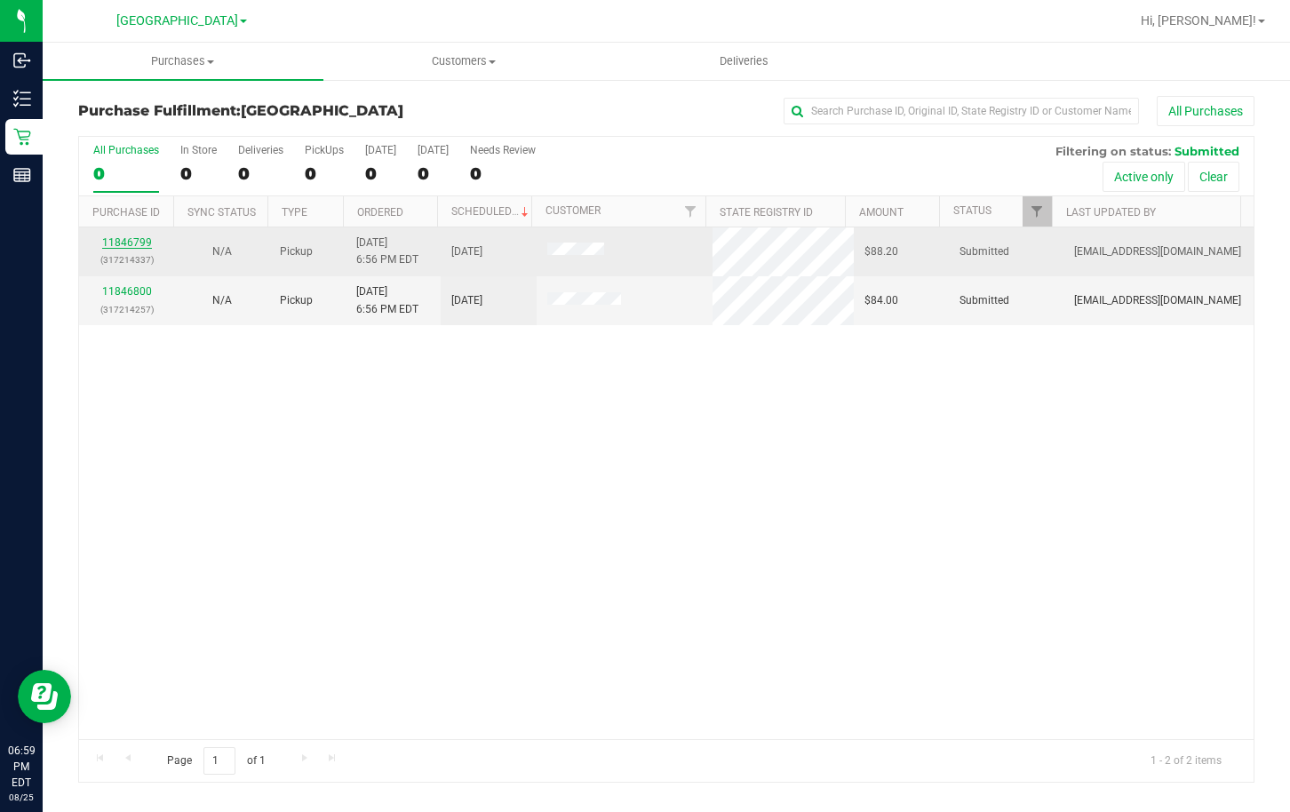
click at [132, 241] on link "11846799" at bounding box center [127, 242] width 50 height 12
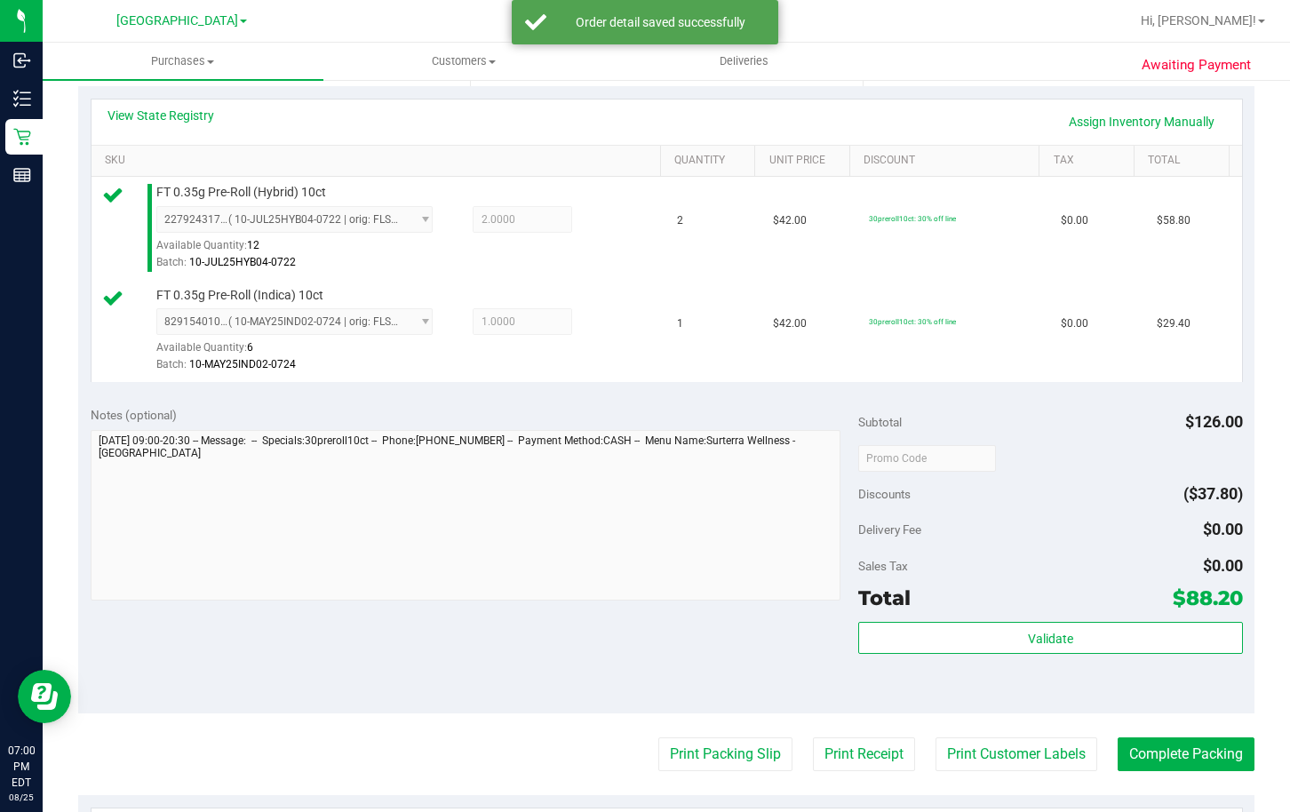
scroll to position [444, 0]
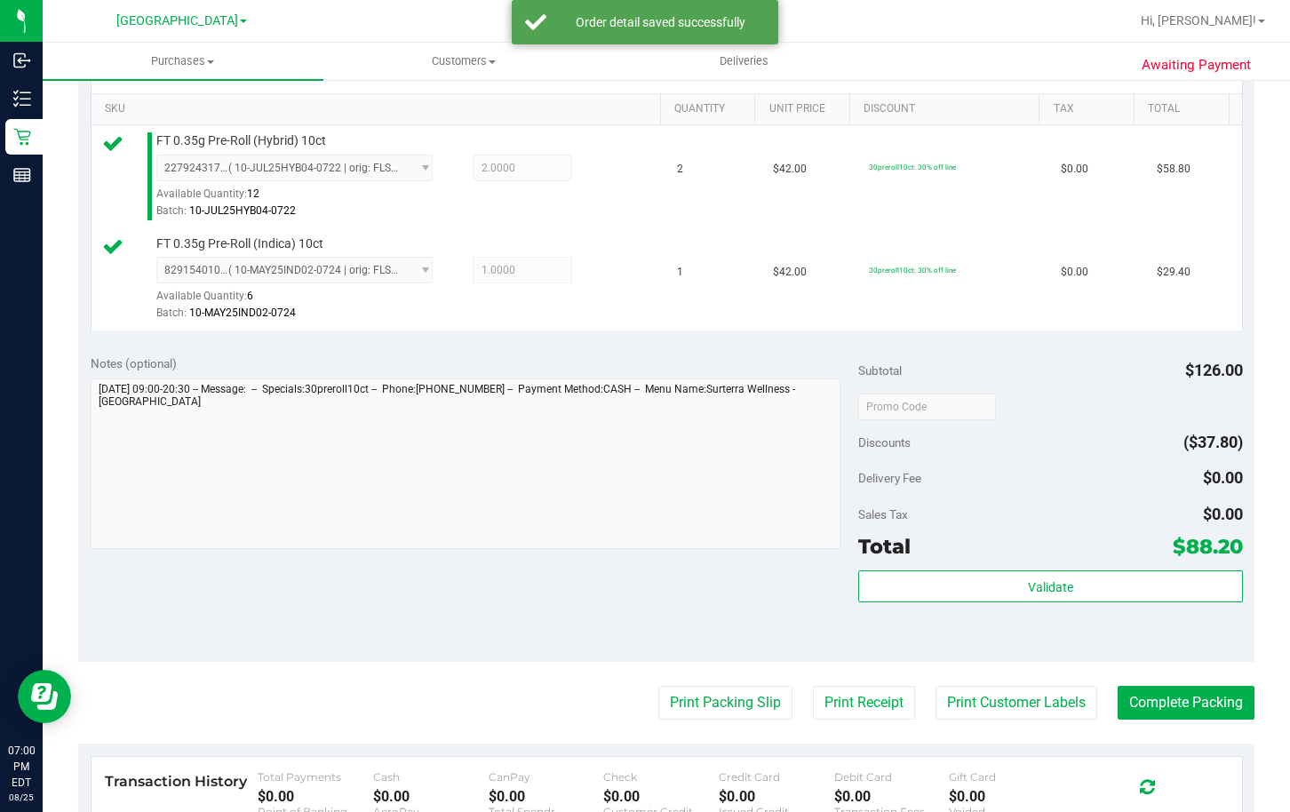
click at [1006, 568] on div "Subtotal $126.00 Discounts ($37.80) Delivery Fee $0.00 Sales Tax $0.00 Total $8…" at bounding box center [1050, 502] width 384 height 296
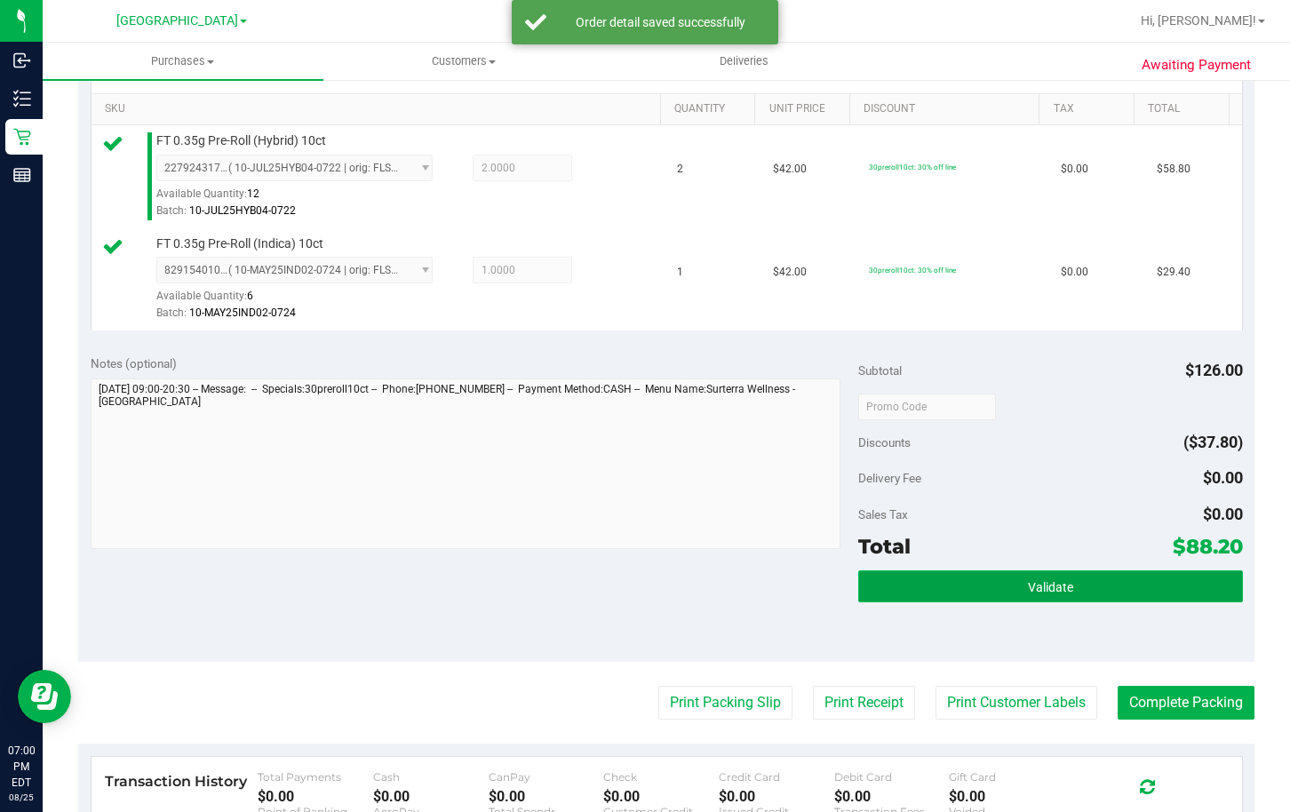
click at [1004, 586] on button "Validate" at bounding box center [1050, 586] width 384 height 32
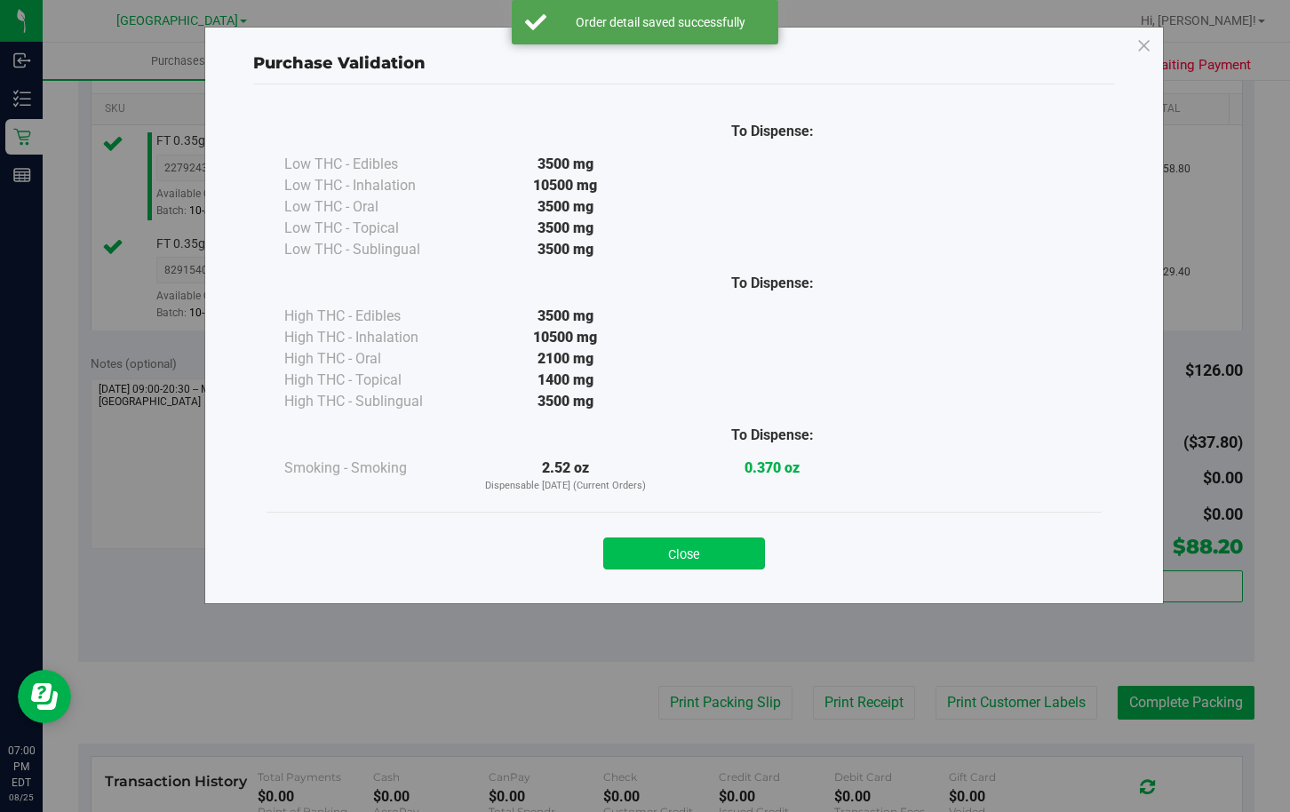
click at [703, 555] on button "Close" at bounding box center [684, 553] width 162 height 32
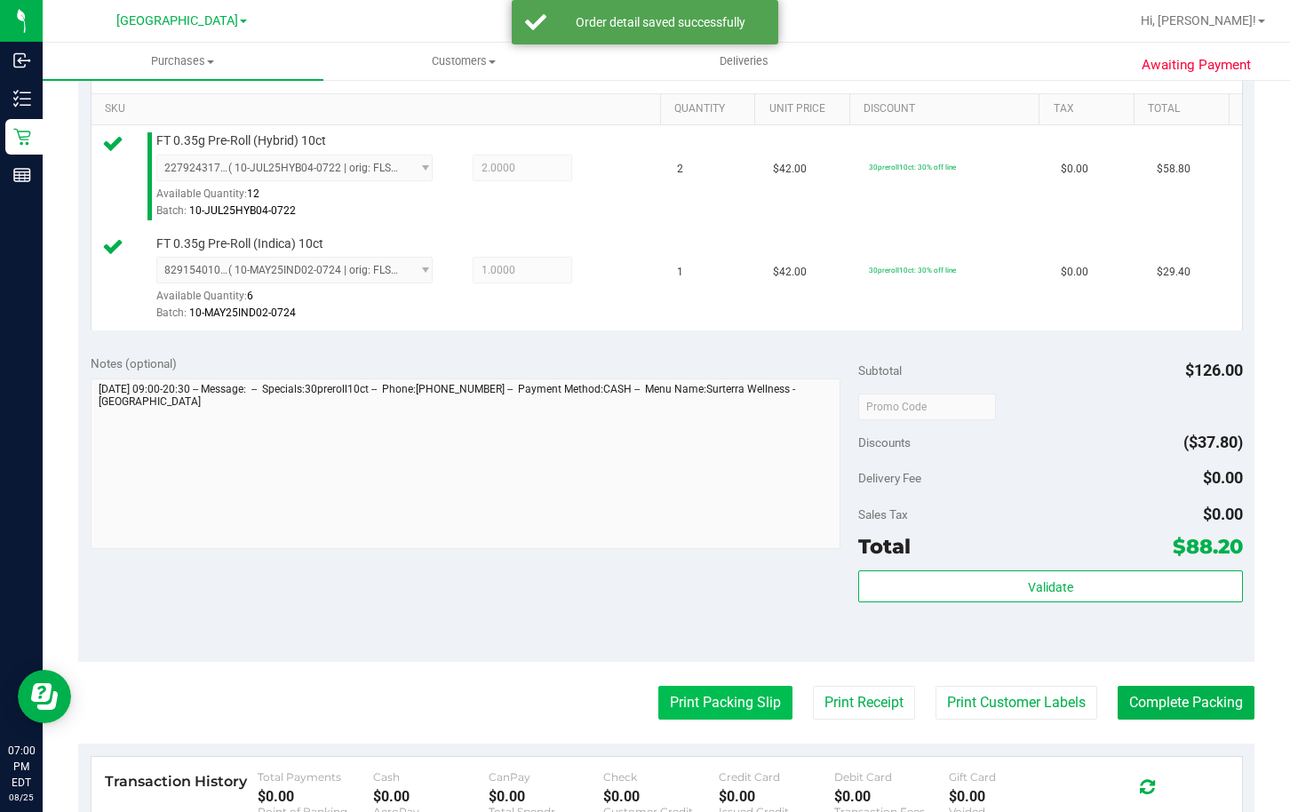
click at [688, 703] on button "Print Packing Slip" at bounding box center [725, 703] width 134 height 34
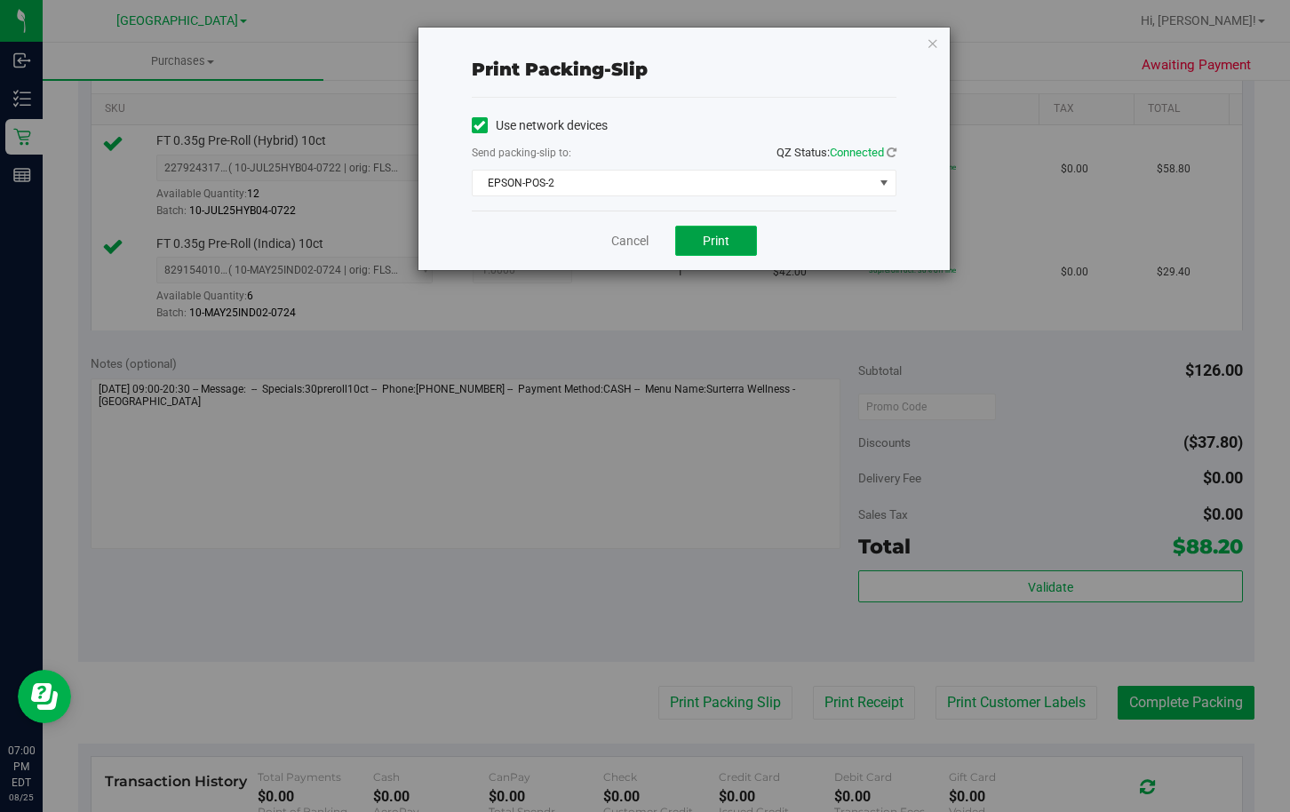
click at [727, 241] on span "Print" at bounding box center [715, 241] width 27 height 14
click at [639, 243] on link "Cancel" at bounding box center [629, 241] width 37 height 19
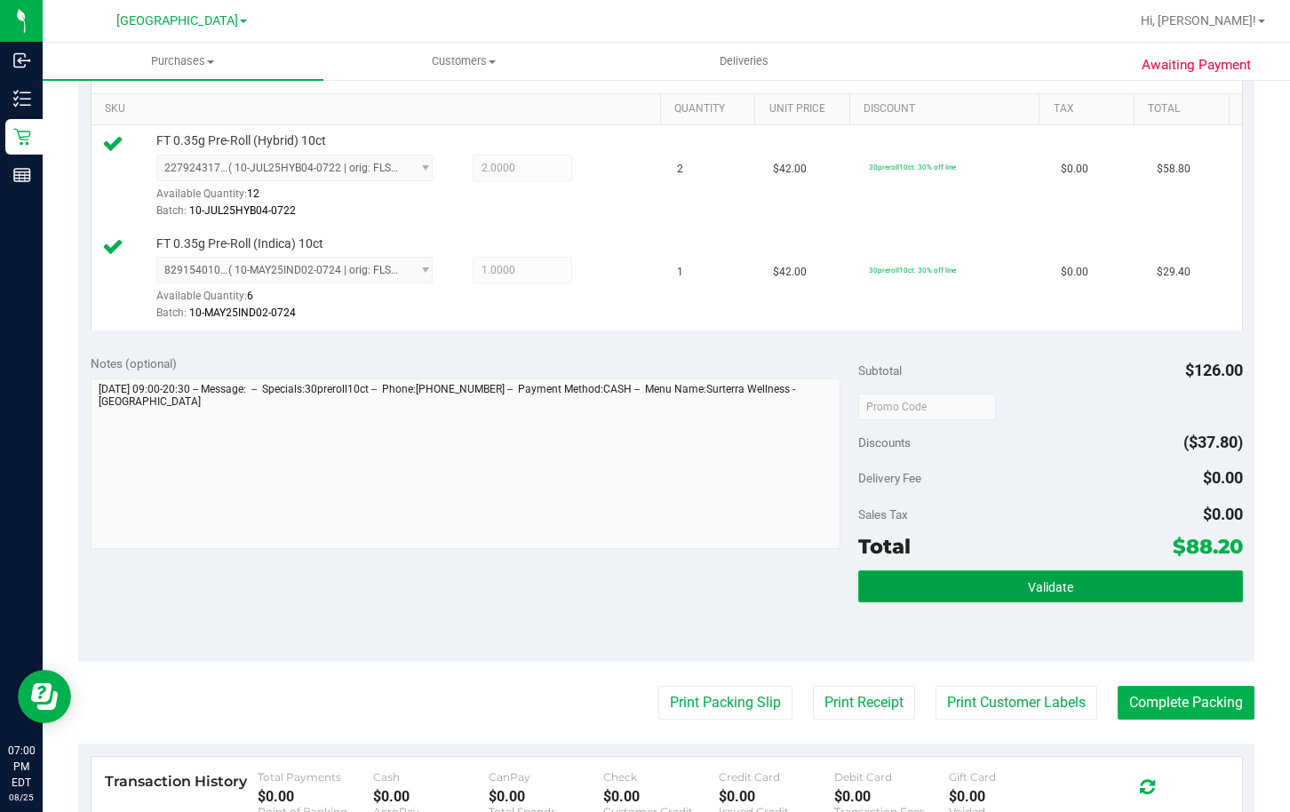
click at [1050, 583] on span "Validate" at bounding box center [1050, 587] width 45 height 14
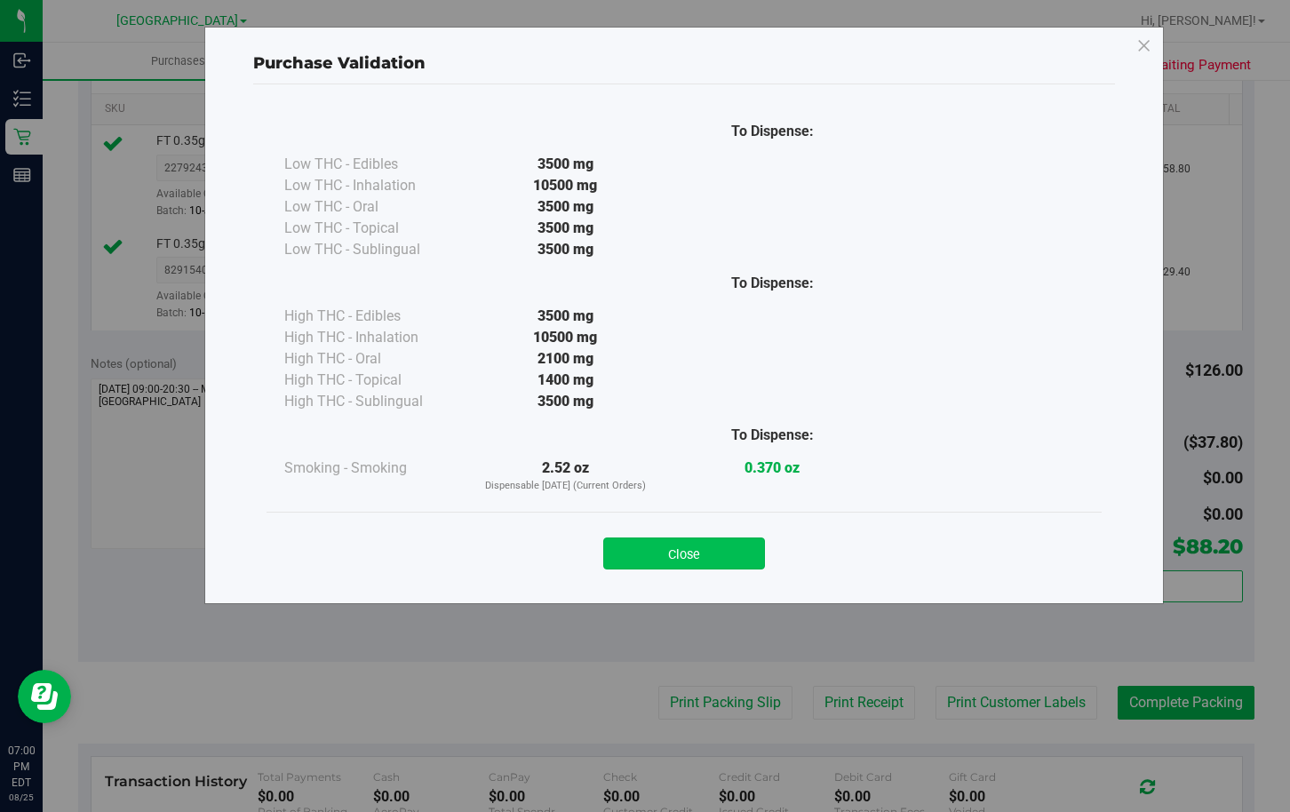
click at [723, 544] on button "Close" at bounding box center [684, 553] width 162 height 32
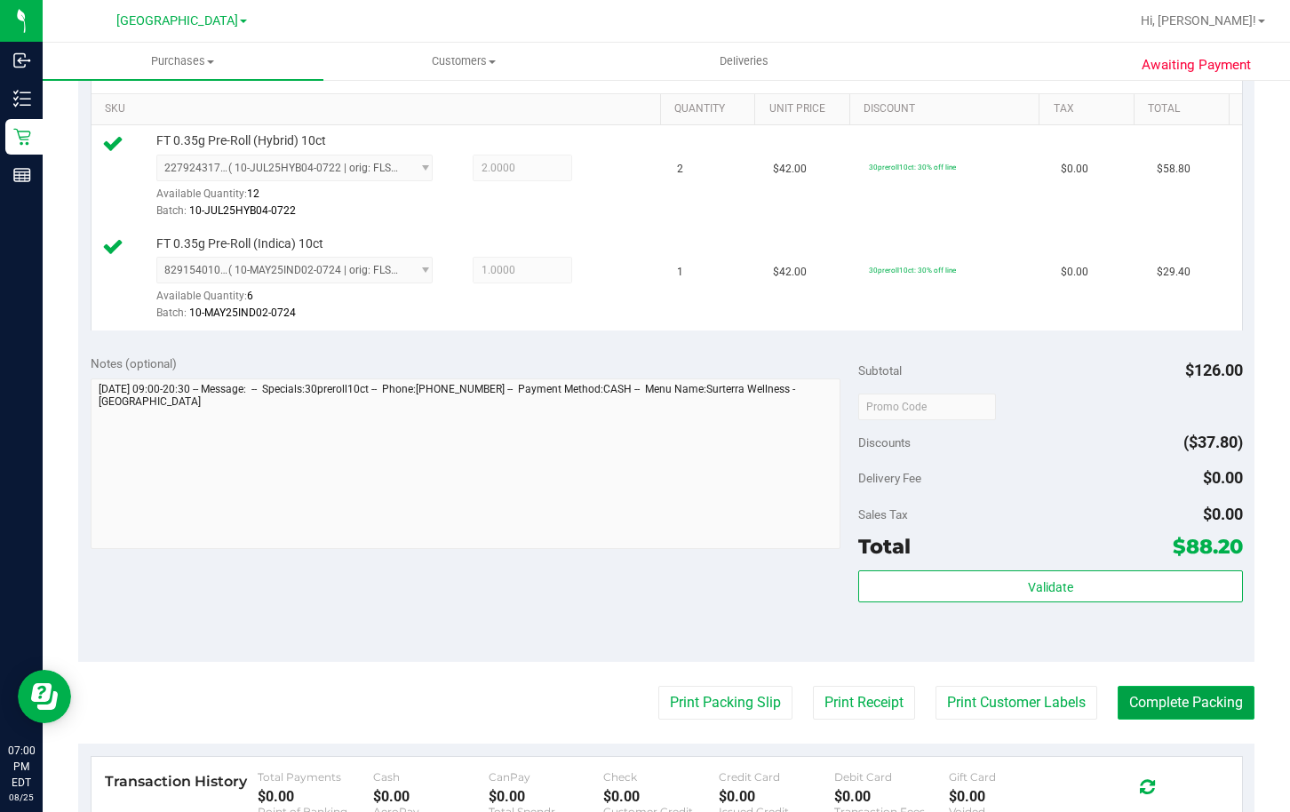
click at [1165, 700] on button "Complete Packing" at bounding box center [1185, 703] width 137 height 34
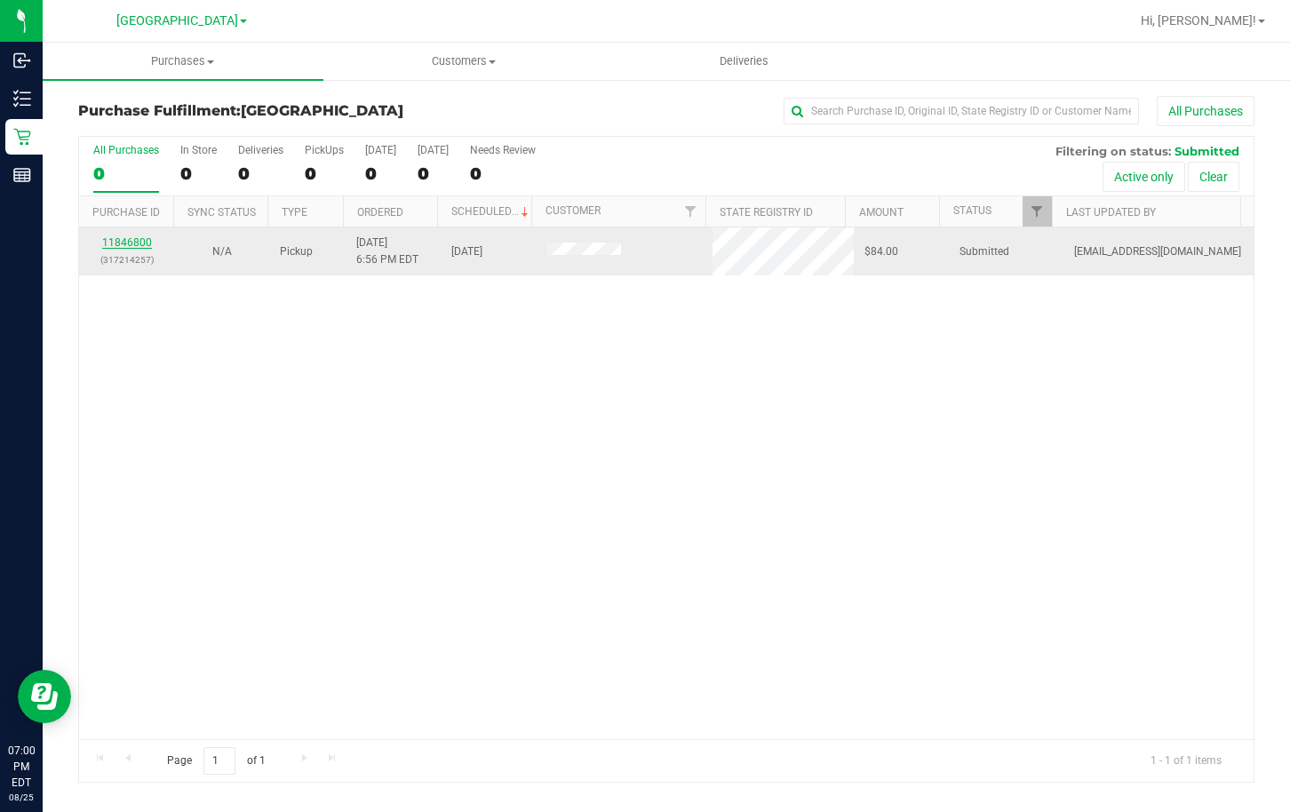
click at [117, 242] on link "11846800" at bounding box center [127, 242] width 50 height 12
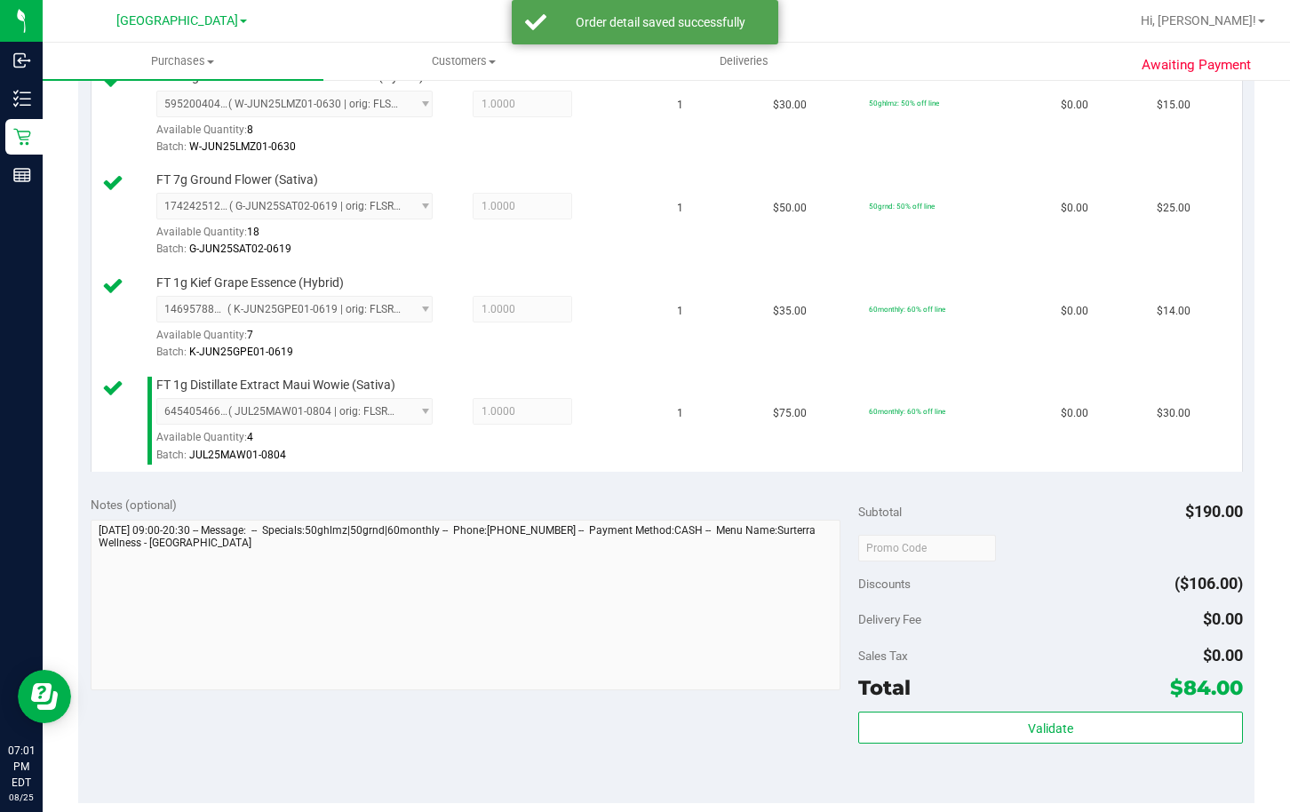
scroll to position [533, 0]
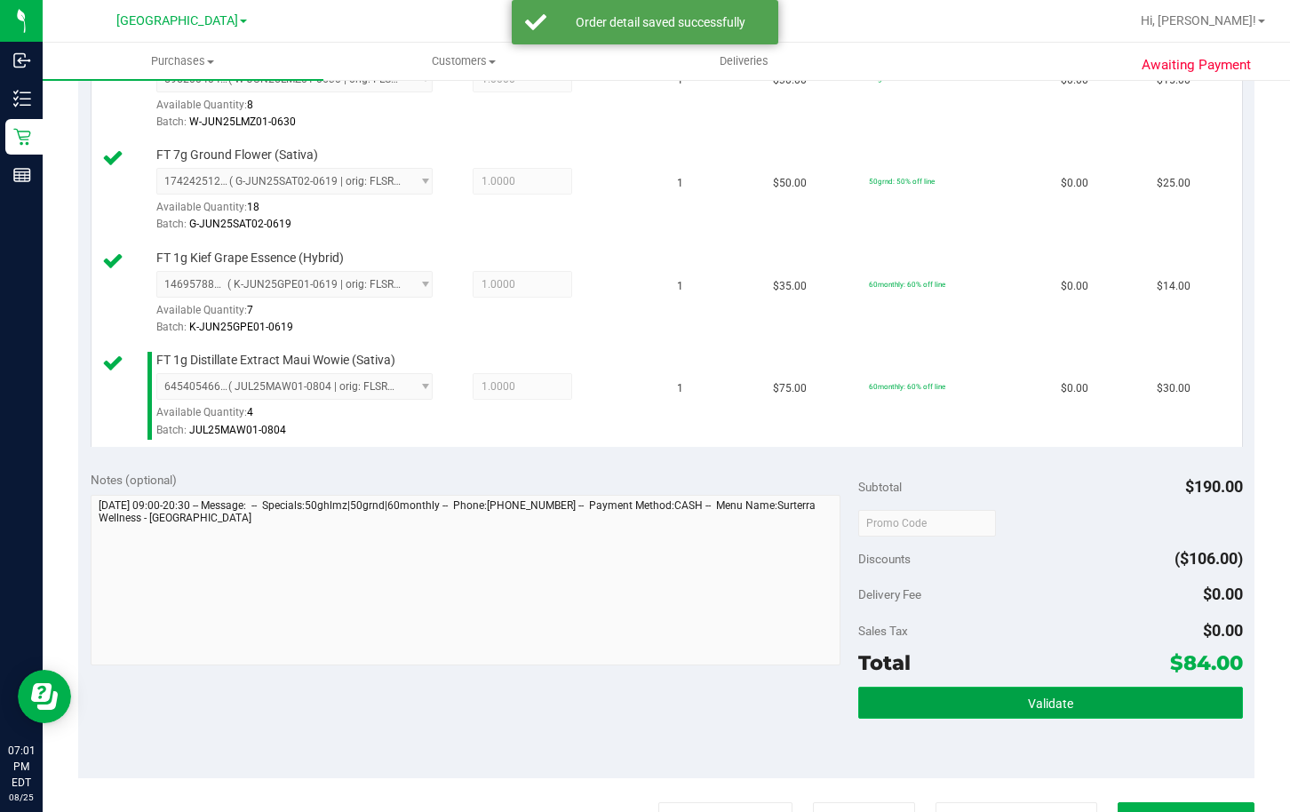
click at [992, 707] on button "Validate" at bounding box center [1050, 702] width 384 height 32
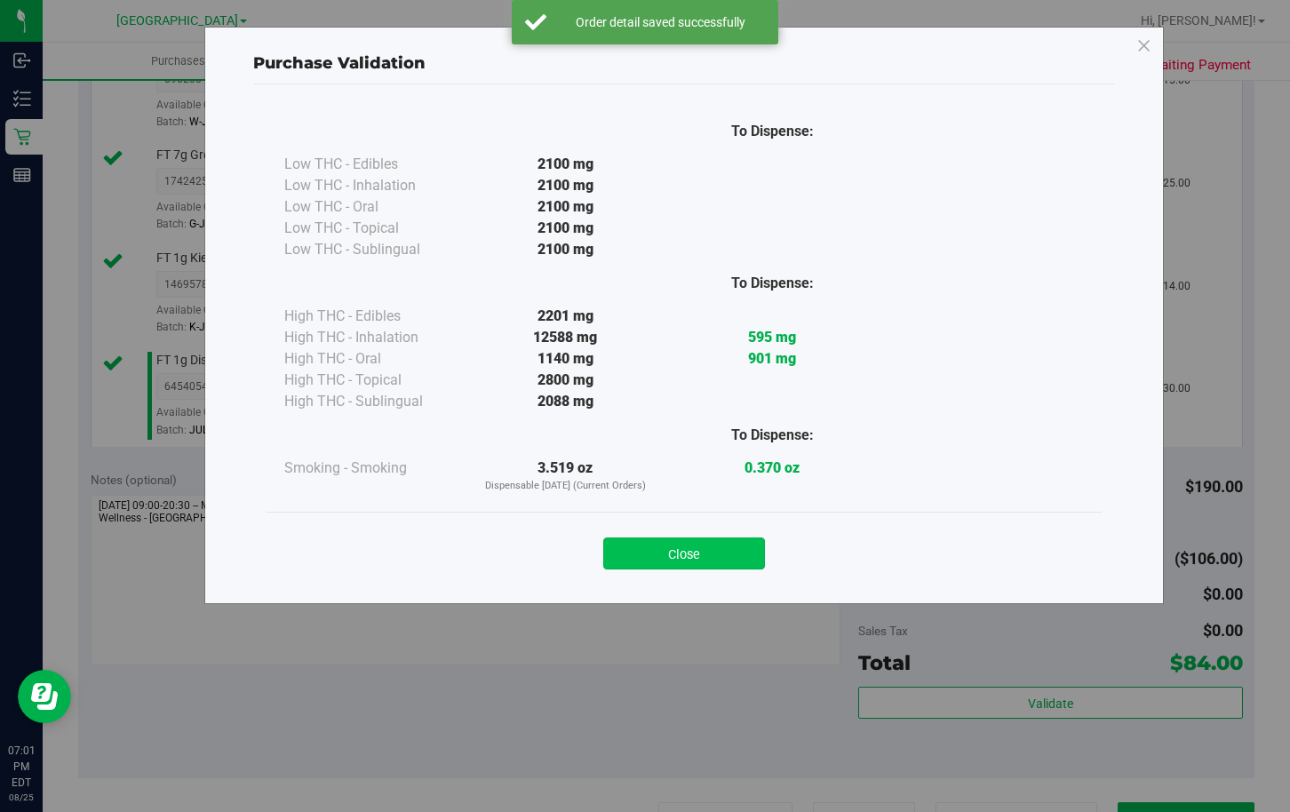
click at [686, 561] on button "Close" at bounding box center [684, 553] width 162 height 32
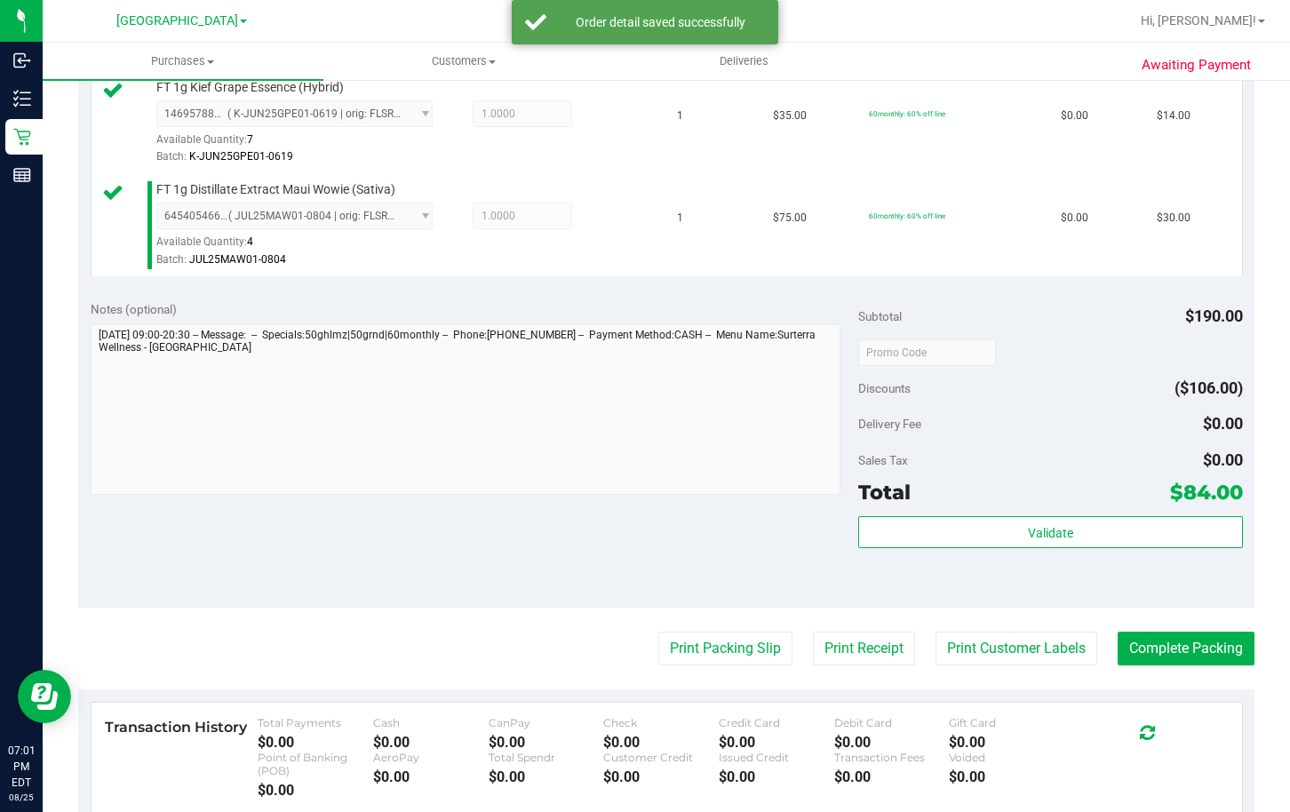
scroll to position [888, 0]
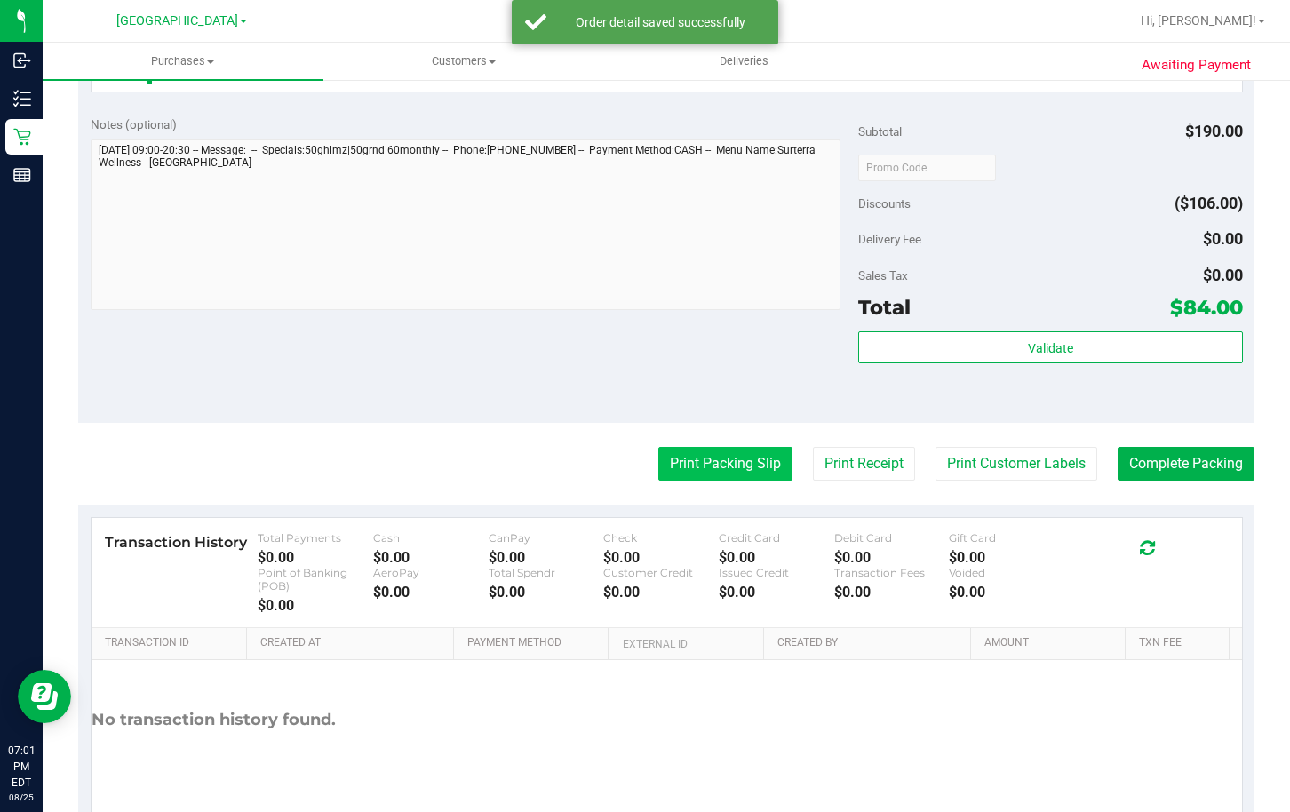
click at [697, 469] on button "Print Packing Slip" at bounding box center [725, 464] width 134 height 34
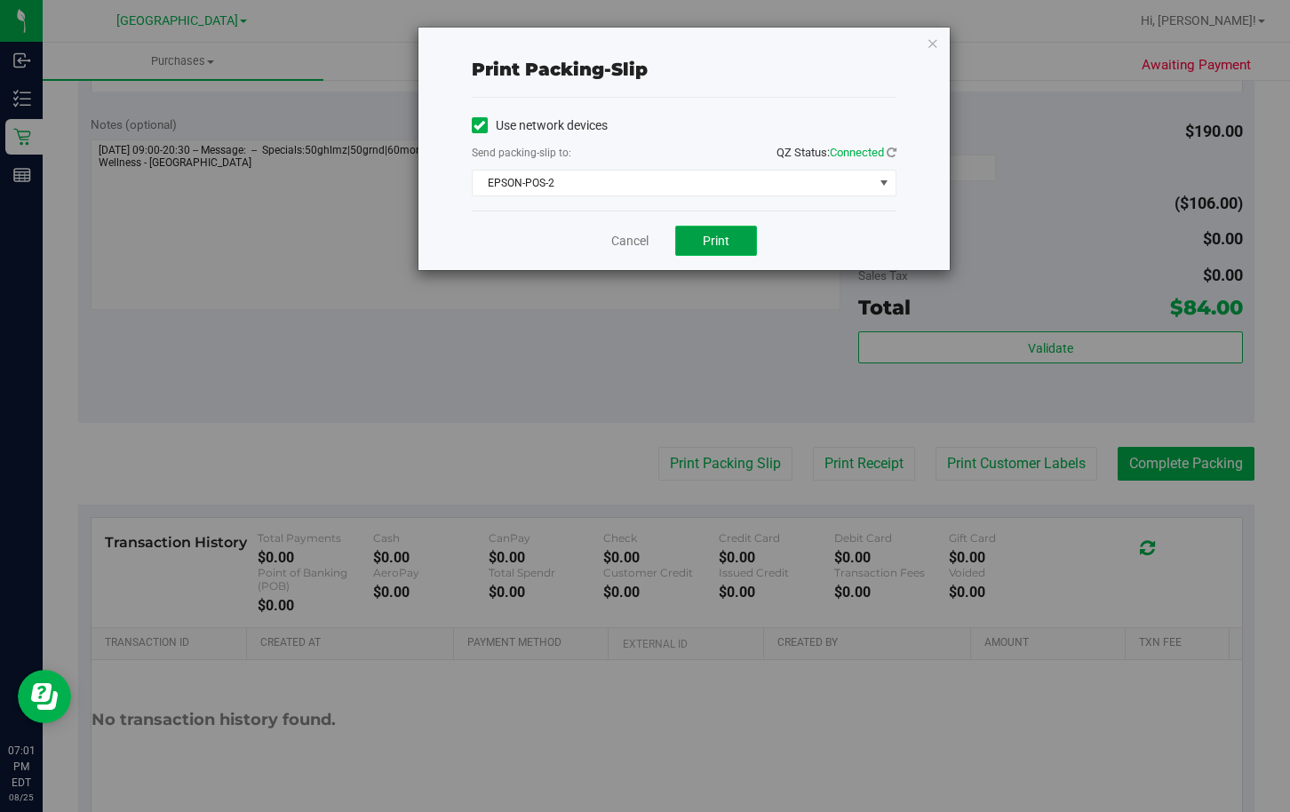
click at [717, 234] on span "Print" at bounding box center [715, 241] width 27 height 14
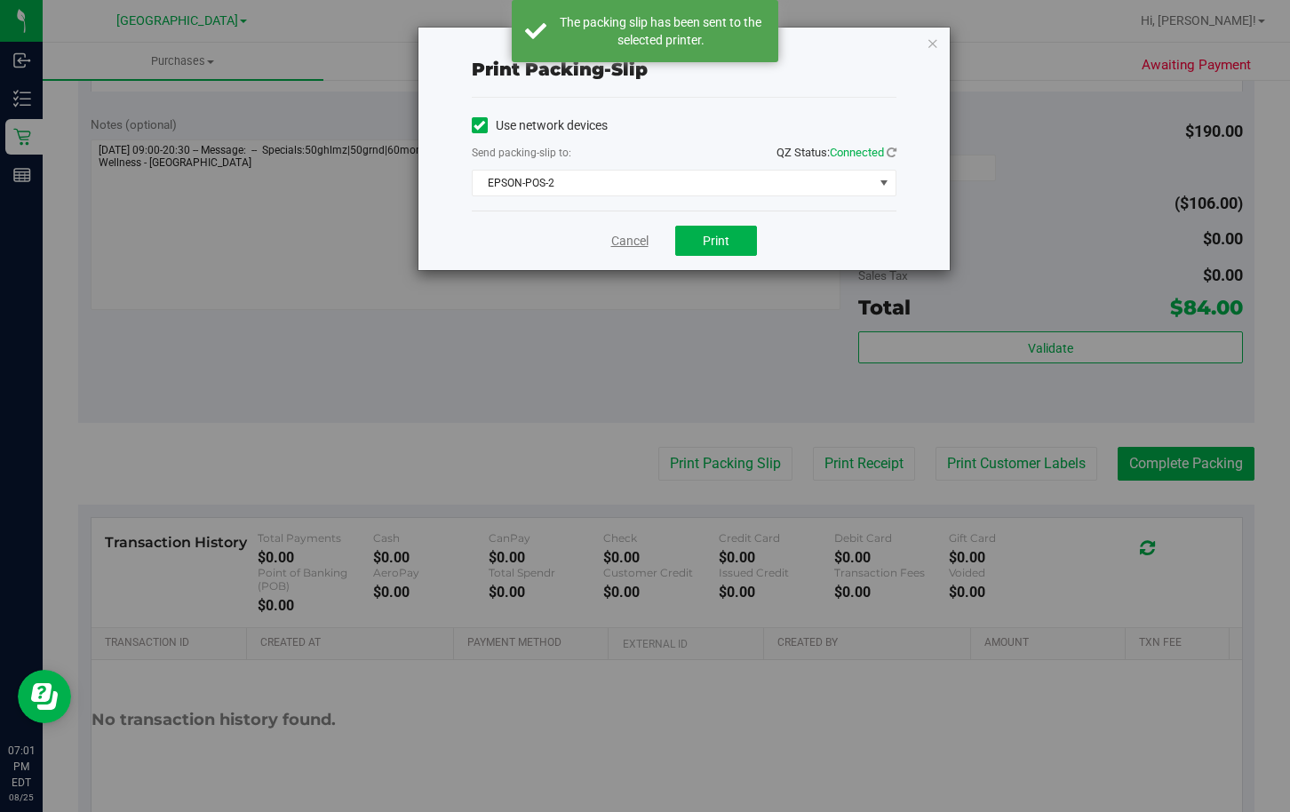
click at [634, 239] on link "Cancel" at bounding box center [629, 241] width 37 height 19
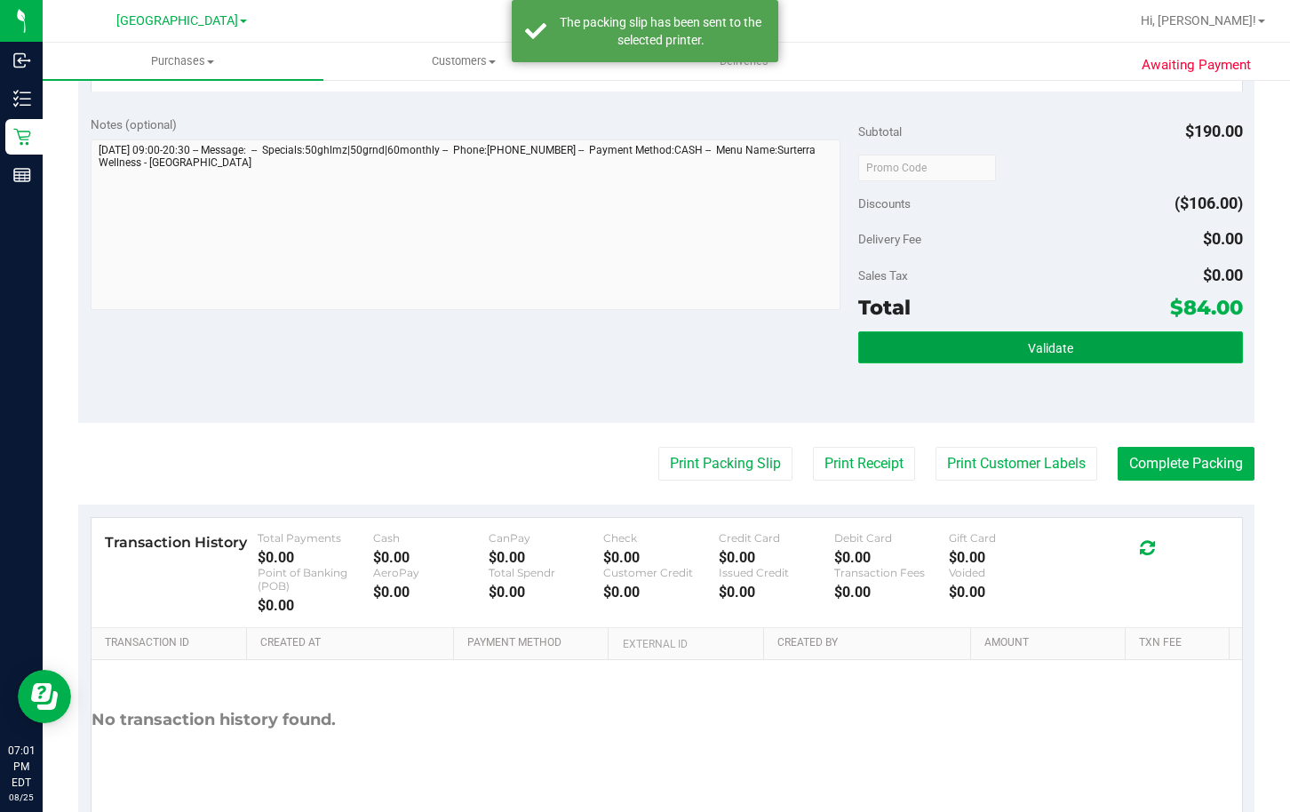
click at [935, 356] on button "Validate" at bounding box center [1050, 347] width 384 height 32
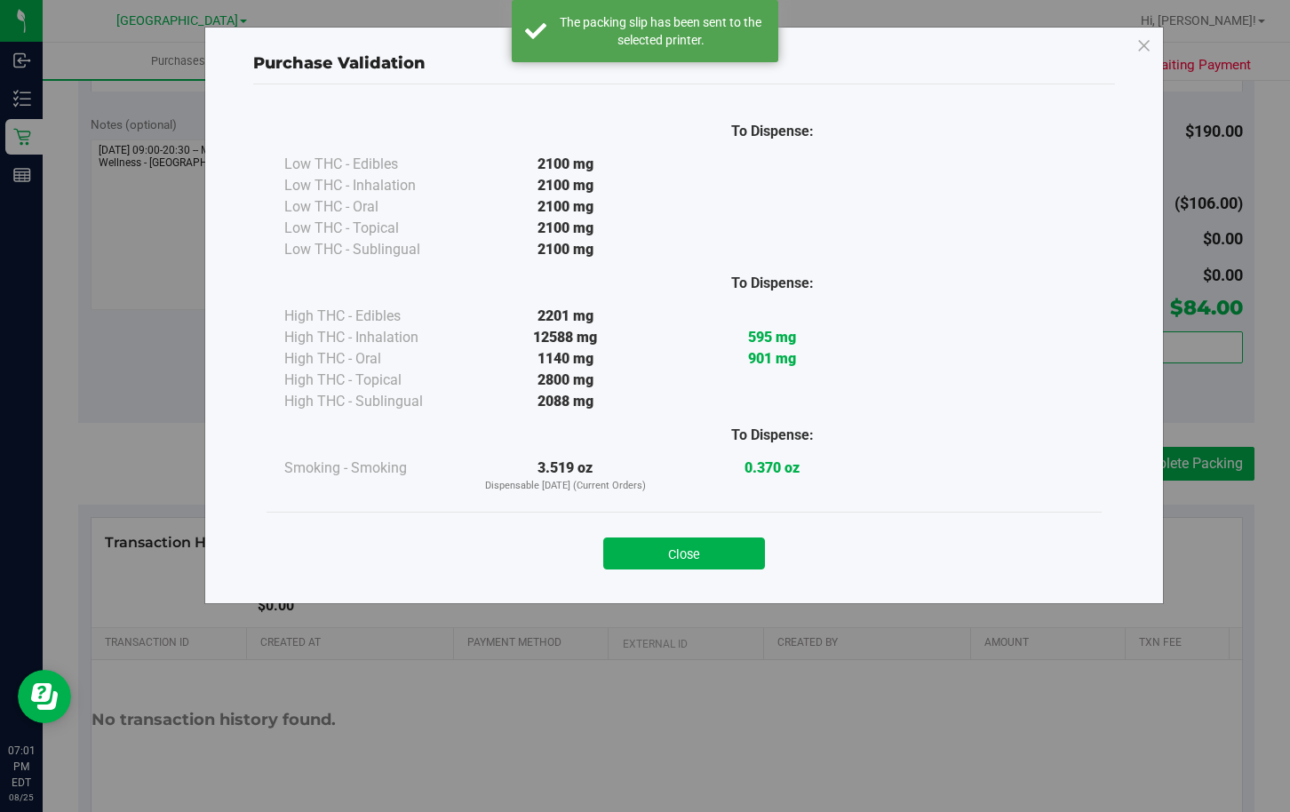
click at [684, 565] on button "Close" at bounding box center [684, 553] width 162 height 32
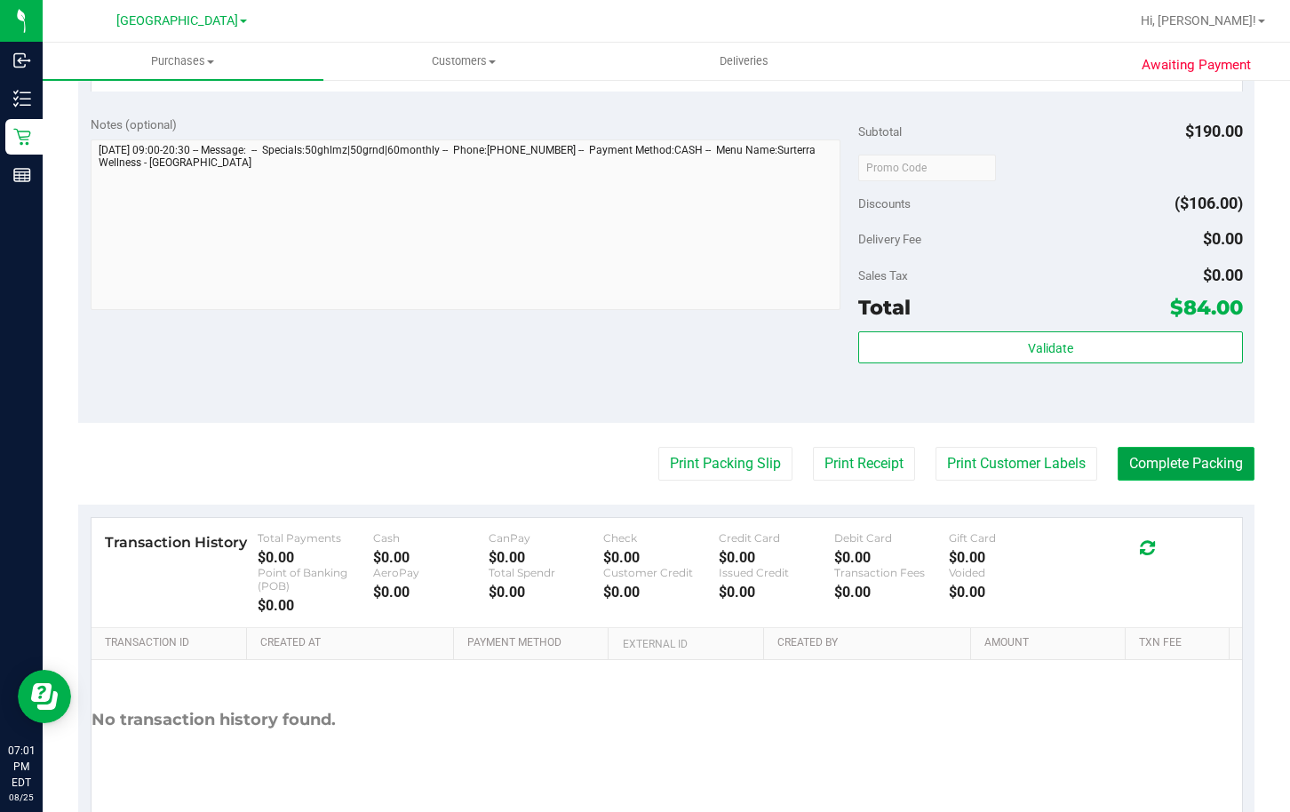
click at [1189, 468] on button "Complete Packing" at bounding box center [1185, 464] width 137 height 34
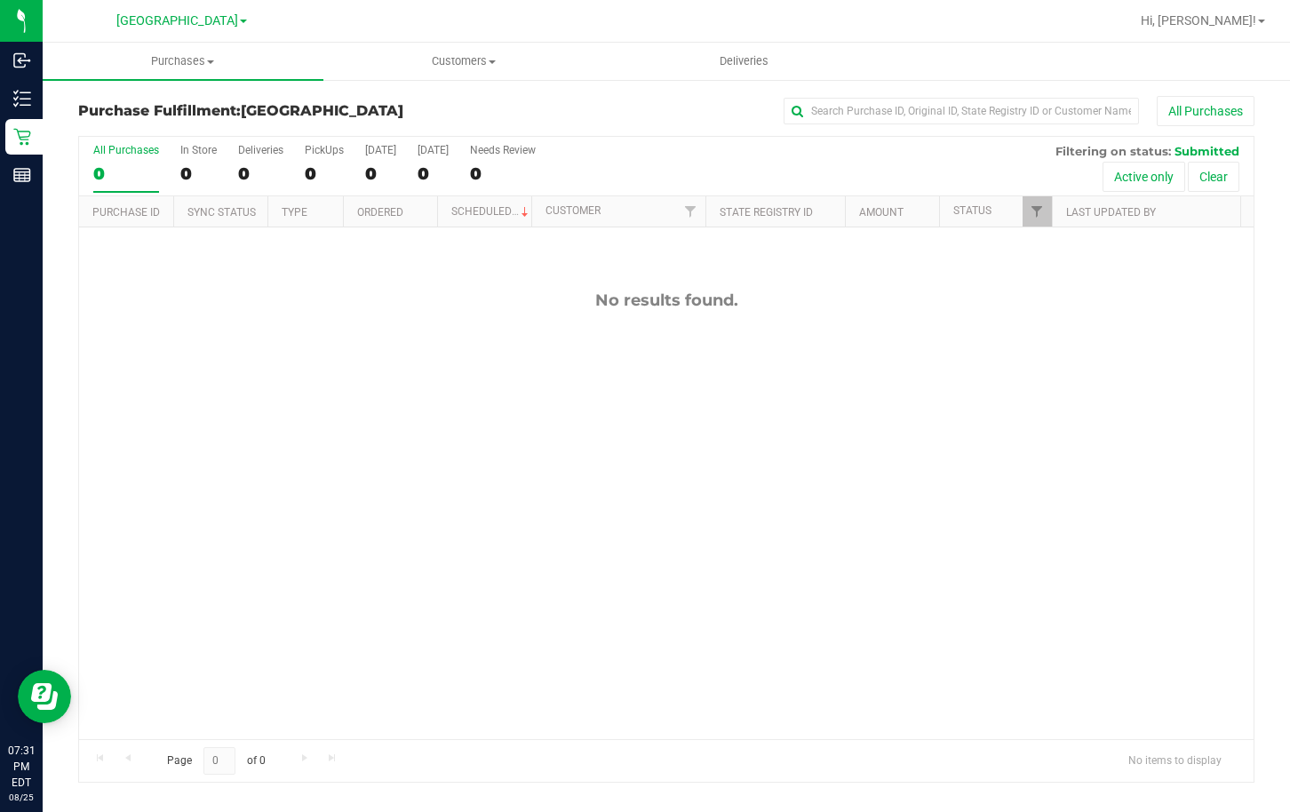
scroll to position [120, 0]
